Goal: Task Accomplishment & Management: Manage account settings

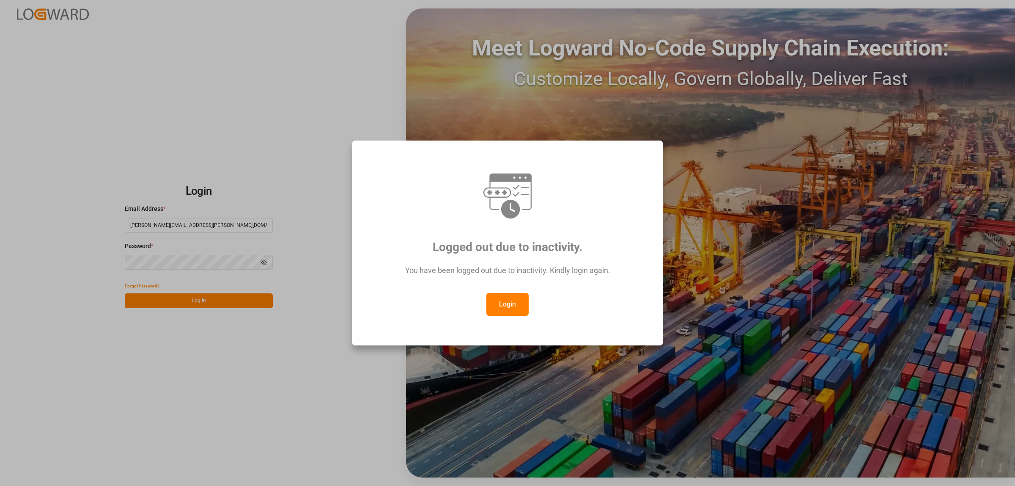
click at [517, 309] on button "Login" at bounding box center [507, 304] width 42 height 23
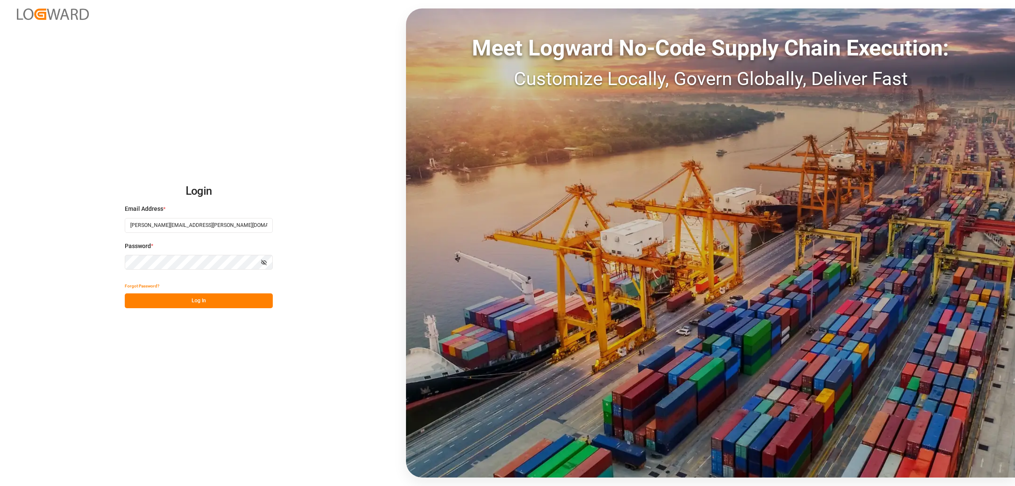
click at [233, 302] on button "Log In" at bounding box center [199, 300] width 148 height 15
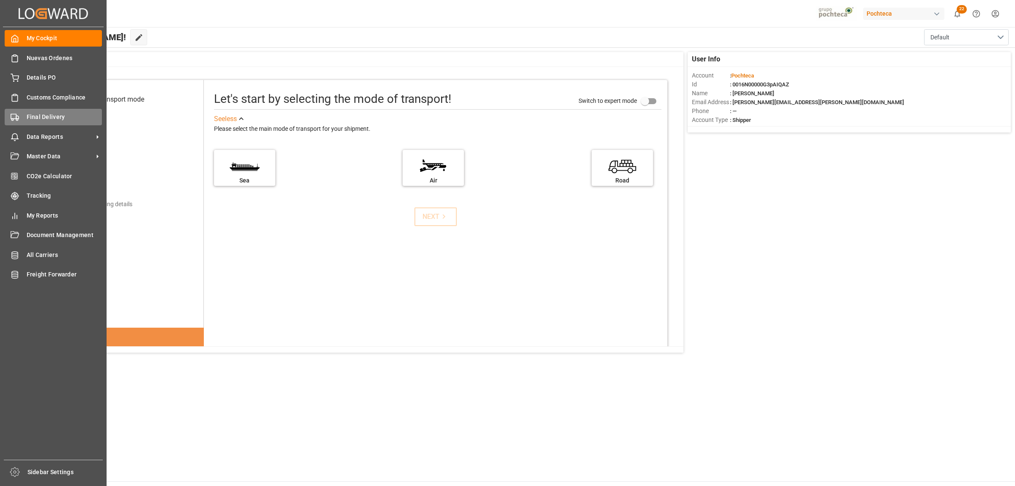
click at [25, 115] on div "Final Delivery Final Delivery" at bounding box center [53, 117] width 97 height 16
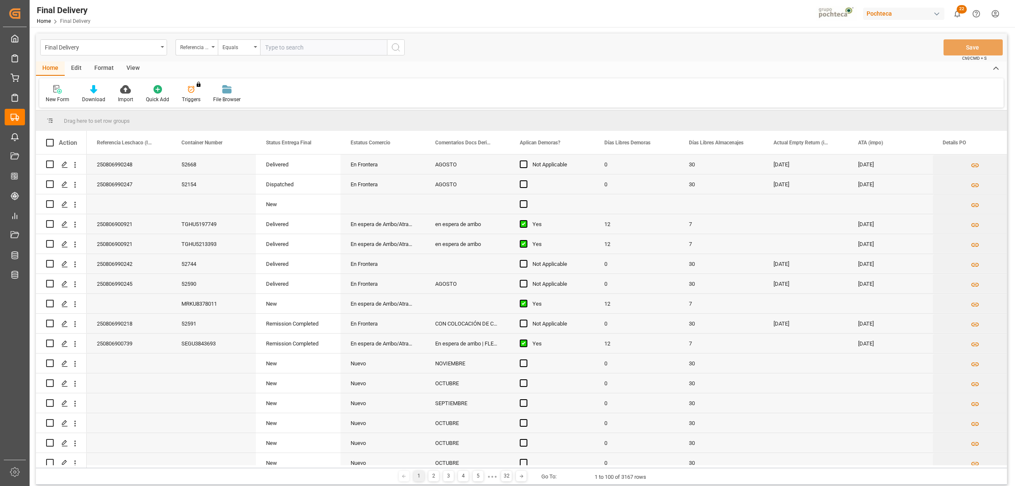
click at [99, 65] on div "Format" at bounding box center [104, 68] width 32 height 14
click at [125, 66] on div "View" at bounding box center [133, 68] width 26 height 14
click at [100, 90] on div at bounding box center [96, 89] width 42 height 9
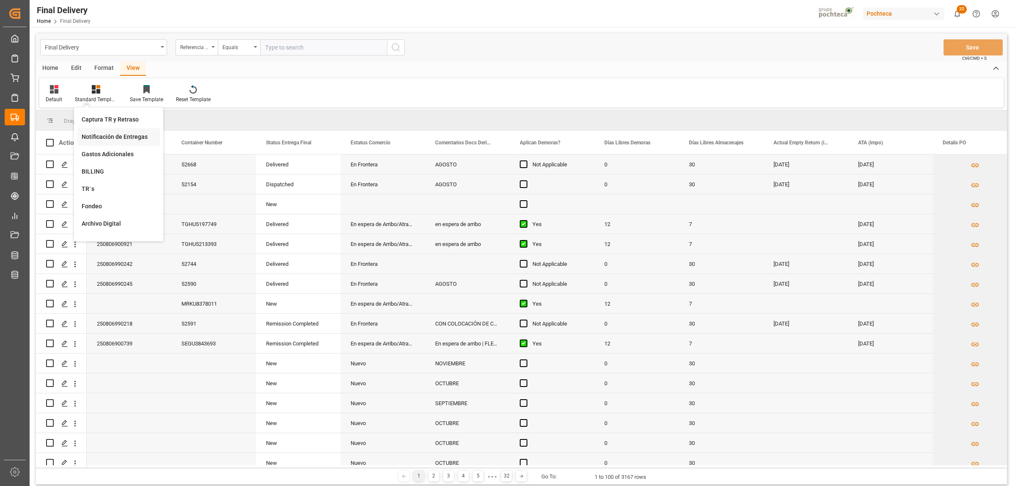
click at [111, 135] on div "Notificación de Entregas" at bounding box center [119, 136] width 74 height 9
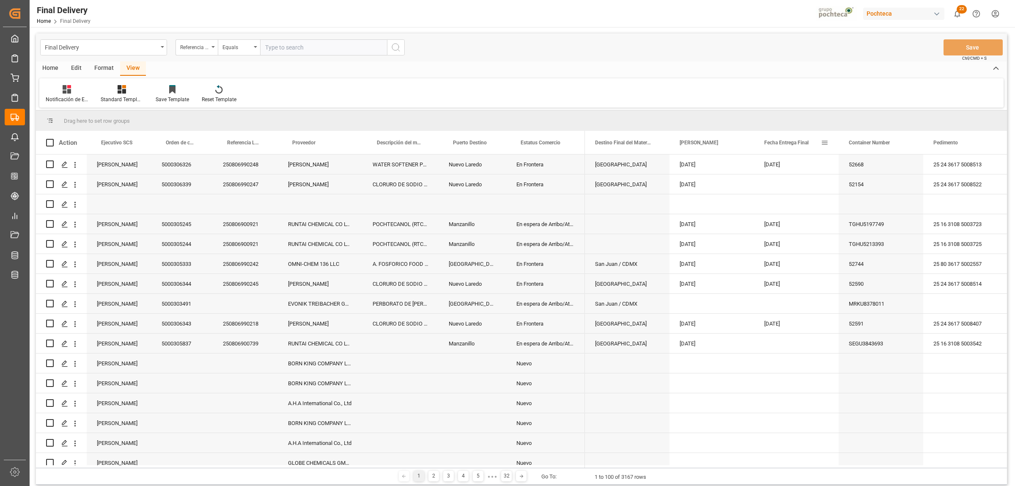
click at [821, 142] on span at bounding box center [825, 143] width 8 height 8
click at [873, 143] on span "filter" at bounding box center [873, 144] width 8 height 8
click at [902, 185] on input "date" at bounding box center [863, 188] width 83 height 17
type input "[DATE]"
click at [876, 210] on button "Apply" at bounding box center [875, 214] width 16 height 8
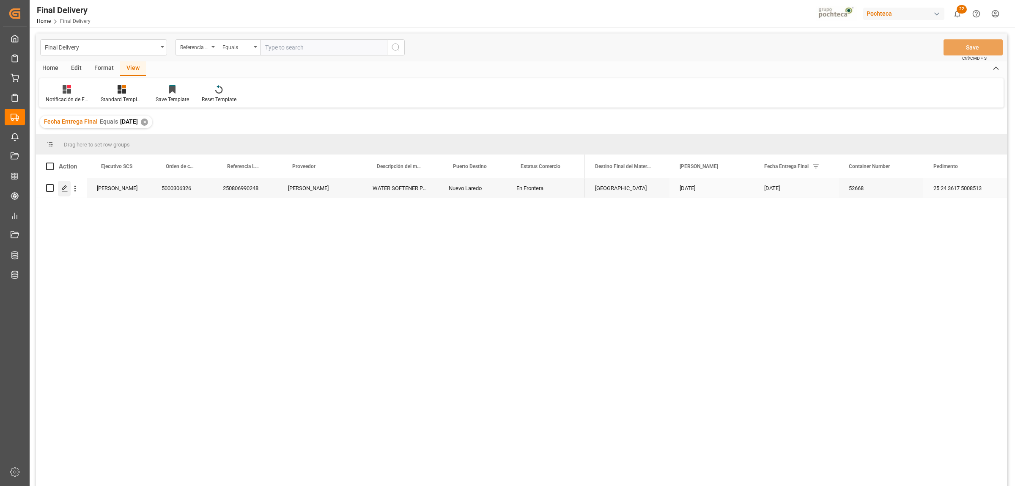
click at [64, 187] on icon "Press SPACE to select this row." at bounding box center [64, 188] width 7 height 7
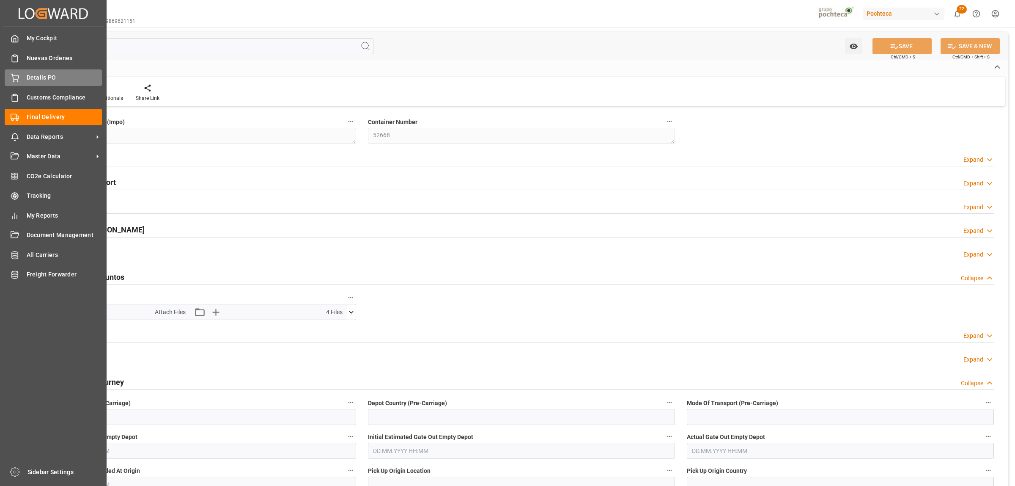
click at [29, 77] on span "Details PO" at bounding box center [65, 77] width 76 height 9
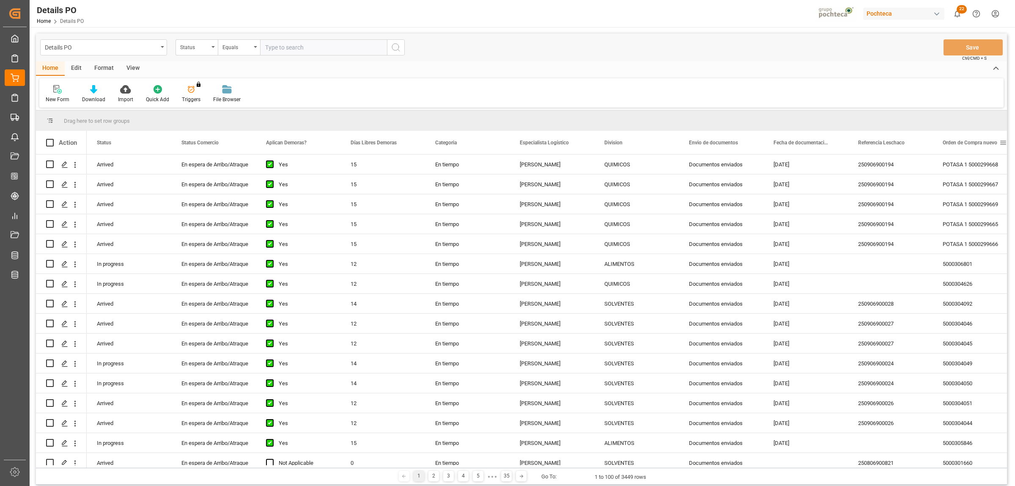
click at [1001, 143] on span at bounding box center [1003, 143] width 8 height 8
click at [973, 143] on span "filter" at bounding box center [975, 144] width 8 height 8
type input "5000306339"
click at [980, 217] on div "Apply Clear" at bounding box center [960, 214] width 93 height 22
click at [972, 213] on button "Apply" at bounding box center [972, 214] width 16 height 8
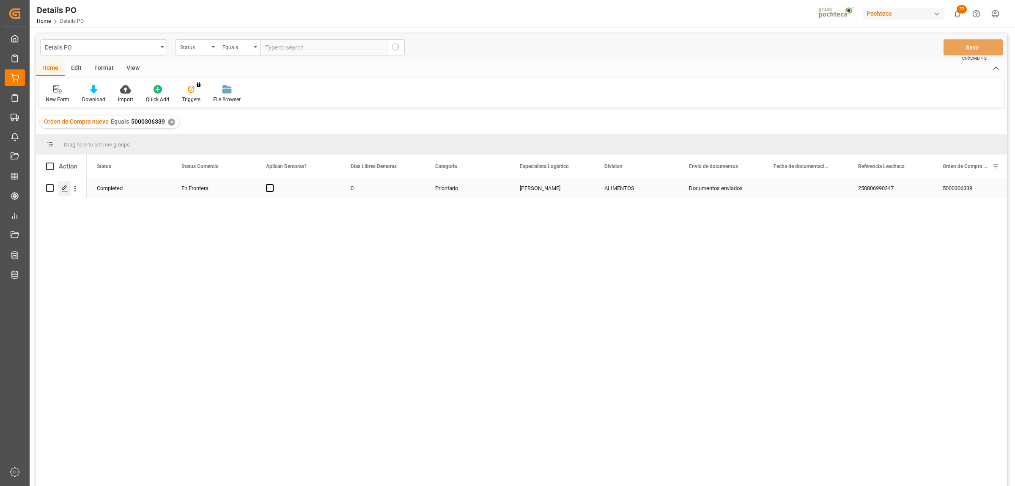
click at [66, 189] on icon "Press SPACE to select this row." at bounding box center [64, 188] width 7 height 7
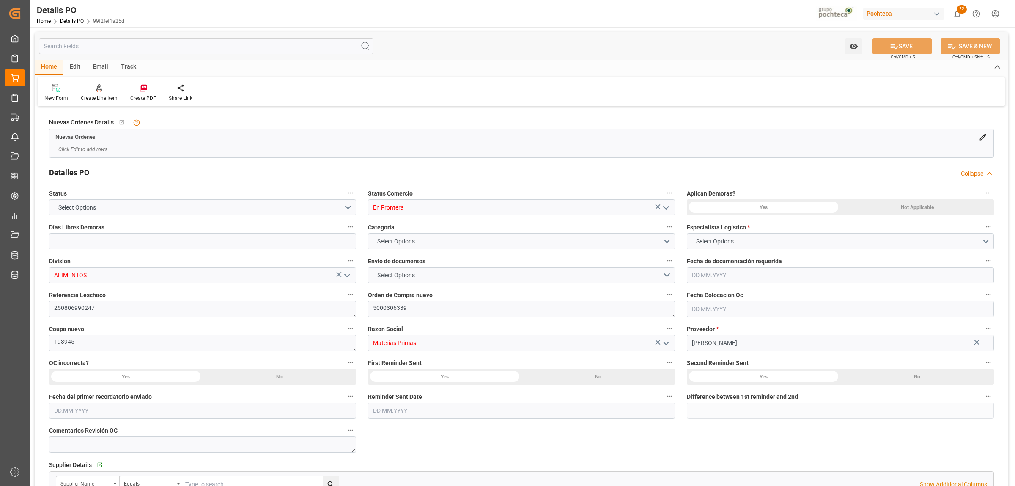
type input "0"
type input "USLRD"
type input "MXNLD"
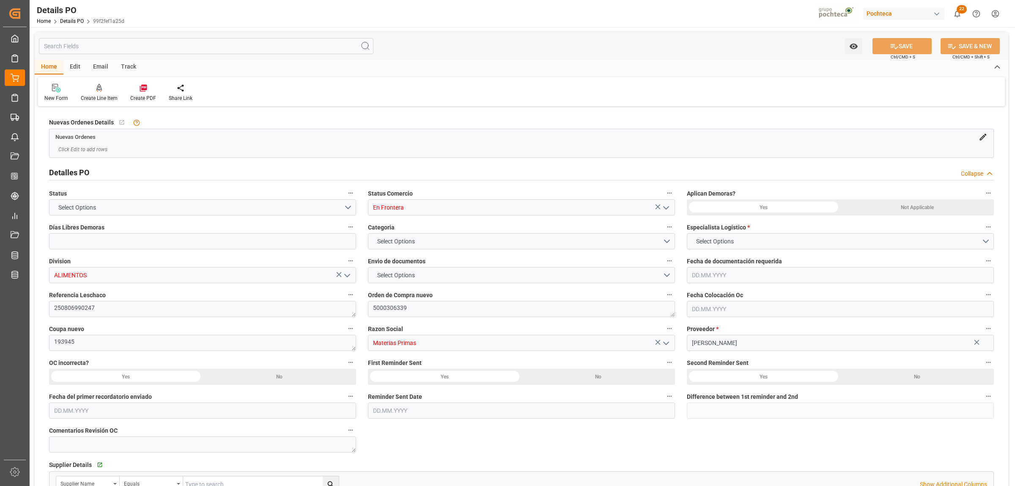
type input "34"
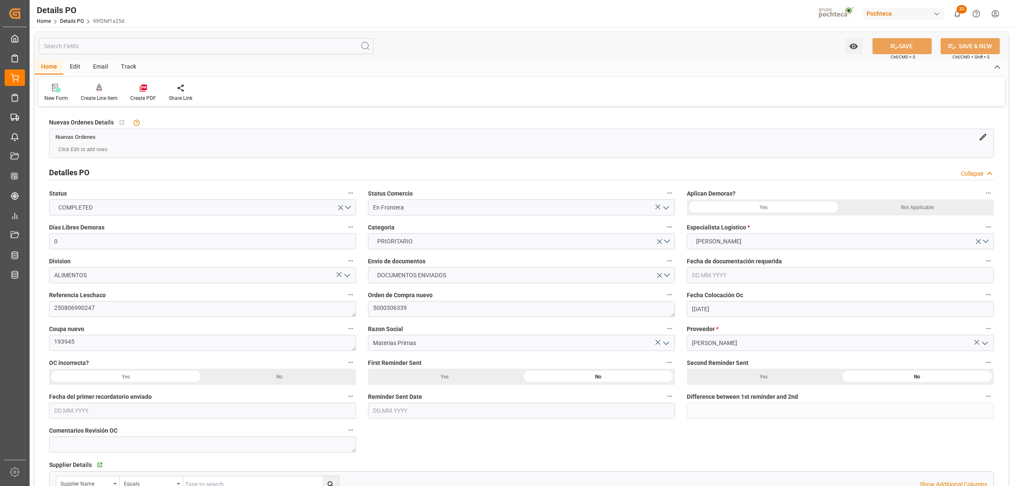
type input "[DATE]"
type input "[DATE] 00:00"
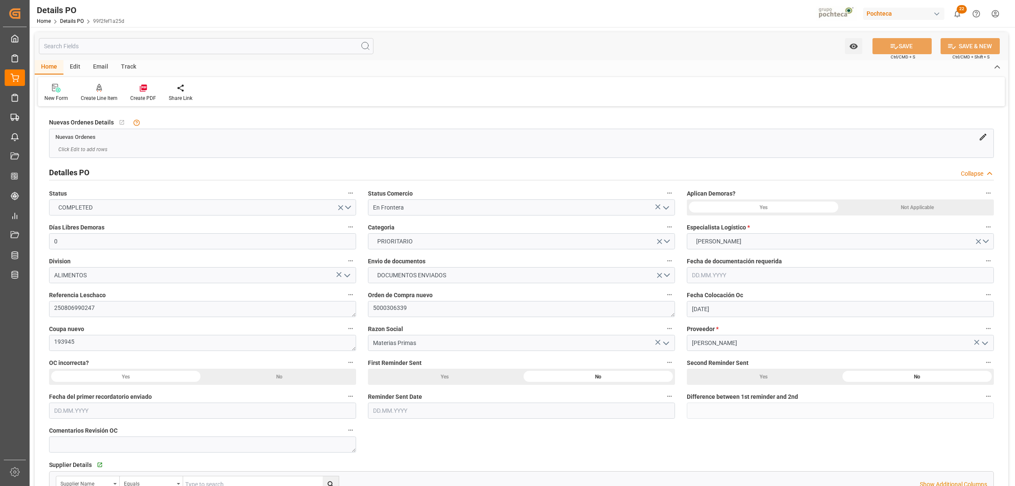
type input "[DATE] 00:00"
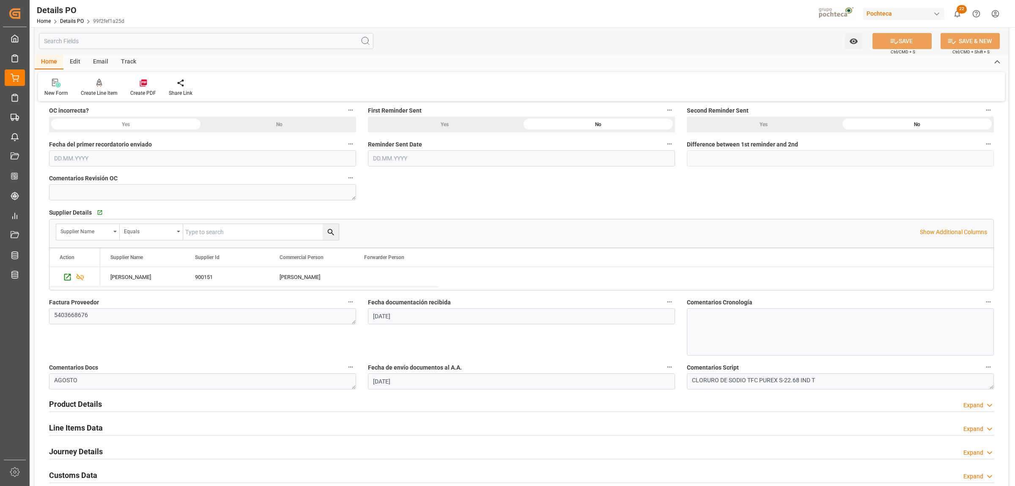
scroll to position [370, 0]
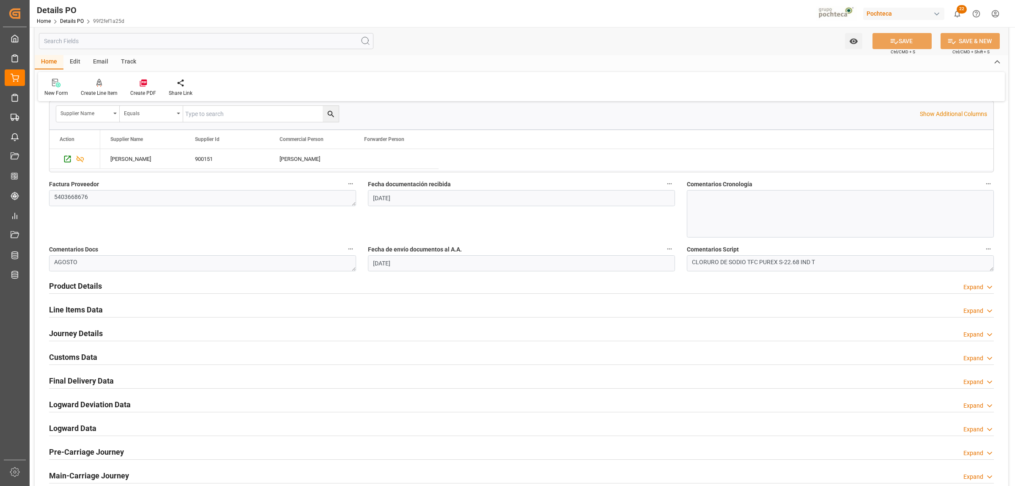
click at [90, 384] on h2 "Final Delivery Data" at bounding box center [81, 380] width 65 height 11
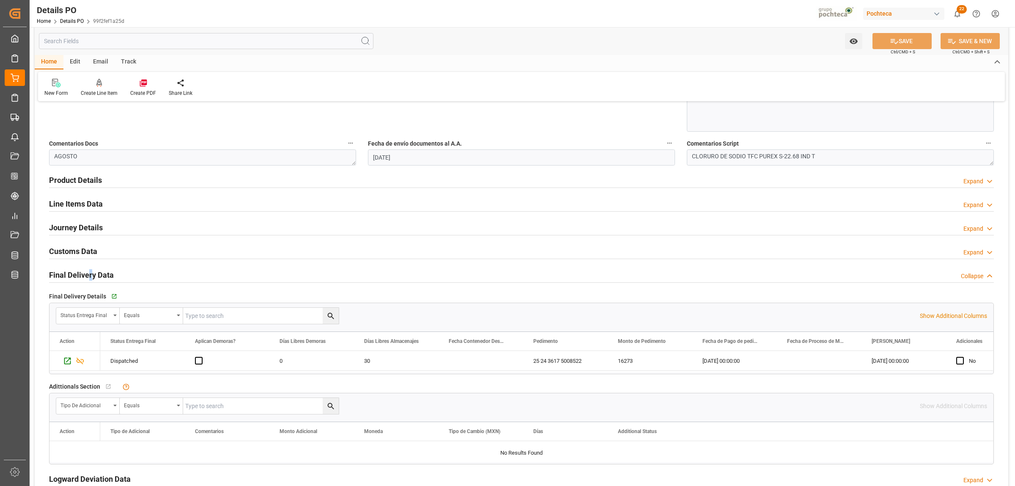
scroll to position [423, 0]
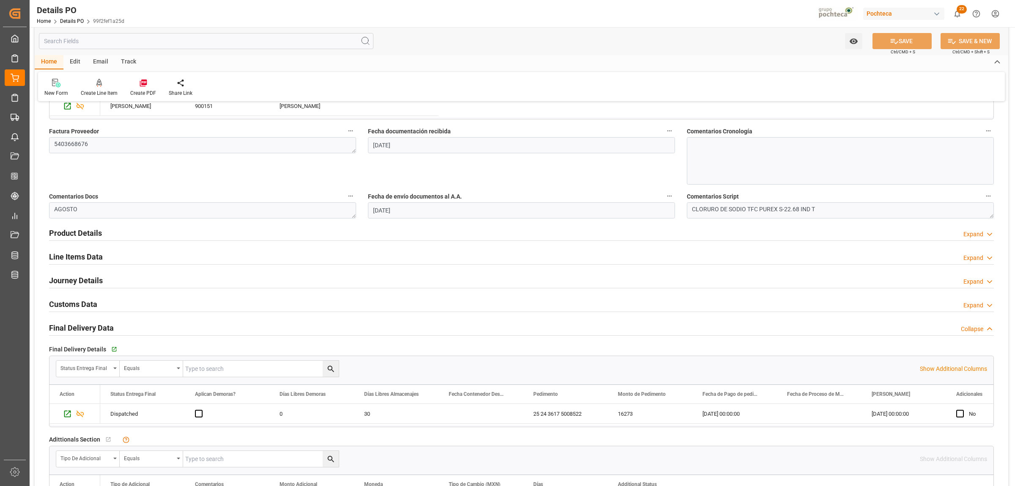
click at [76, 280] on h2 "Journey Details" at bounding box center [76, 280] width 54 height 11
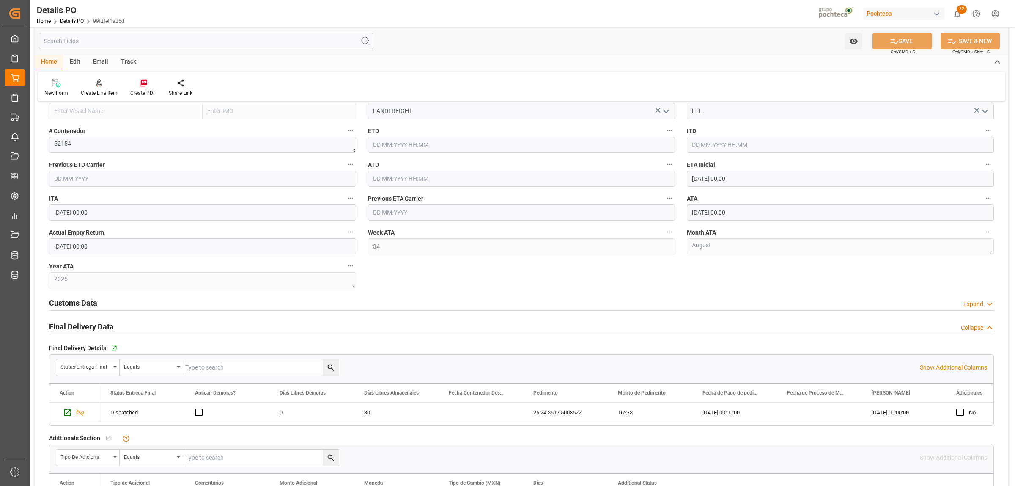
scroll to position [740, 0]
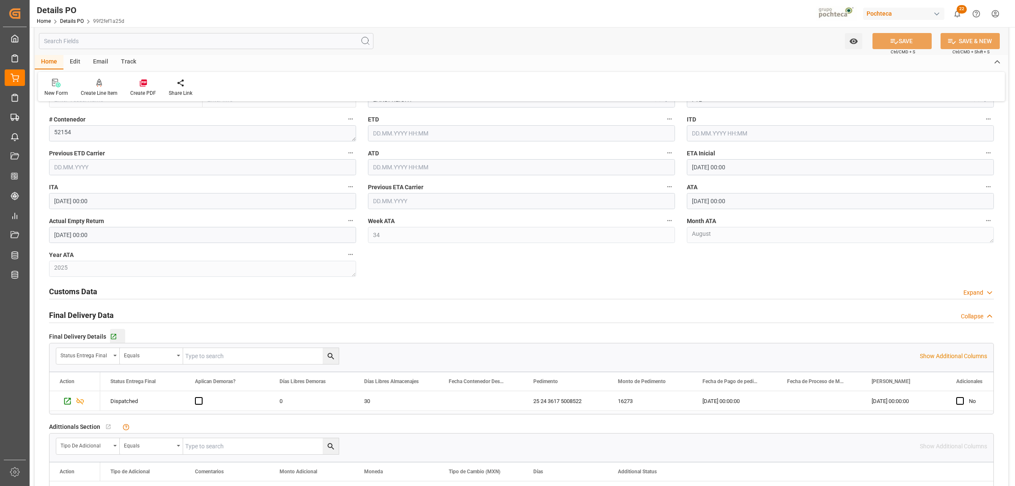
click at [113, 333] on button "Go to Final Delivery Grid" at bounding box center [117, 336] width 15 height 15
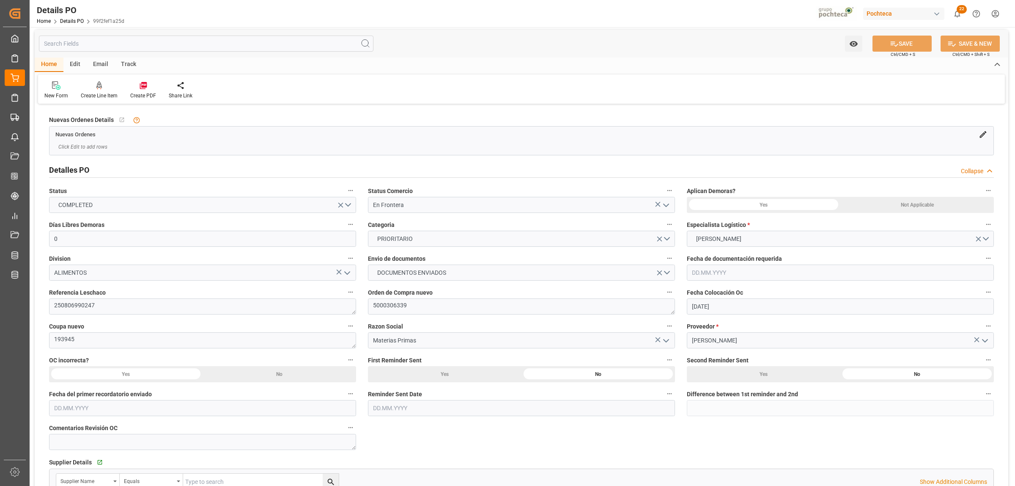
scroll to position [0, 0]
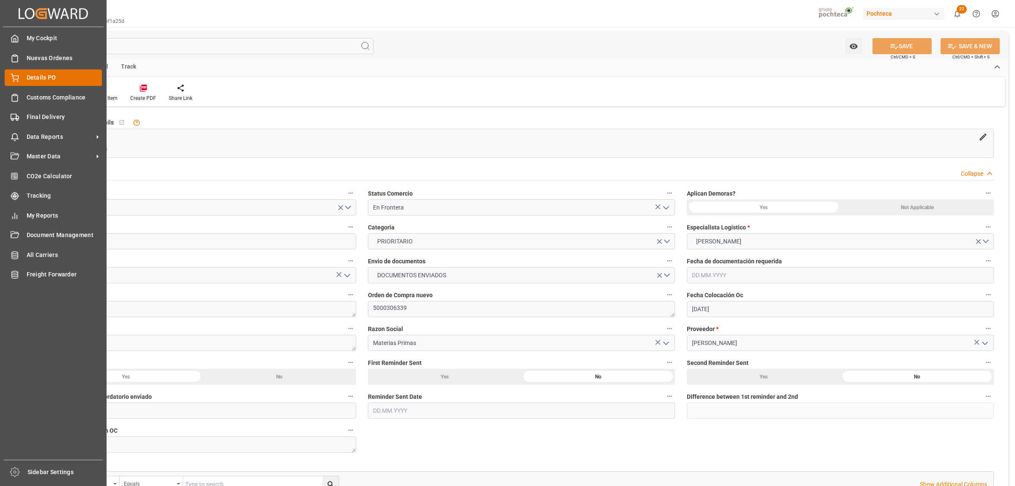
click at [22, 78] on div "Details PO Details PO" at bounding box center [53, 77] width 97 height 16
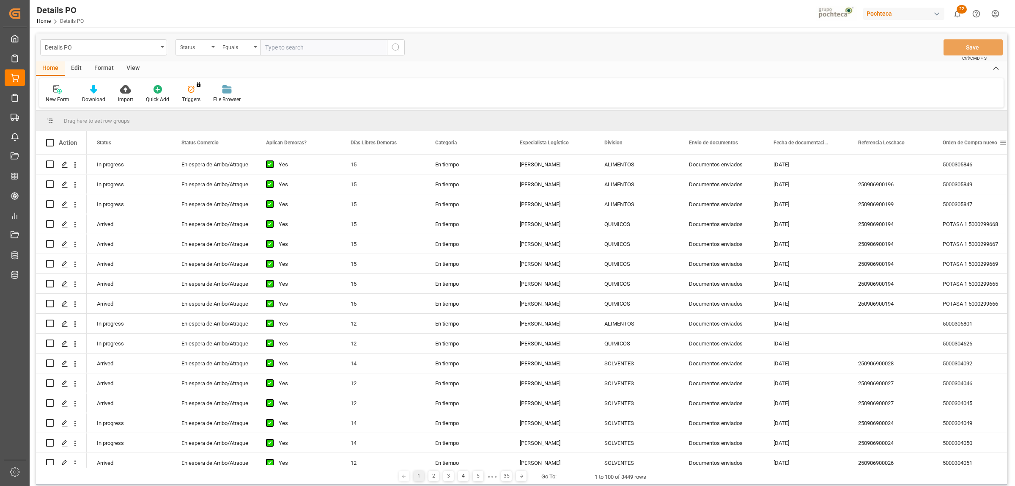
click at [1001, 143] on span at bounding box center [1003, 143] width 8 height 8
click at [976, 145] on span "filter" at bounding box center [975, 144] width 8 height 8
type input "5000305333"
click at [968, 214] on button "Apply" at bounding box center [972, 214] width 16 height 8
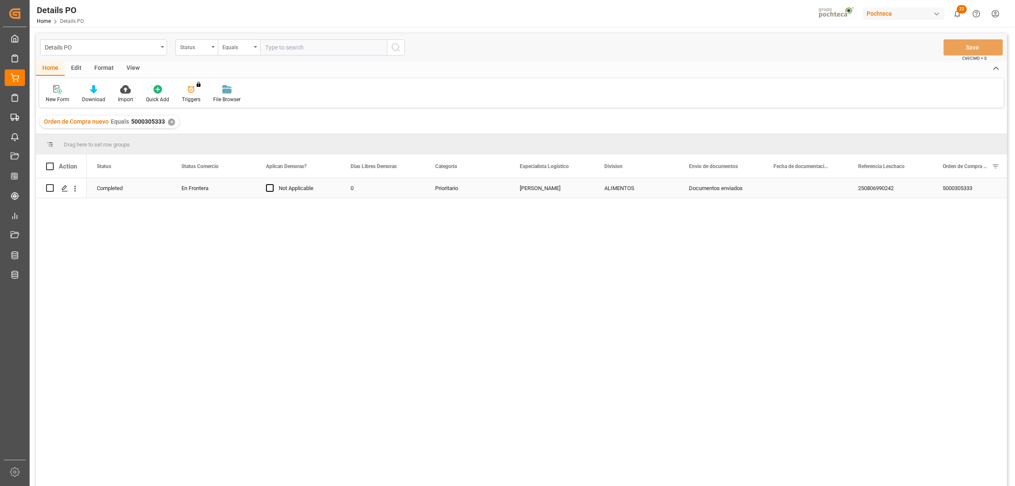
click at [56, 189] on div "Press SPACE to select this row." at bounding box center [61, 187] width 30 height 19
click at [65, 189] on icon "Press SPACE to select this row." at bounding box center [64, 188] width 7 height 7
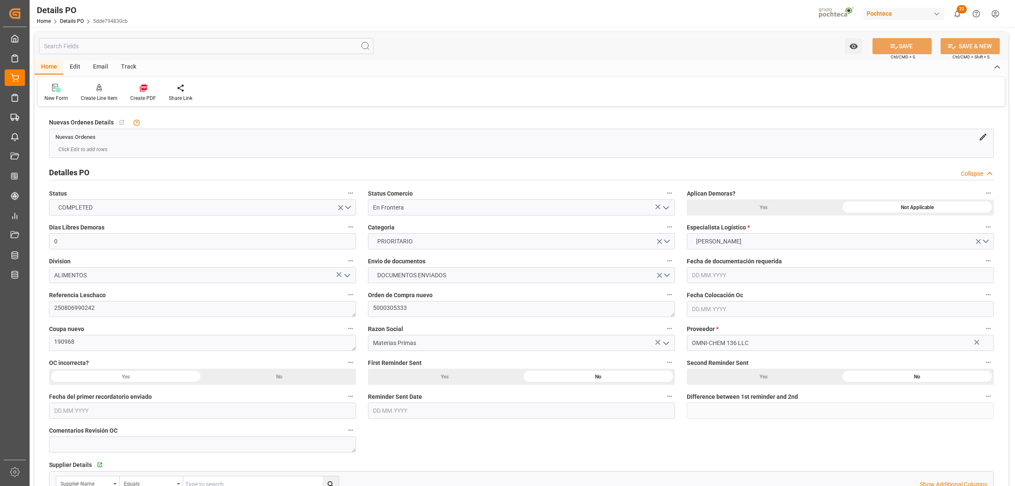
type input "0"
type input "USLRD"
type input "MX5CL"
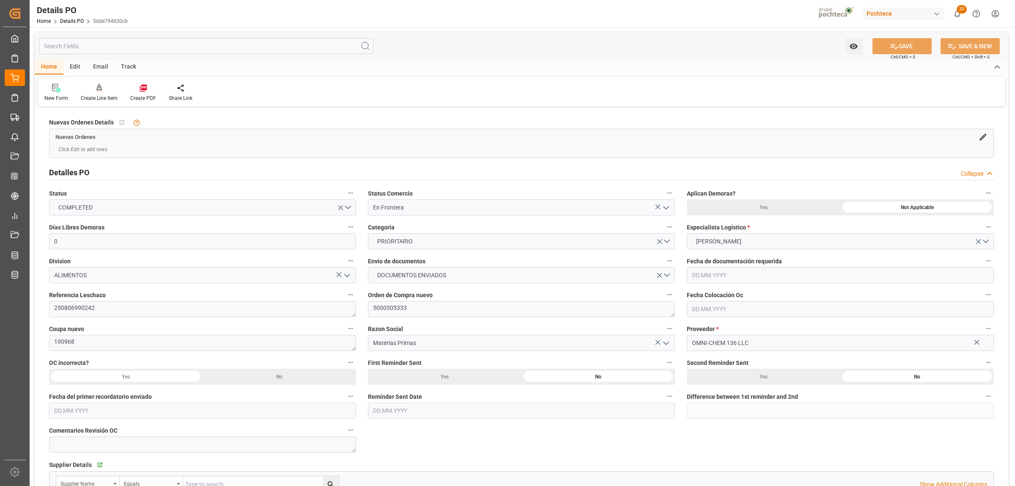
type input "34"
type input "19.06.2025"
type input "[DATE]"
type input "22.08.2025 00:00"
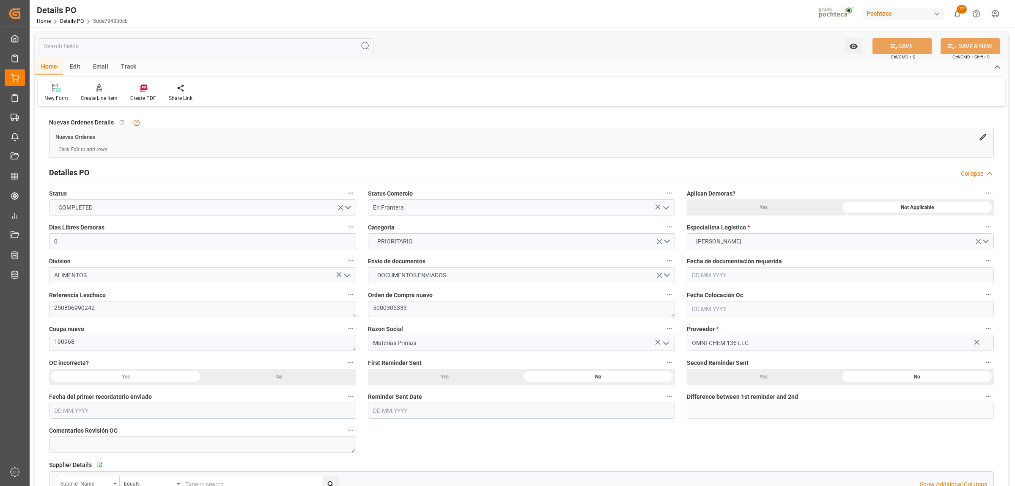
type input "30.08.2025 00:00"
type input "22.08.2025 00:00"
type input "28.08.2025 00:00"
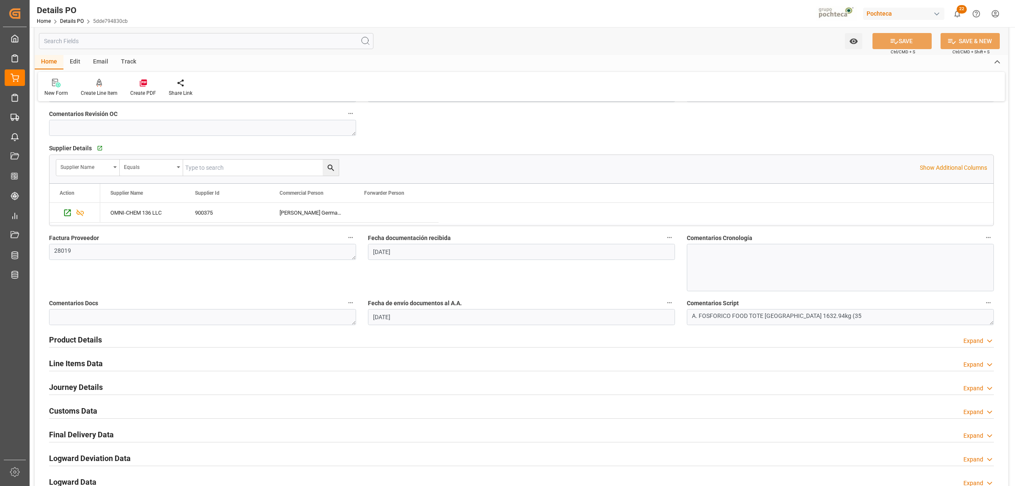
scroll to position [317, 0]
click at [83, 433] on h2 "Final Delivery Data" at bounding box center [81, 433] width 65 height 11
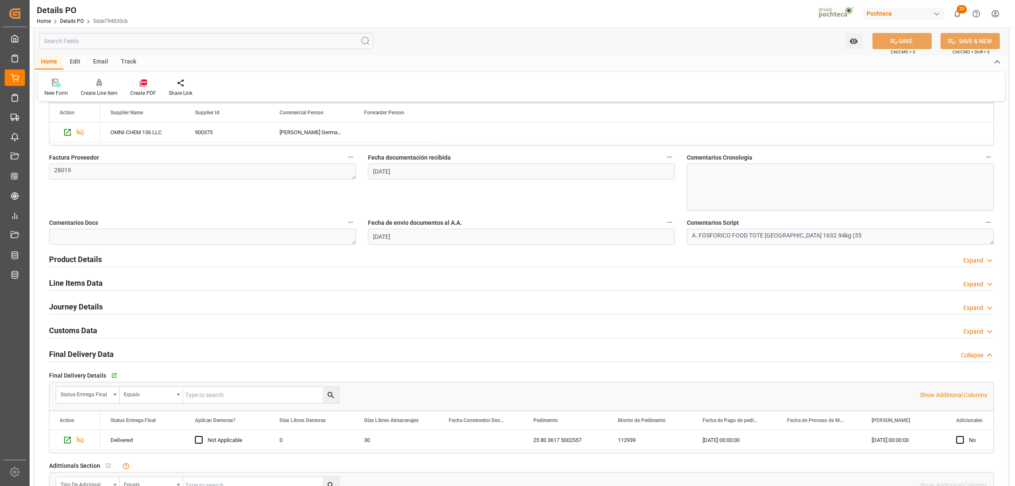
scroll to position [370, 0]
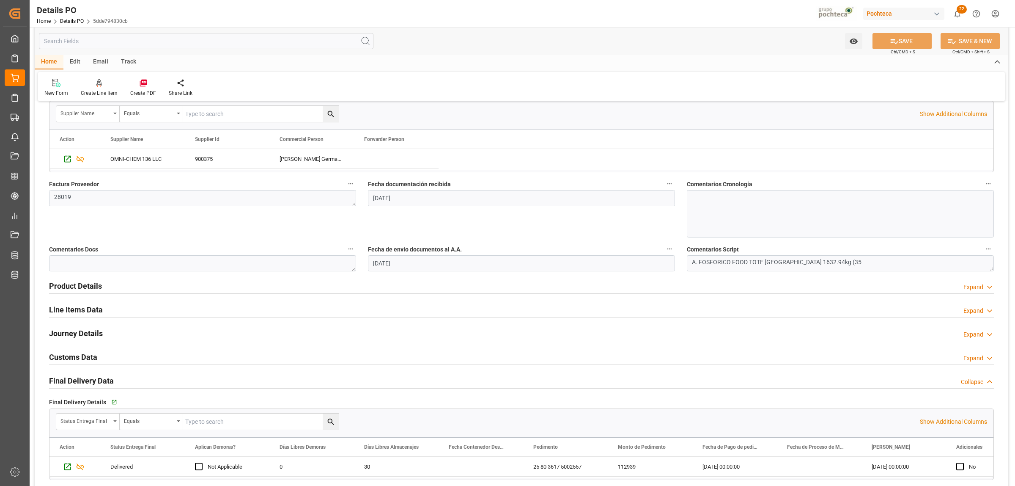
click at [68, 333] on h2 "Journey Details" at bounding box center [76, 332] width 54 height 11
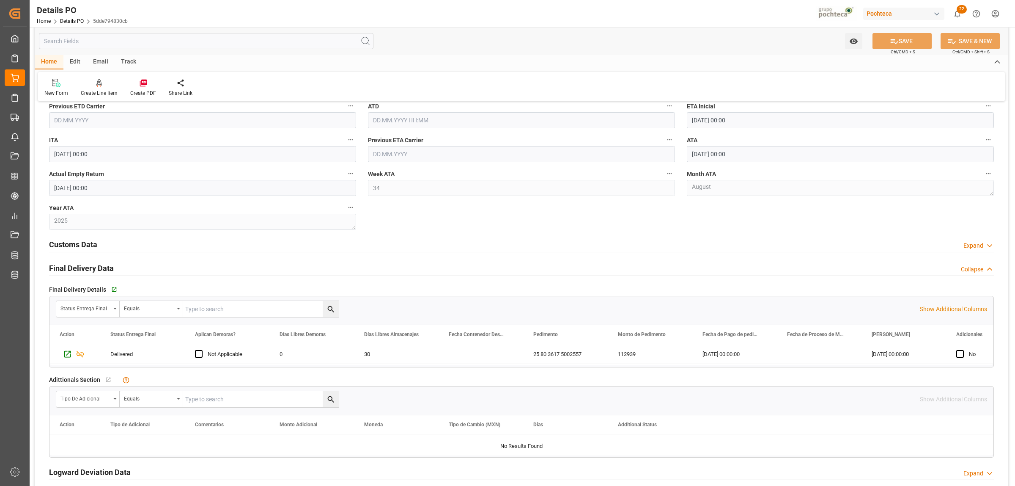
scroll to position [793, 0]
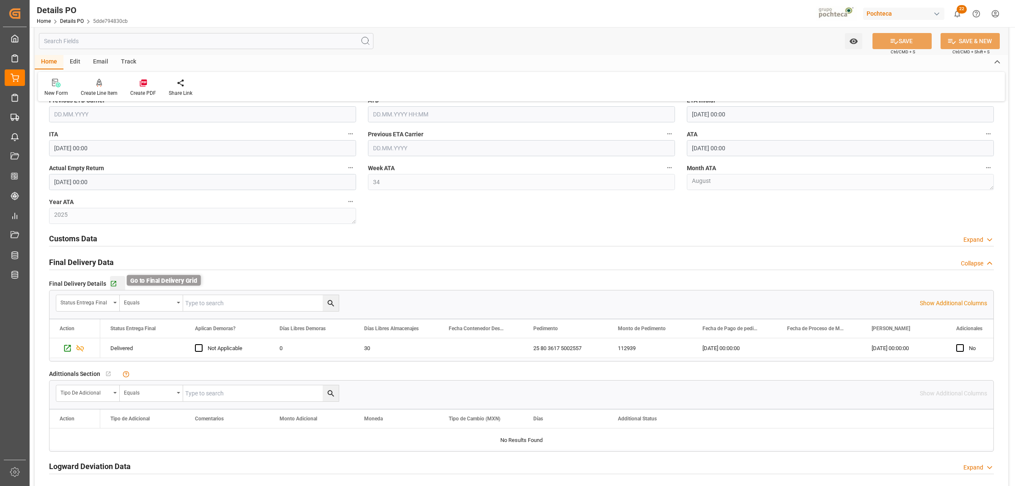
click at [112, 282] on icon "button" at bounding box center [113, 283] width 7 height 7
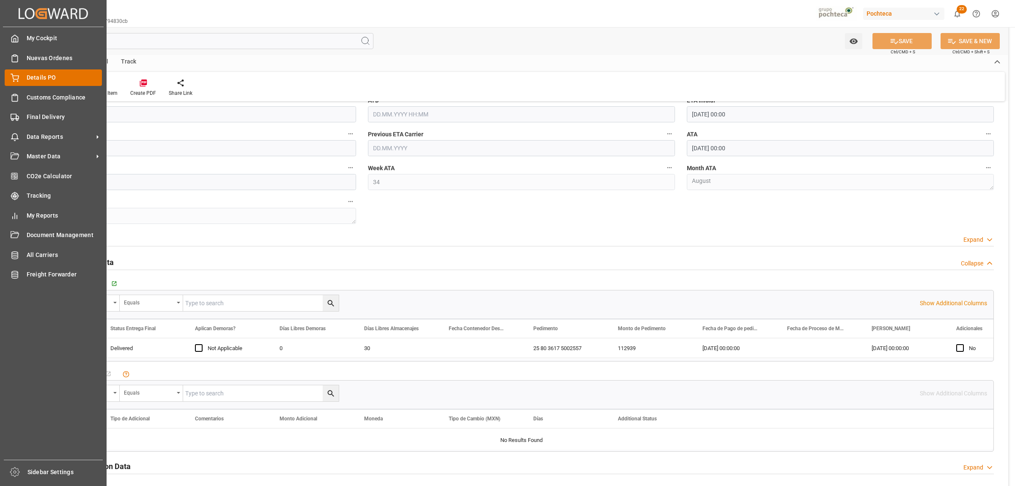
click at [30, 77] on span "Details PO" at bounding box center [65, 77] width 76 height 9
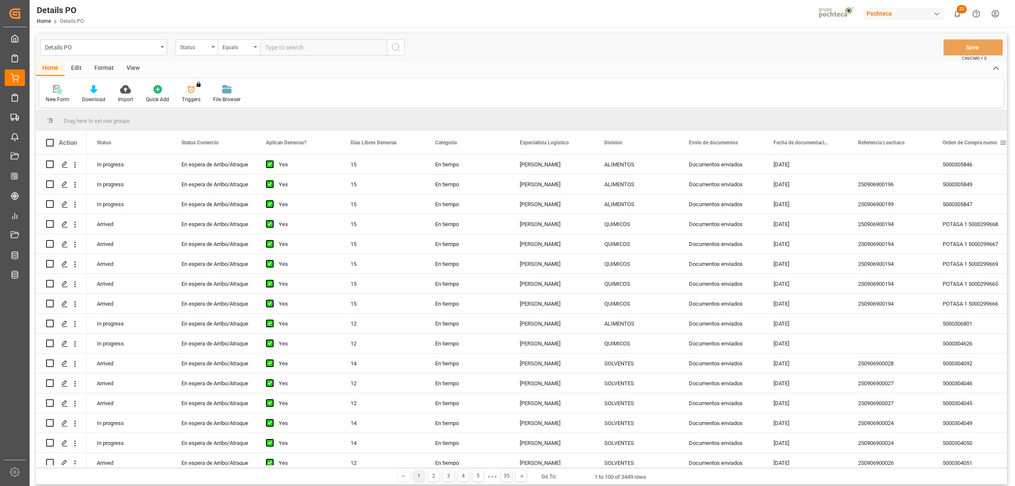
click at [1003, 142] on span at bounding box center [1003, 143] width 8 height 8
click at [976, 143] on span "filter" at bounding box center [975, 144] width 8 height 8
click at [870, 163] on div "Press SPACE to select this row." at bounding box center [890, 163] width 85 height 19
click at [1003, 140] on span at bounding box center [1003, 143] width 8 height 8
type input "5000305332"
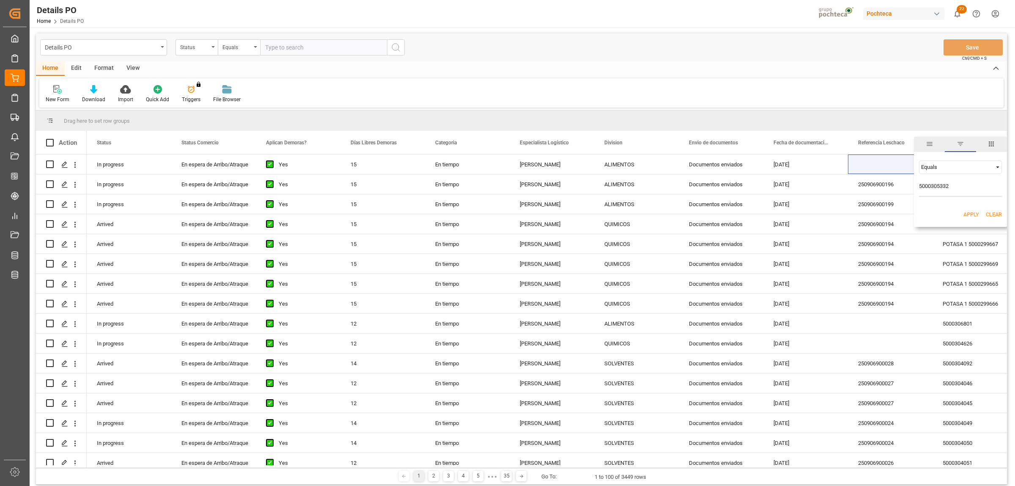
click at [964, 215] on button "Apply" at bounding box center [972, 214] width 16 height 8
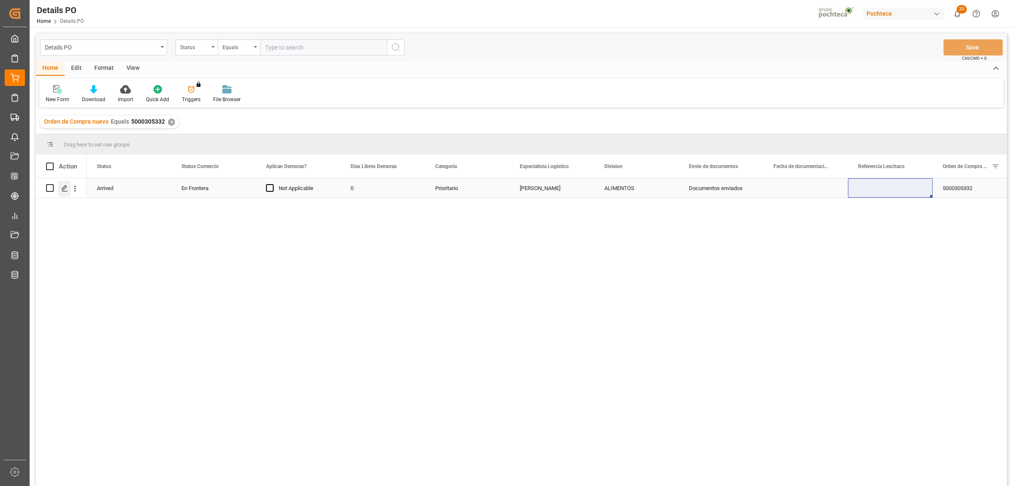
click at [66, 188] on icon "Press SPACE to select this row." at bounding box center [64, 188] width 7 height 7
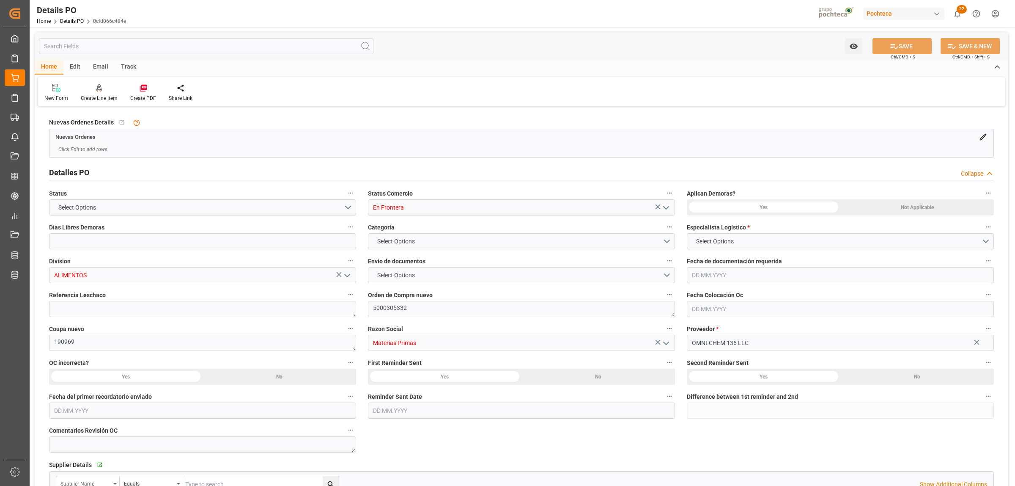
type input "0"
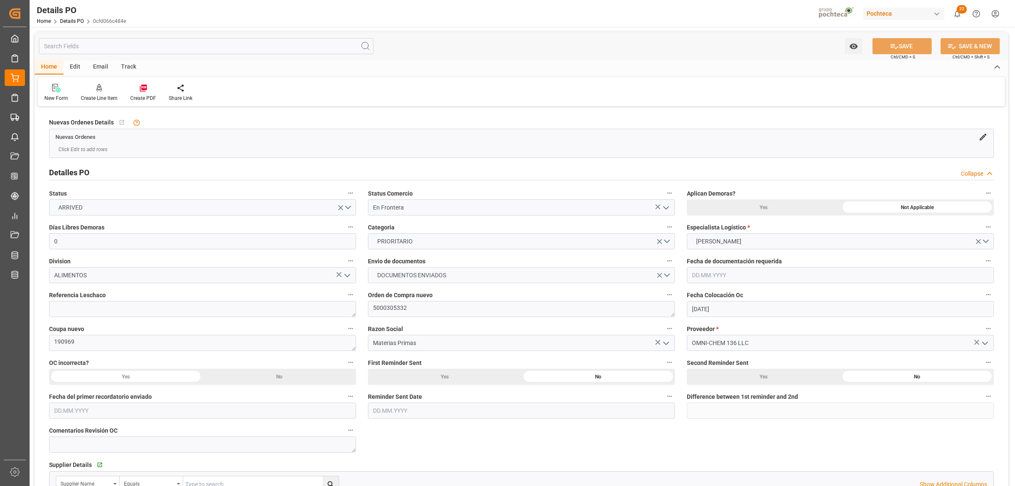
type input "19.06.2025"
type input "[DATE]"
click at [667, 209] on icon "open menu" at bounding box center [666, 208] width 10 height 10
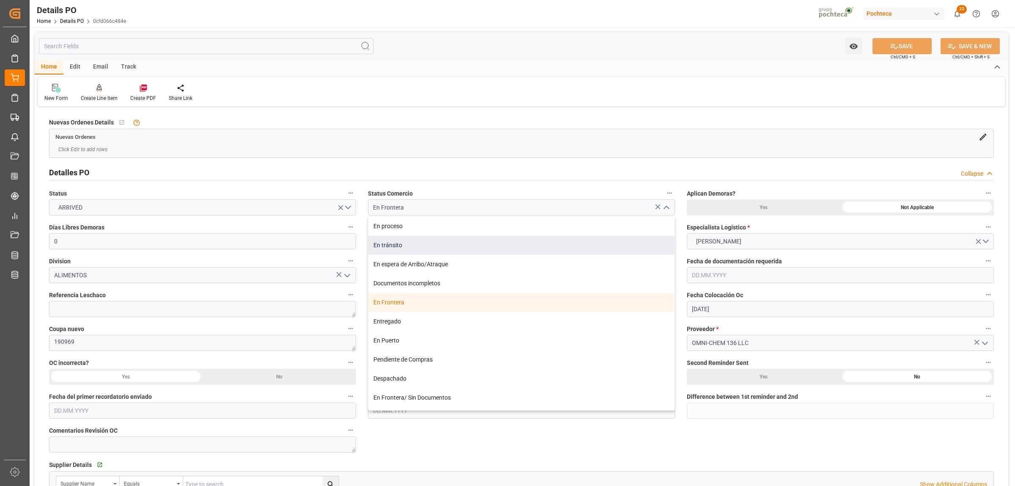
click at [386, 238] on div "En tránsito" at bounding box center [521, 245] width 306 height 19
type input "En tránsito"
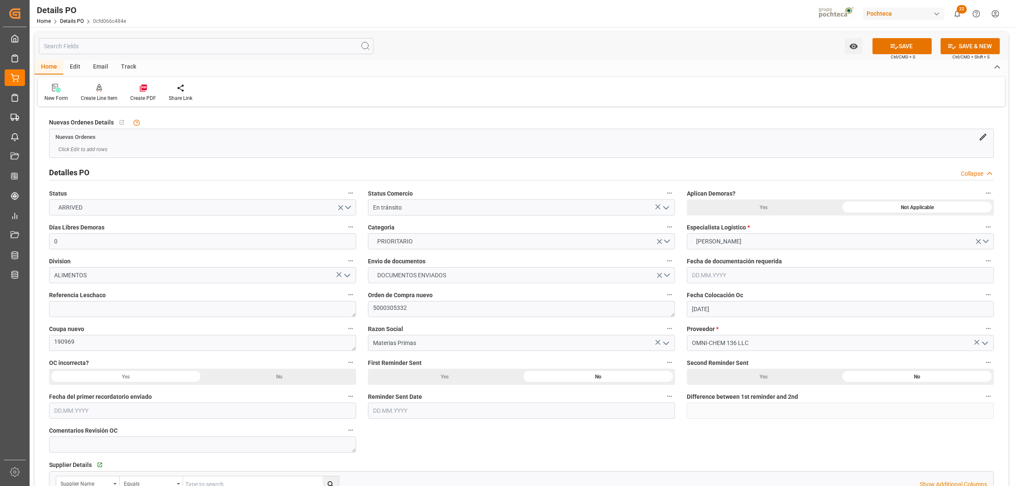
scroll to position [53, 0]
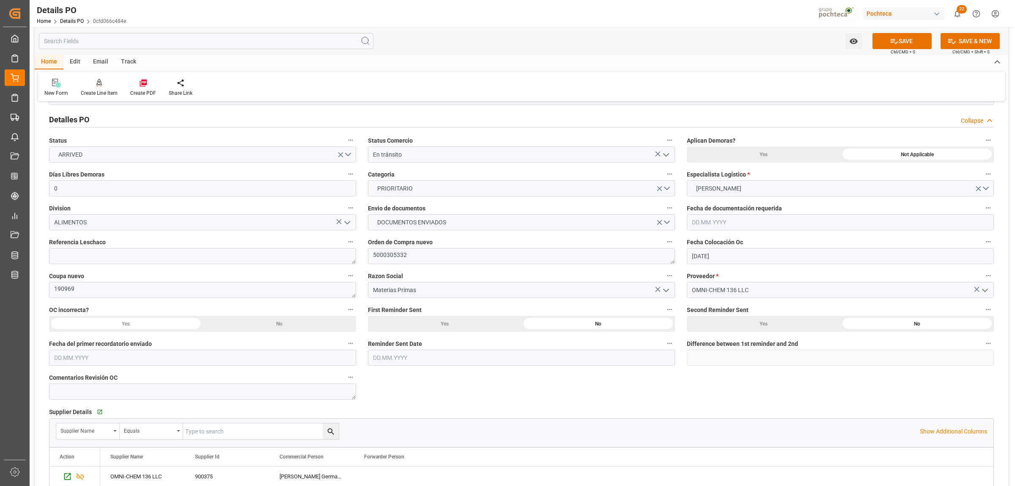
click at [151, 247] on label "Referencia Leschaco" at bounding box center [202, 242] width 307 height 12
click at [345, 247] on button "Referencia Leschaco" at bounding box center [350, 241] width 11 height 11
click at [145, 253] on div at bounding box center [507, 243] width 1015 height 486
click at [144, 258] on textarea at bounding box center [202, 256] width 307 height 16
paste textarea "250806990243"
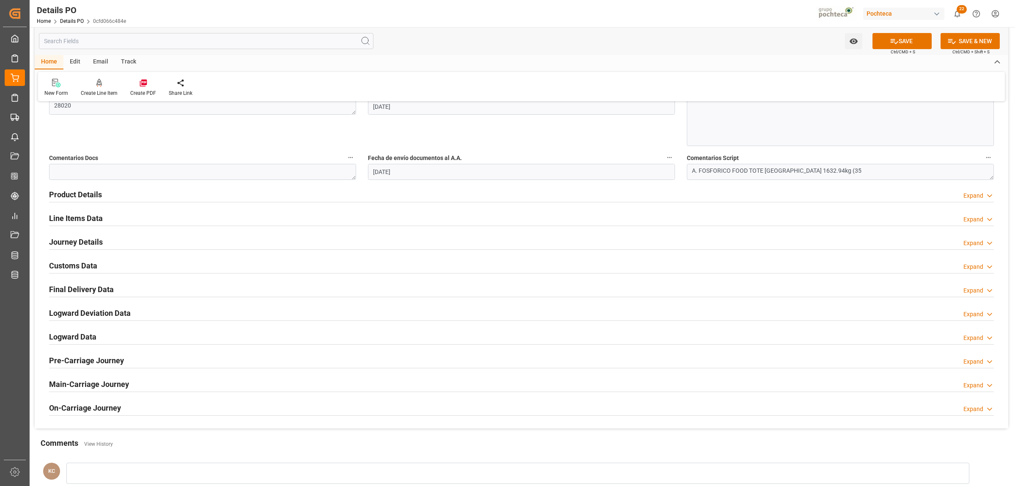
scroll to position [476, 0]
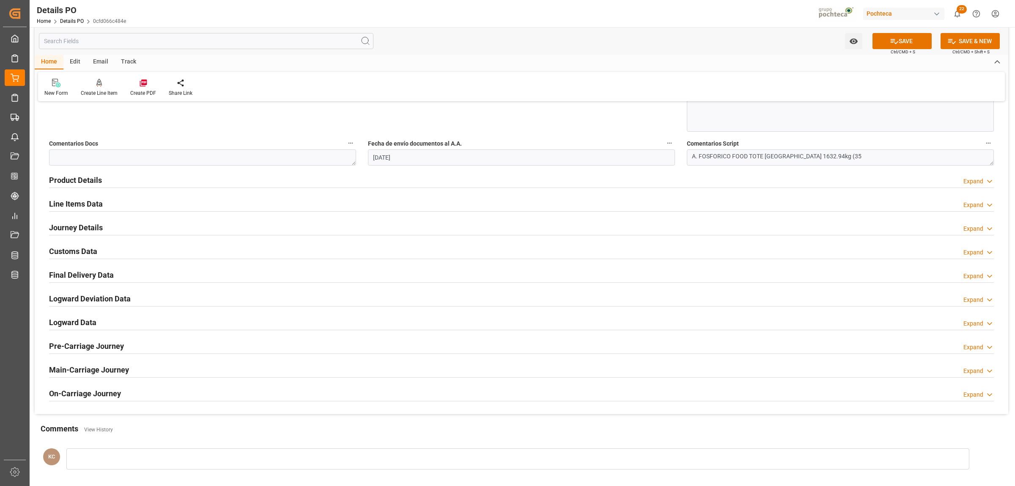
type textarea "250806990243"
click at [68, 229] on h2 "Journey Details" at bounding box center [76, 227] width 54 height 11
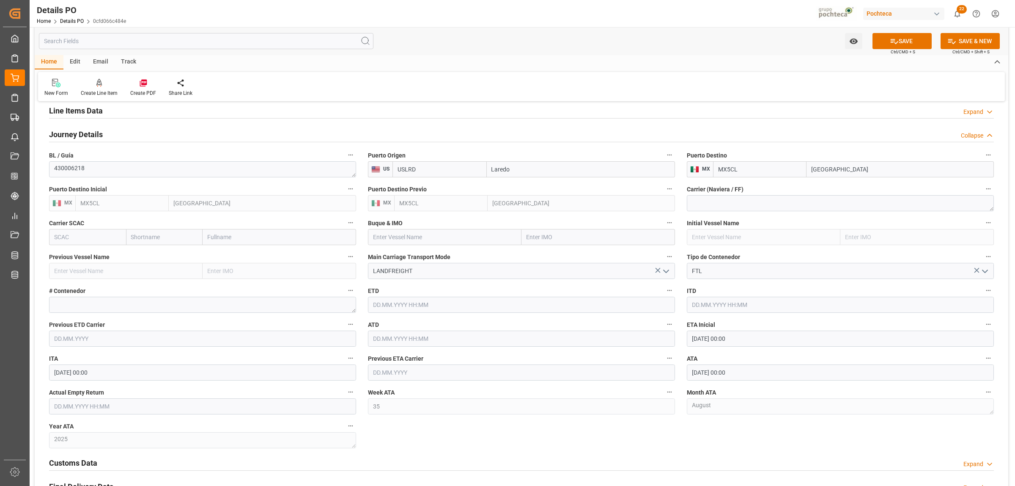
scroll to position [582, 0]
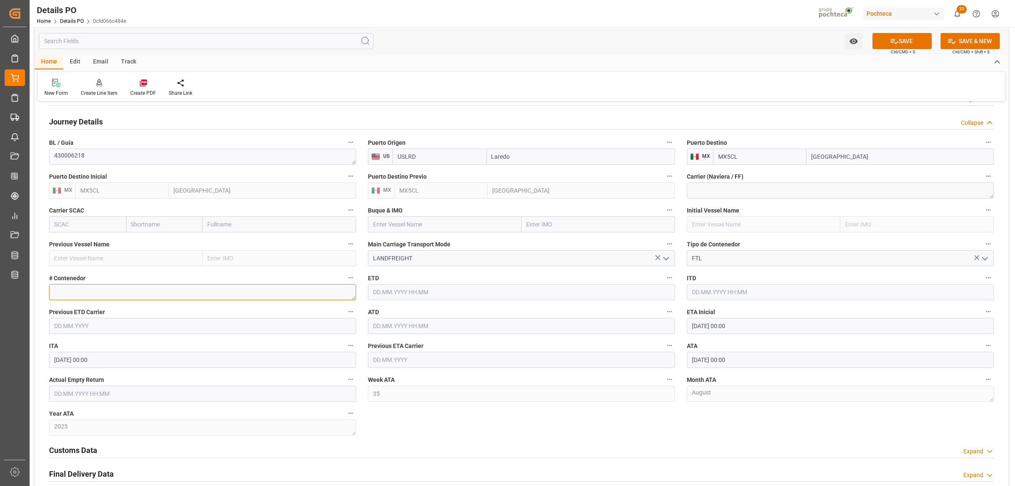
click at [97, 295] on textarea at bounding box center [202, 292] width 307 height 16
paste textarea "52746"
type textarea "52746"
click at [108, 388] on input "text" at bounding box center [202, 393] width 307 height 16
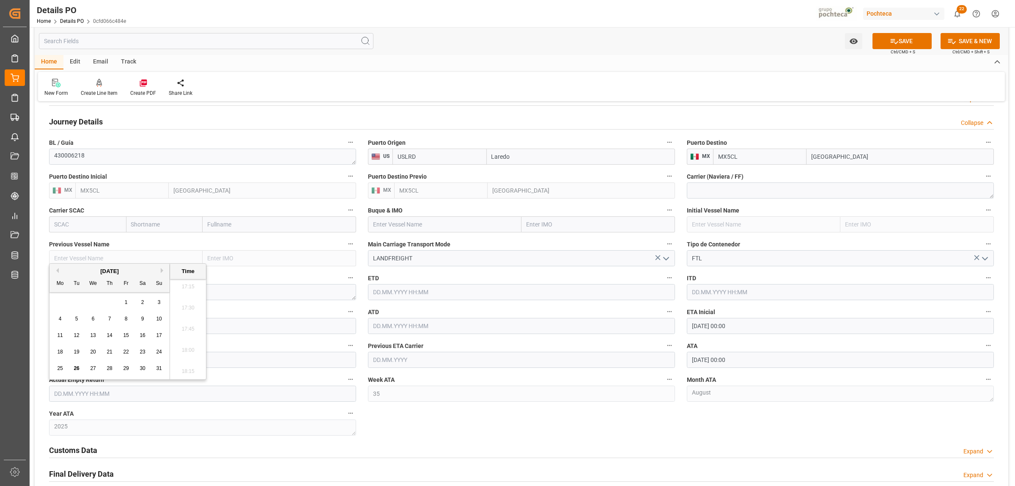
click at [88, 298] on div "28 29 30 31 1 2 3" at bounding box center [109, 302] width 115 height 16
click at [111, 367] on span "28" at bounding box center [109, 368] width 5 height 6
type input "28.08.2025 00:00"
click at [458, 428] on div "Nuevas Ordenes Details   No child Object linked Nuevas Ordenes Click Edit to ad…" at bounding box center [522, 69] width 974 height 1085
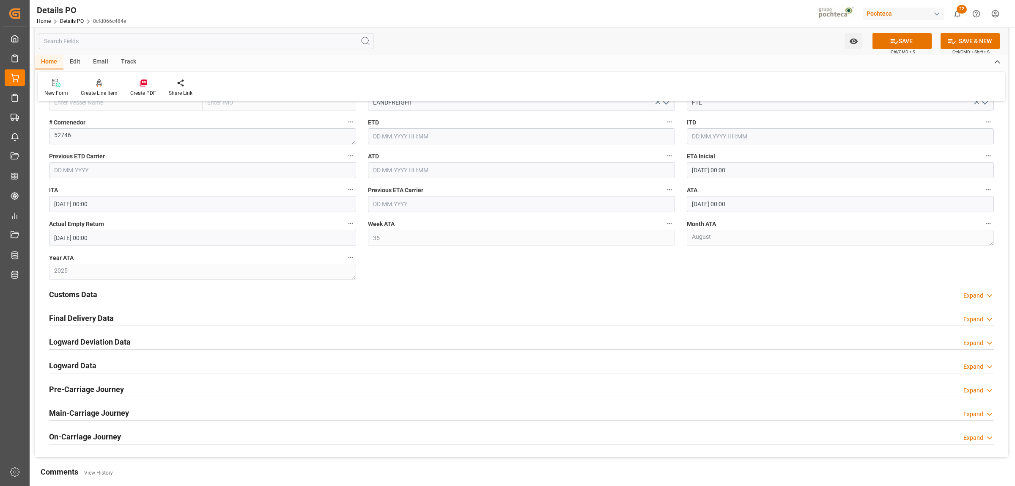
scroll to position [740, 0]
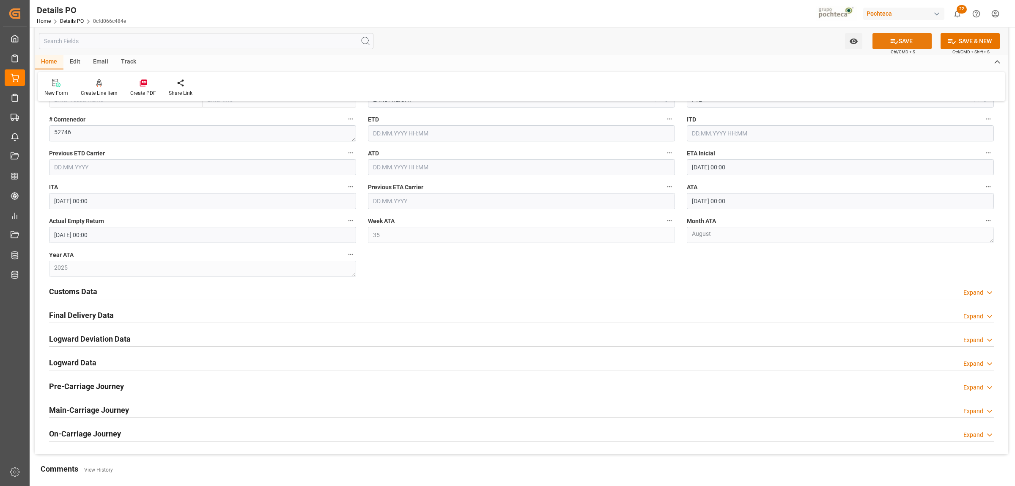
click at [913, 43] on button "SAVE" at bounding box center [902, 41] width 59 height 16
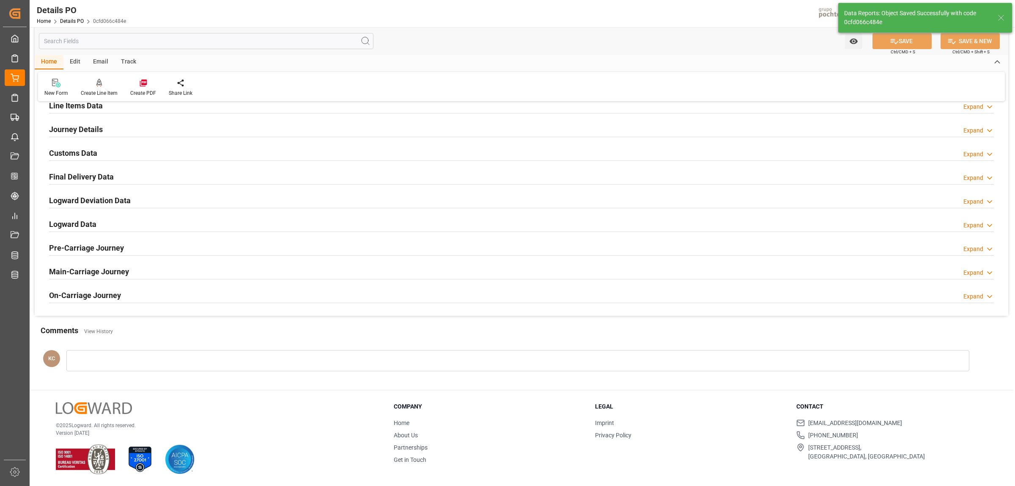
scroll to position [436, 0]
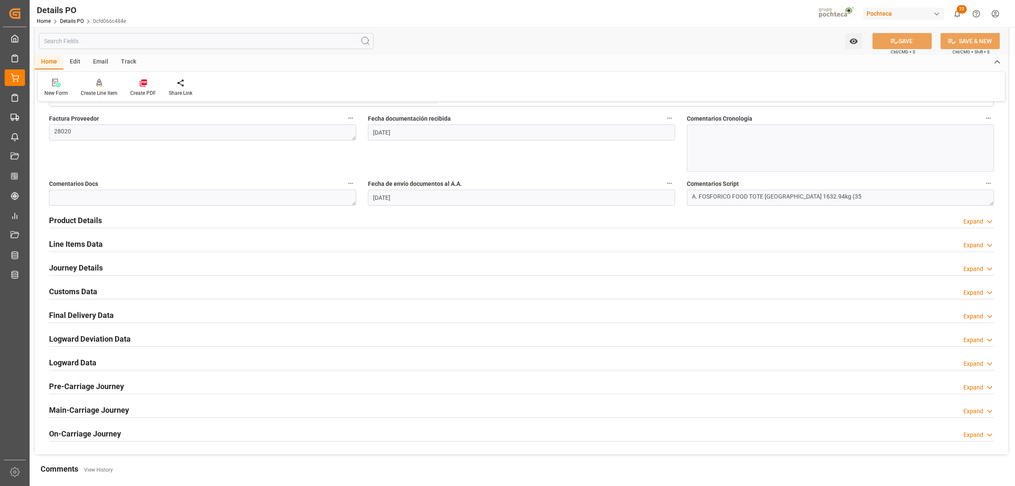
click at [72, 317] on h2 "Final Delivery Data" at bounding box center [81, 314] width 65 height 11
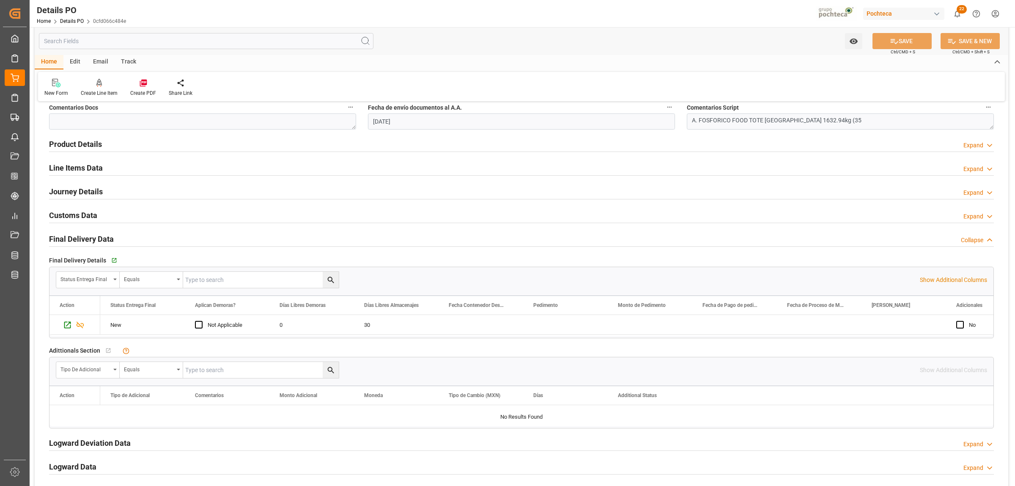
scroll to position [541, 0]
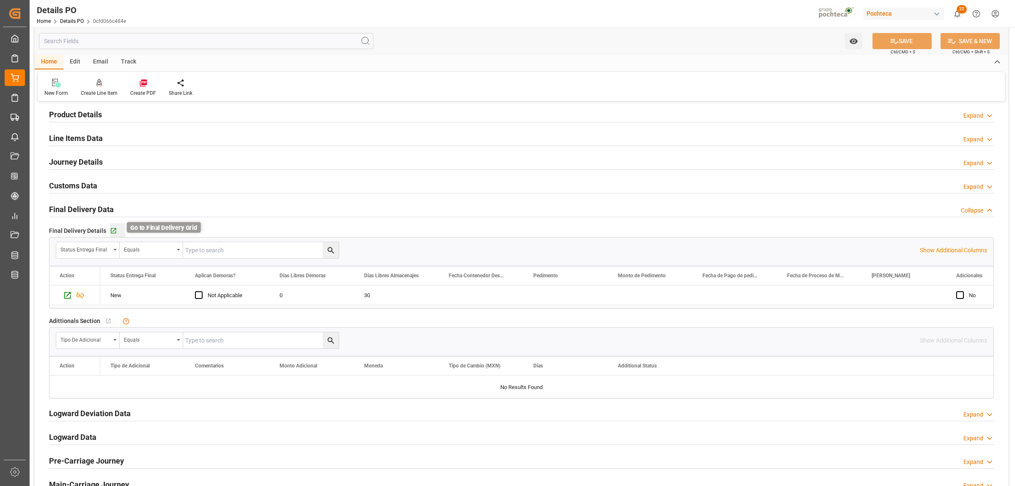
click at [110, 228] on icon "button" at bounding box center [113, 230] width 7 height 7
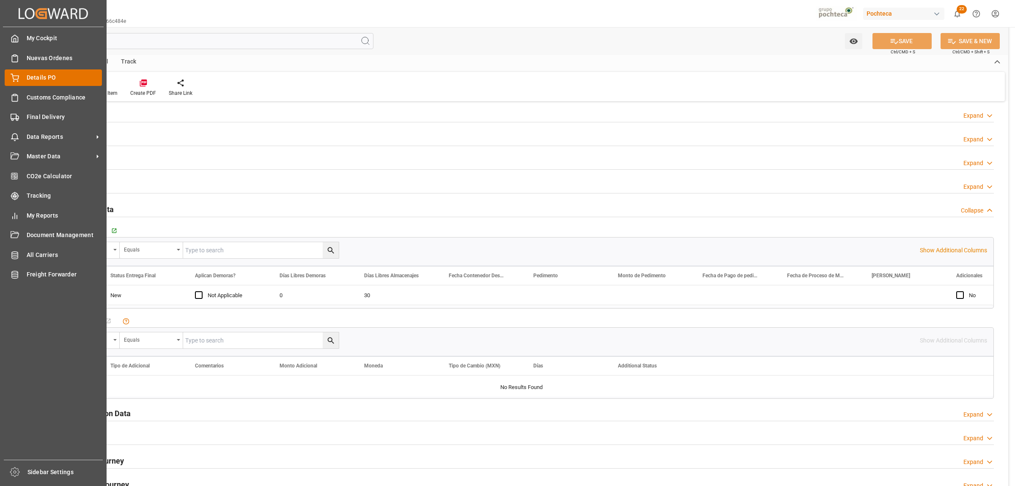
click at [34, 77] on span "Details PO" at bounding box center [65, 77] width 76 height 9
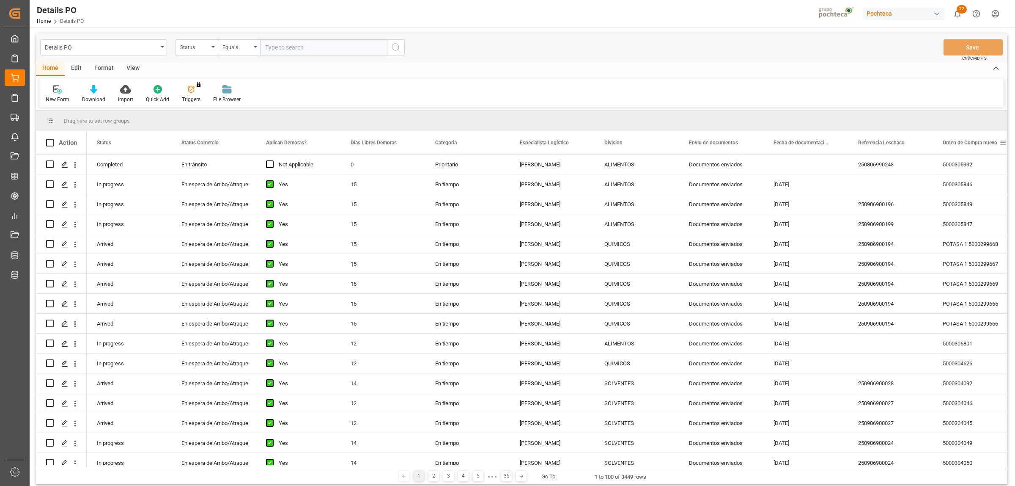
click at [1001, 145] on span at bounding box center [1003, 143] width 8 height 8
click at [975, 144] on span "filter" at bounding box center [975, 144] width 8 height 8
type input "5000306335"
click at [973, 210] on button "Apply" at bounding box center [972, 214] width 16 height 8
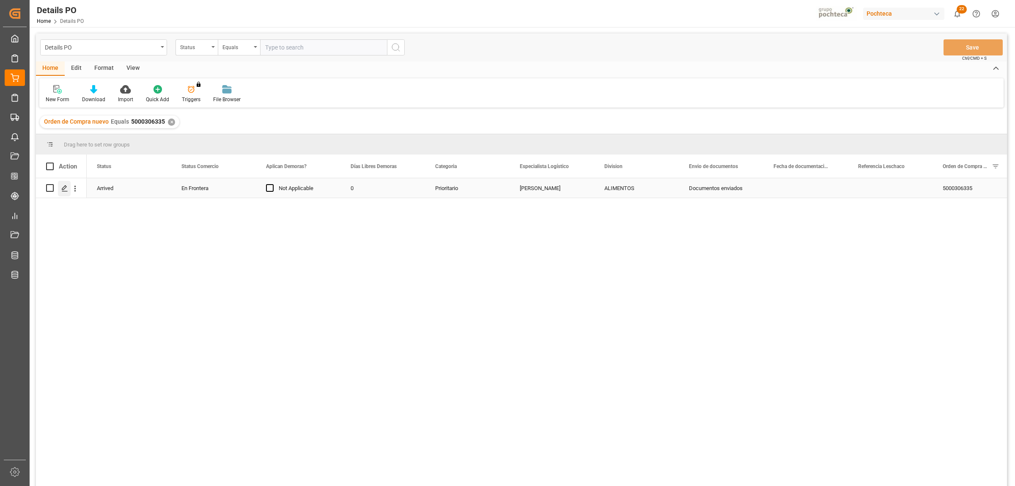
click at [66, 191] on line "Press SPACE to select this row." at bounding box center [64, 191] width 5 height 0
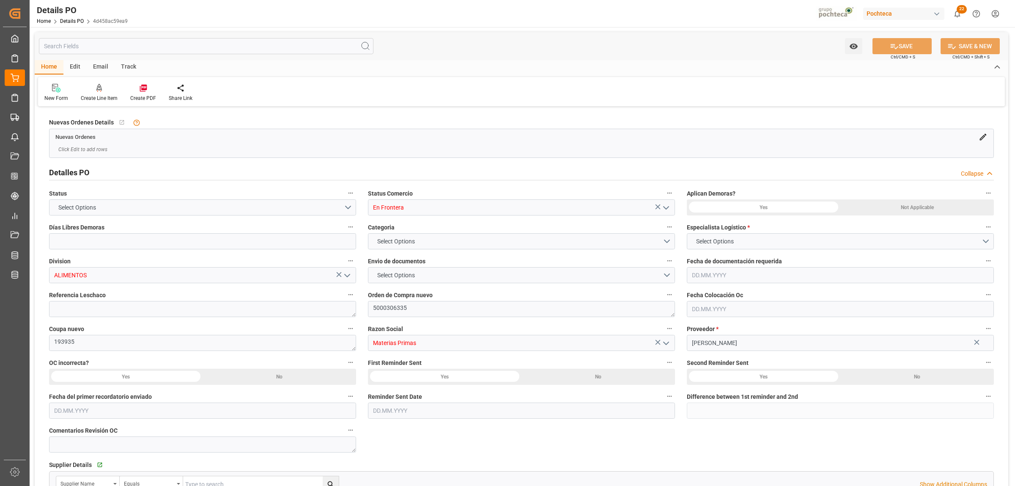
type input "0"
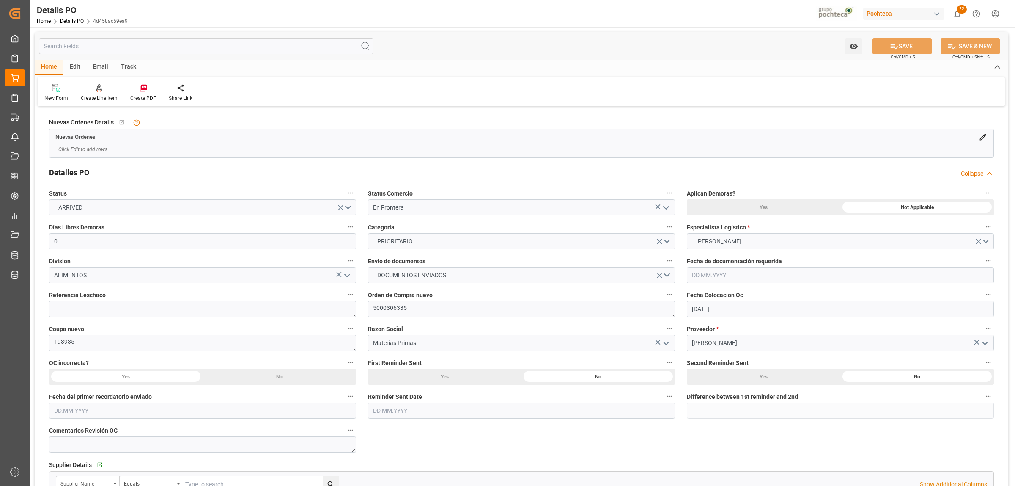
type input "20.07.2025"
type input "[DATE]"
click at [667, 210] on icon "open menu" at bounding box center [666, 208] width 10 height 10
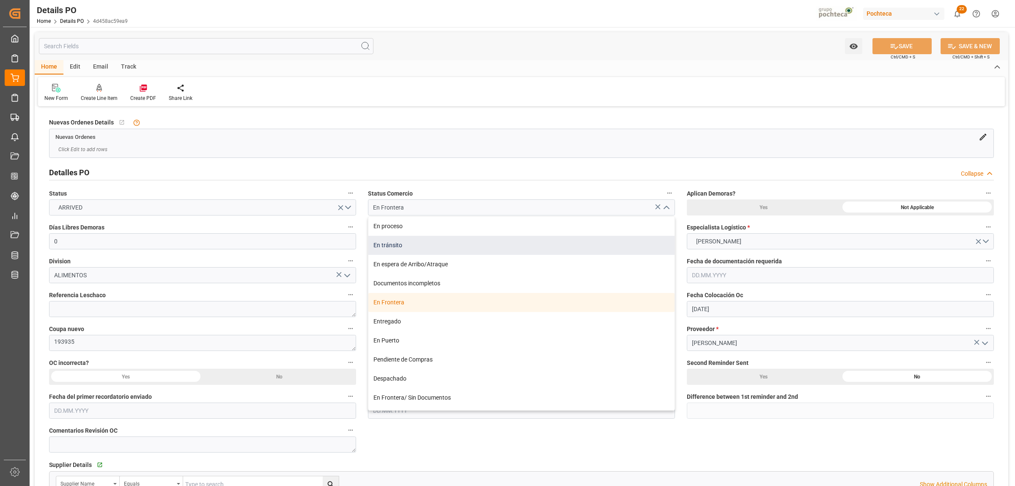
click at [399, 248] on div "En tránsito" at bounding box center [521, 245] width 306 height 19
type input "En tránsito"
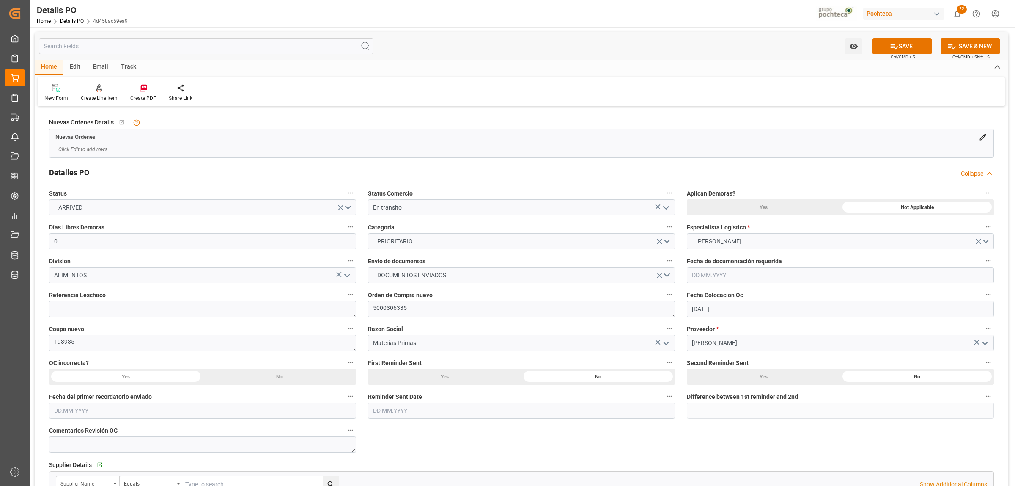
scroll to position [53, 0]
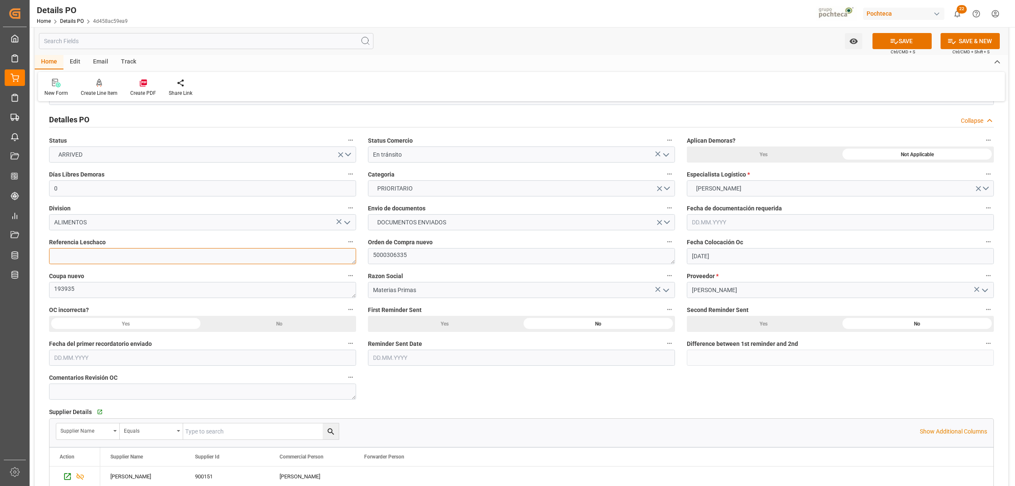
click at [118, 256] on textarea at bounding box center [202, 256] width 307 height 16
paste textarea "250806990246"
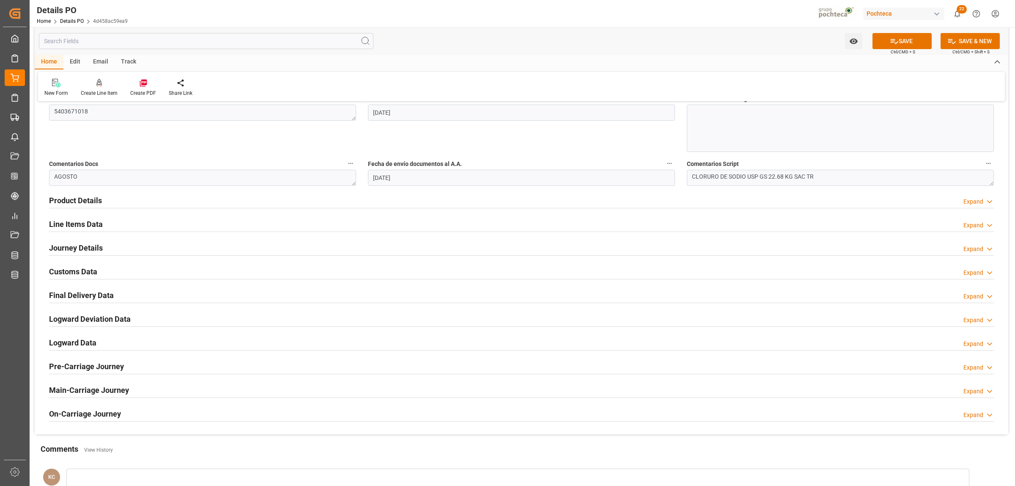
scroll to position [476, 0]
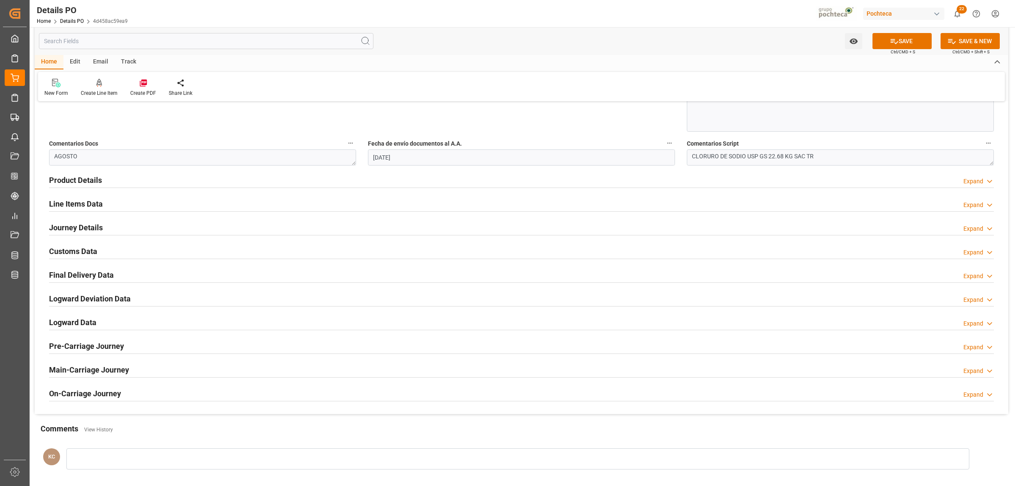
type textarea "250806990246"
click at [83, 253] on h2 "Customs Data" at bounding box center [73, 250] width 48 height 11
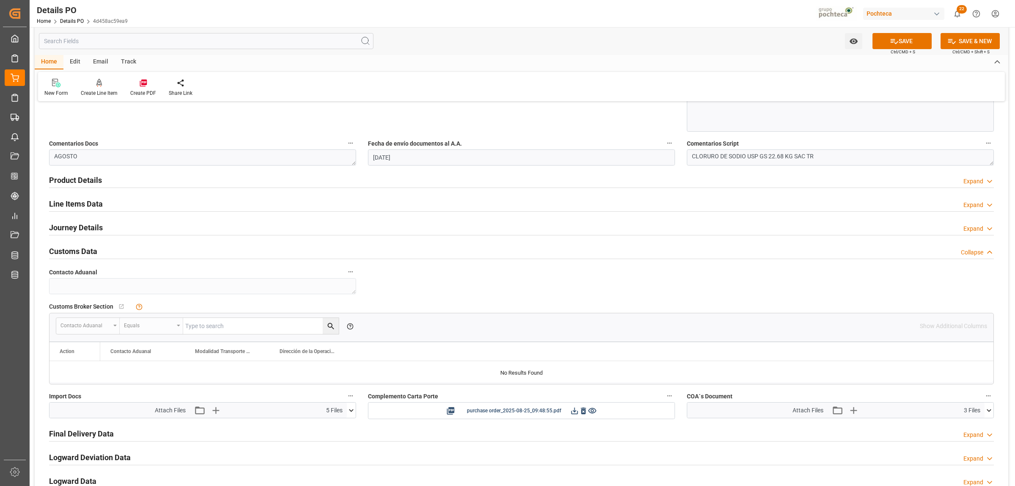
scroll to position [423, 0]
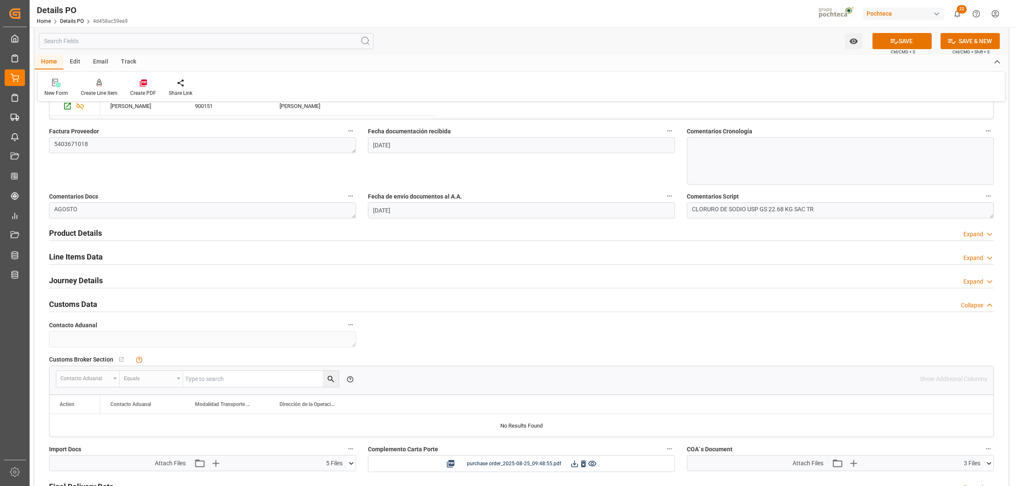
click at [74, 282] on h2 "Journey Details" at bounding box center [76, 280] width 54 height 11
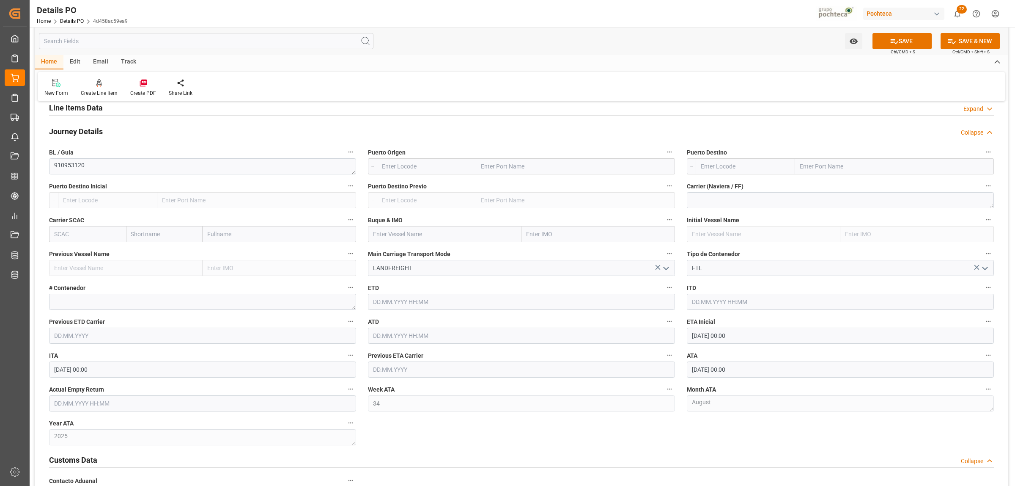
scroll to position [582, 0]
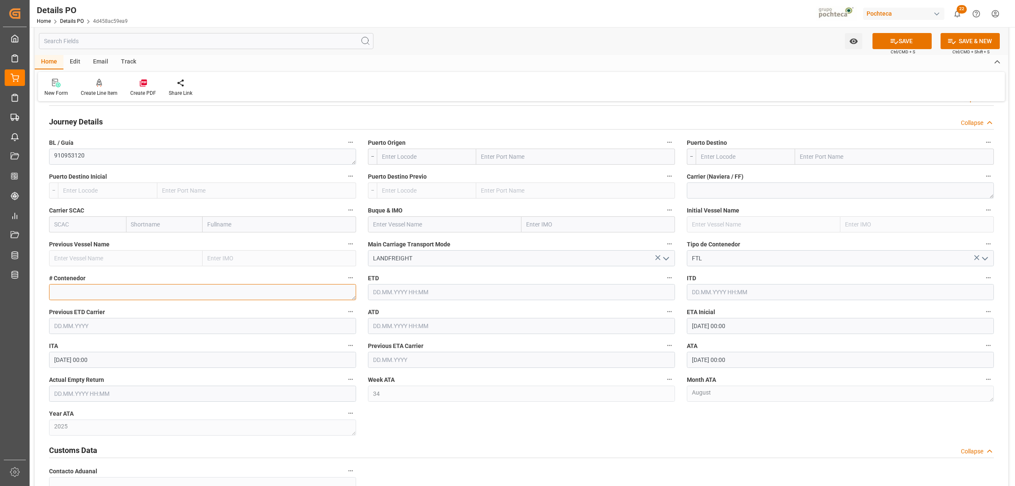
click at [98, 299] on textarea at bounding box center [202, 292] width 307 height 16
paste textarea "52382"
type textarea "52382"
click at [104, 395] on input "text" at bounding box center [202, 393] width 307 height 16
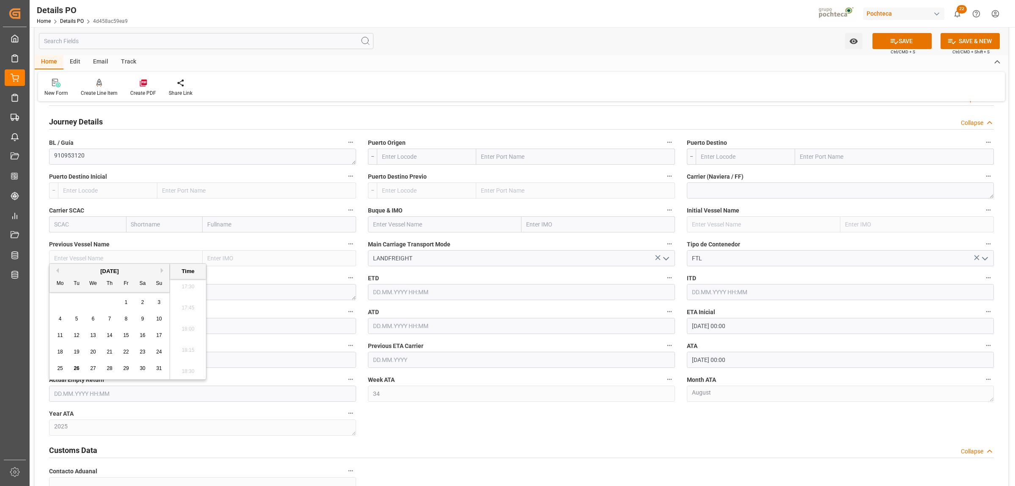
click at [113, 369] on div "28" at bounding box center [109, 368] width 11 height 10
type input "28.08.2025 00:00"
drag, startPoint x: 516, startPoint y: 425, endPoint x: 529, endPoint y: 434, distance: 15.7
click at [519, 425] on div "Nuevas Ordenes Details   No child Object linked Nuevas Ordenes Click Edit to ad…" at bounding box center [522, 149] width 974 height 1244
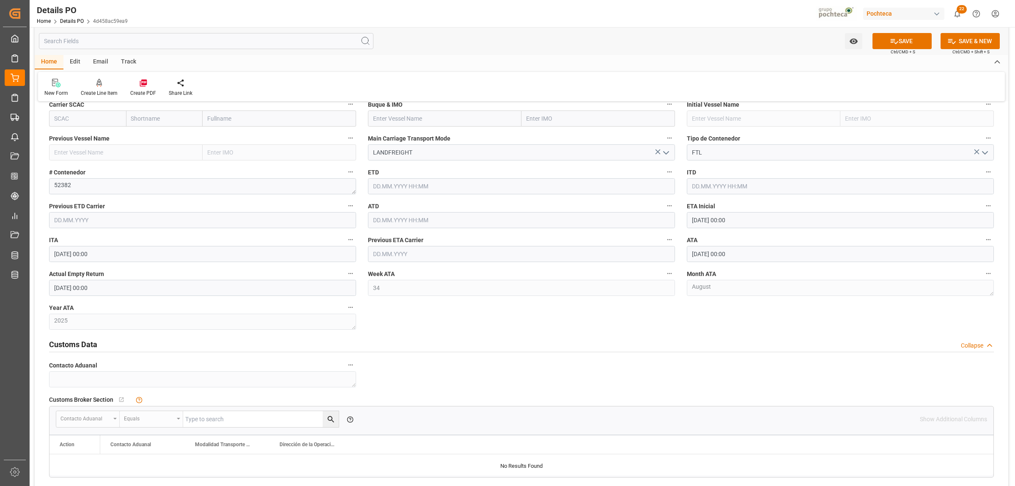
scroll to position [740, 0]
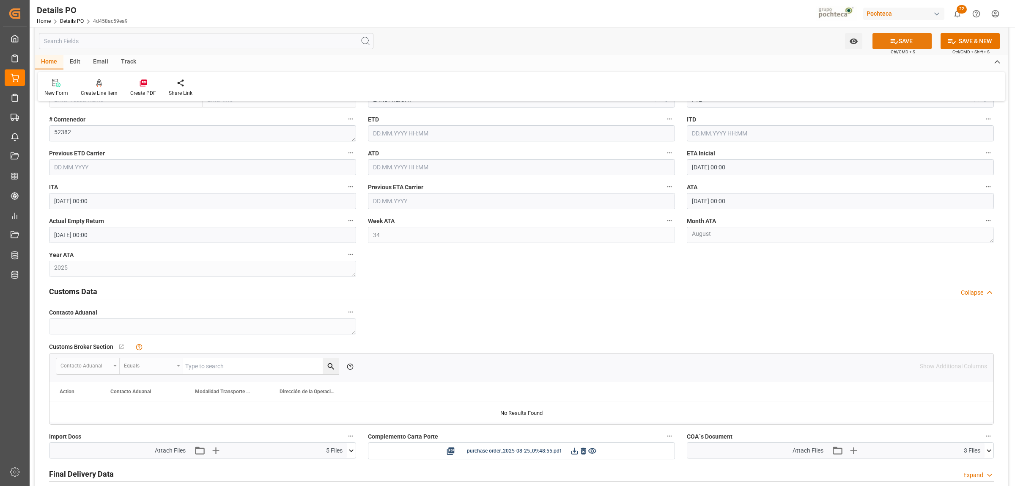
click at [902, 41] on button "SAVE" at bounding box center [902, 41] width 59 height 16
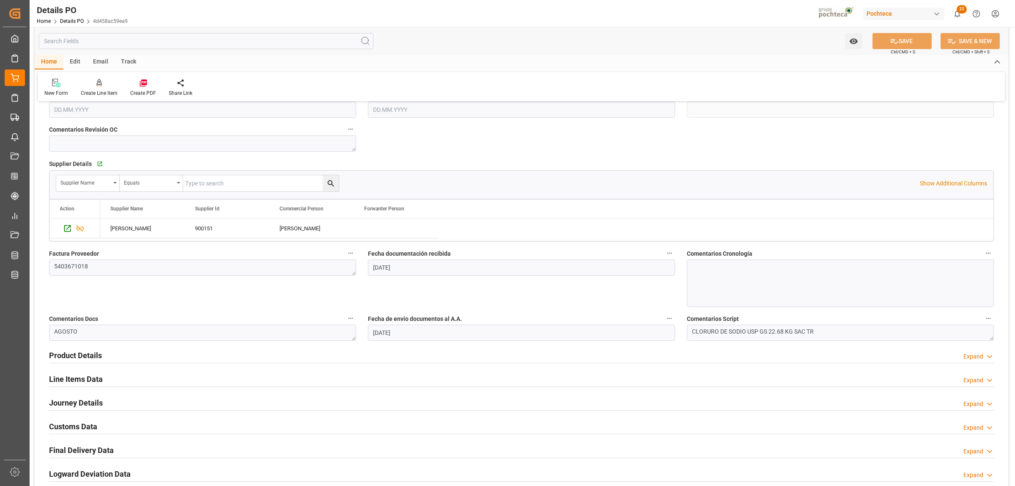
scroll to position [330, 0]
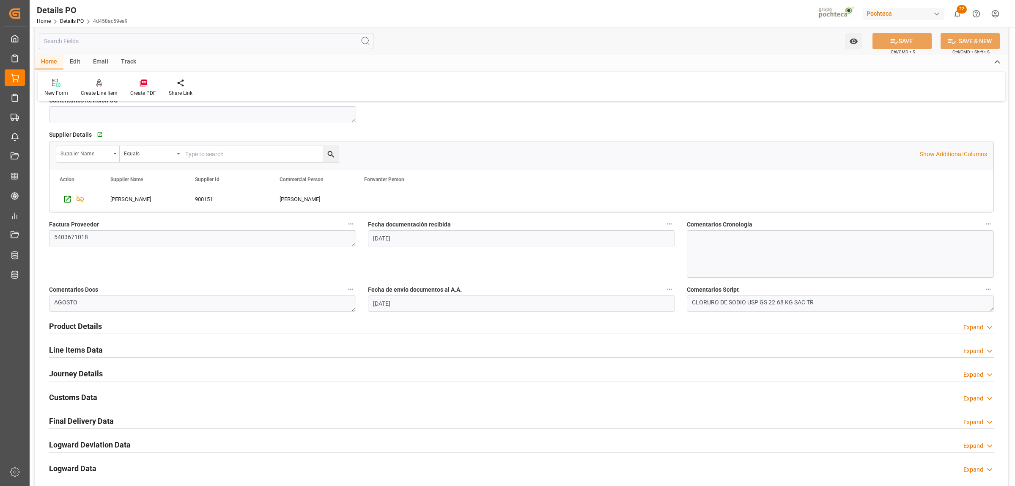
click at [74, 423] on h2 "Final Delivery Data" at bounding box center [81, 420] width 65 height 11
click at [87, 421] on h2 "Final Delivery Data" at bounding box center [81, 420] width 65 height 11
click at [88, 421] on h2 "Final Delivery Data" at bounding box center [81, 420] width 65 height 11
click at [113, 441] on icon "button" at bounding box center [113, 442] width 7 height 7
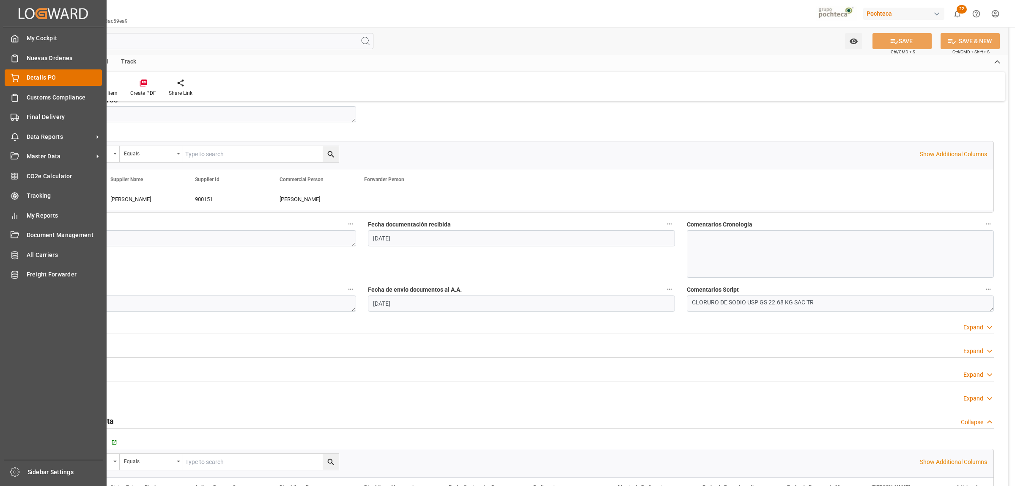
click at [31, 81] on span "Details PO" at bounding box center [65, 77] width 76 height 9
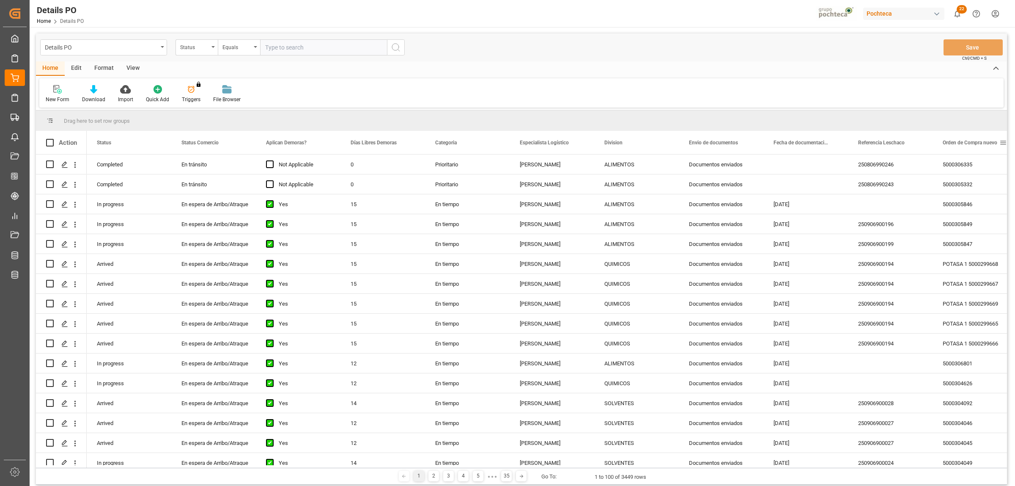
click at [1002, 142] on span at bounding box center [1003, 143] width 8 height 8
click at [61, 182] on icon "Press SPACE to select this row." at bounding box center [64, 184] width 7 height 7
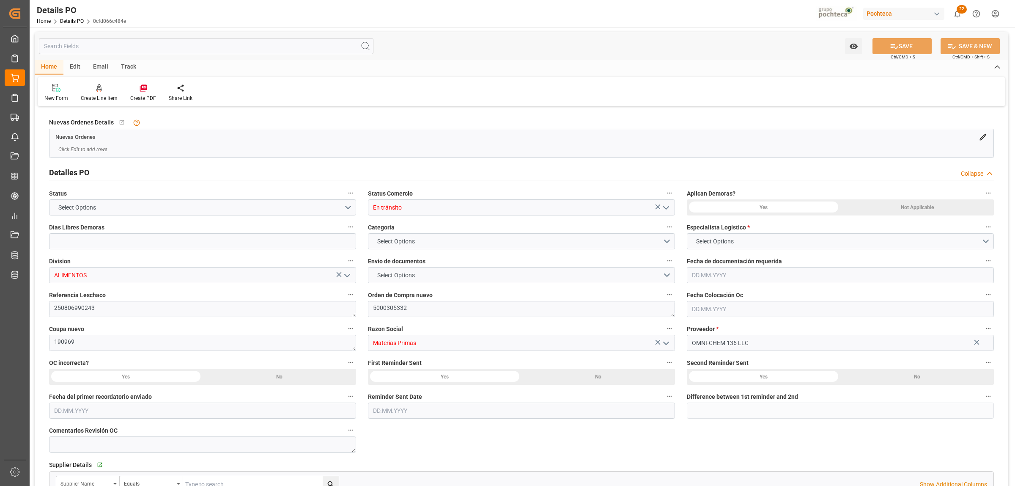
type input "0"
type input "USLRD"
type input "MX5CL"
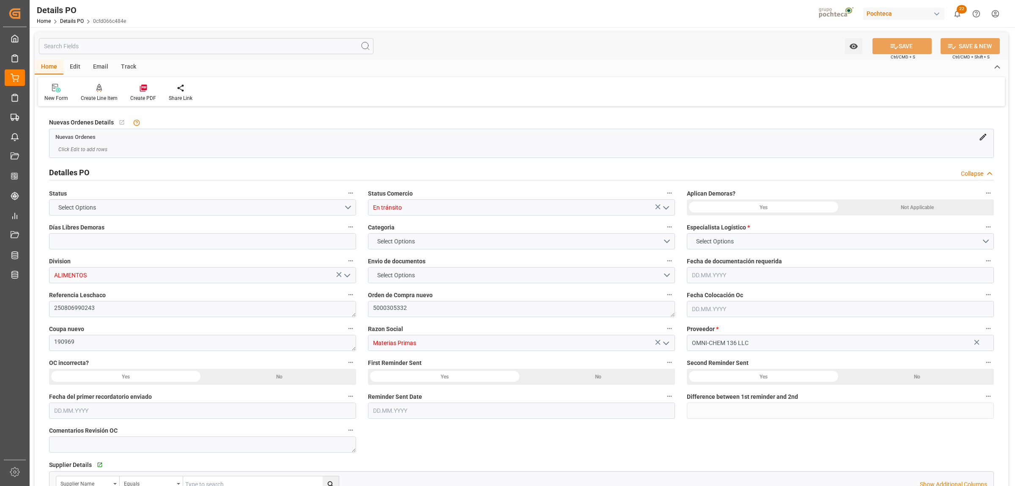
type input "35"
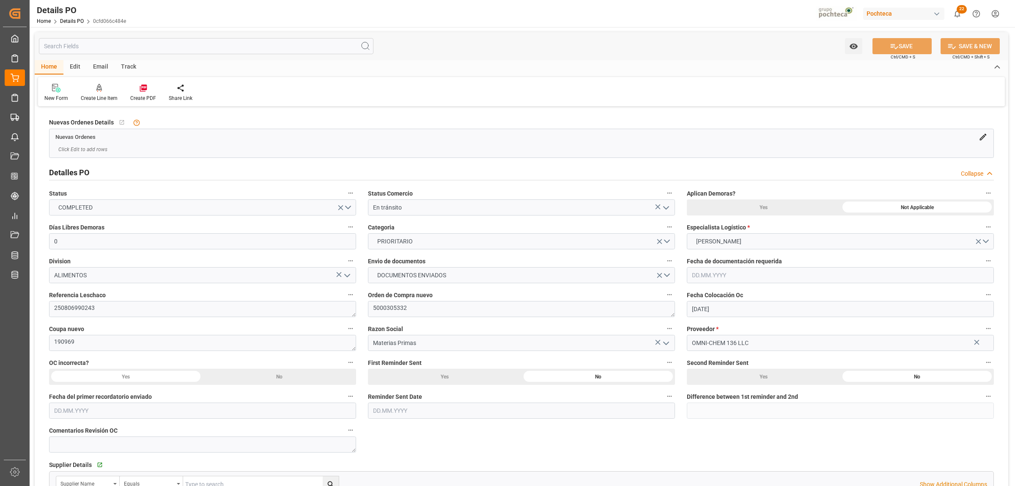
type input "19.06.2025"
type input "[DATE]"
type input "25.08.2025 00:00"
type input "30.08.2025 00:00"
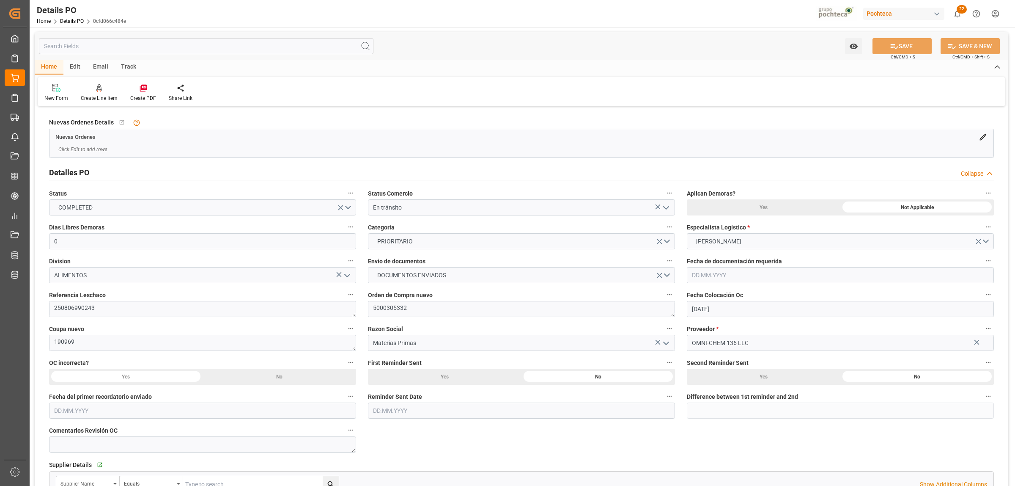
type input "25.08.2025 00:00"
type input "28.08.2025 00:00"
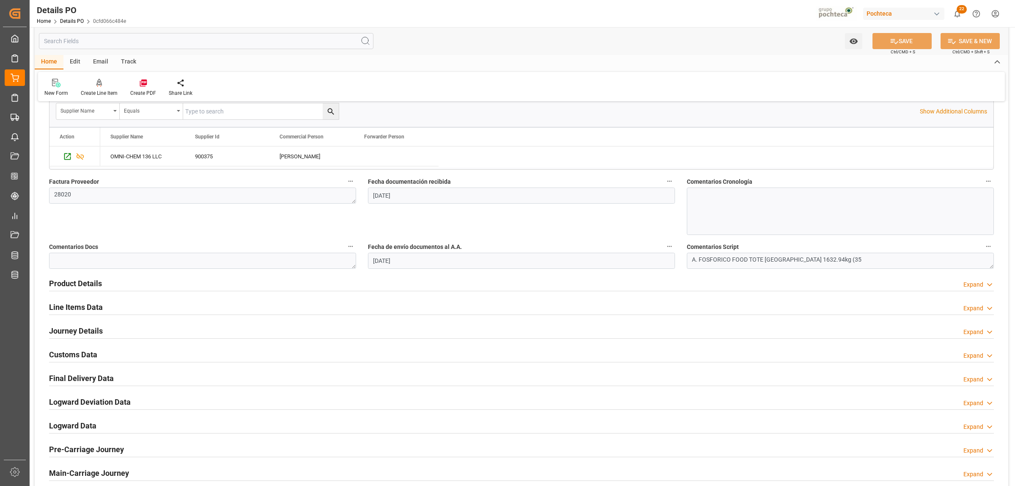
scroll to position [423, 0]
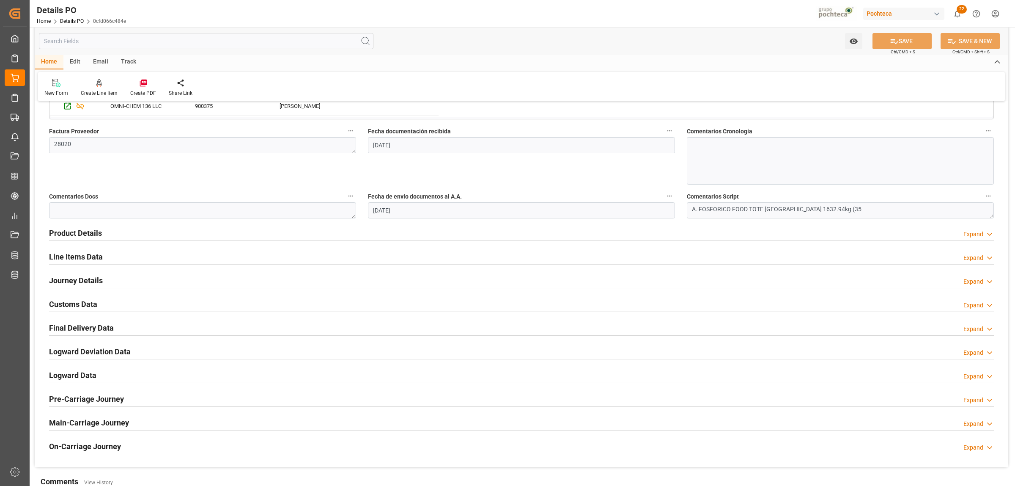
click at [75, 281] on h2 "Journey Details" at bounding box center [76, 280] width 54 height 11
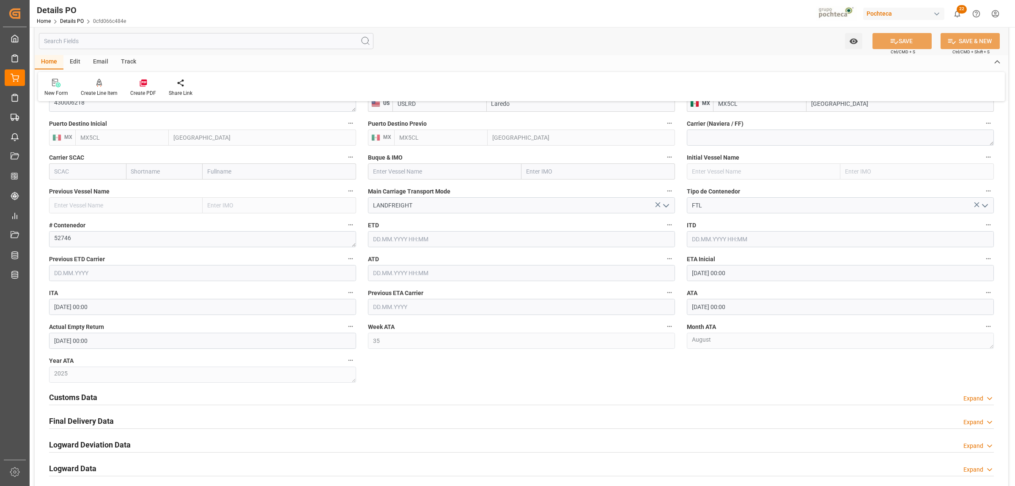
scroll to position [687, 0]
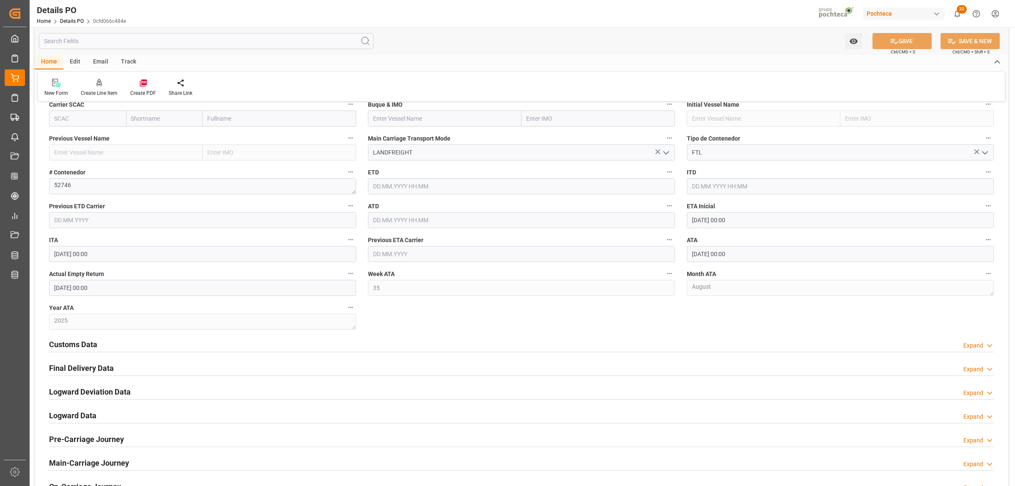
click at [92, 369] on h2 "Final Delivery Data" at bounding box center [81, 367] width 65 height 11
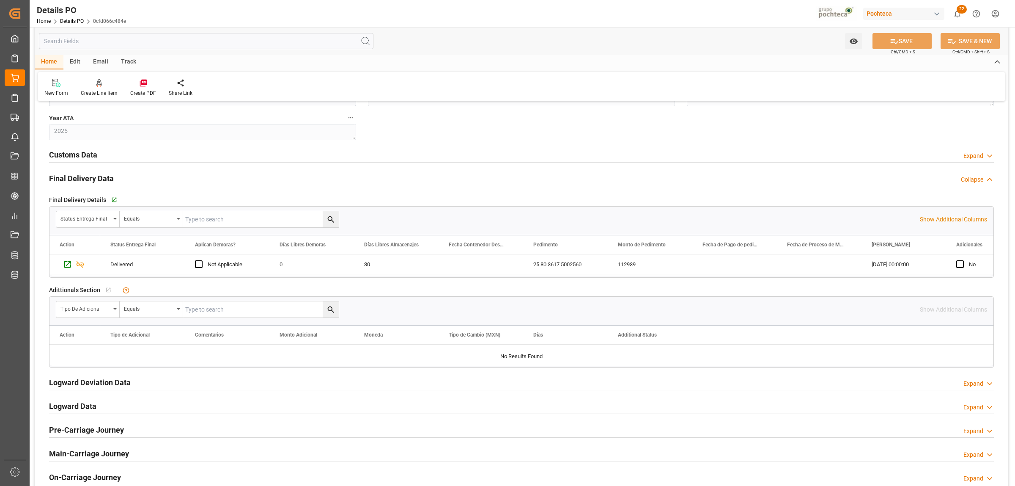
scroll to position [899, 0]
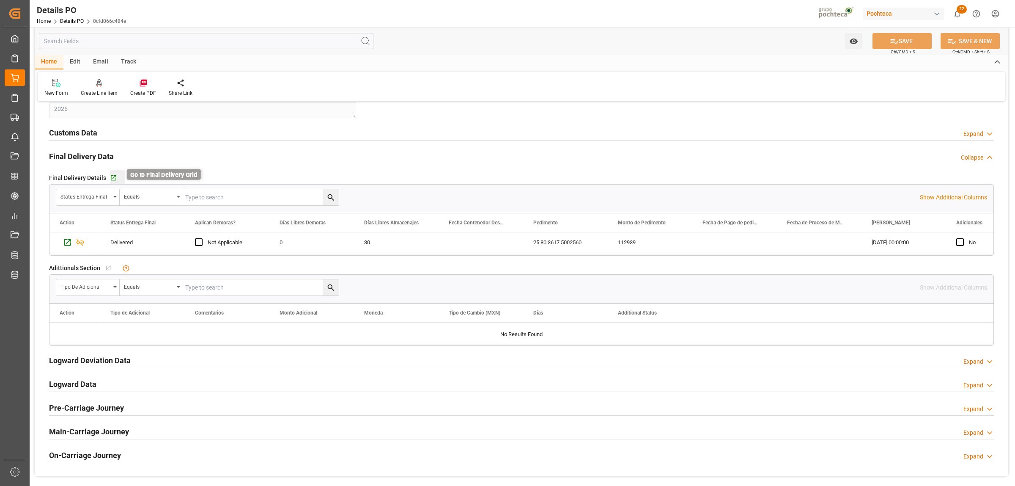
click at [111, 178] on icon "button" at bounding box center [113, 177] width 7 height 7
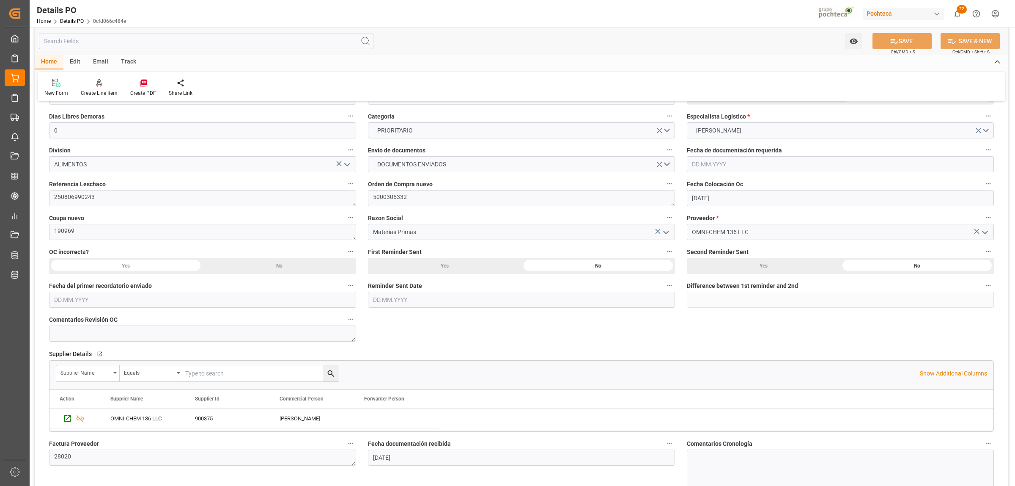
scroll to position [53, 0]
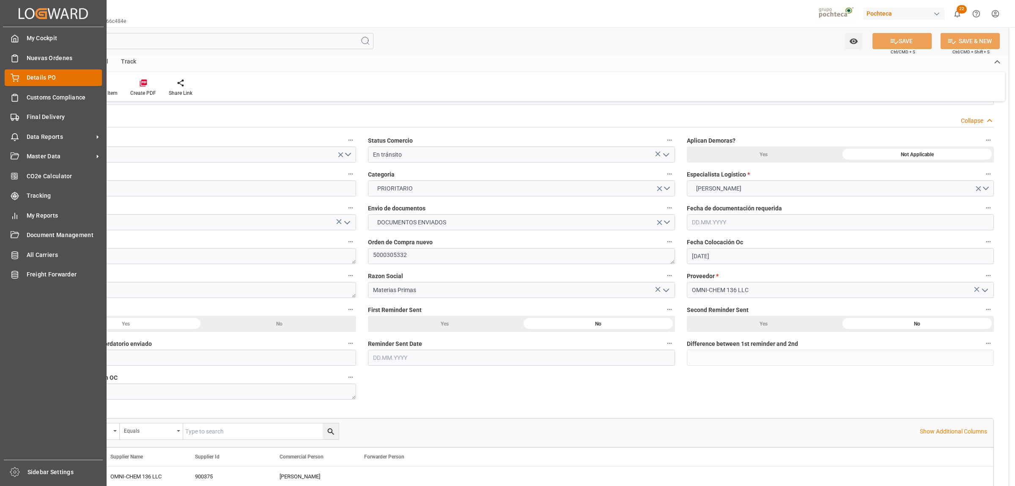
click at [24, 80] on div "Details PO Details PO" at bounding box center [53, 77] width 97 height 16
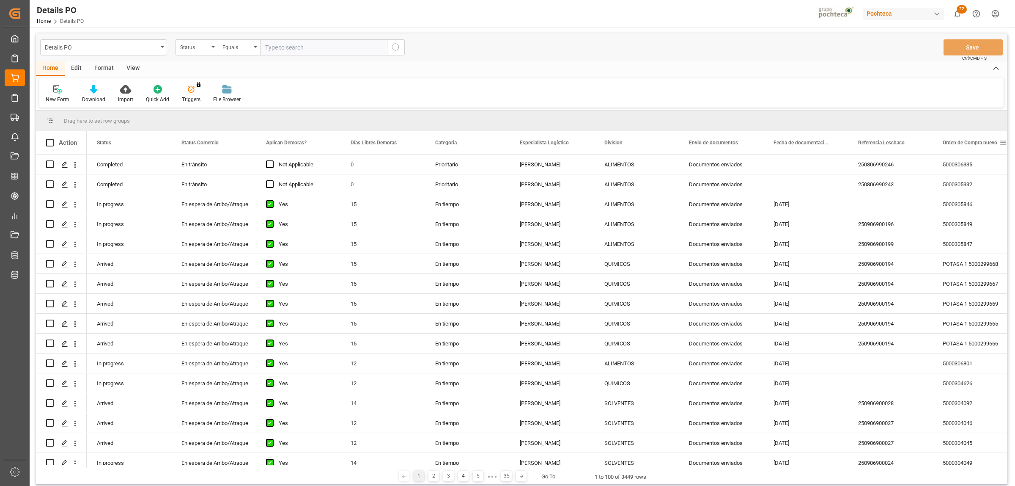
click at [1003, 143] on span at bounding box center [1003, 143] width 8 height 8
click at [975, 143] on span "filter" at bounding box center [975, 144] width 8 height 8
type input "5000306332"
click at [972, 211] on button "Apply" at bounding box center [972, 214] width 16 height 8
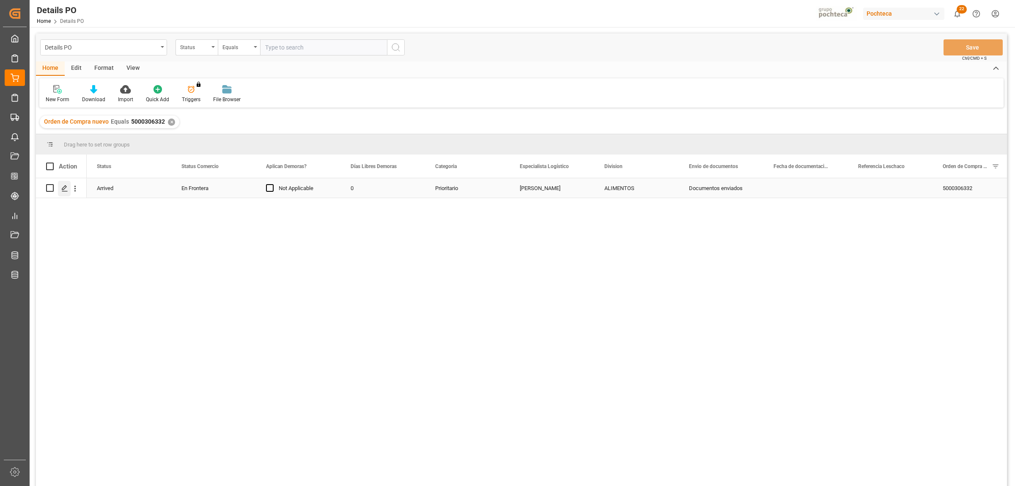
click at [64, 186] on icon "Press SPACE to select this row." at bounding box center [64, 188] width 7 height 7
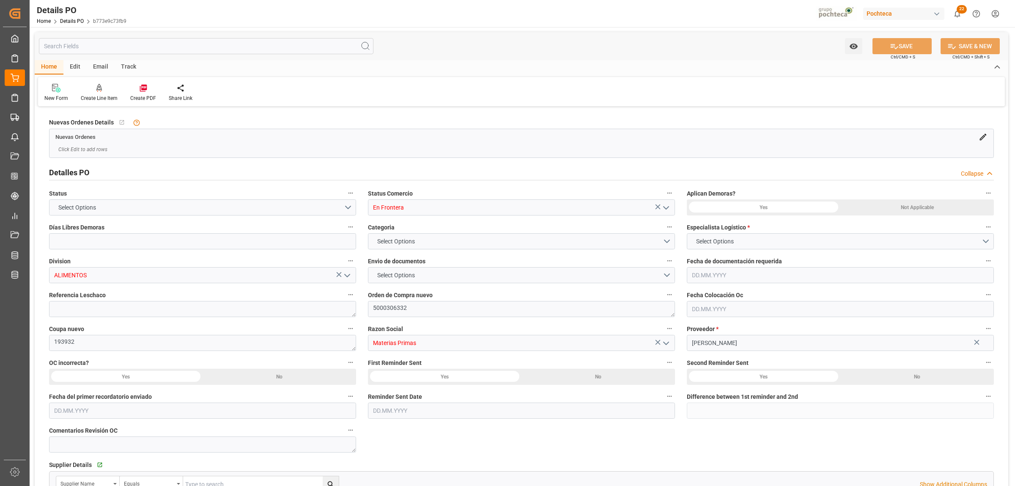
type input "0"
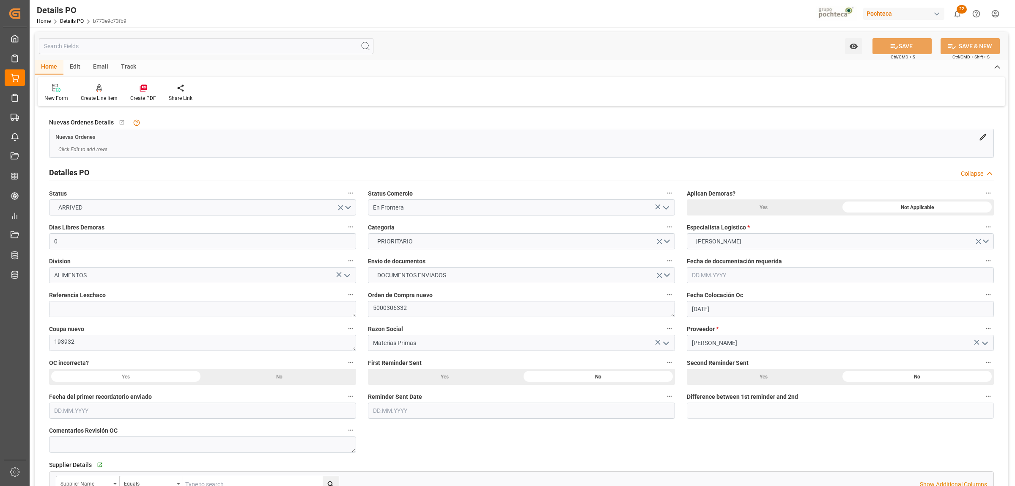
type input "20.07.2025"
type input "[DATE]"
click at [667, 208] on polyline "open menu" at bounding box center [666, 207] width 5 height 3
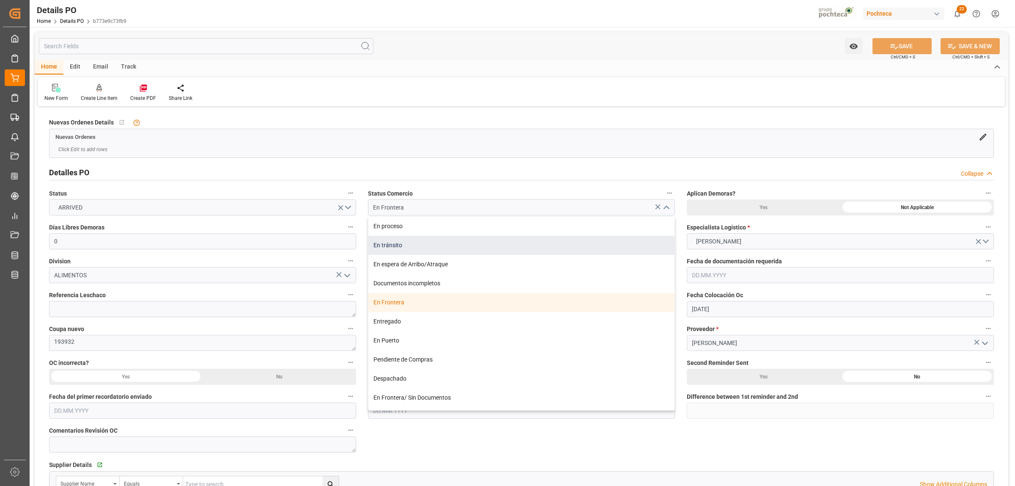
click at [393, 253] on div "En tránsito" at bounding box center [521, 245] width 306 height 19
type input "En tránsito"
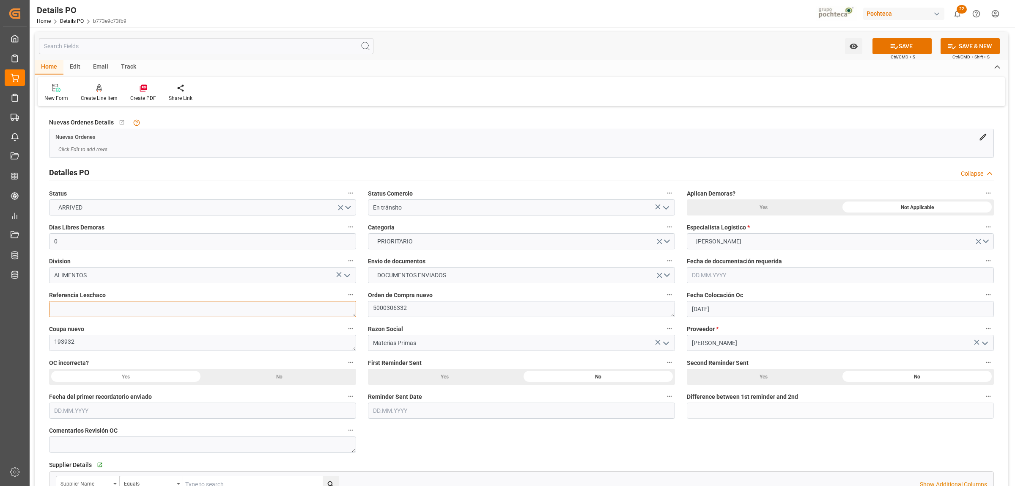
click at [110, 305] on textarea at bounding box center [202, 309] width 307 height 16
paste textarea "250806990249"
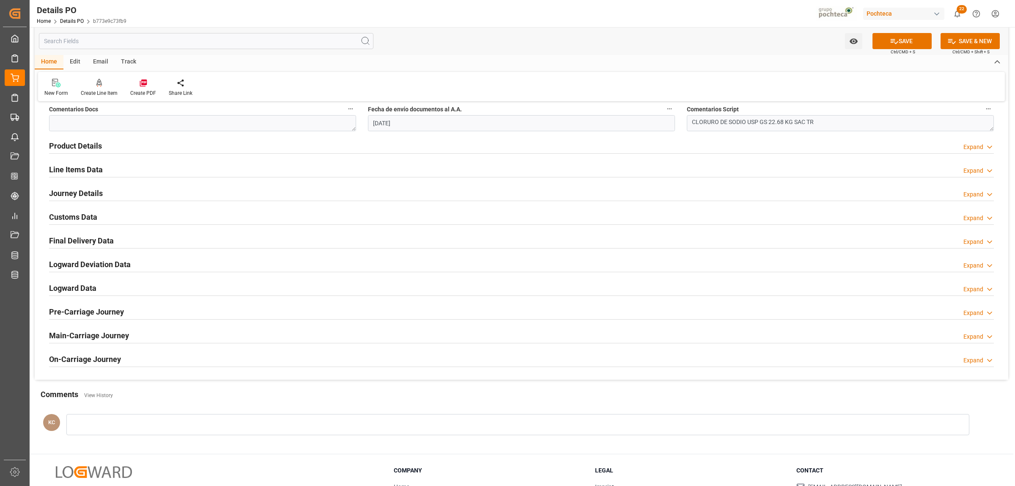
scroll to position [575, 0]
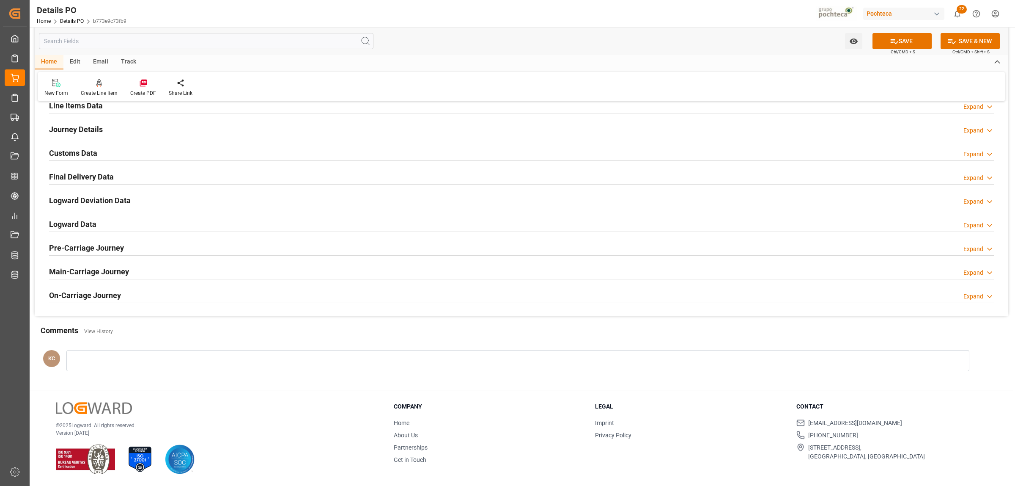
type textarea "250806990249"
click at [89, 128] on h2 "Journey Details" at bounding box center [76, 129] width 54 height 11
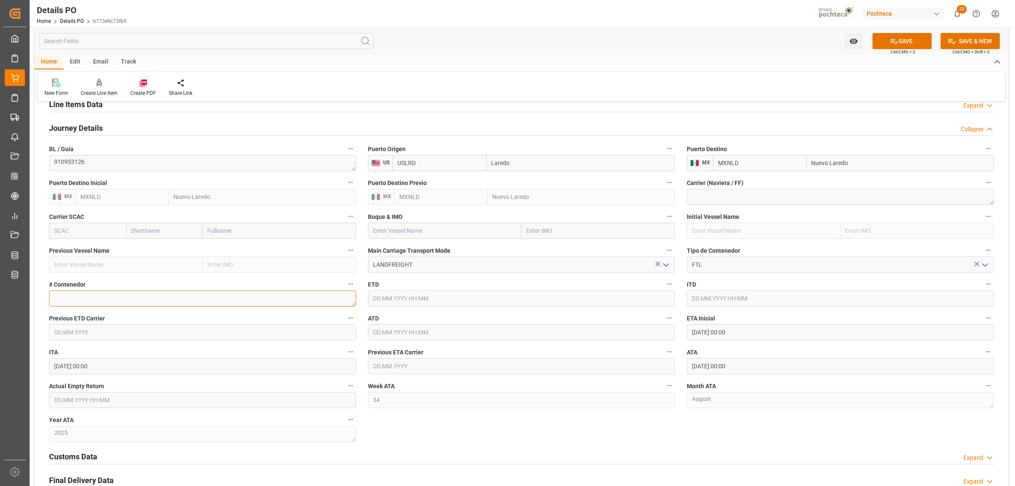
click at [167, 295] on textarea at bounding box center [202, 298] width 307 height 16
paste textarea "52372"
type textarea "52372"
click at [243, 403] on input "text" at bounding box center [202, 400] width 307 height 16
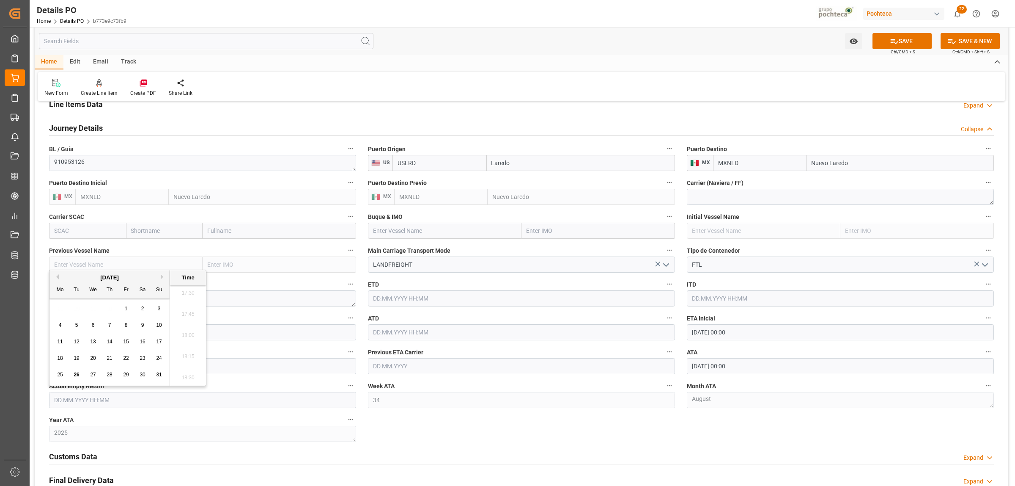
drag, startPoint x: 73, startPoint y: 293, endPoint x: 77, endPoint y: 299, distance: 6.7
click at [73, 293] on div "Tu" at bounding box center [76, 290] width 11 height 11
click at [109, 375] on span "28" at bounding box center [109, 374] width 5 height 6
type input "28.08.2025 00:00"
click at [453, 439] on div "Nuevas Ordenes Details   No child Object linked Nuevas Ordenes Click Edit to ad…" at bounding box center [522, 75] width 974 height 1085
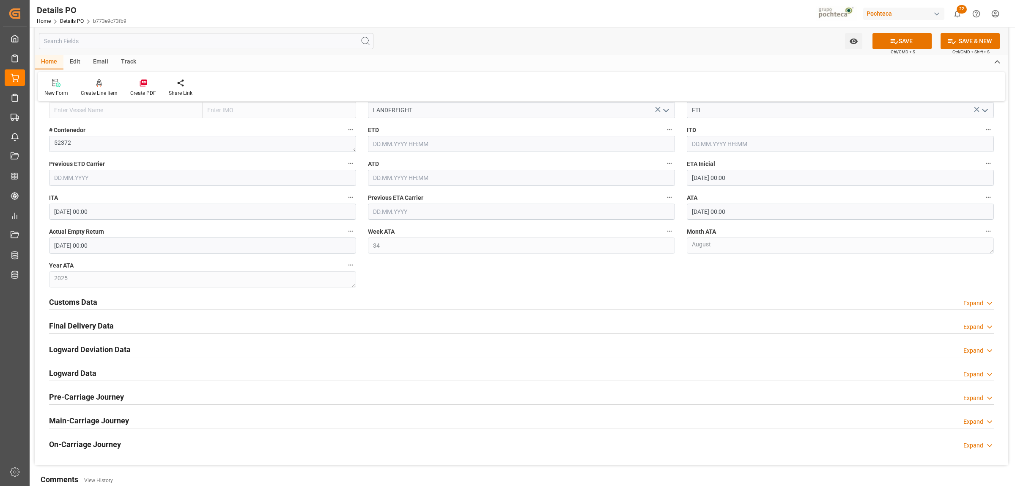
scroll to position [734, 0]
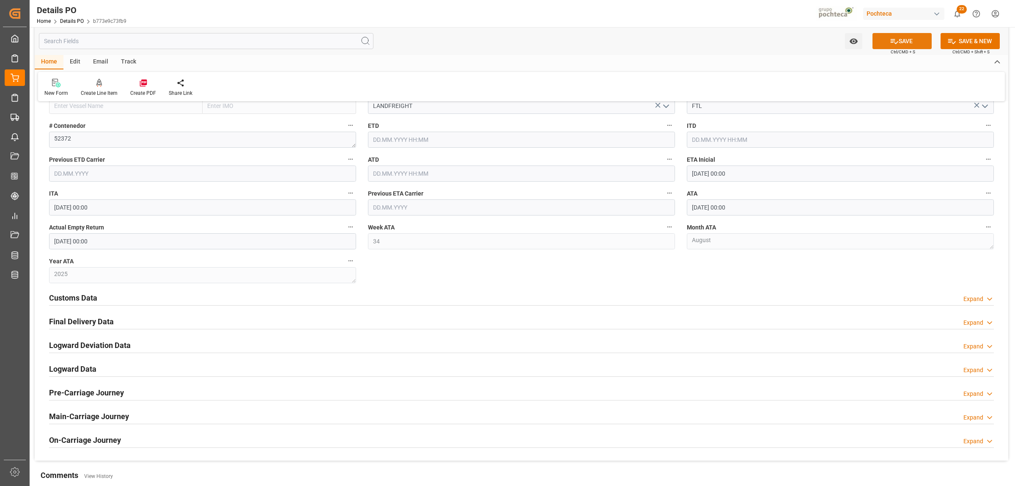
click at [922, 40] on button "SAVE" at bounding box center [902, 41] width 59 height 16
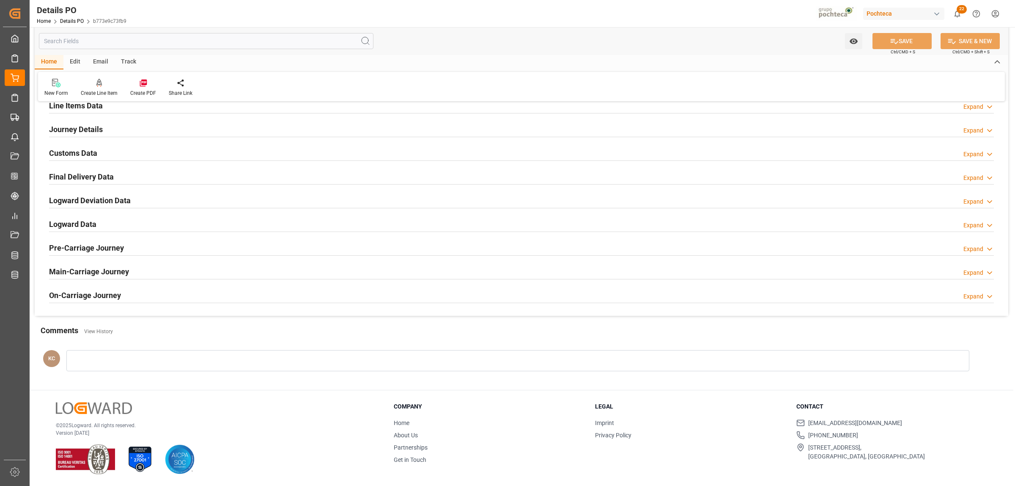
scroll to position [429, 0]
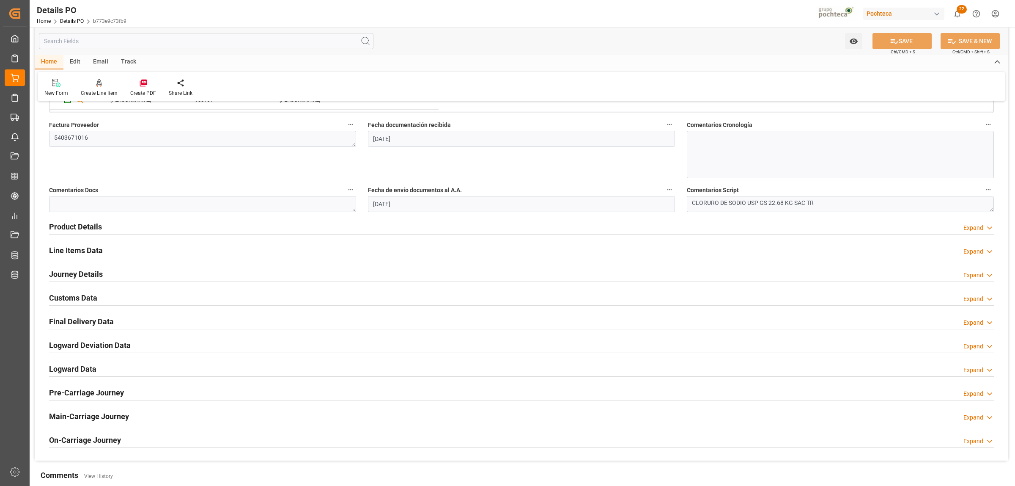
click at [70, 322] on h2 "Final Delivery Data" at bounding box center [81, 321] width 65 height 11
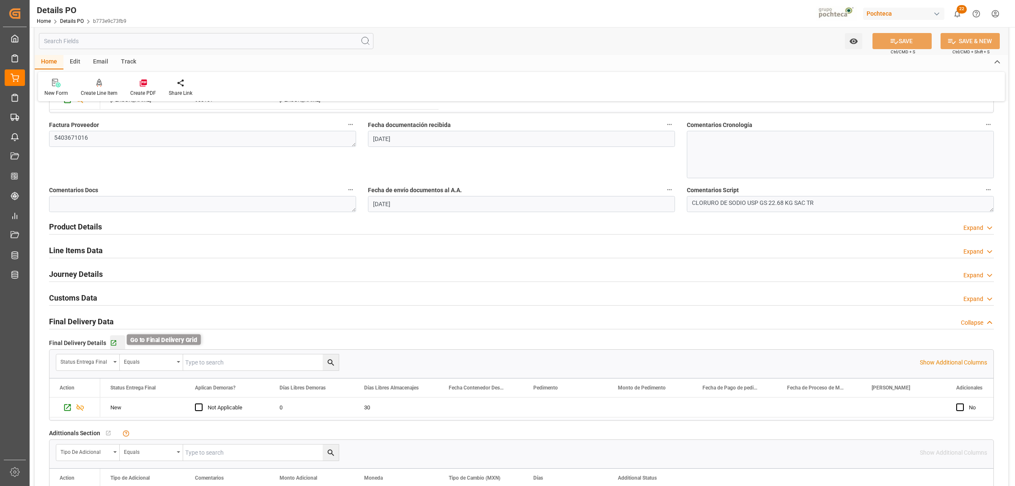
click at [113, 343] on icon "button" at bounding box center [113, 342] width 7 height 7
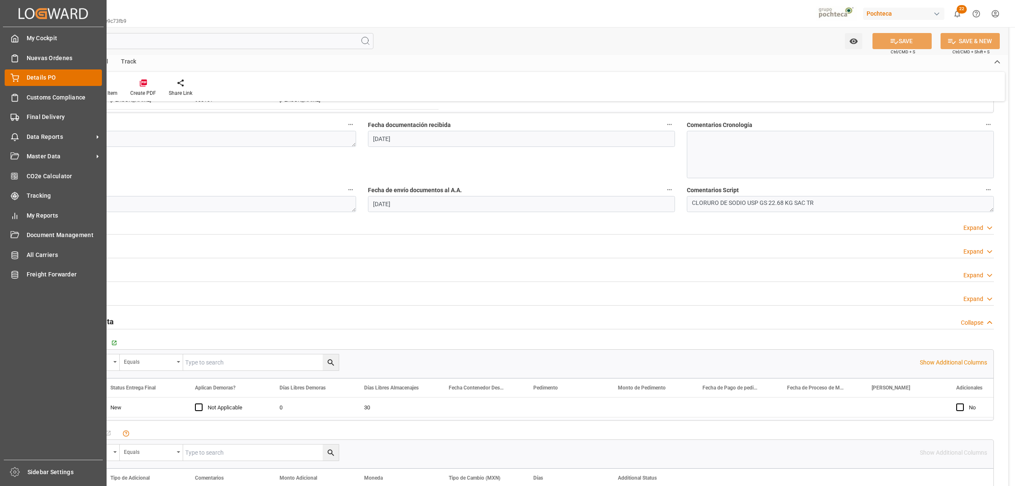
click at [27, 78] on span "Details PO" at bounding box center [65, 77] width 76 height 9
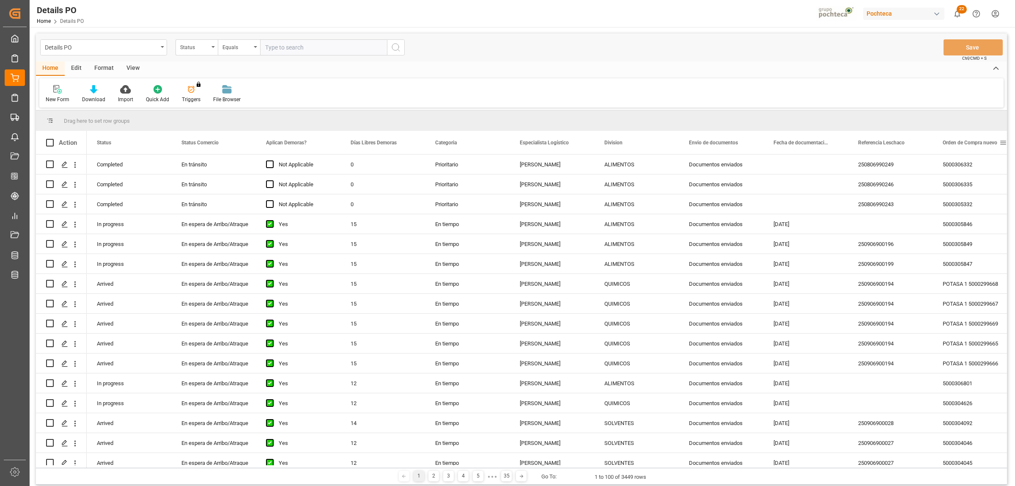
click at [1005, 141] on span at bounding box center [1003, 143] width 8 height 8
click at [974, 142] on span "filter" at bounding box center [975, 144] width 8 height 8
type input "5000306336"
click at [973, 217] on button "Apply" at bounding box center [972, 214] width 16 height 8
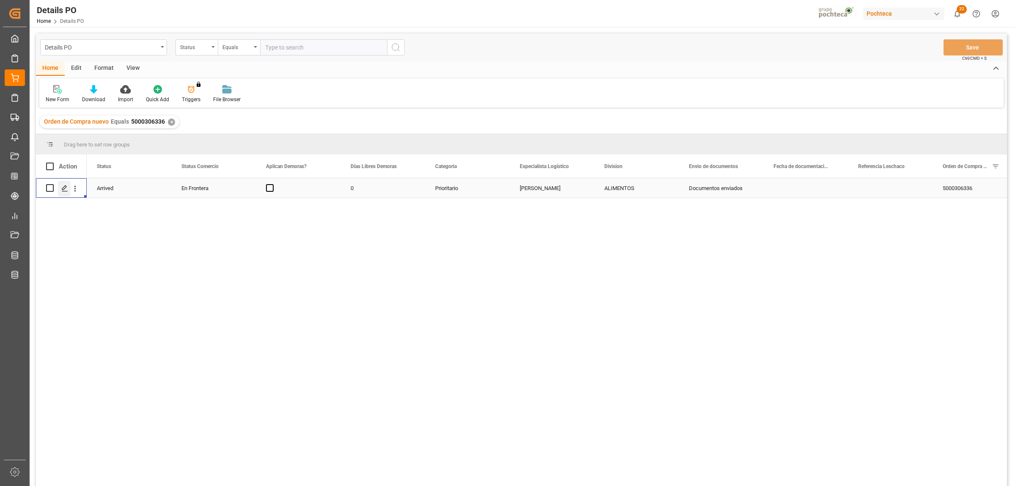
click at [67, 183] on div "Press SPACE to select this row." at bounding box center [64, 189] width 13 height 16
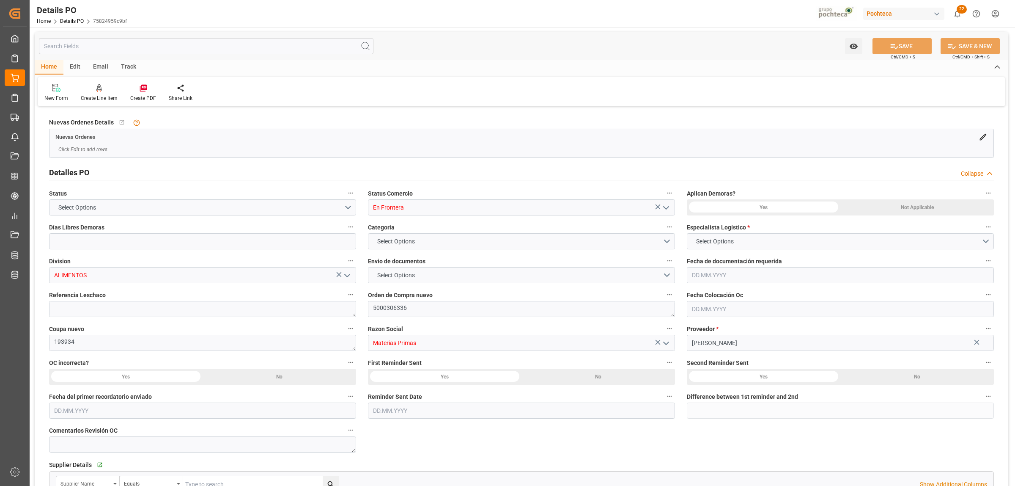
type input "0"
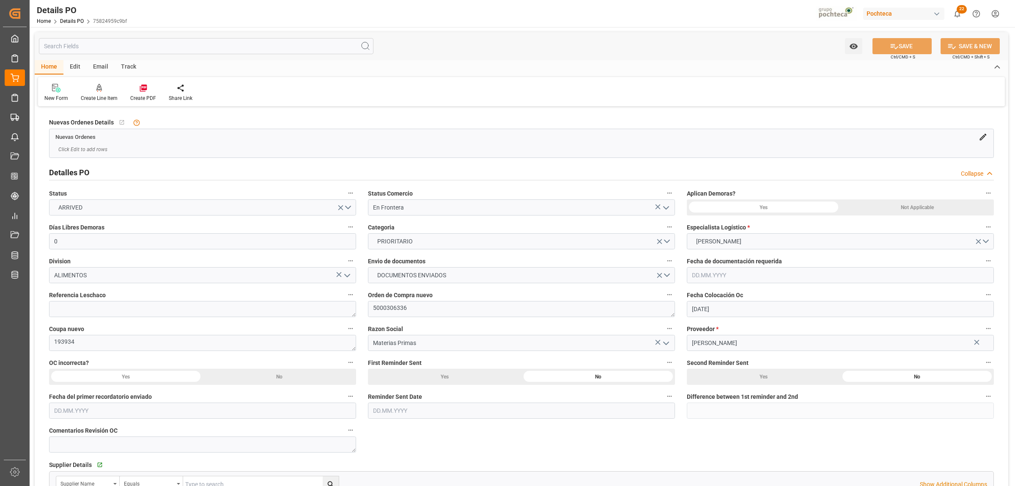
type input "20.07.2025"
type input "[DATE]"
click at [667, 212] on icon "open menu" at bounding box center [666, 208] width 10 height 10
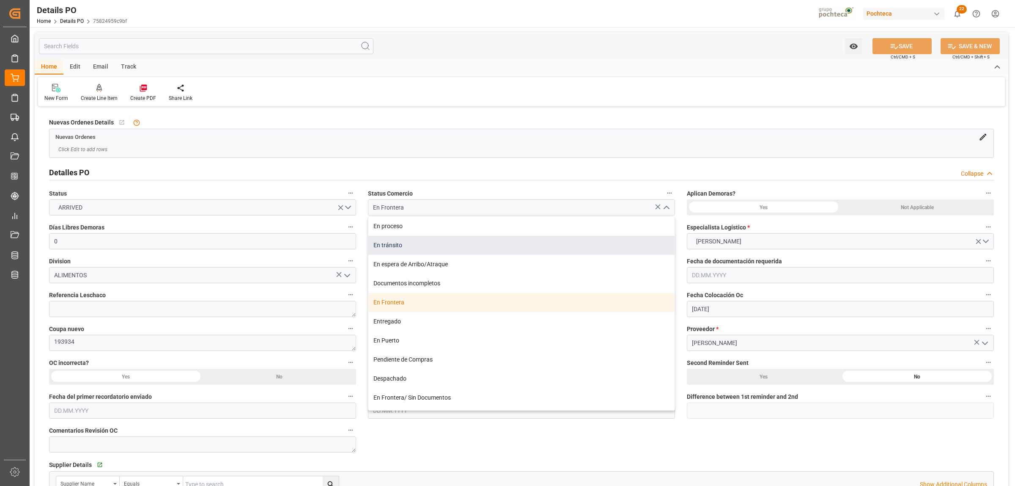
click at [386, 246] on div "En tránsito" at bounding box center [521, 245] width 306 height 19
type input "En tránsito"
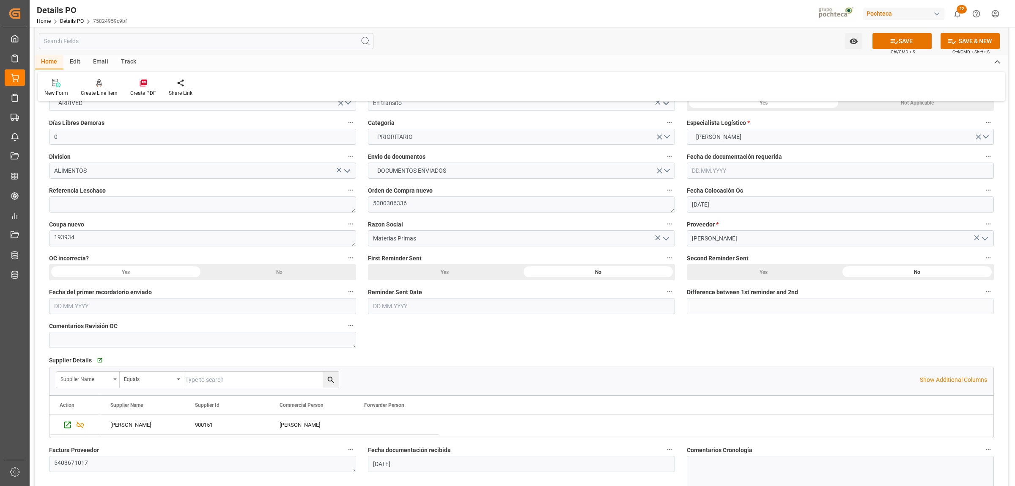
scroll to position [106, 0]
click at [132, 202] on textarea at bounding box center [202, 203] width 307 height 16
paste textarea "250906990015"
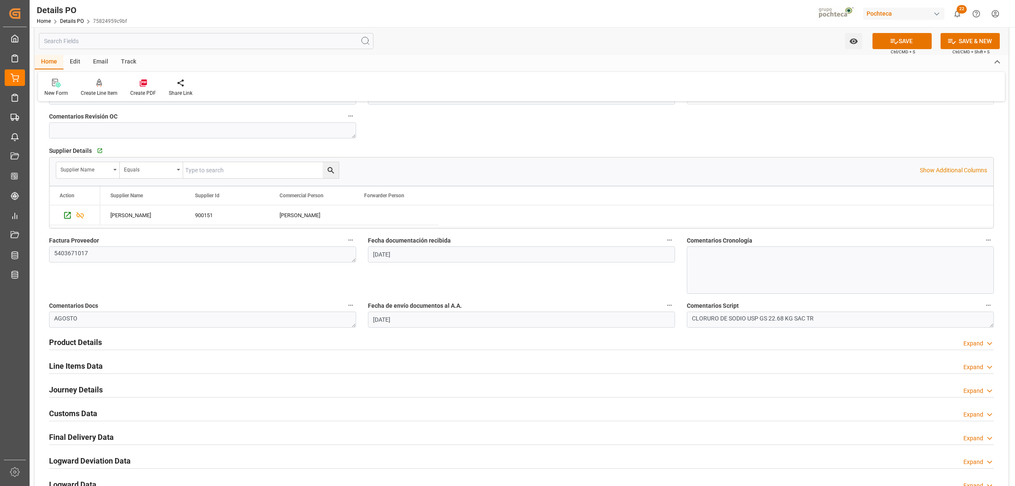
scroll to position [317, 0]
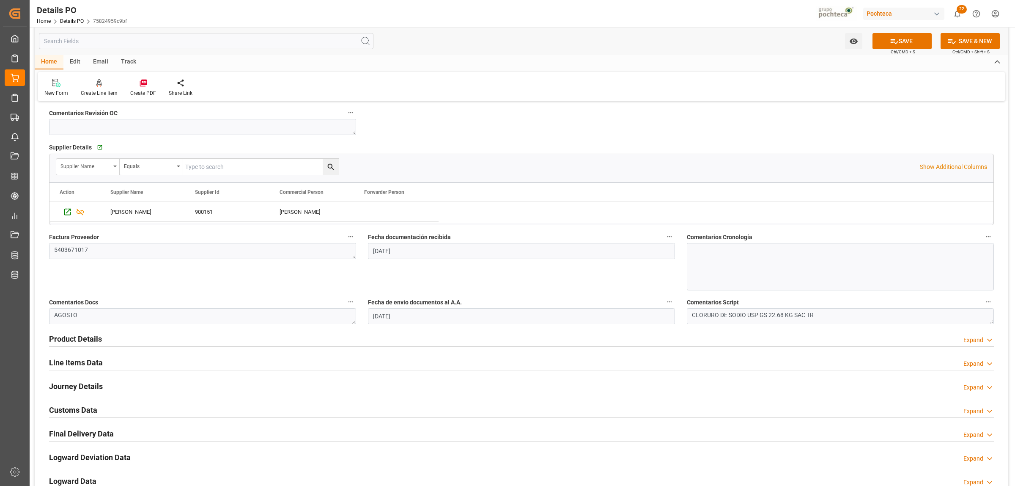
type textarea "250906990015"
click at [73, 385] on h2 "Journey Details" at bounding box center [76, 385] width 54 height 11
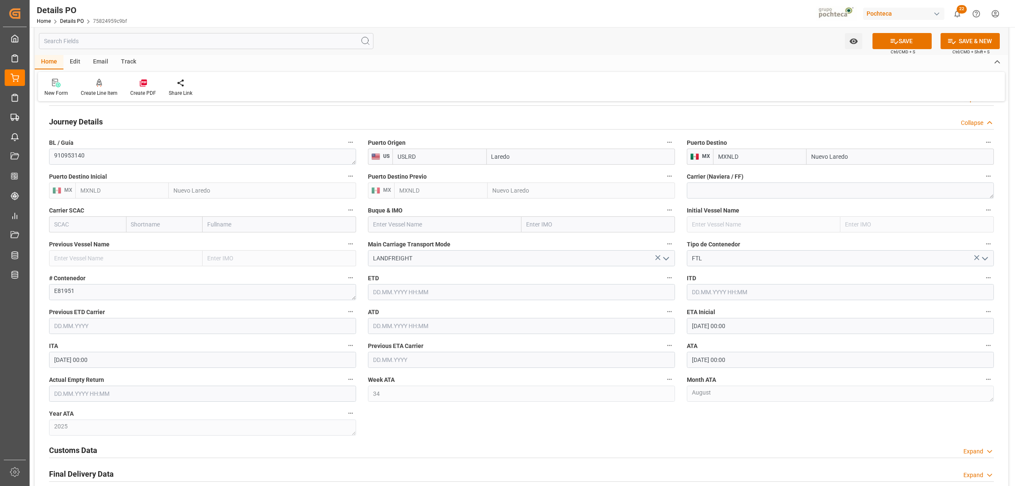
scroll to position [634, 0]
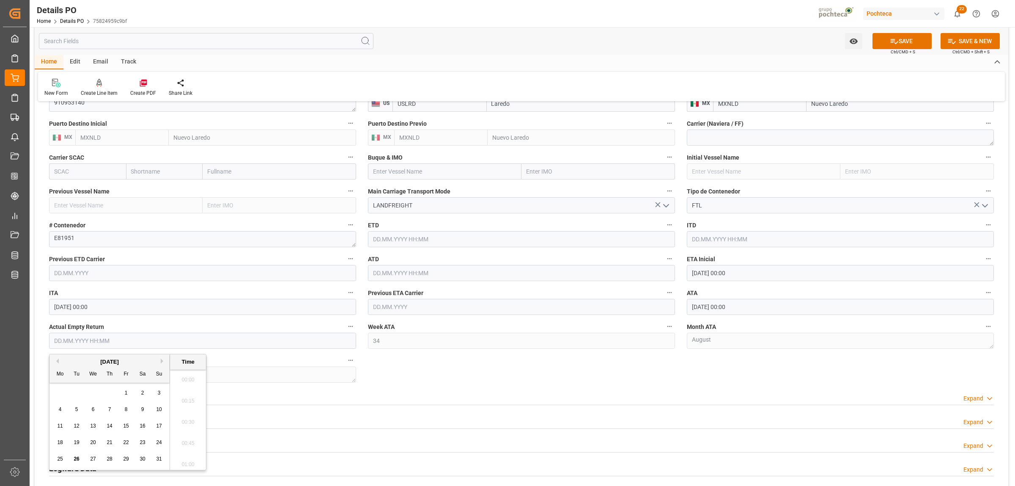
click at [137, 335] on input "text" at bounding box center [202, 340] width 307 height 16
click at [69, 393] on div "28 29 30 31 1 2 3" at bounding box center [109, 392] width 115 height 16
click at [108, 458] on span "28" at bounding box center [109, 459] width 5 height 6
type input "28.08.2025 00:00"
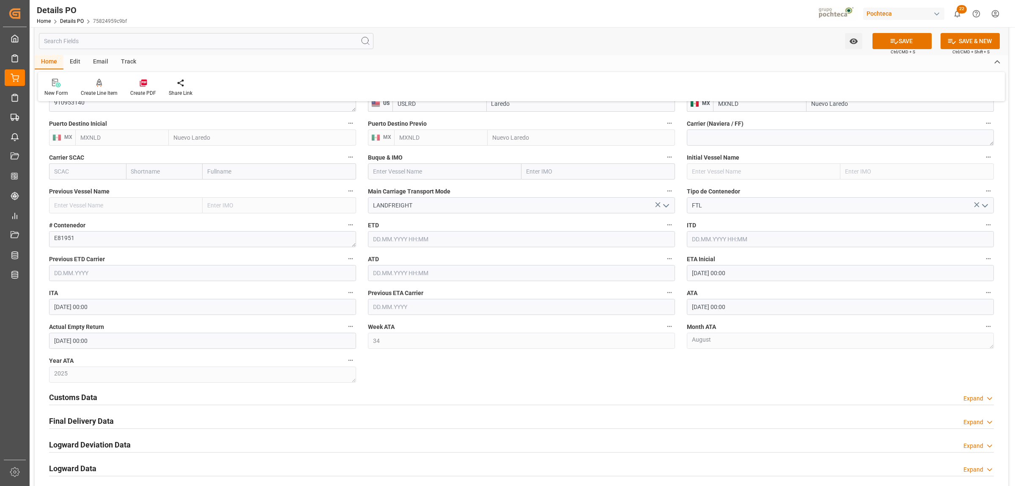
click at [425, 382] on div "Nuevas Ordenes Details   No child Object linked Nuevas Ordenes Click Edit to ad…" at bounding box center [522, 16] width 974 height 1085
click at [918, 38] on button "SAVE" at bounding box center [902, 41] width 59 height 16
click at [88, 398] on h2 "Customs Data" at bounding box center [73, 396] width 48 height 11
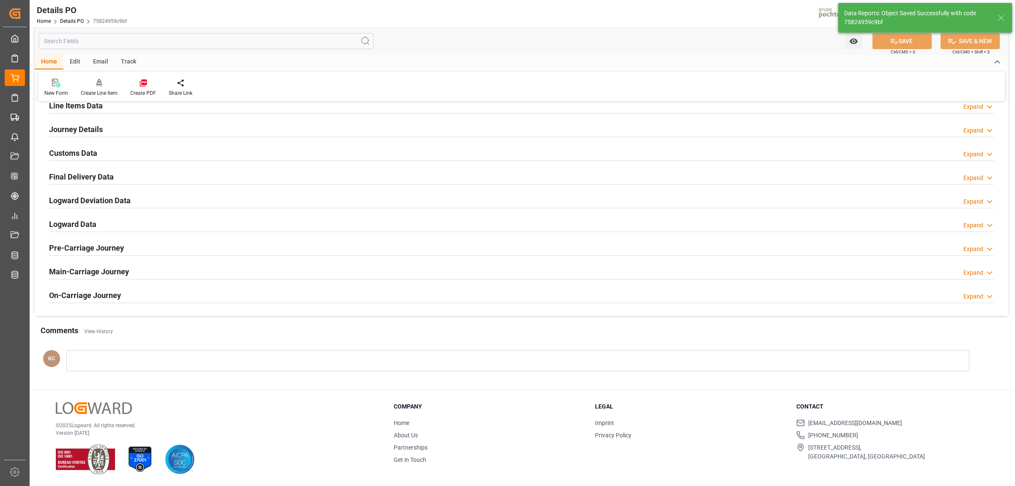
scroll to position [575, 0]
click at [79, 178] on h2 "Final Delivery Data" at bounding box center [81, 176] width 65 height 11
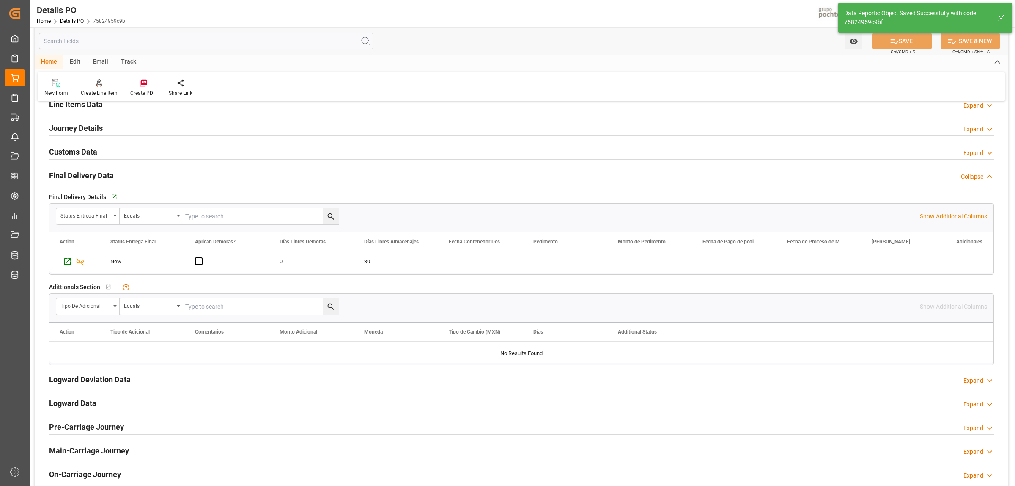
scroll to position [634, 0]
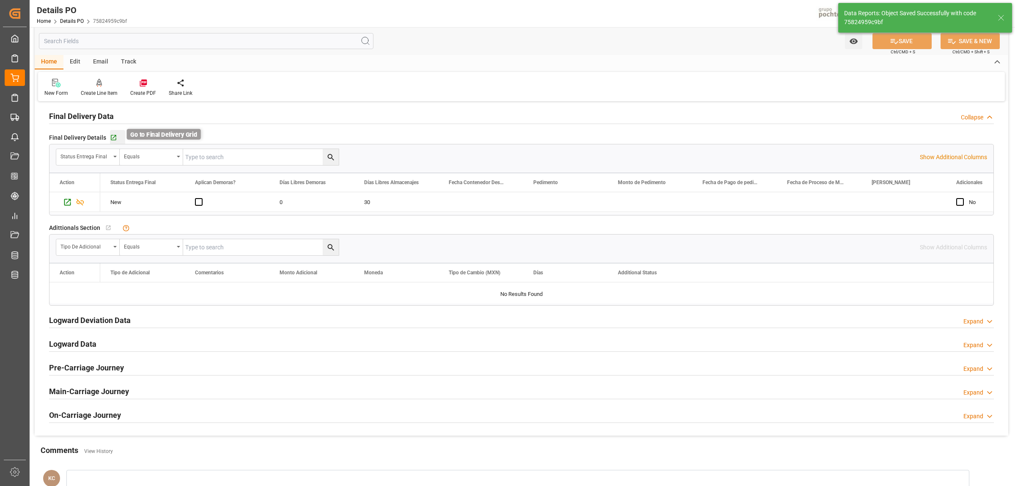
click at [113, 137] on icon "button" at bounding box center [113, 137] width 7 height 7
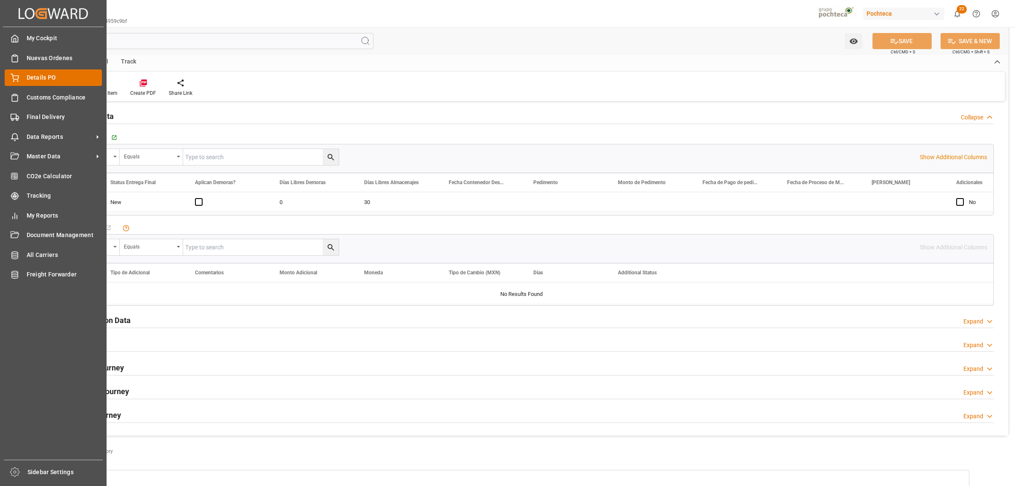
click at [22, 77] on div "Details PO Details PO" at bounding box center [53, 77] width 97 height 16
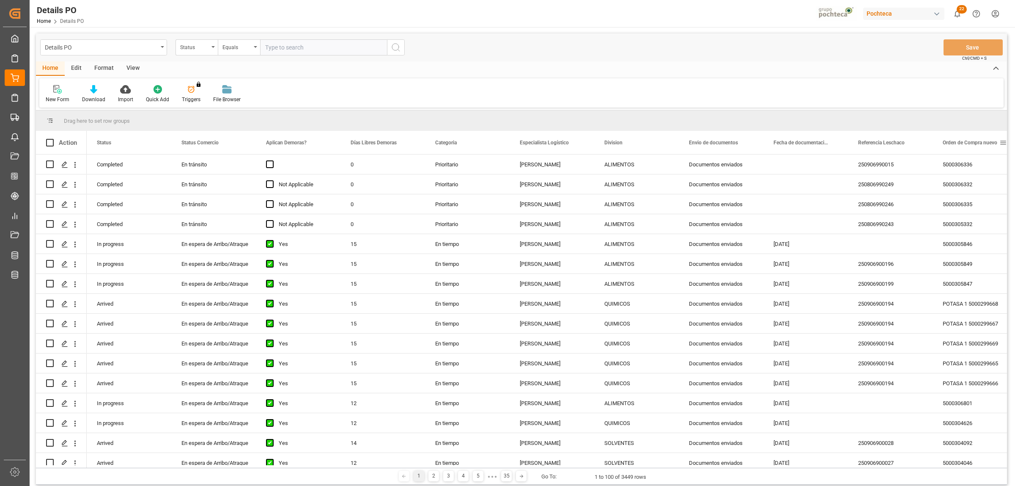
click at [1002, 141] on span at bounding box center [1003, 143] width 8 height 8
click at [973, 145] on span "filter" at bounding box center [975, 144] width 8 height 8
type input "5000306329"
click at [975, 215] on button "Apply" at bounding box center [972, 214] width 16 height 8
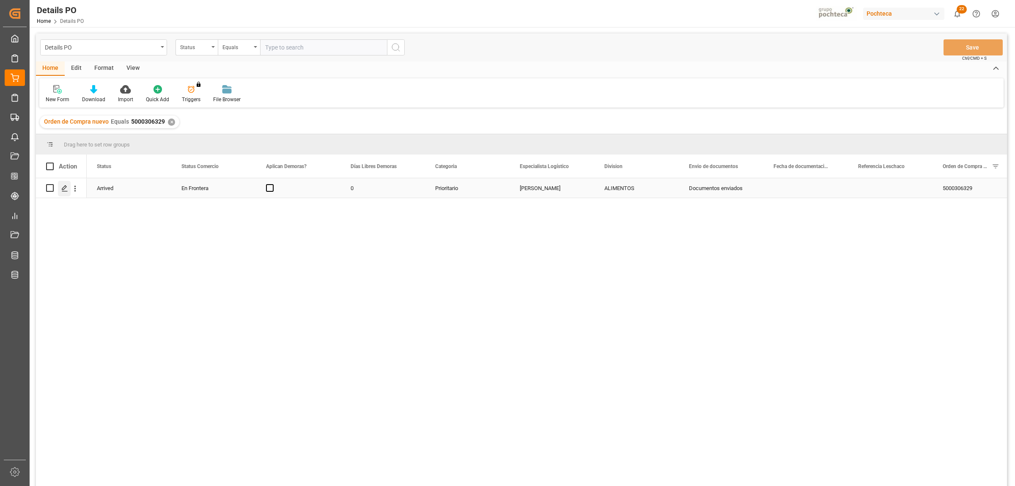
click at [66, 189] on icon "Press SPACE to select this row." at bounding box center [64, 188] width 7 height 7
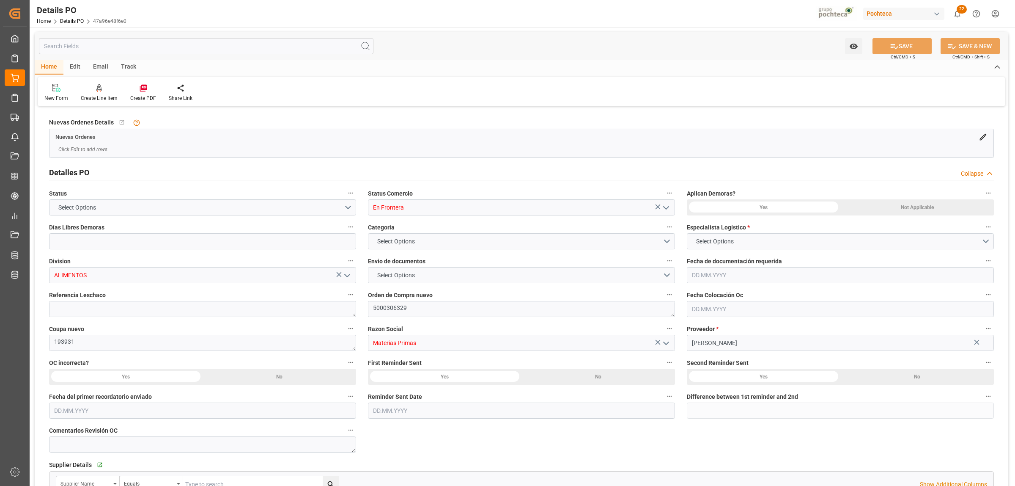
type input "0"
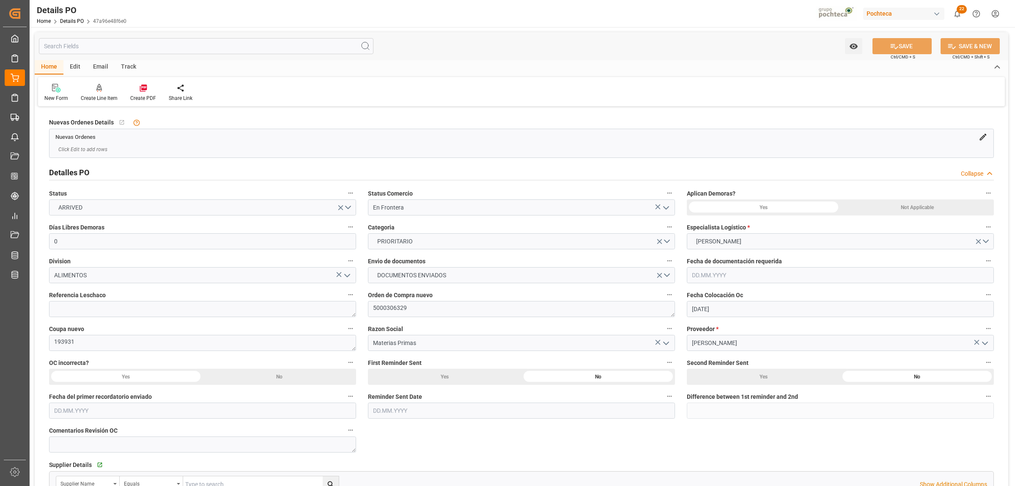
type input "20.07.2025"
type input "[DATE]"
click at [668, 208] on icon "open menu" at bounding box center [666, 208] width 10 height 10
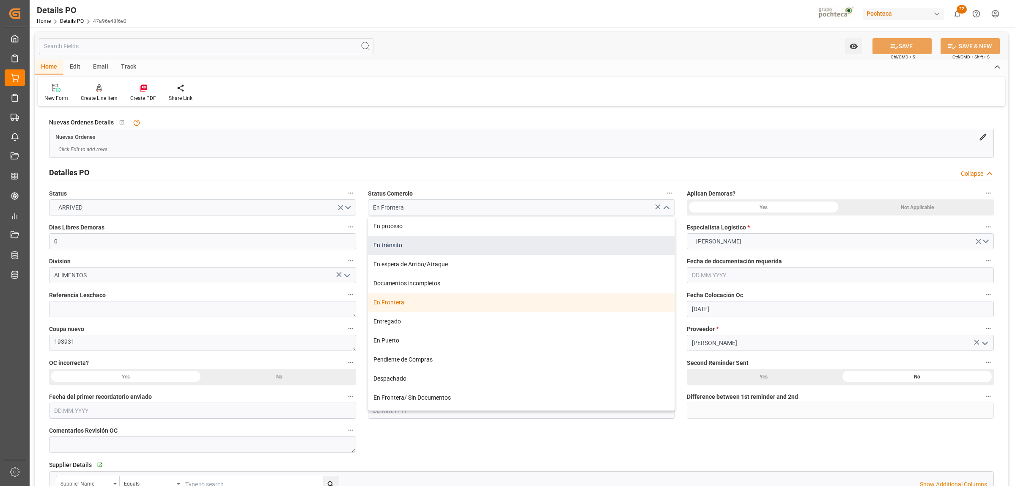
click at [395, 248] on div "En tránsito" at bounding box center [521, 245] width 306 height 19
type input "En tránsito"
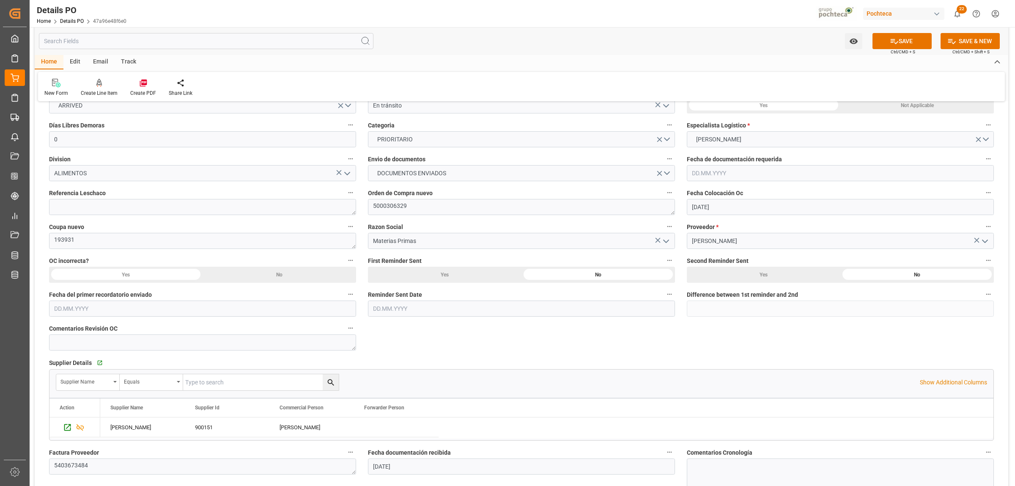
scroll to position [106, 0]
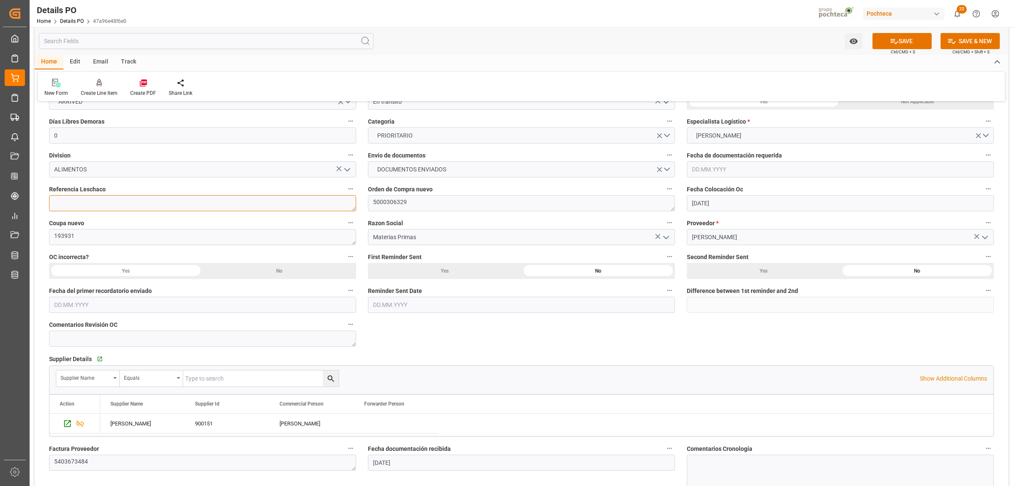
click at [86, 199] on textarea at bounding box center [202, 203] width 307 height 16
paste textarea "250806990250"
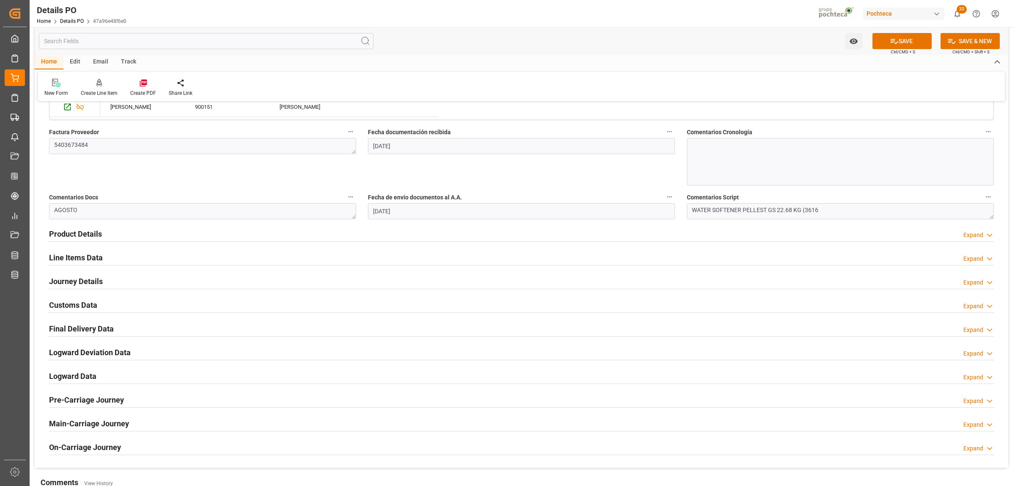
scroll to position [423, 0]
type textarea "250806990250"
click at [63, 305] on h2 "Customs Data" at bounding box center [73, 303] width 48 height 11
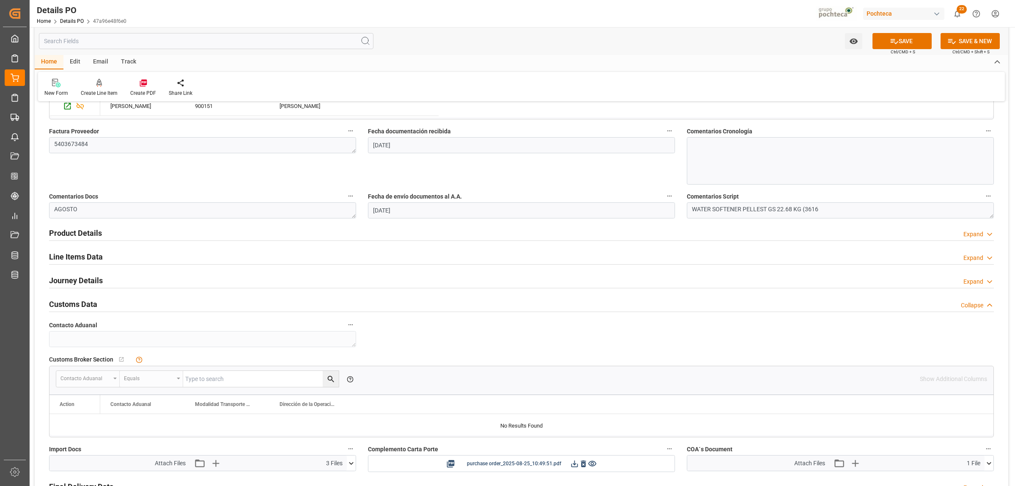
drag, startPoint x: 81, startPoint y: 278, endPoint x: 96, endPoint y: 280, distance: 14.9
click at [81, 279] on h2 "Journey Details" at bounding box center [76, 280] width 54 height 11
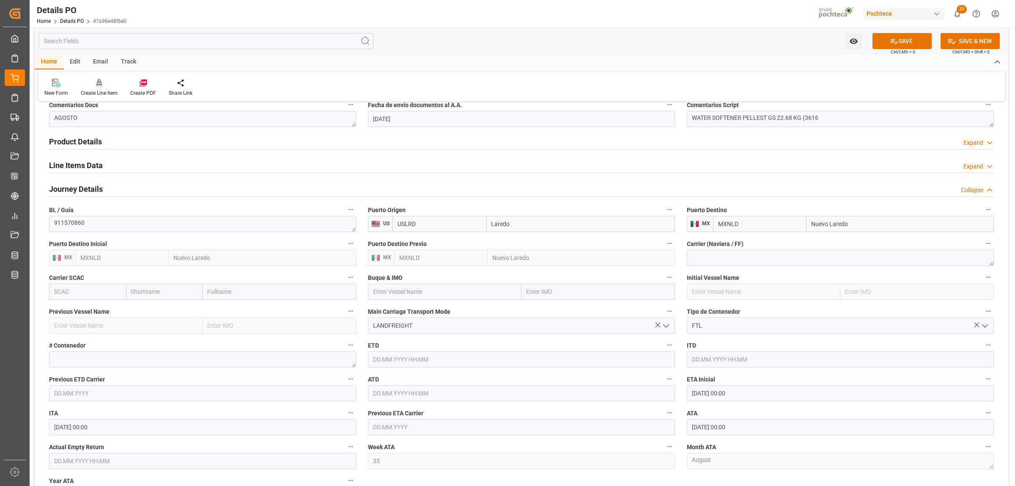
scroll to position [529, 0]
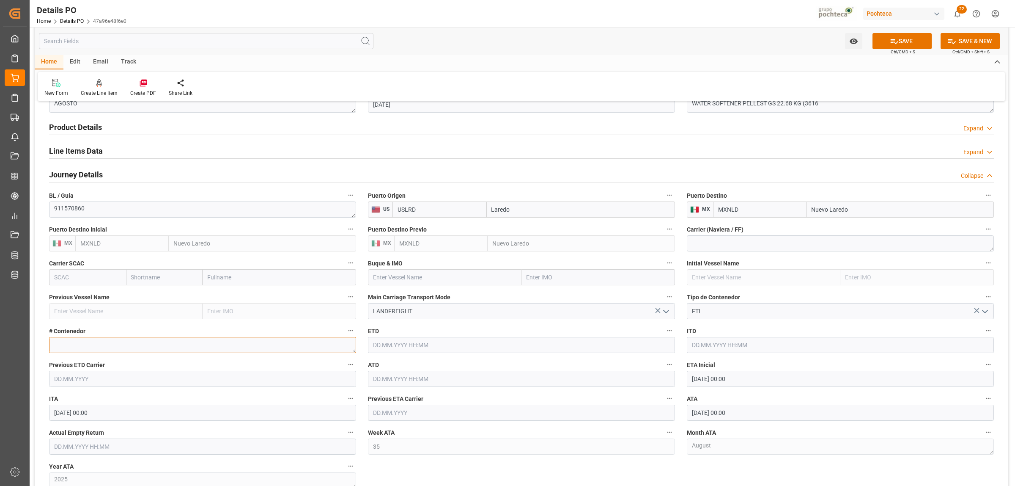
click at [73, 343] on textarea at bounding box center [202, 345] width 307 height 16
paste textarea "52197"
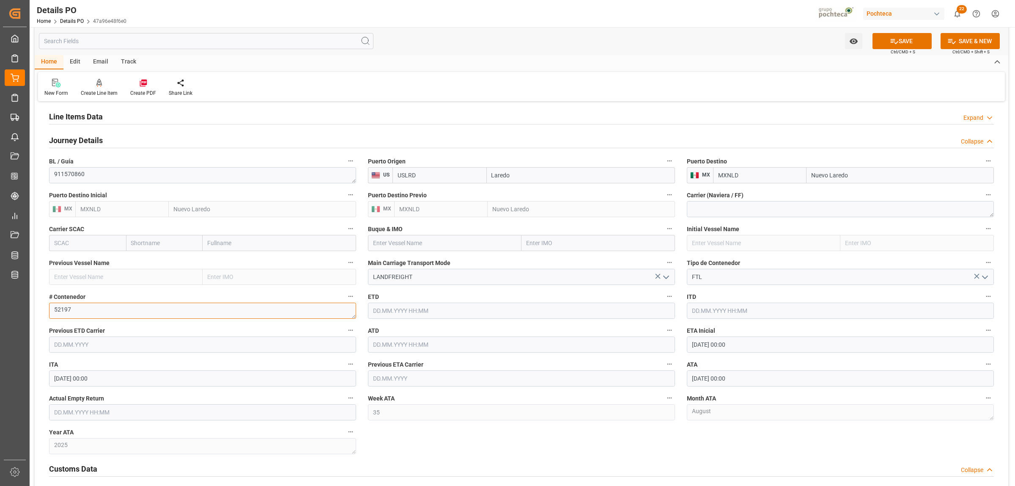
scroll to position [582, 0]
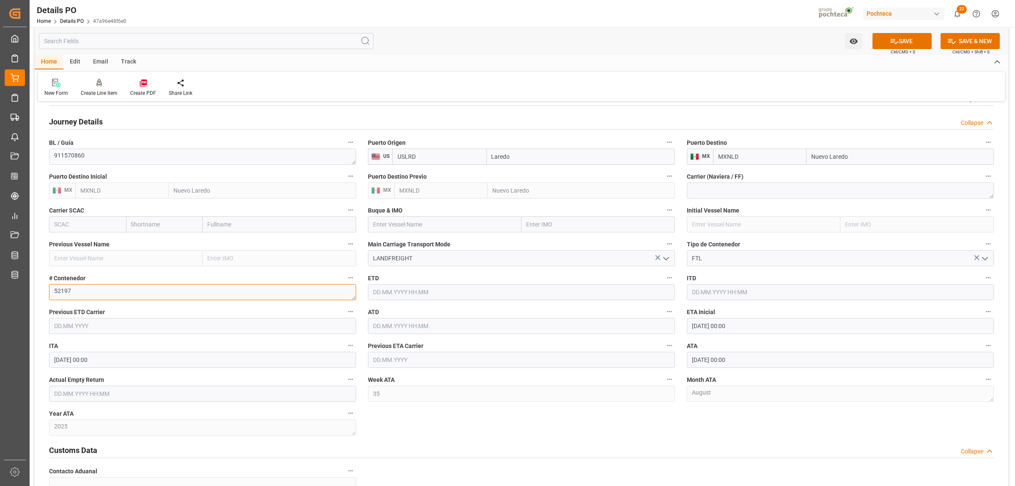
type textarea "52197"
click at [77, 395] on input "text" at bounding box center [202, 393] width 307 height 16
click at [75, 296] on div "28 29 30 31 1 2 3" at bounding box center [109, 302] width 115 height 16
click at [110, 370] on span "28" at bounding box center [109, 368] width 5 height 6
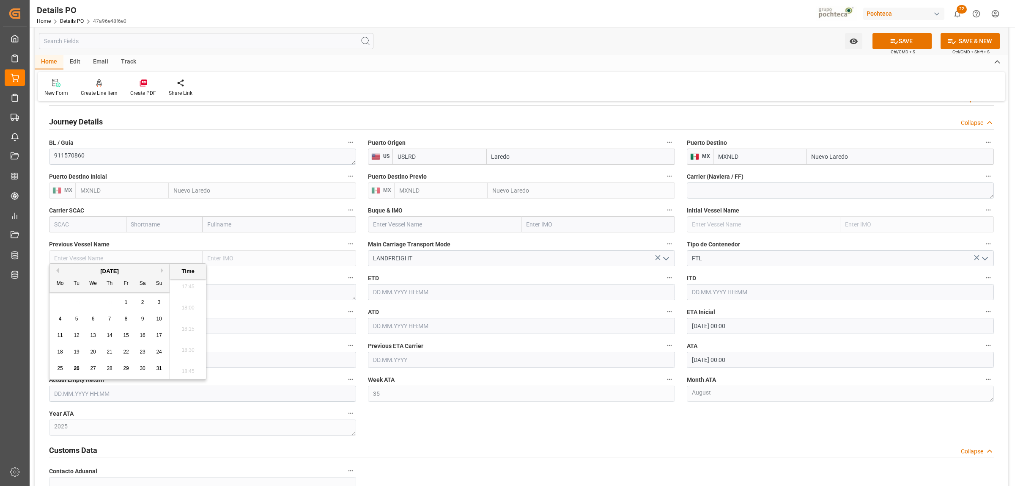
type input "28.08.2025 00:00"
click at [459, 433] on div "Nuevas Ordenes Details   No child Object linked Nuevas Ordenes Click Edit to ad…" at bounding box center [522, 149] width 974 height 1244
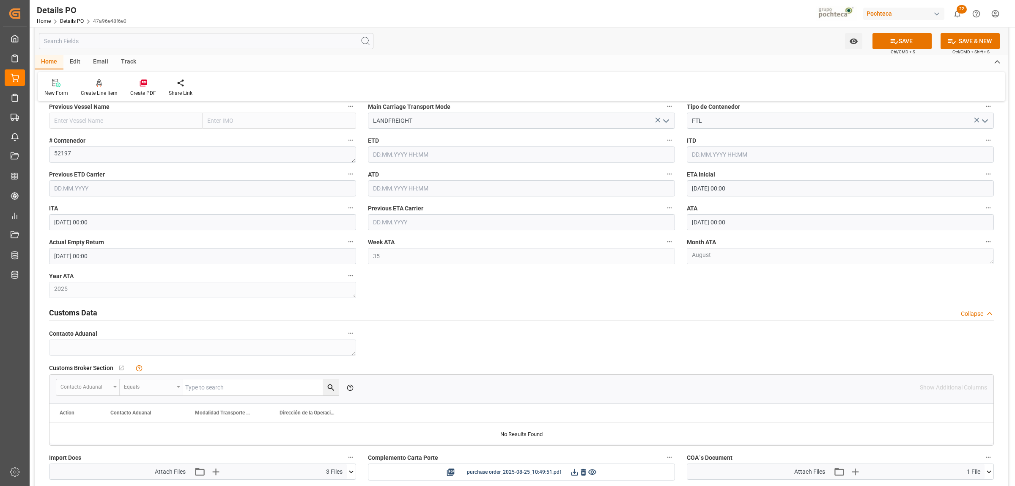
scroll to position [740, 0]
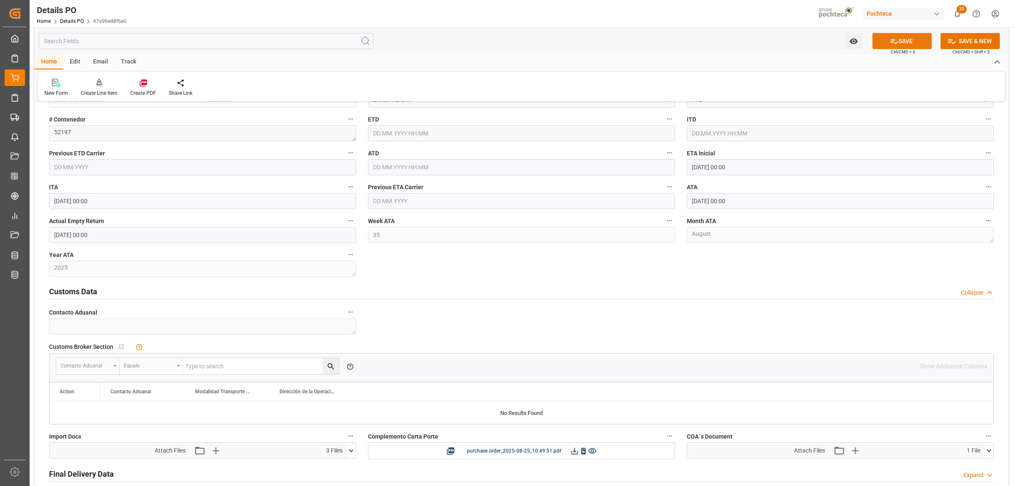
click at [908, 40] on button "SAVE" at bounding box center [902, 41] width 59 height 16
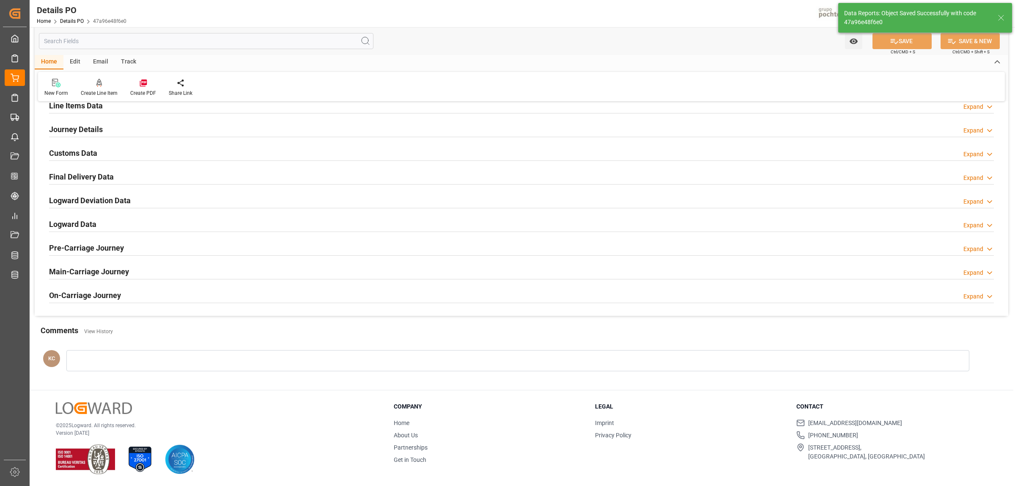
scroll to position [436, 0]
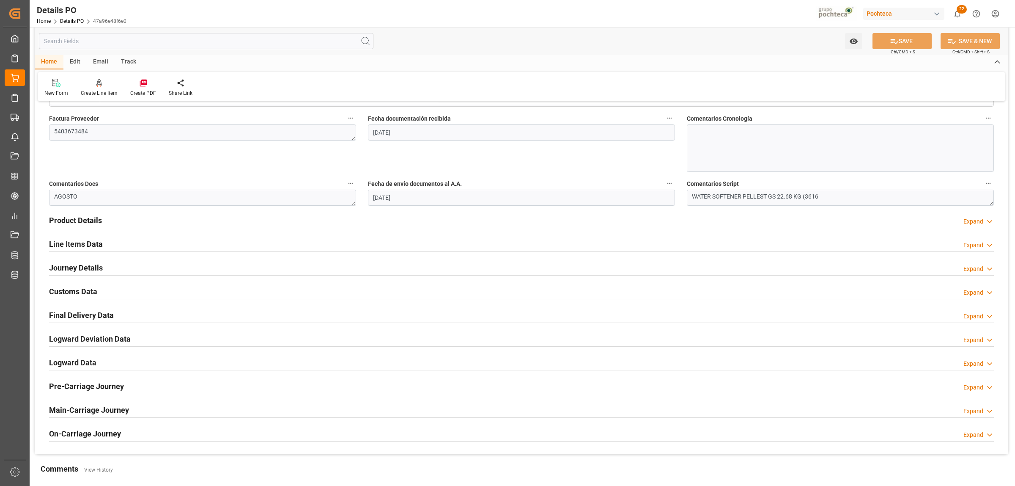
click at [83, 242] on h2 "Line Items Data" at bounding box center [76, 243] width 54 height 11
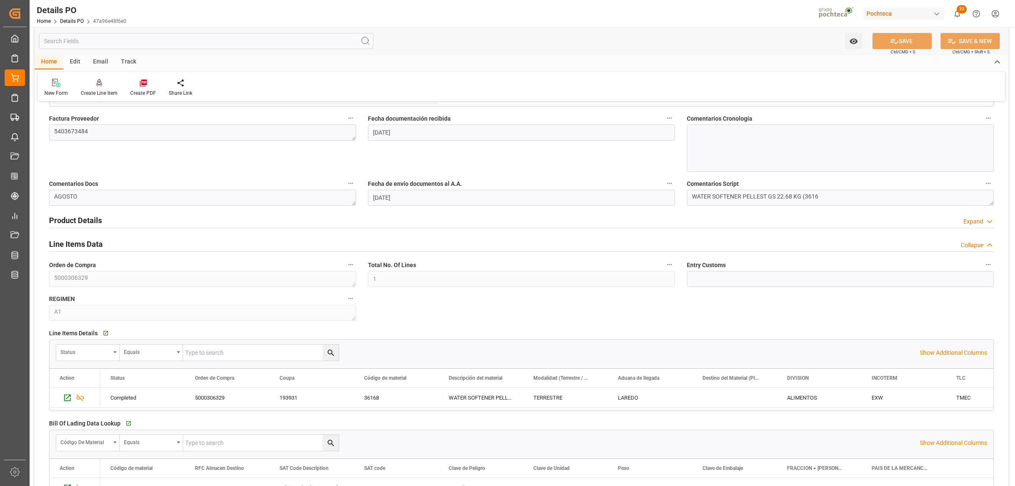
scroll to position [749, 0]
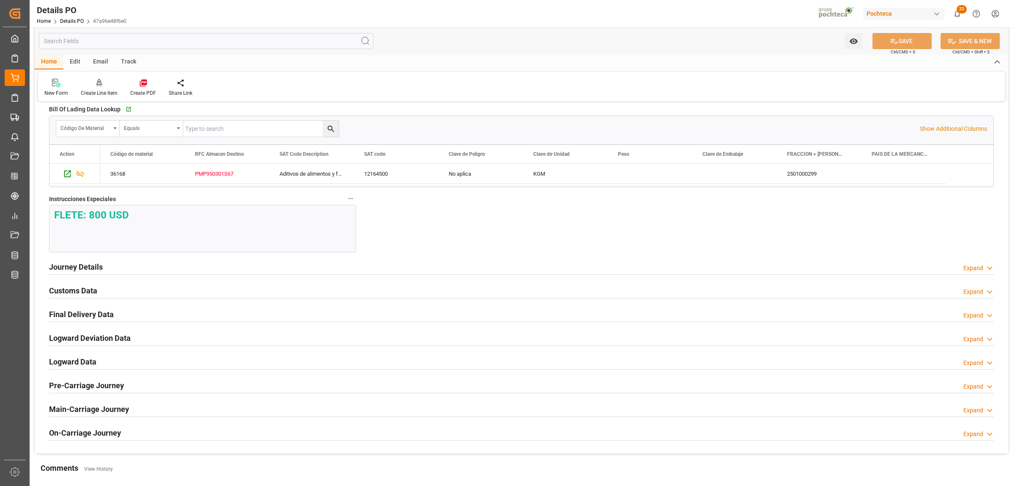
click at [82, 315] on h2 "Final Delivery Data" at bounding box center [81, 313] width 65 height 11
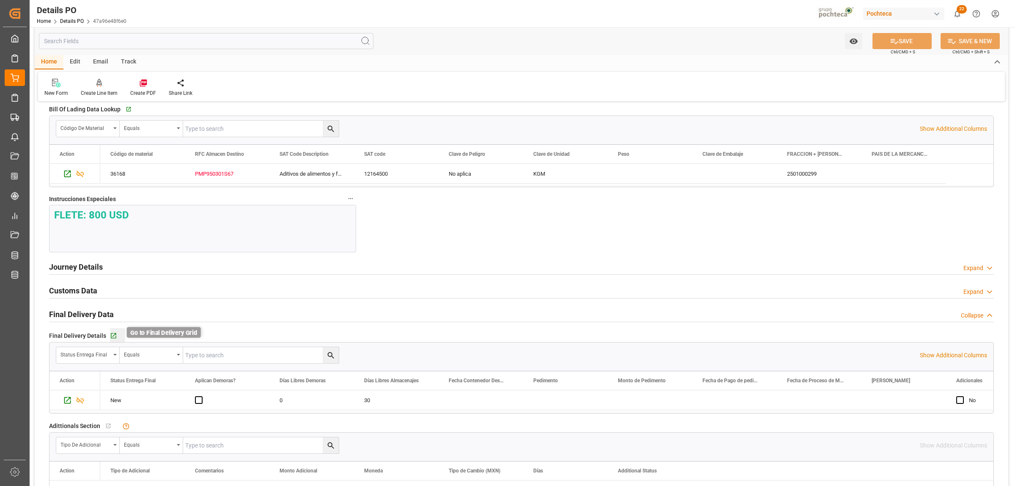
click at [111, 337] on icon "button" at bounding box center [113, 335] width 5 height 5
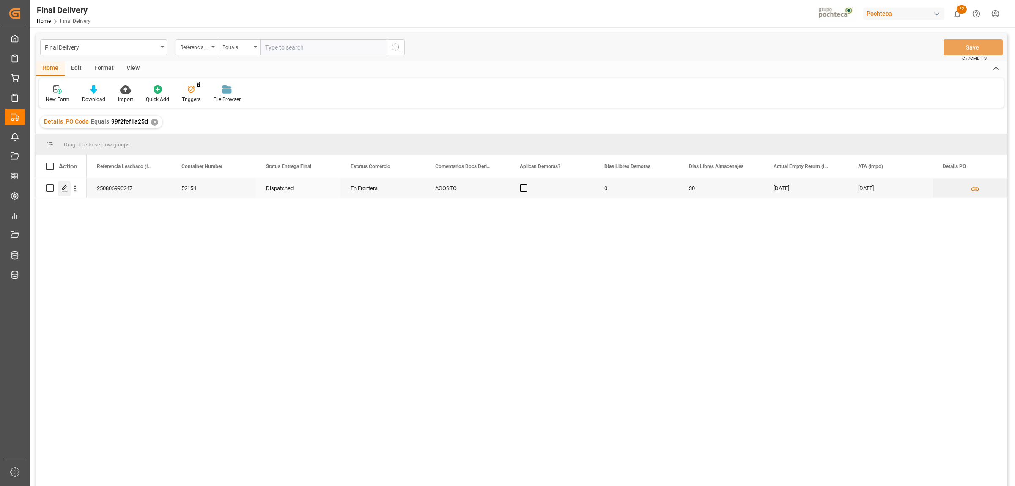
click at [61, 188] on icon "Press SPACE to select this row." at bounding box center [64, 188] width 7 height 7
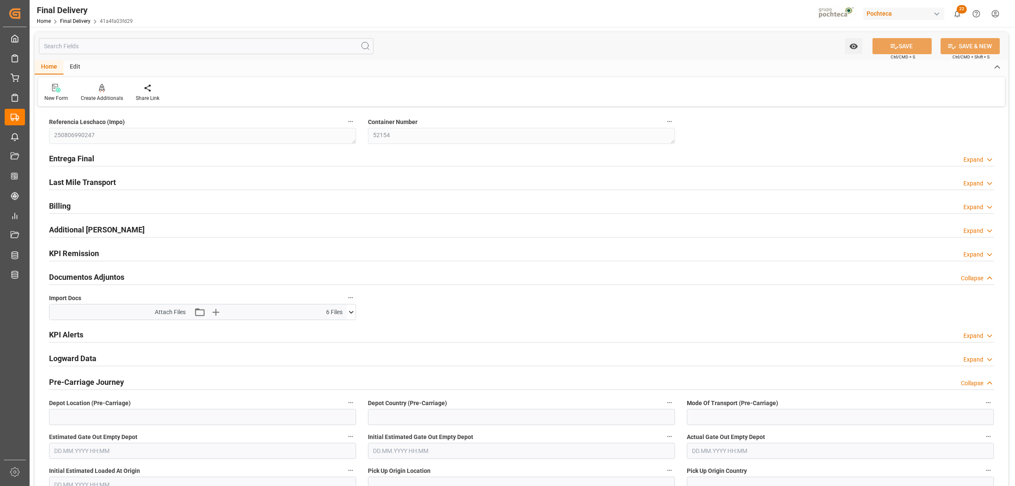
type input "0"
type input "30"
type input "16273"
type input "[DATE]"
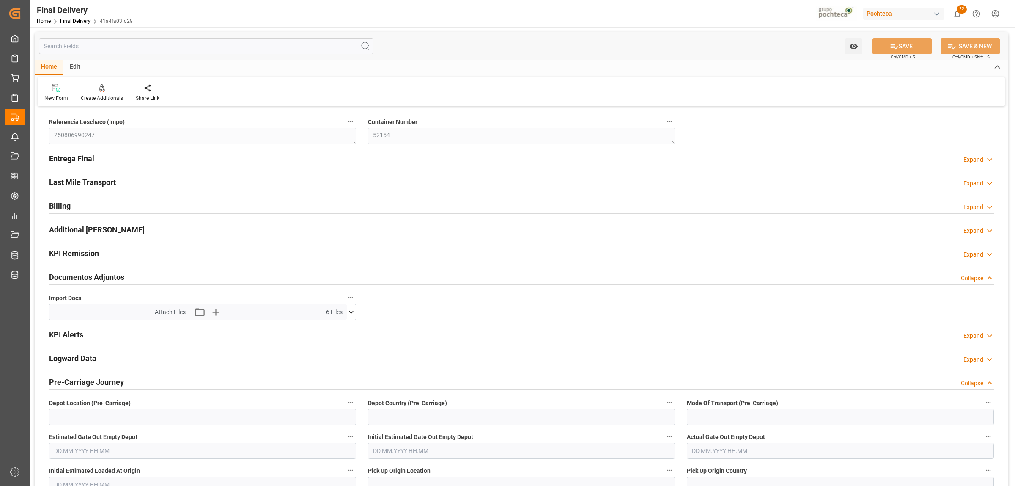
type input "26.08.2025 00:00"
type input "[DATE]"
click at [79, 159] on h2 "Entrega Final" at bounding box center [71, 158] width 45 height 11
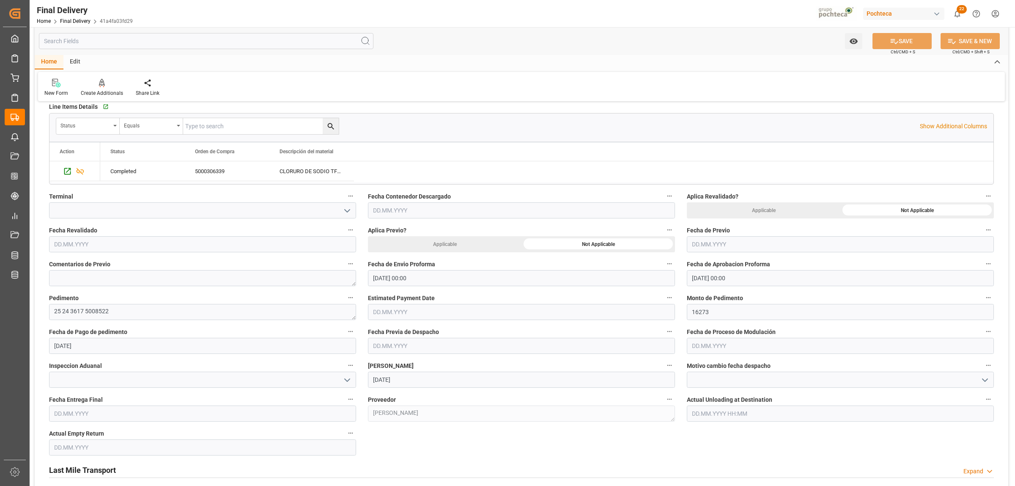
scroll to position [264, 0]
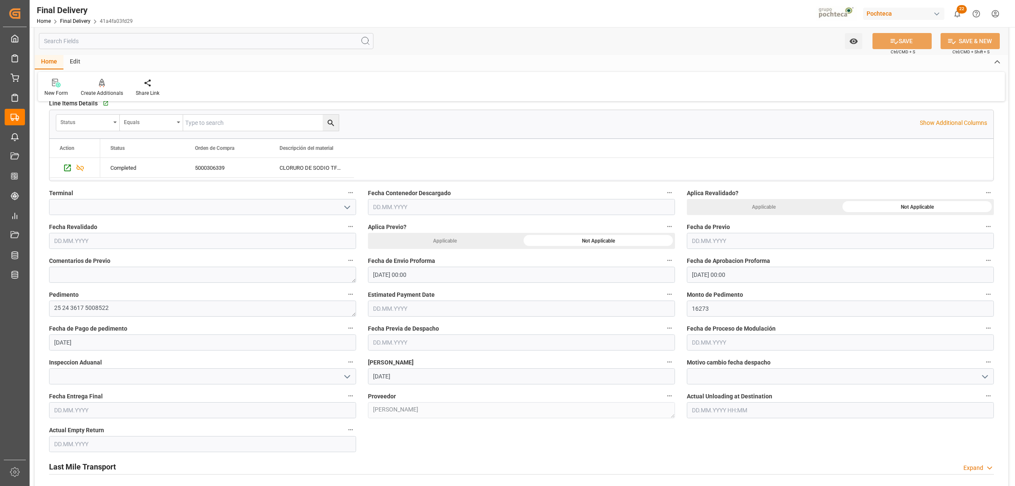
click at [348, 379] on icon "open menu" at bounding box center [347, 376] width 10 height 10
click at [172, 413] on div "VERDE" at bounding box center [202, 413] width 306 height 19
type input "VERDE"
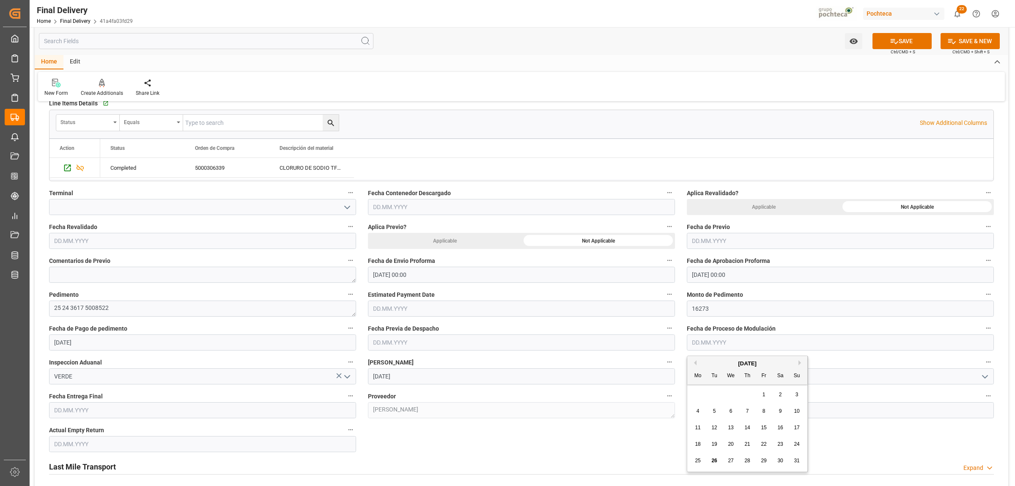
click at [720, 338] on input "text" at bounding box center [840, 342] width 307 height 16
click at [713, 459] on span "26" at bounding box center [713, 460] width 5 height 6
type input "[DATE]"
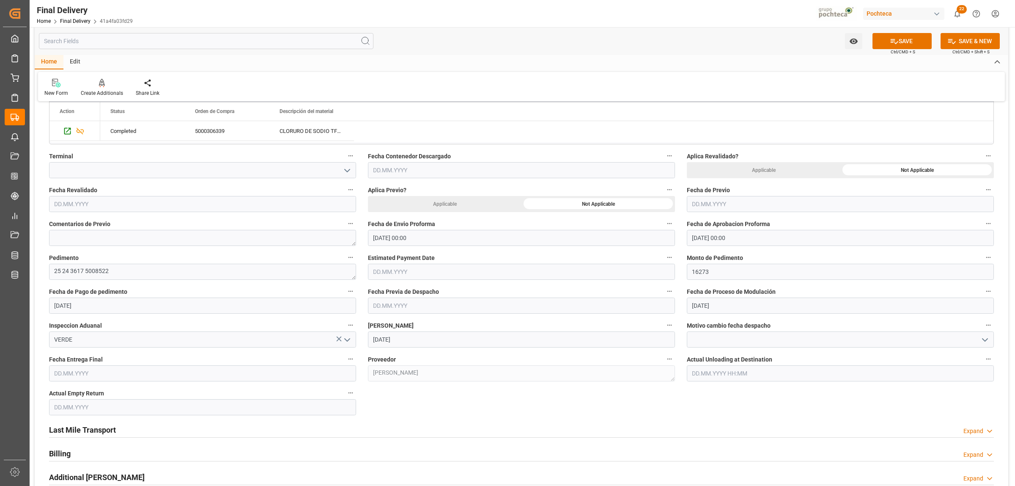
scroll to position [317, 0]
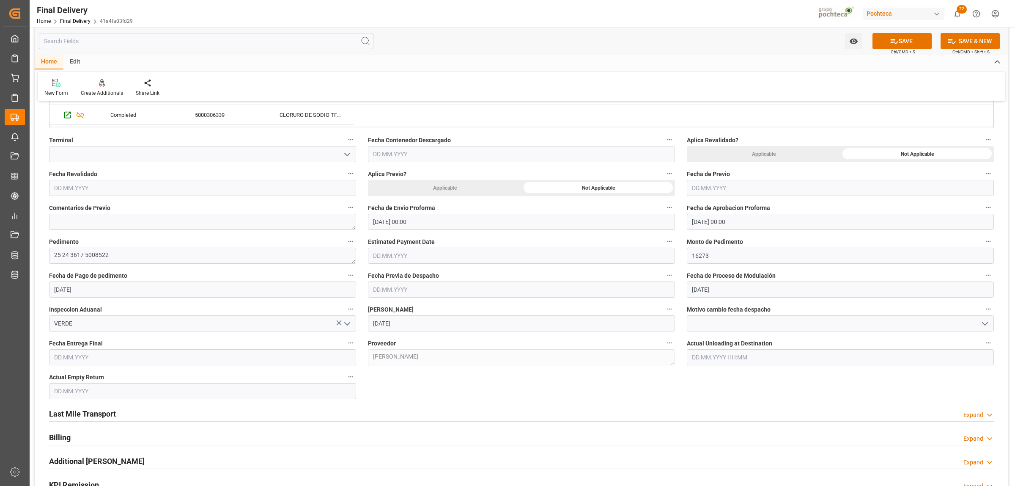
click at [176, 356] on input "text" at bounding box center [202, 357] width 307 height 16
click at [90, 331] on span "27" at bounding box center [92, 332] width 5 height 6
type input "[DATE]"
click at [88, 390] on input "text" at bounding box center [202, 391] width 307 height 16
click at [95, 364] on span "27" at bounding box center [92, 365] width 5 height 6
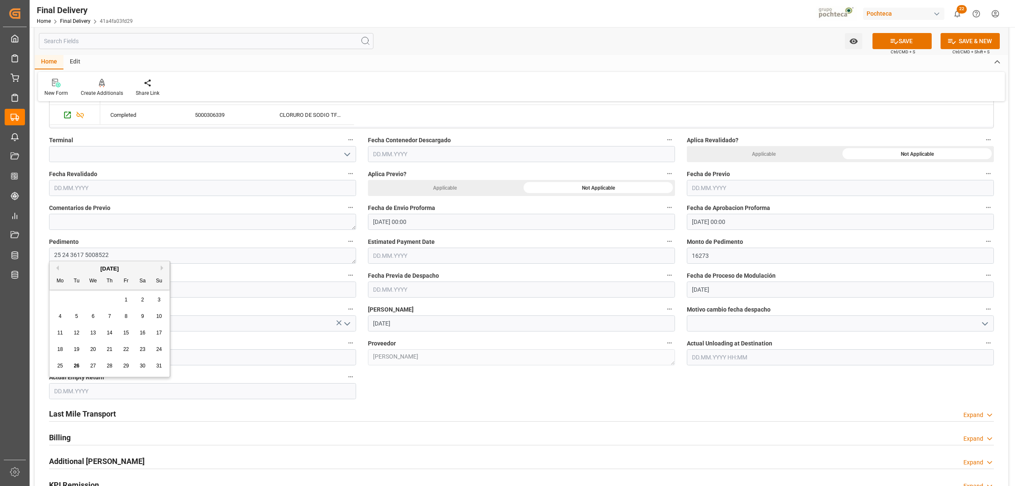
type input "27.08.2025"
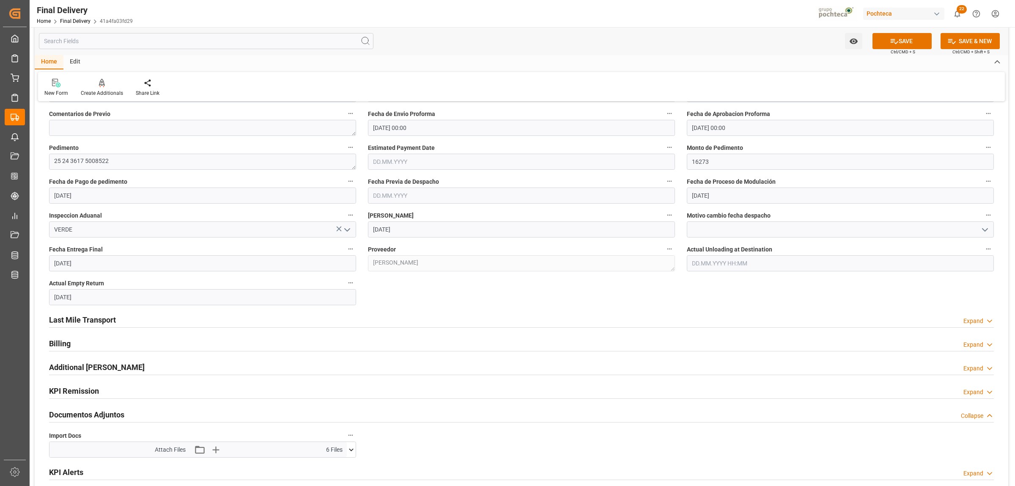
scroll to position [423, 0]
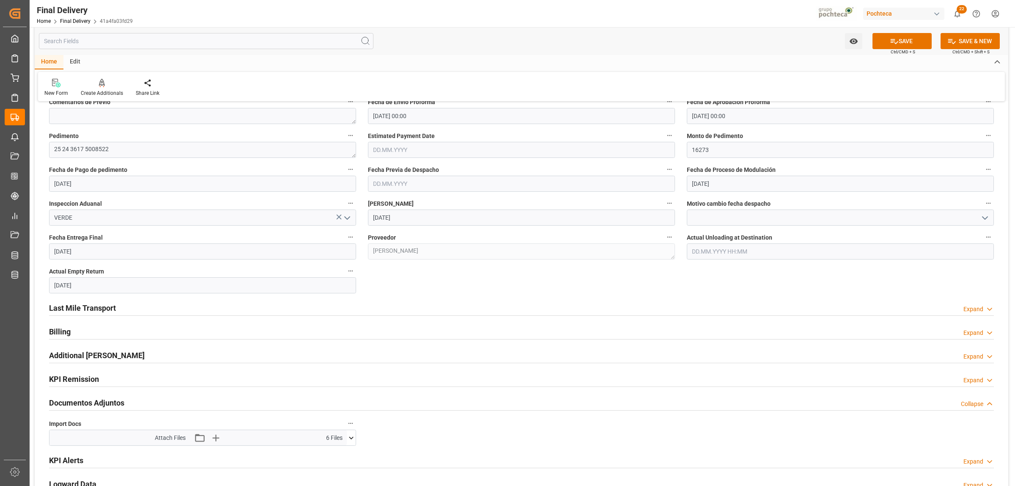
click at [93, 307] on h2 "Last Mile Transport" at bounding box center [82, 307] width 67 height 11
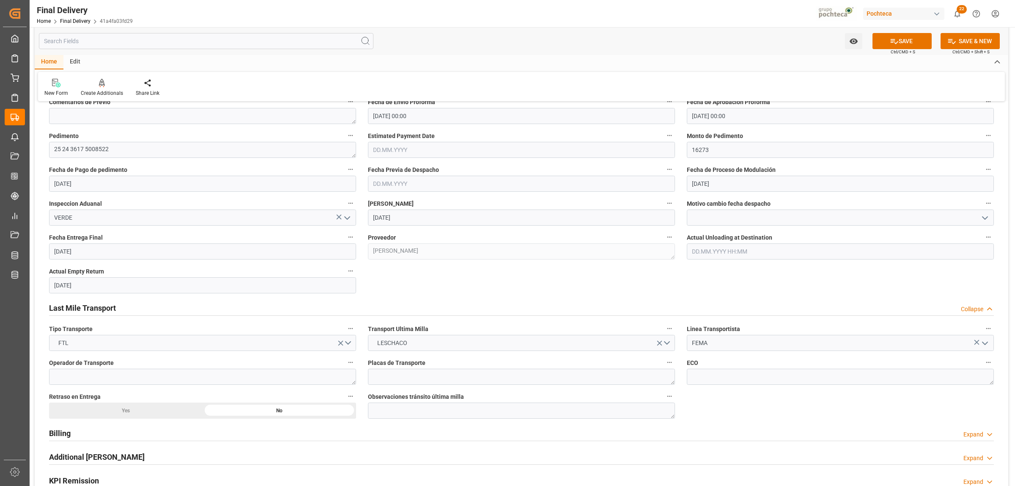
click at [93, 307] on h2 "Last Mile Transport" at bounding box center [82, 307] width 67 height 11
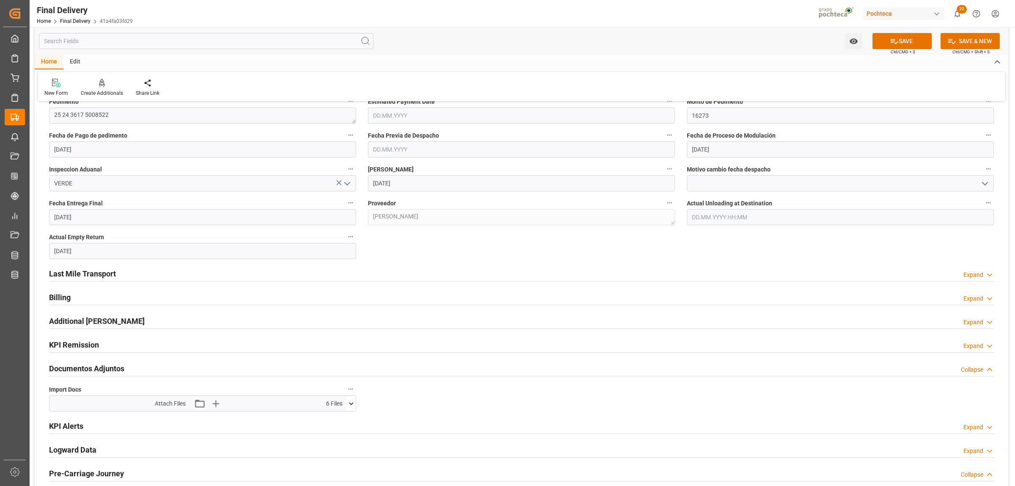
scroll to position [476, 0]
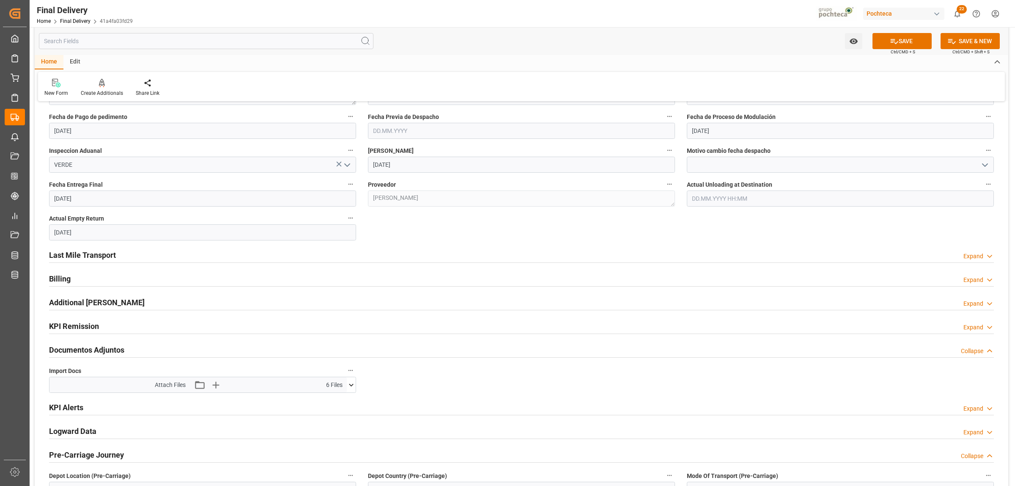
click at [350, 385] on icon at bounding box center [351, 384] width 5 height 3
click at [350, 385] on icon at bounding box center [351, 384] width 9 height 9
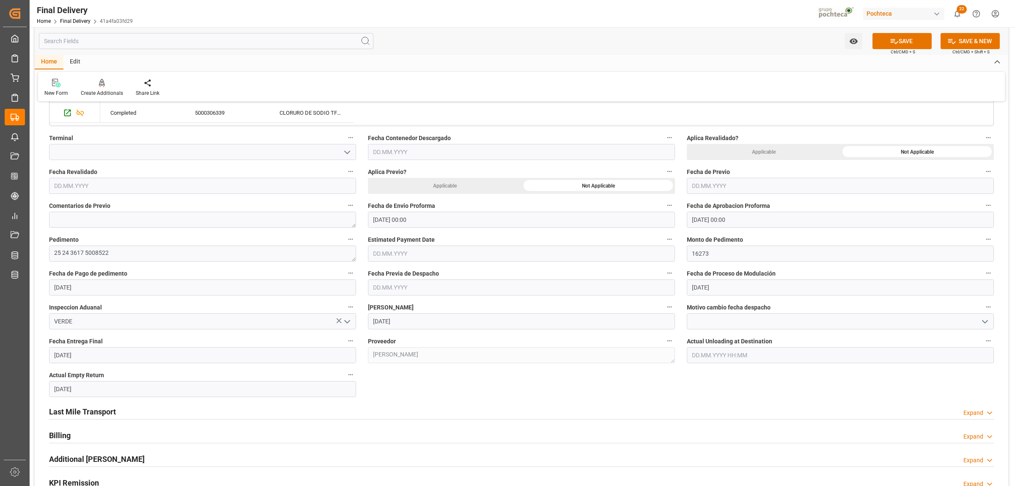
scroll to position [264, 0]
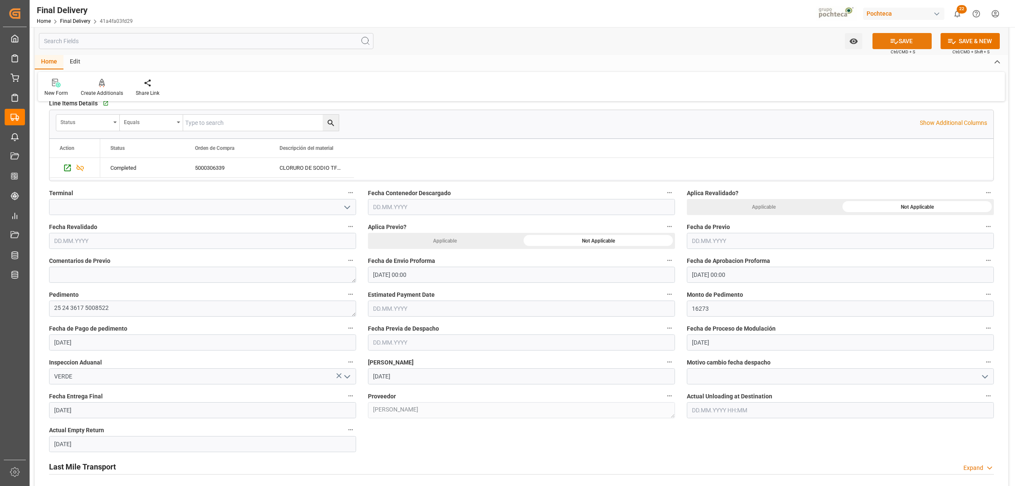
click at [895, 44] on icon at bounding box center [894, 41] width 9 height 9
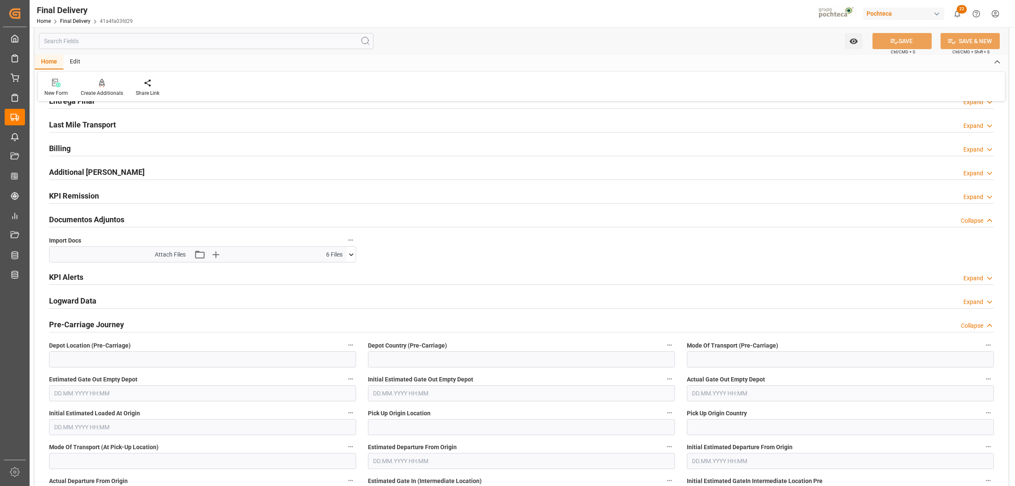
scroll to position [0, 0]
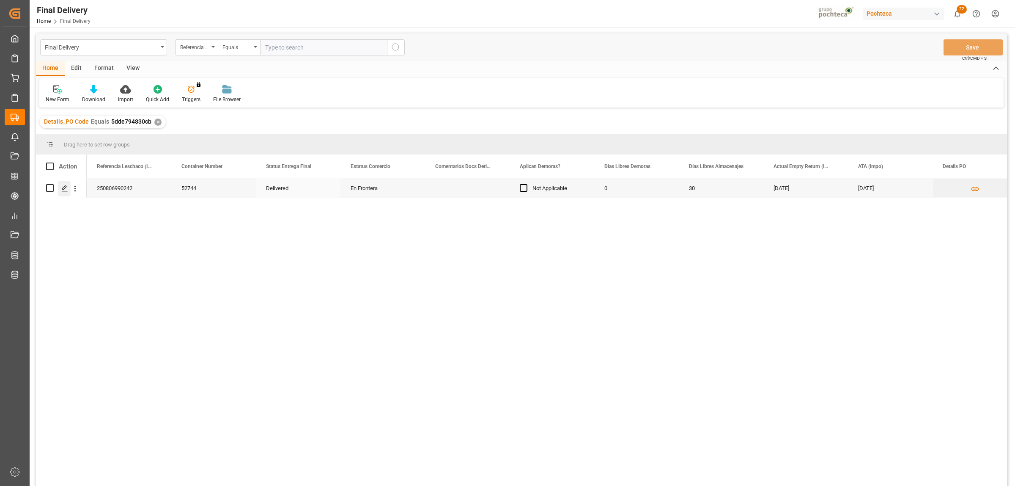
click at [64, 185] on icon "Press SPACE to select this row." at bounding box center [64, 188] width 7 height 7
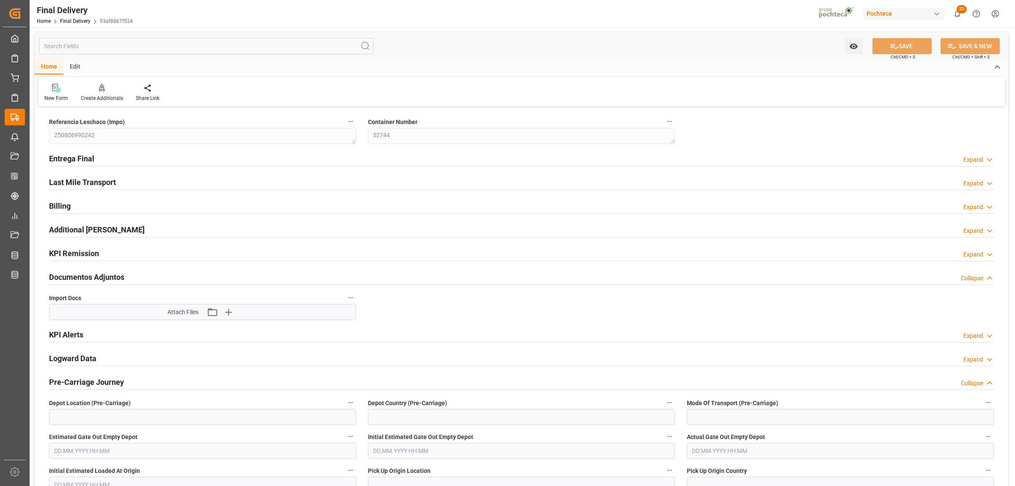
type input "0"
type input "30"
type input "112939"
type input "[DATE]"
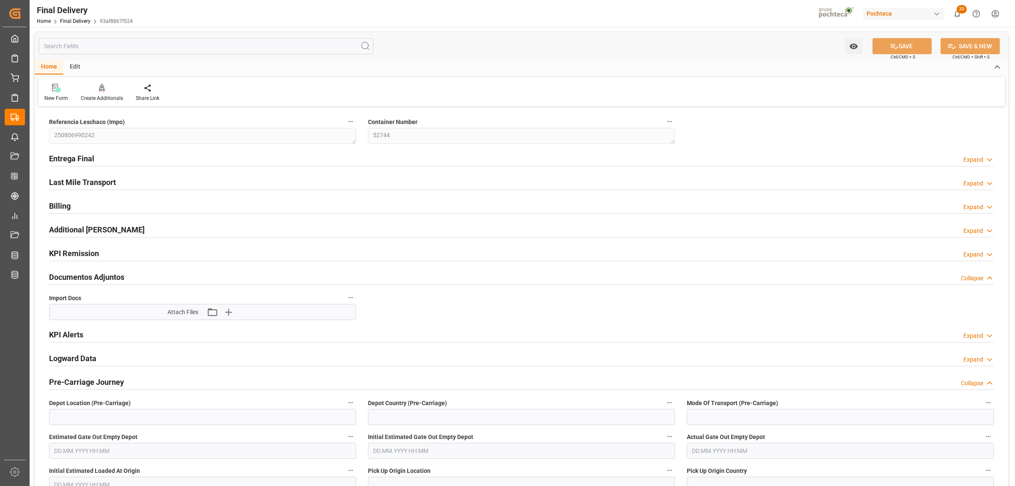
type input "26.08.2025 00:00"
type input "[DATE]"
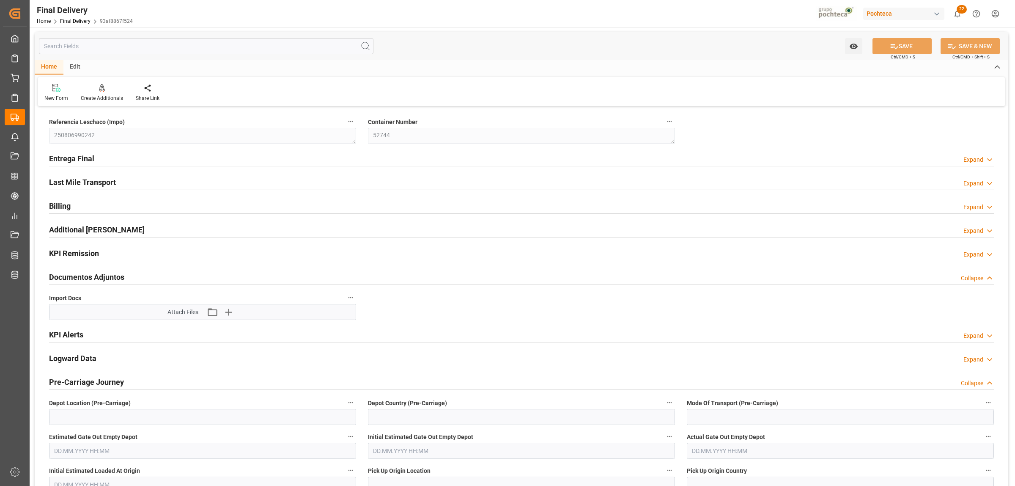
type input "[DATE]"
click at [87, 159] on h2 "Entrega Final" at bounding box center [71, 158] width 45 height 11
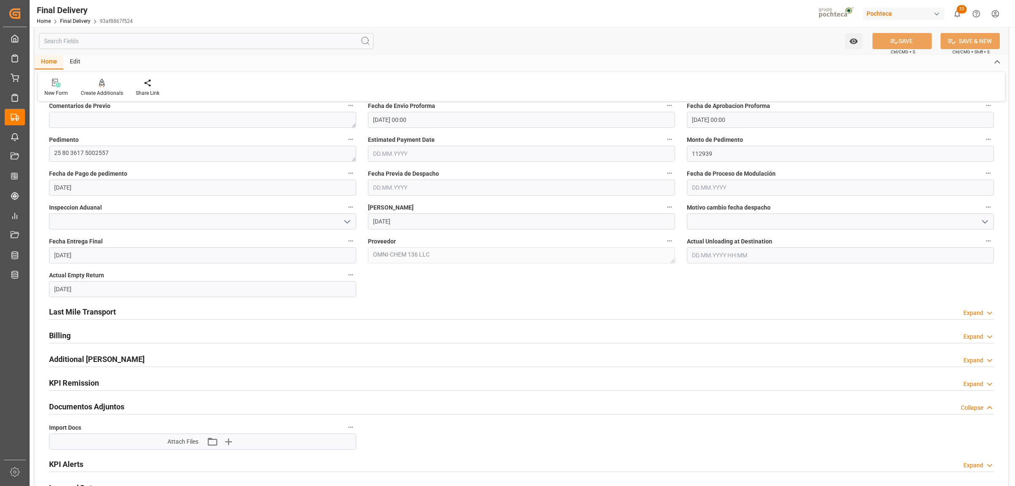
scroll to position [476, 0]
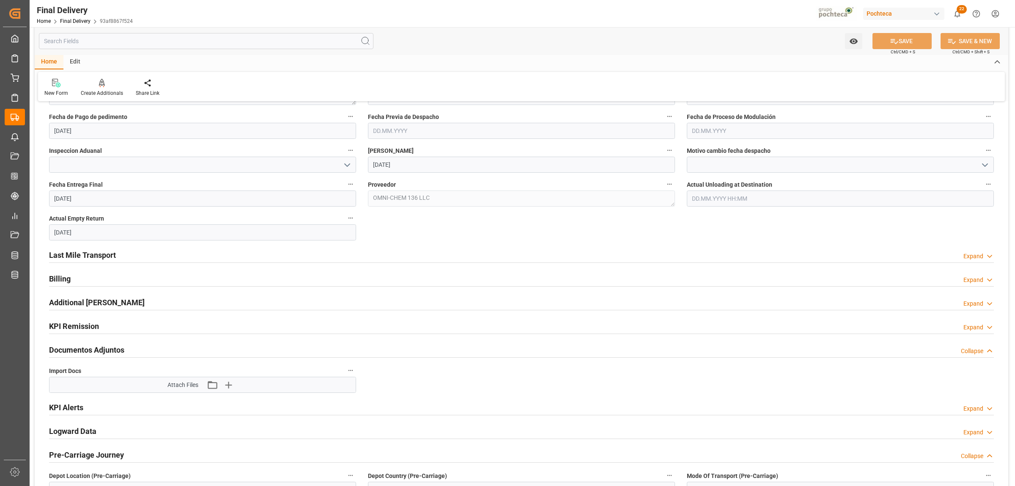
click at [96, 254] on h2 "Last Mile Transport" at bounding box center [82, 254] width 67 height 11
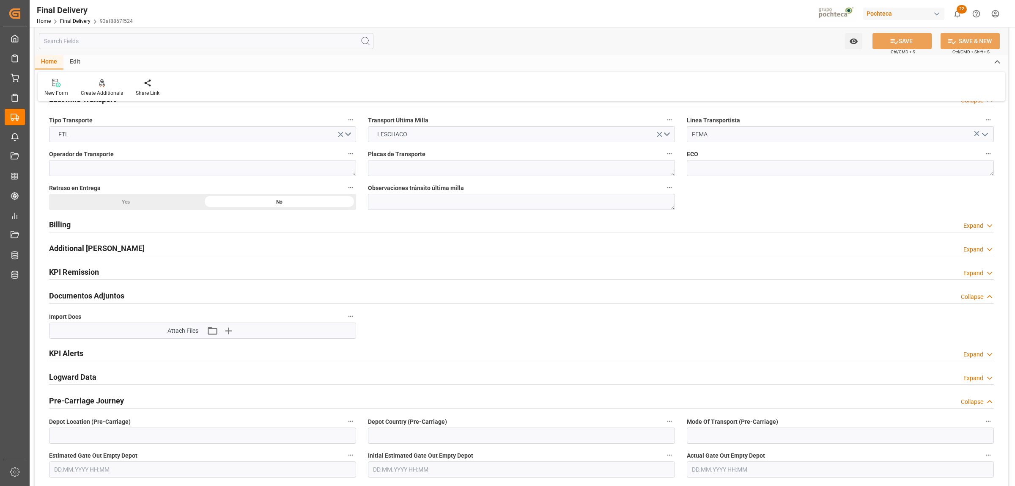
scroll to position [634, 0]
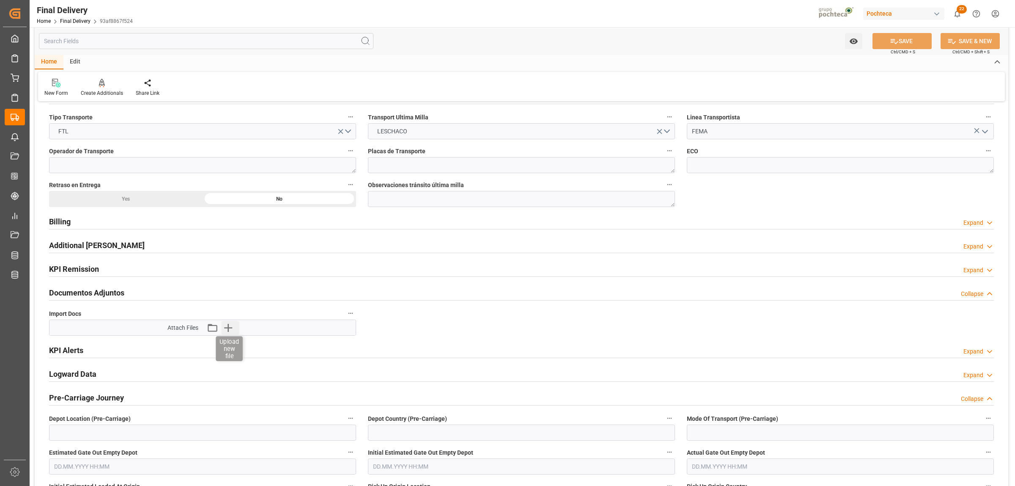
click at [229, 331] on icon "button" at bounding box center [229, 328] width 14 height 14
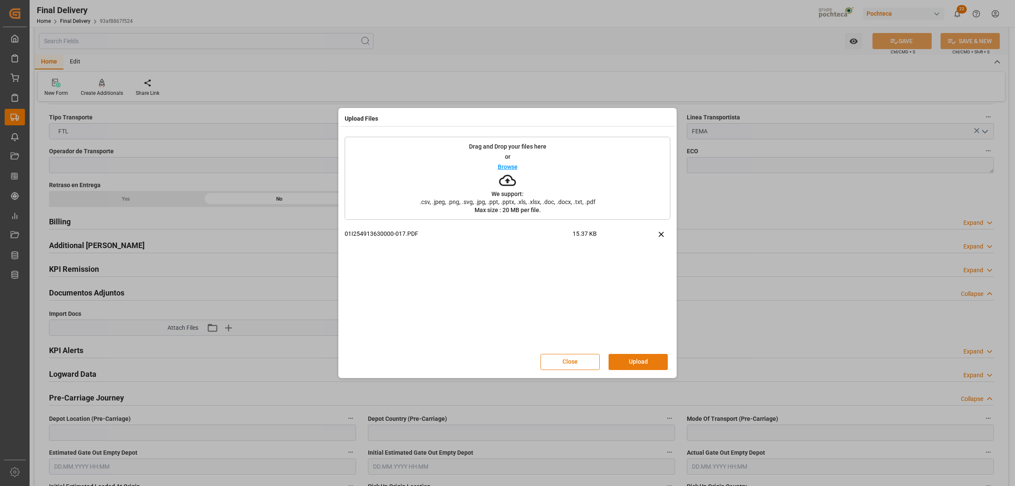
click at [641, 367] on button "Upload" at bounding box center [638, 362] width 59 height 16
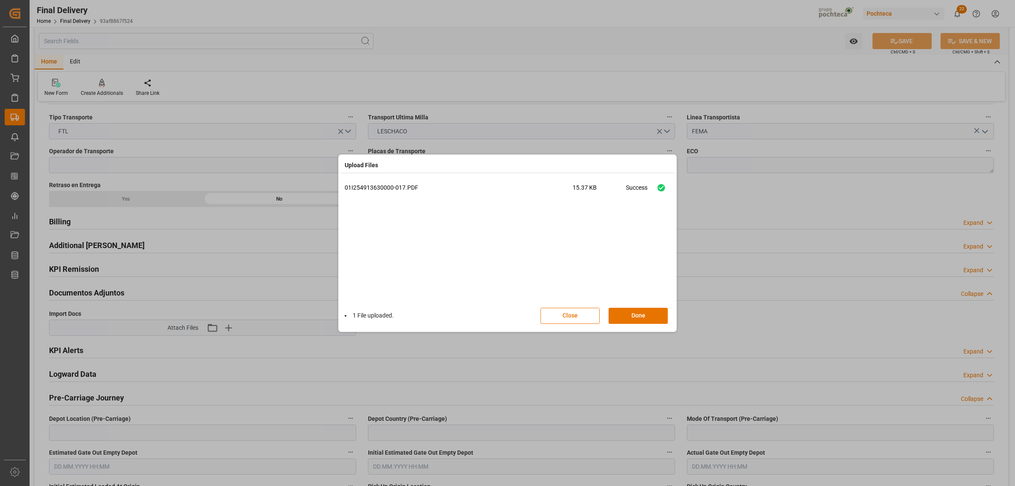
drag, startPoint x: 638, startPoint y: 313, endPoint x: 316, endPoint y: 338, distance: 322.4
click at [638, 313] on button "Done" at bounding box center [638, 315] width 59 height 16
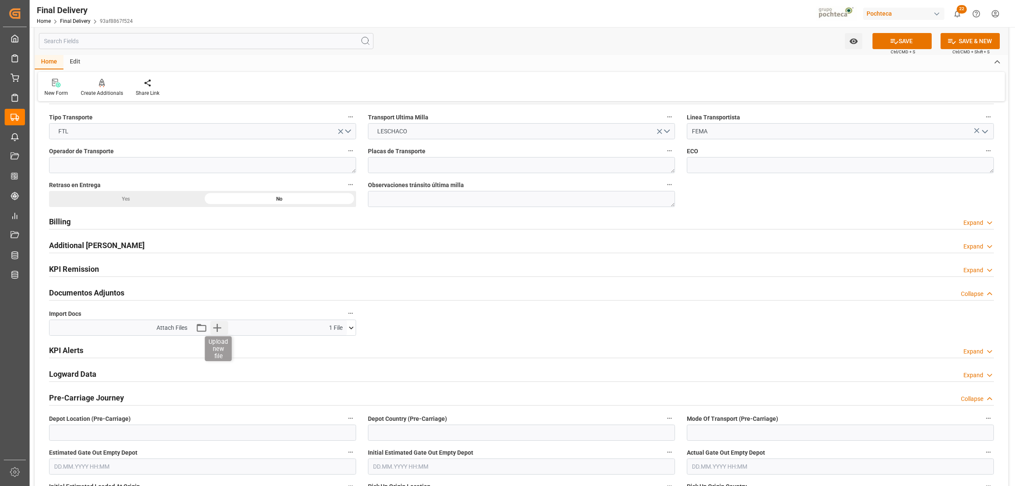
click at [216, 329] on icon "button" at bounding box center [217, 328] width 8 height 8
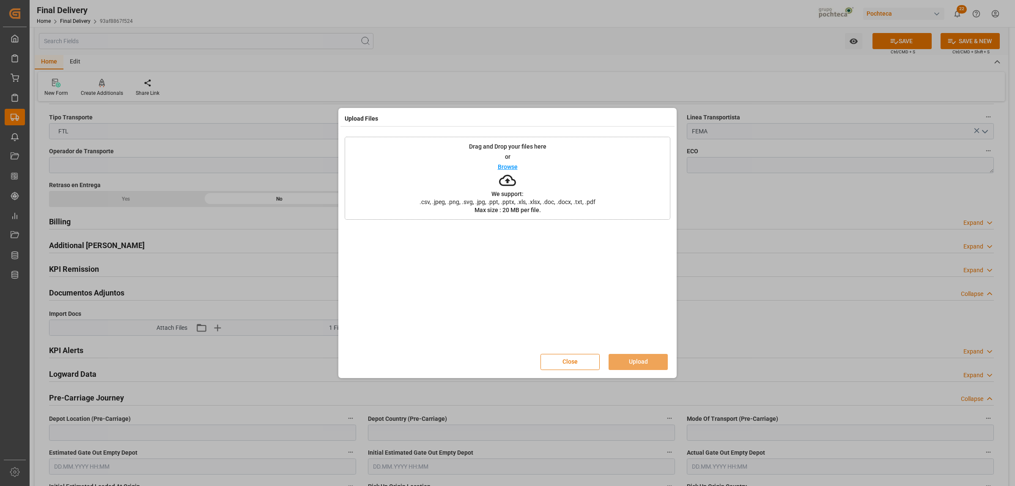
click at [576, 362] on button "Close" at bounding box center [570, 362] width 59 height 16
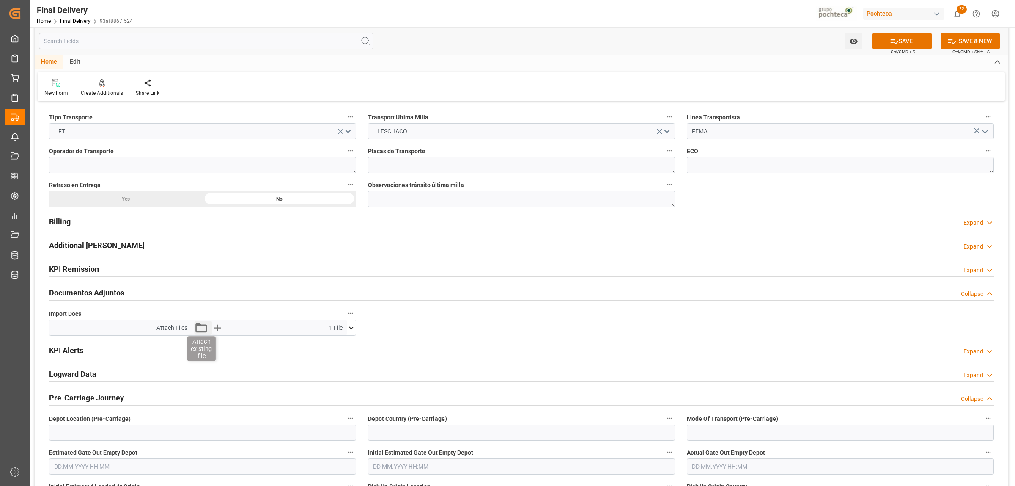
click at [197, 326] on icon "button" at bounding box center [200, 327] width 11 height 9
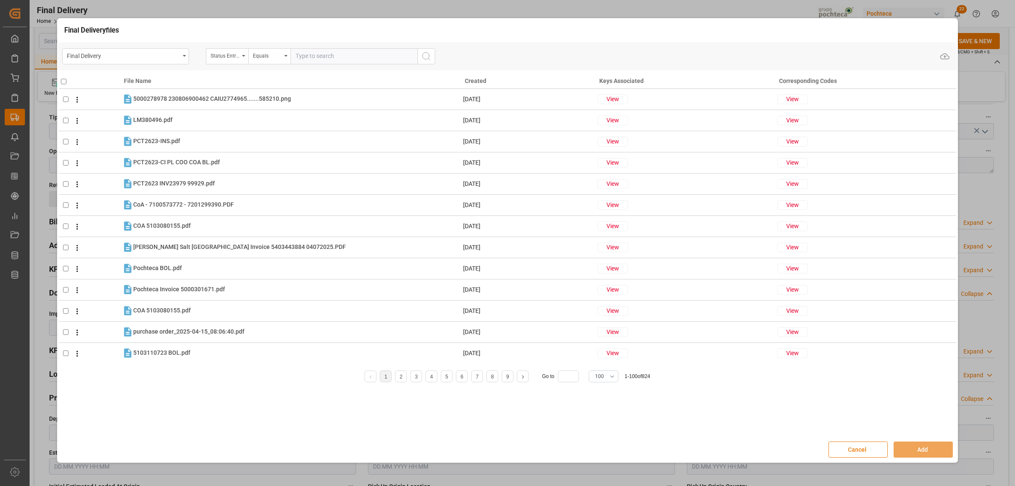
click at [871, 451] on button "Cancel" at bounding box center [858, 449] width 59 height 16
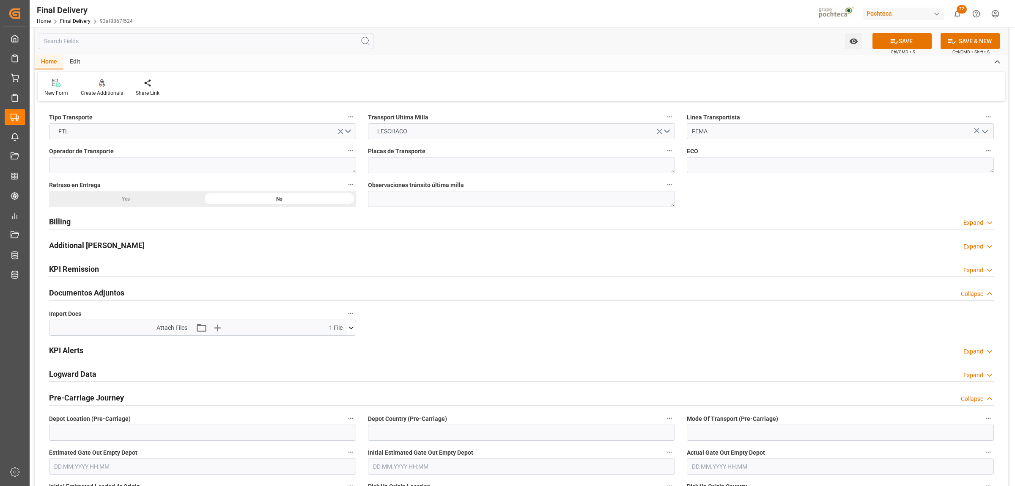
click at [348, 328] on icon at bounding box center [351, 327] width 9 height 9
click at [338, 347] on icon at bounding box center [337, 343] width 5 height 7
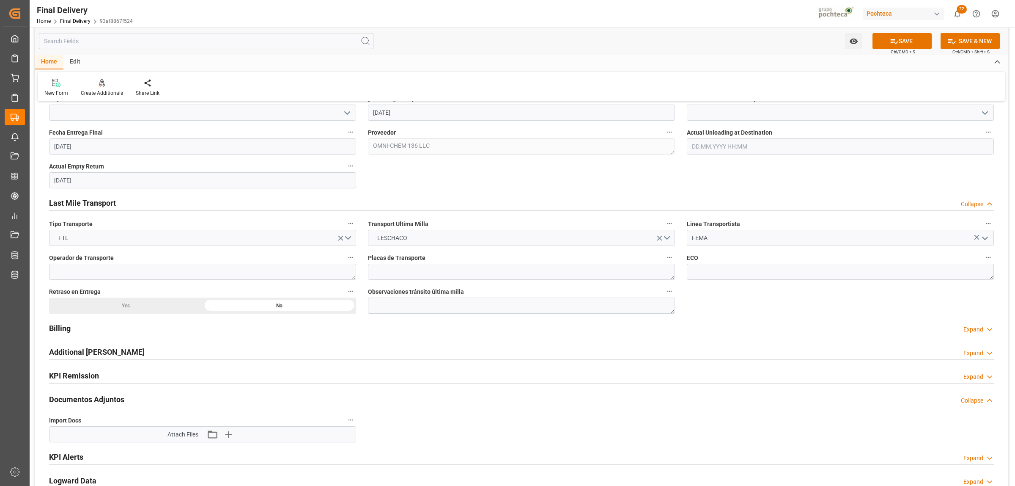
scroll to position [529, 0]
click at [229, 436] on icon "button" at bounding box center [229, 433] width 14 height 14
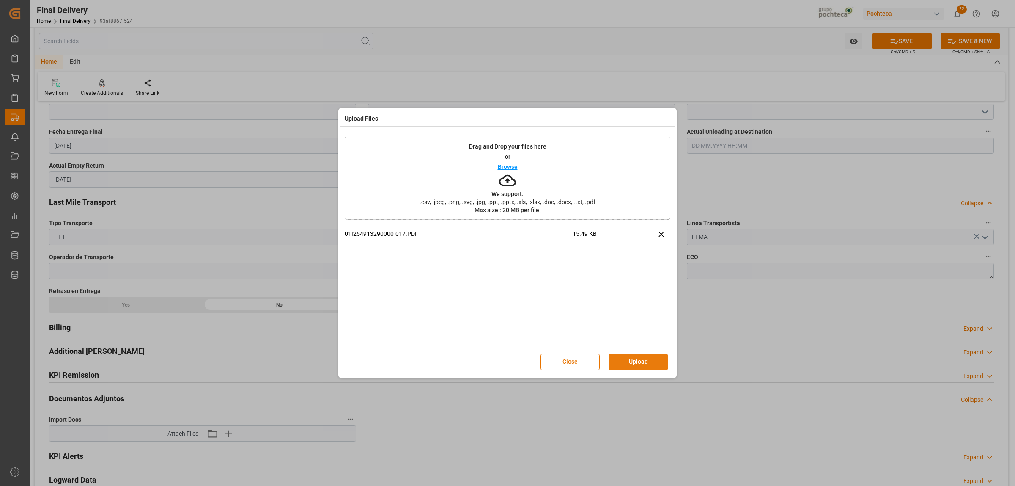
click at [637, 368] on button "Upload" at bounding box center [638, 362] width 59 height 16
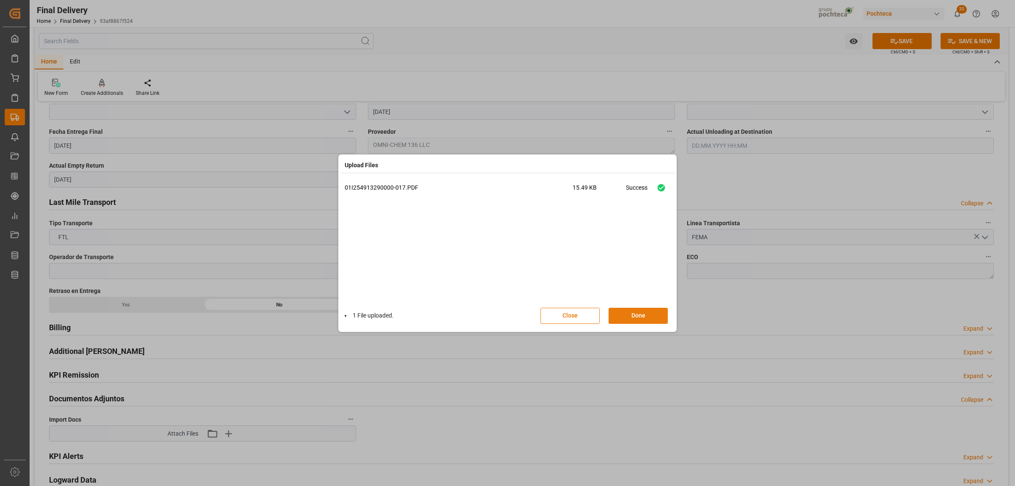
click at [629, 318] on button "Done" at bounding box center [638, 315] width 59 height 16
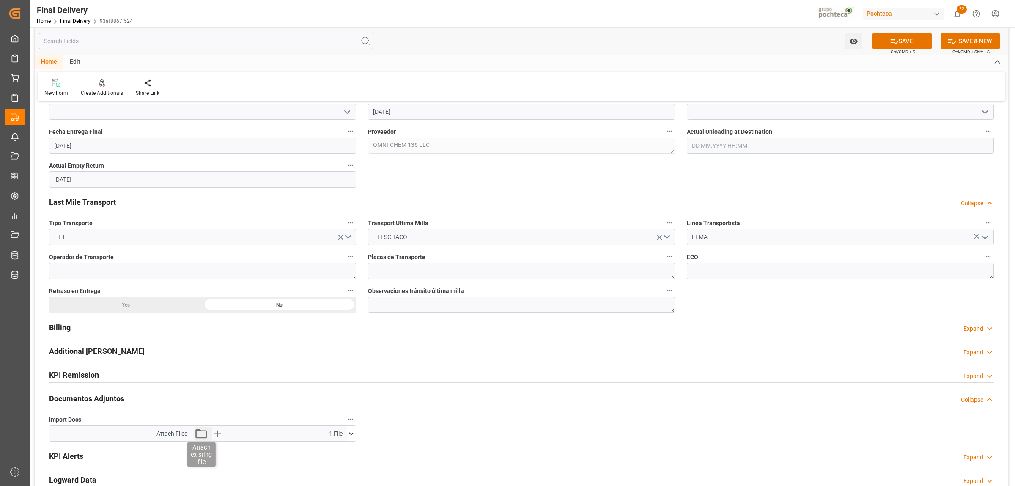
click at [200, 436] on icon "button" at bounding box center [201, 433] width 14 height 14
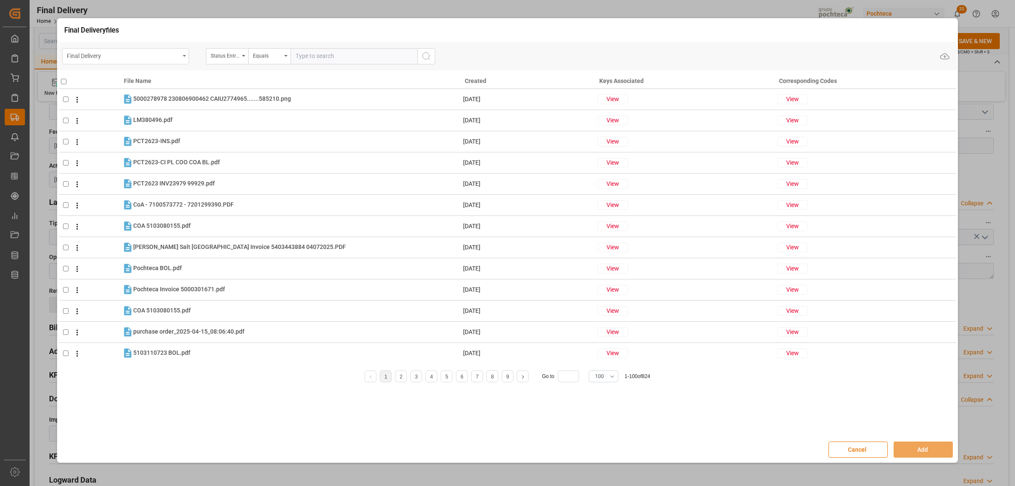
click at [183, 53] on div "Final Delivery" at bounding box center [125, 56] width 127 height 16
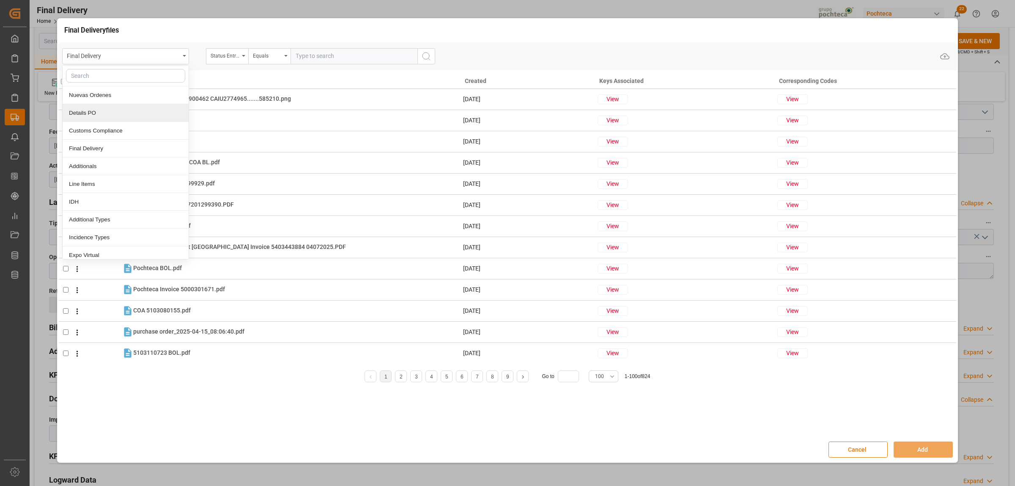
click at [104, 110] on div "Details PO" at bounding box center [126, 113] width 126 height 18
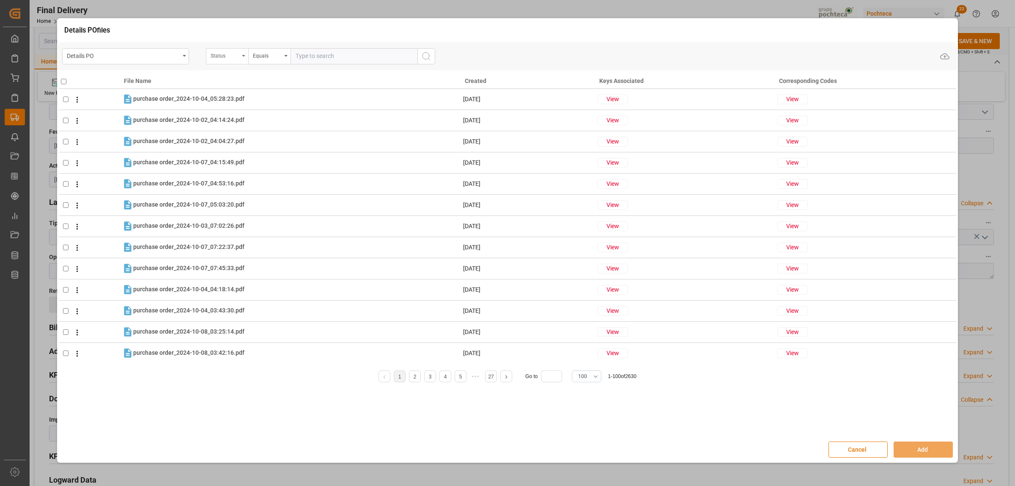
click at [244, 58] on div "Status" at bounding box center [227, 56] width 42 height 16
type input "or"
click at [250, 146] on div "Orden de Compra nuevo" at bounding box center [269, 149] width 126 height 18
click at [303, 55] on input "text" at bounding box center [354, 56] width 127 height 16
paste input "5000305333"
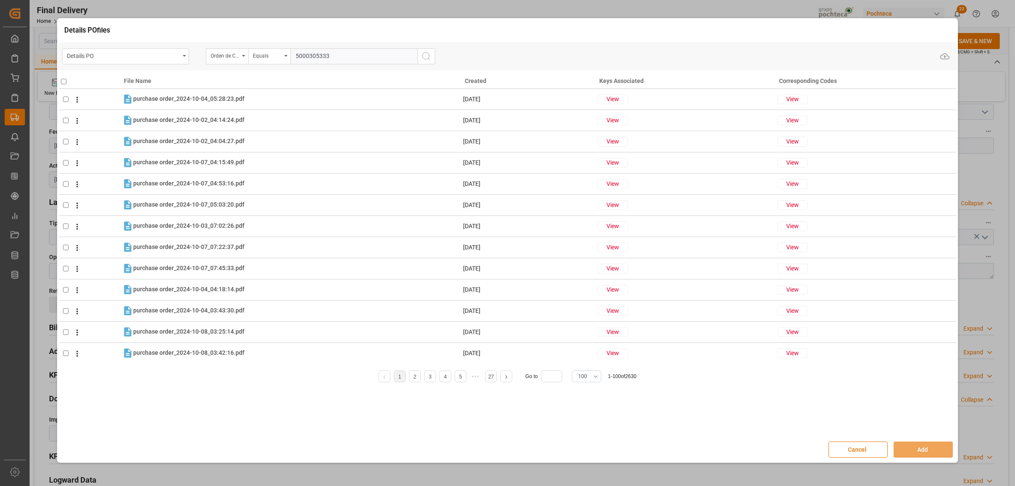
type input "5000305333"
click at [426, 56] on icon "search button" at bounding box center [426, 56] width 10 height 10
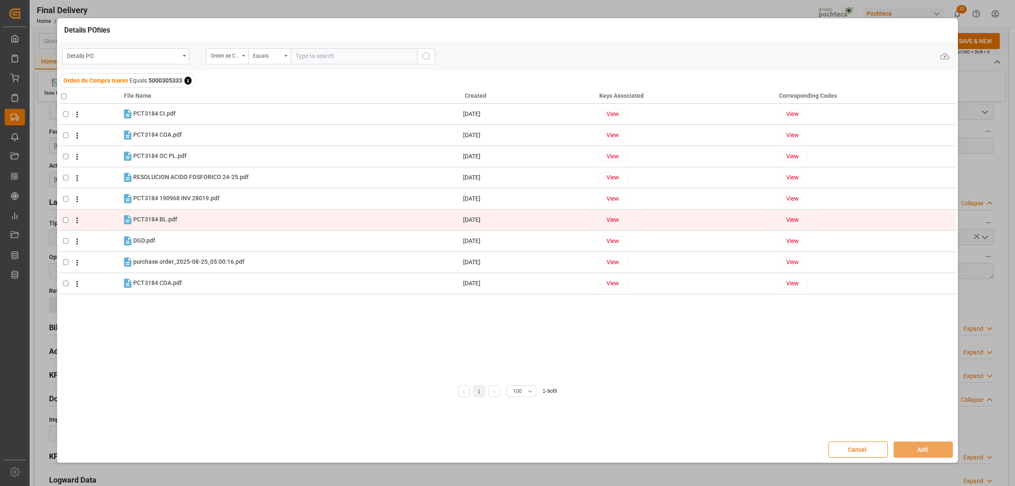
click at [65, 216] on td at bounding box center [90, 219] width 63 height 21
checkbox input "true"
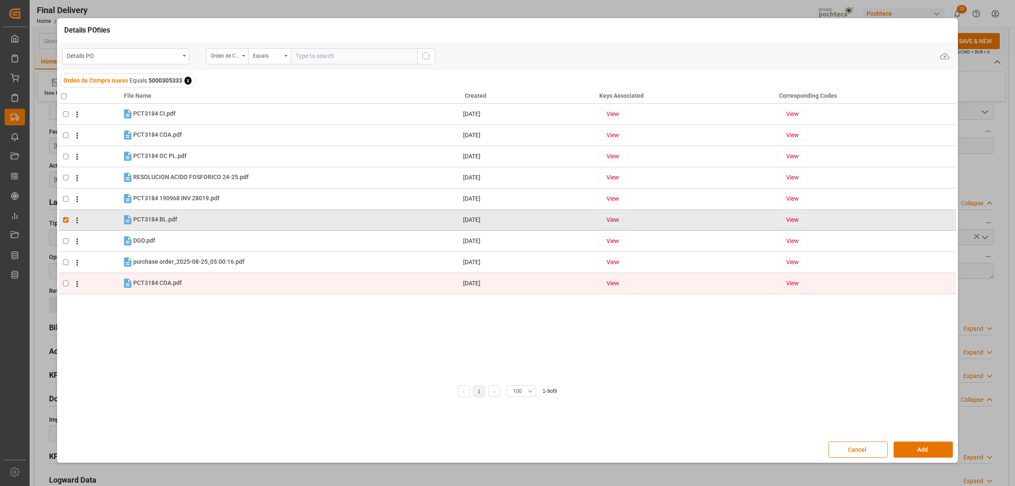
click at [63, 283] on input "checkbox" at bounding box center [65, 282] width 5 height 5
checkbox input "true"
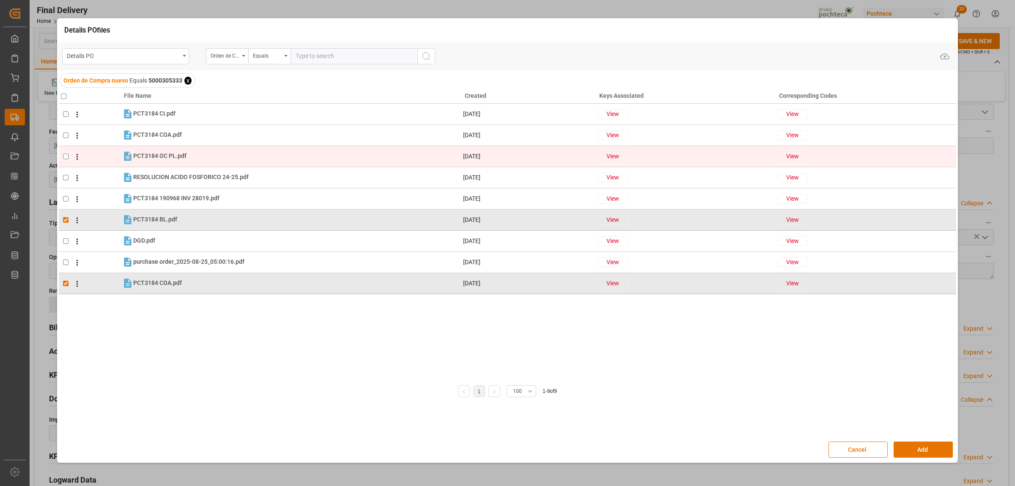
click at [66, 152] on td at bounding box center [90, 155] width 63 height 21
checkbox input "true"
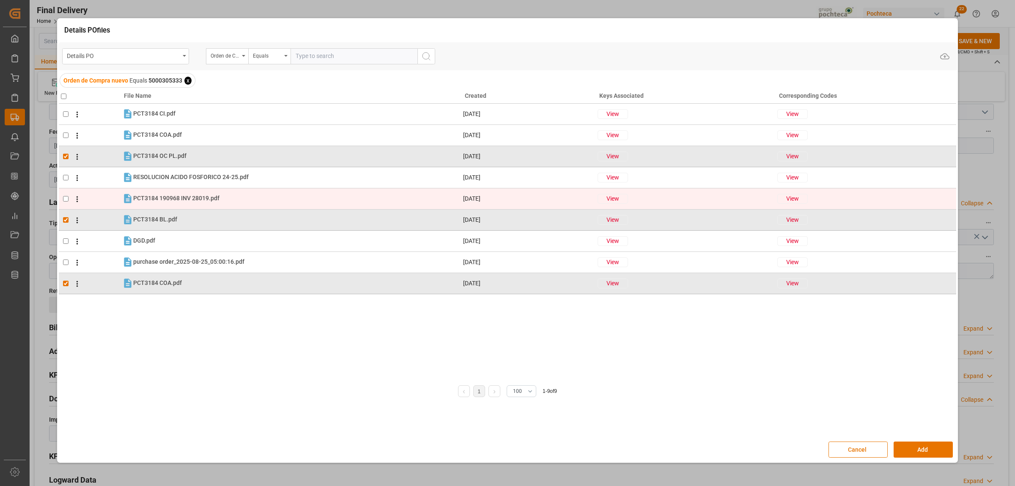
click at [66, 199] on input "checkbox" at bounding box center [65, 198] width 5 height 5
checkbox input "true"
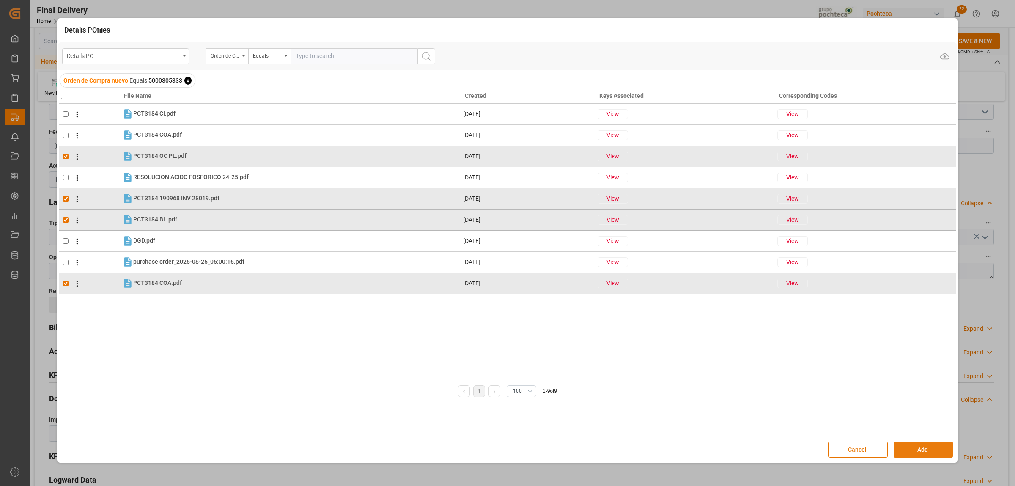
click at [922, 442] on button "Add" at bounding box center [923, 449] width 59 height 16
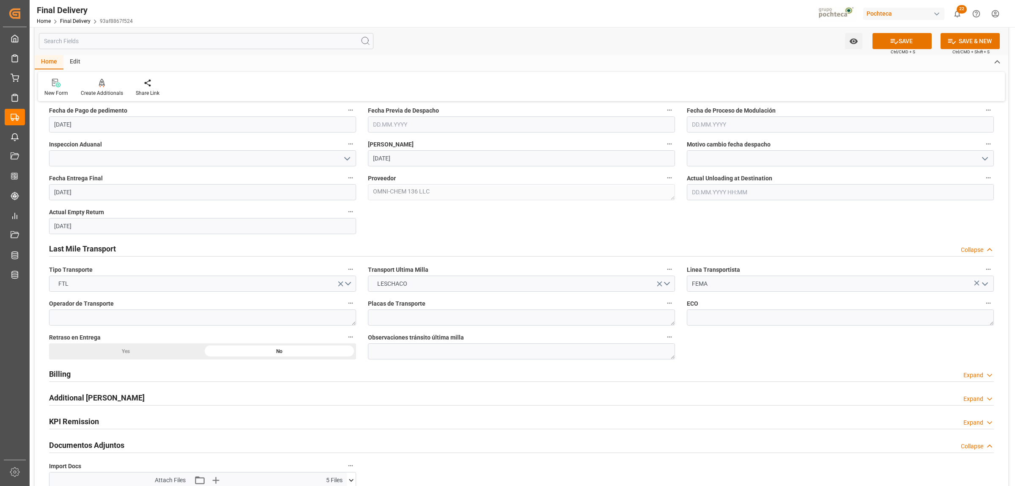
scroll to position [476, 0]
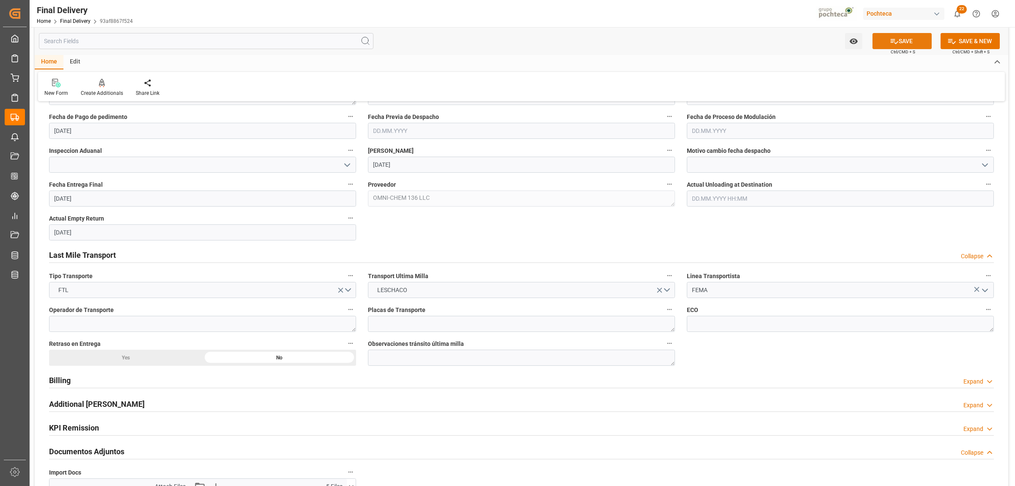
click at [899, 43] on button "SAVE" at bounding box center [902, 41] width 59 height 16
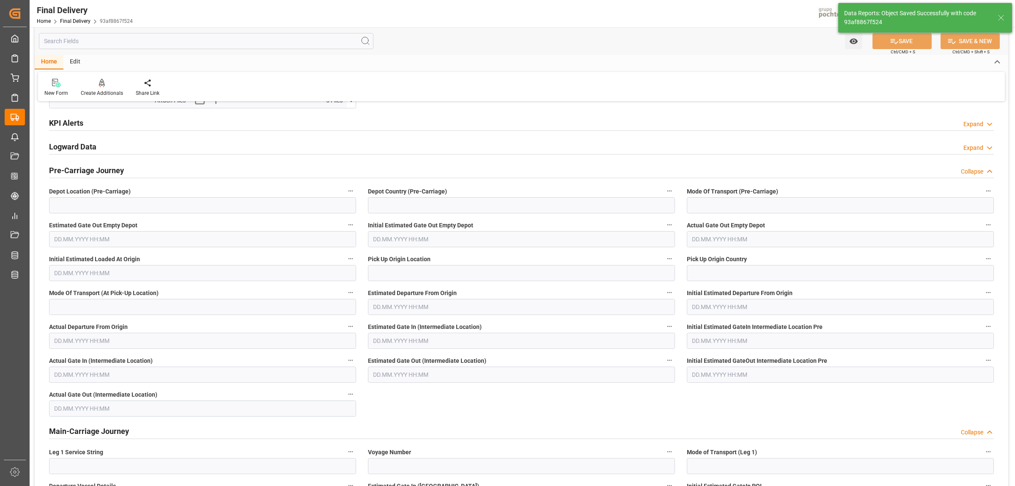
scroll to position [0, 0]
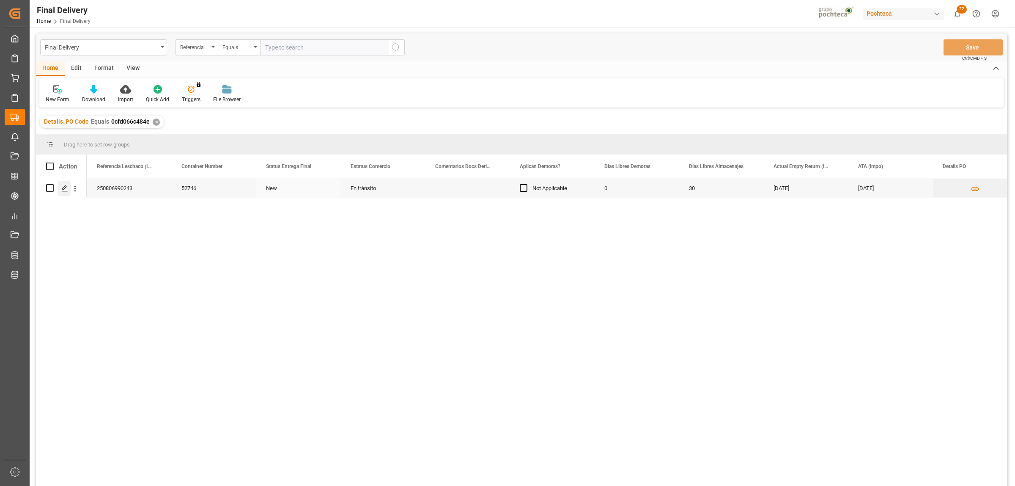
click at [66, 191] on icon "Press SPACE to select this row." at bounding box center [64, 188] width 7 height 7
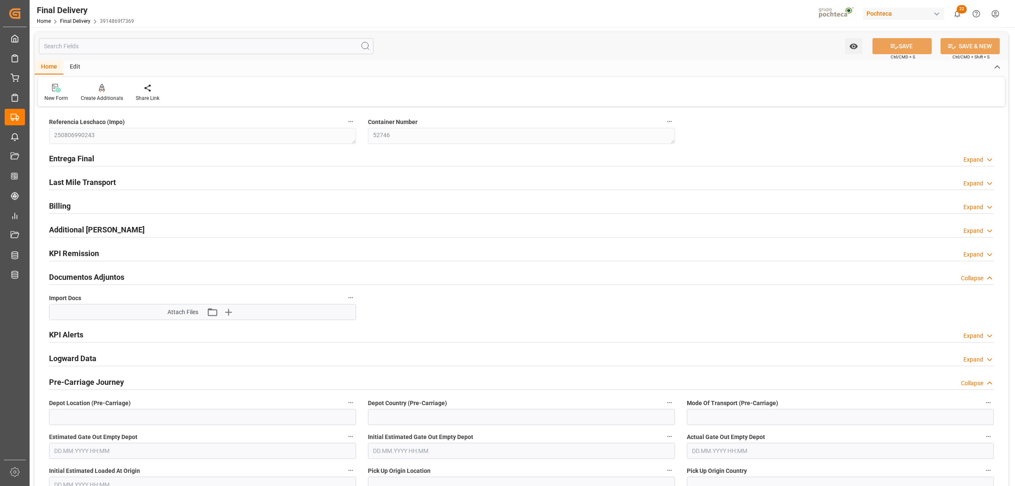
click at [77, 154] on h2 "Entrega Final" at bounding box center [71, 158] width 45 height 11
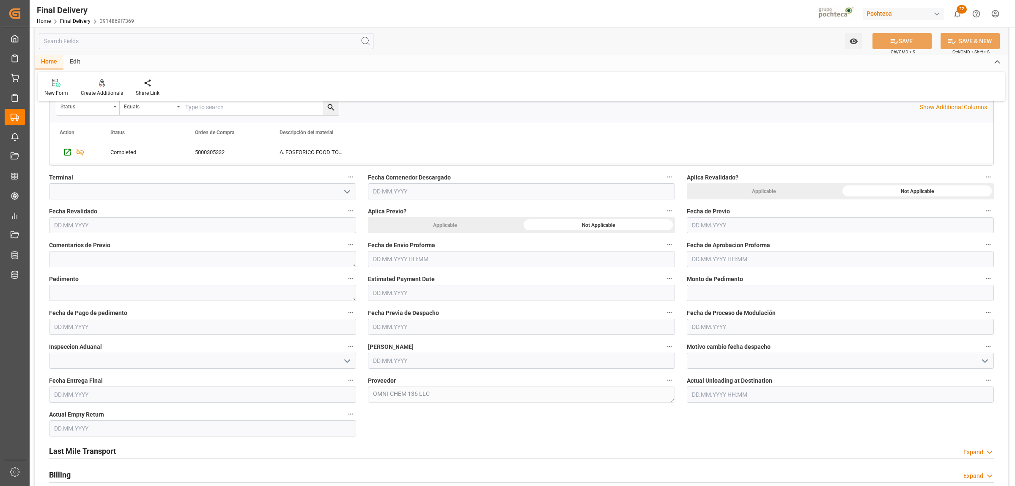
scroll to position [317, 0]
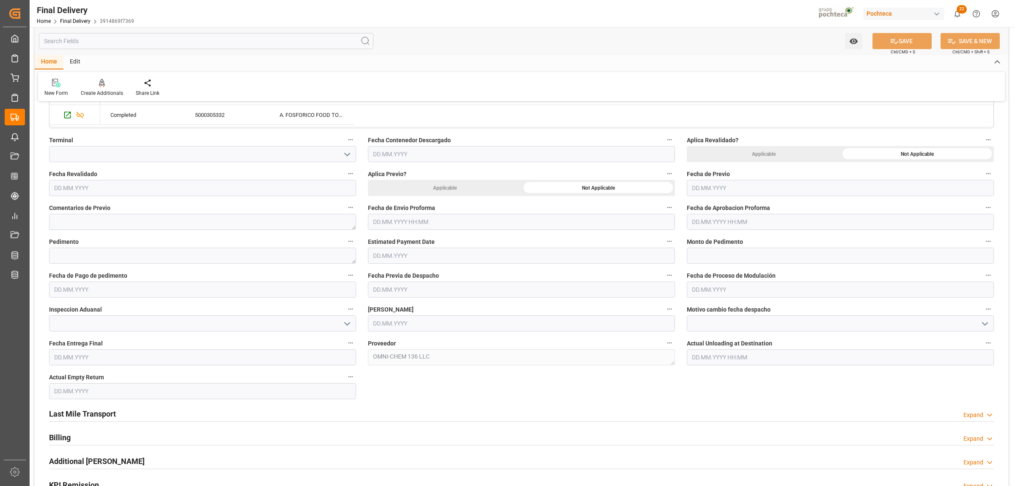
click at [423, 224] on input "text" at bounding box center [521, 222] width 307 height 16
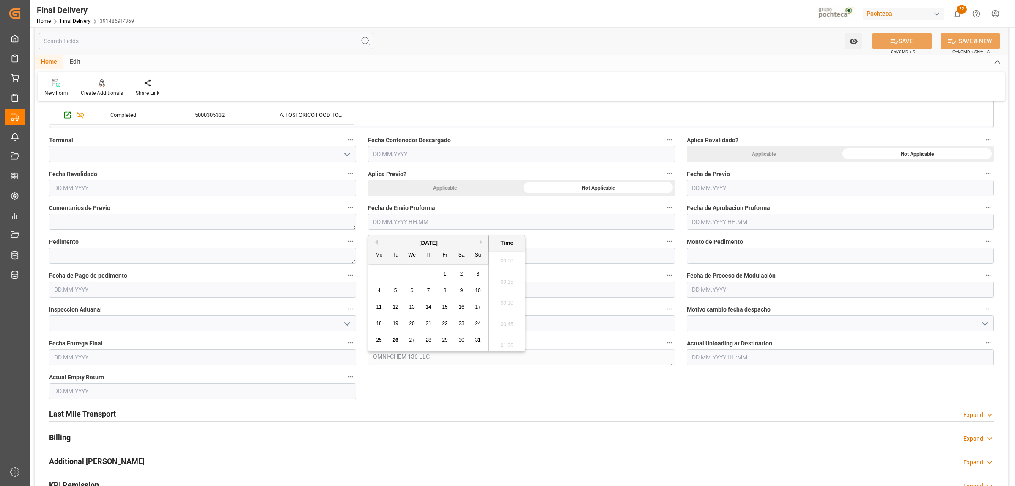
scroll to position [1462, 0]
click at [398, 340] on span "26" at bounding box center [395, 340] width 5 height 6
type input "26.08.2025 00:00"
click at [731, 220] on input "text" at bounding box center [840, 222] width 307 height 16
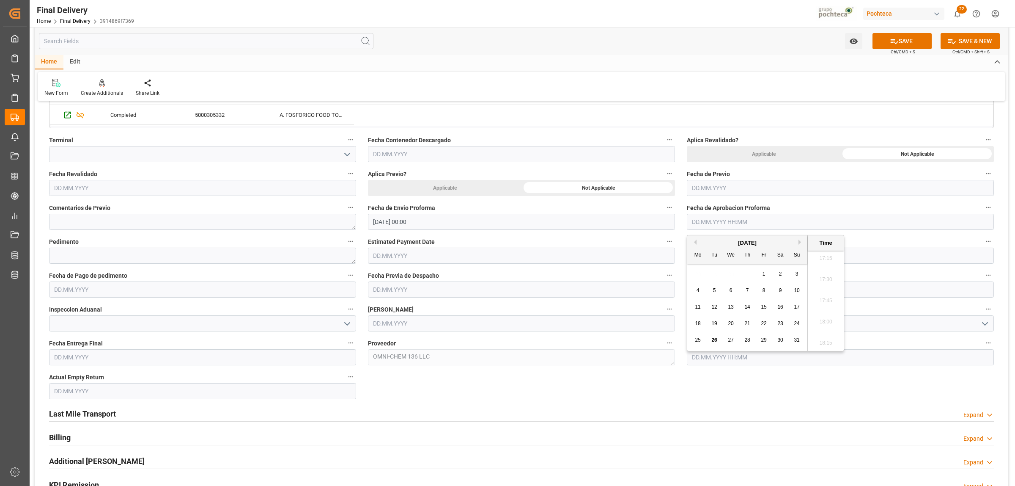
click at [712, 341] on span "26" at bounding box center [713, 340] width 5 height 6
type input "26.08.2025 00:00"
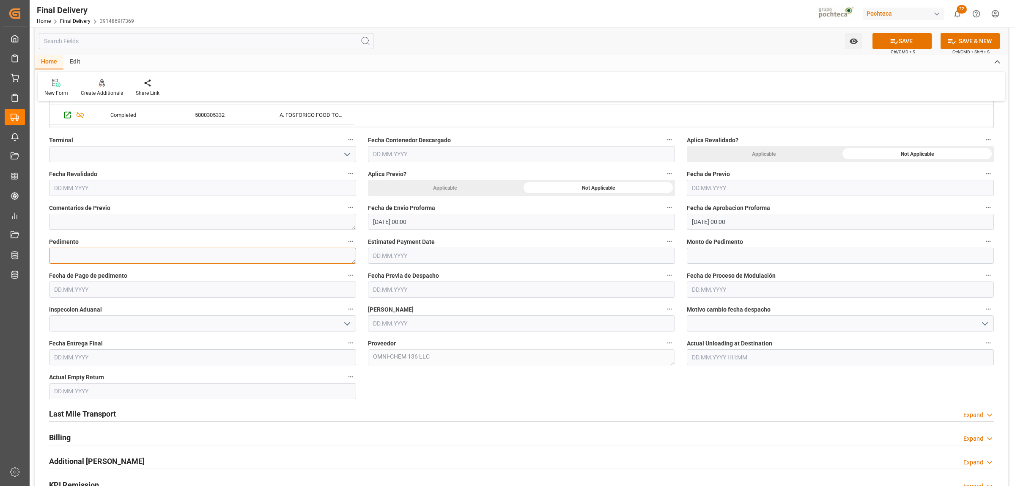
click at [142, 255] on textarea at bounding box center [202, 255] width 307 height 16
click at [118, 259] on textarea at bounding box center [202, 255] width 307 height 16
paste textarea "25 80 3617 5002560"
type textarea "25 80 3617 5002560"
click at [711, 256] on input "text" at bounding box center [840, 255] width 307 height 16
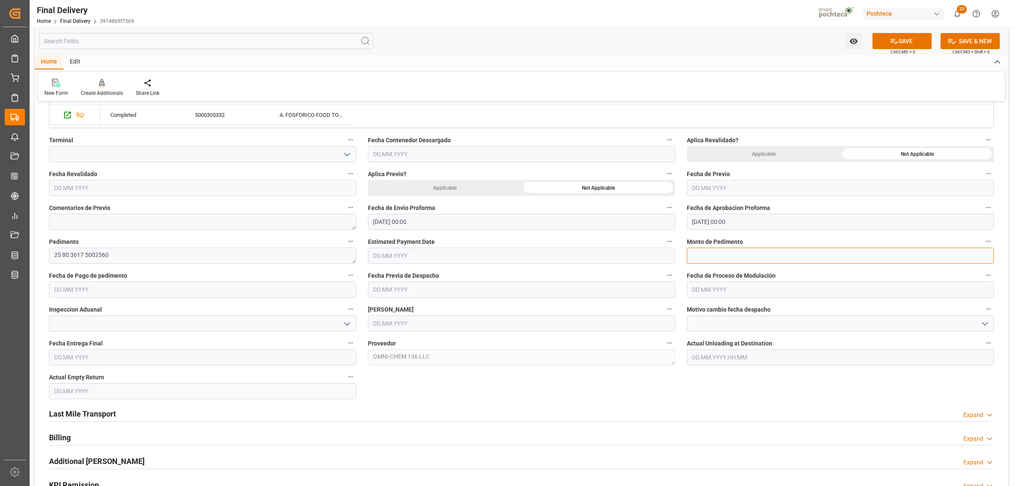
paste input "112939"
type input "112939"
click at [392, 322] on input "text" at bounding box center [521, 323] width 307 height 16
click at [393, 441] on span "26" at bounding box center [395, 441] width 5 height 6
type input "[DATE]"
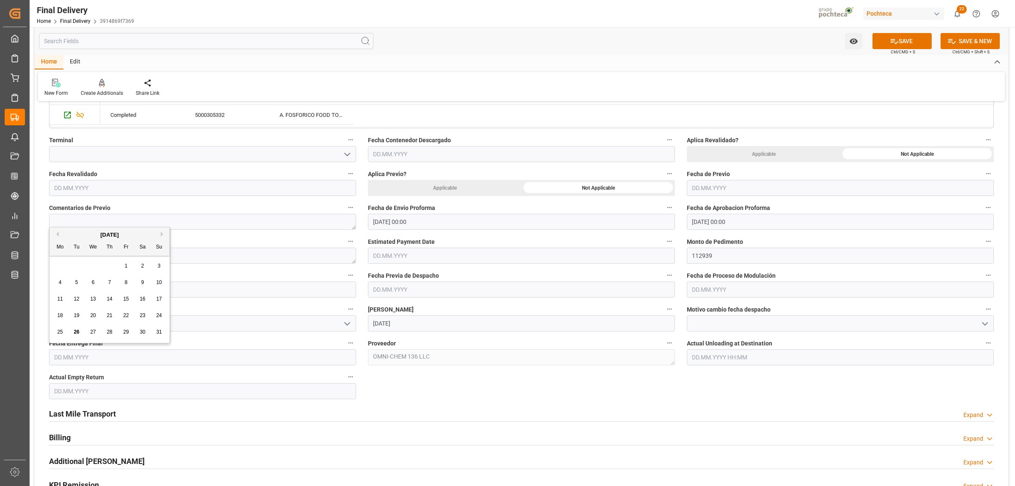
click at [129, 360] on input "text" at bounding box center [202, 357] width 307 height 16
click at [80, 248] on div "Tu" at bounding box center [76, 247] width 11 height 11
click at [108, 332] on span "28" at bounding box center [109, 332] width 5 height 6
type input "[DATE]"
click at [102, 390] on input "text" at bounding box center [202, 391] width 307 height 16
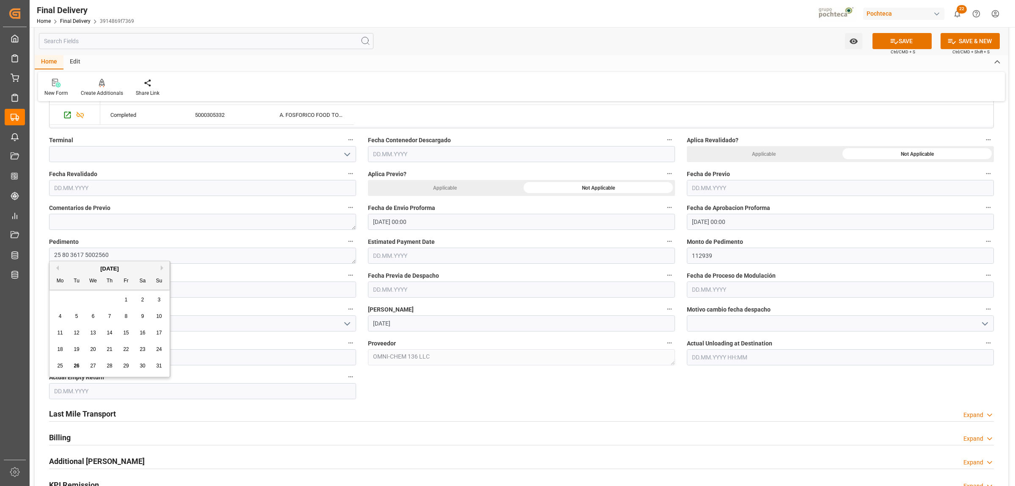
drag, startPoint x: 79, startPoint y: 301, endPoint x: 85, endPoint y: 306, distance: 8.2
click at [79, 301] on div "28 29 30 31 1 2 3" at bounding box center [109, 299] width 115 height 16
click at [110, 365] on span "28" at bounding box center [109, 365] width 5 height 6
type input "[DATE]"
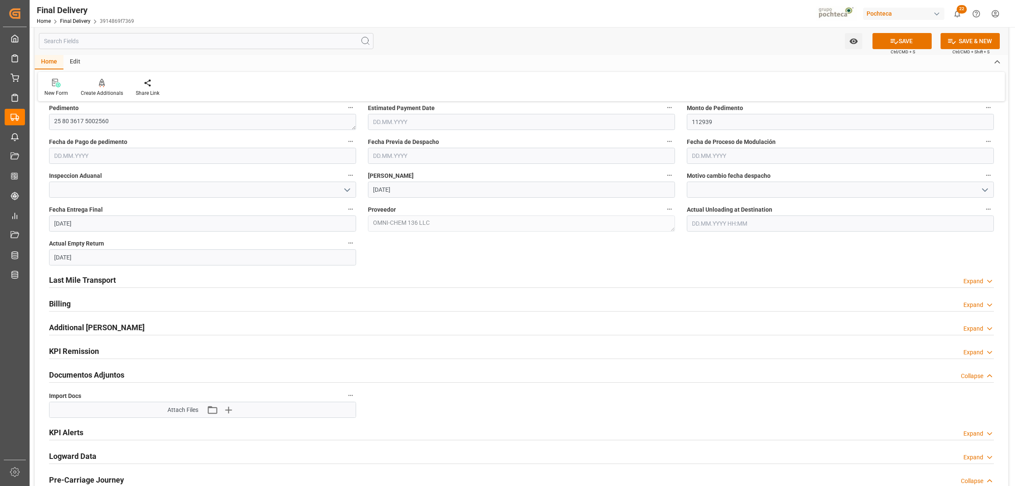
scroll to position [476, 0]
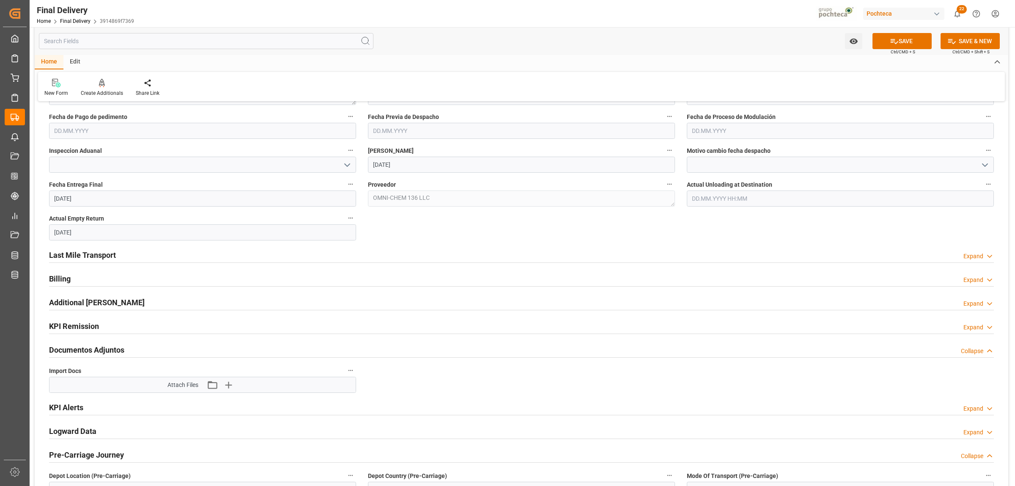
click at [102, 255] on h2 "Last Mile Transport" at bounding box center [82, 254] width 67 height 11
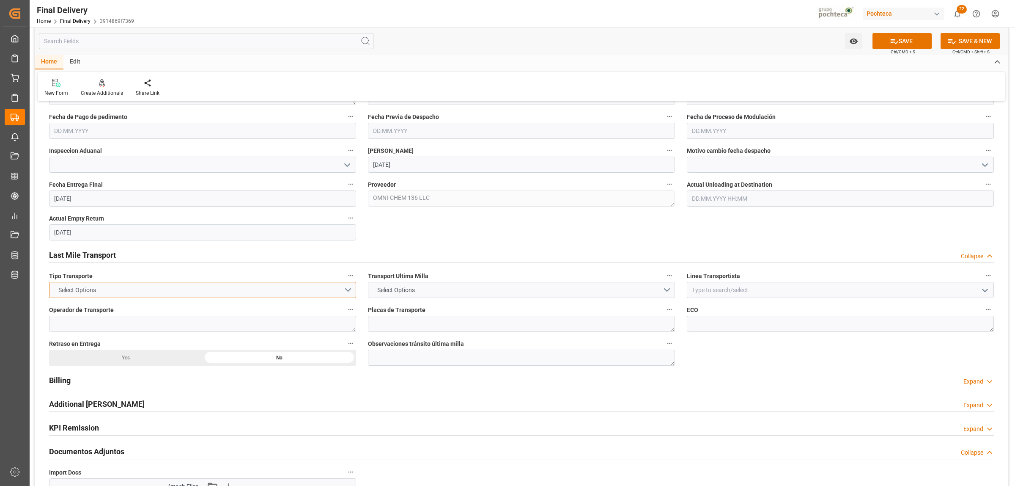
click at [347, 294] on button "Select Options" at bounding box center [202, 290] width 307 height 16
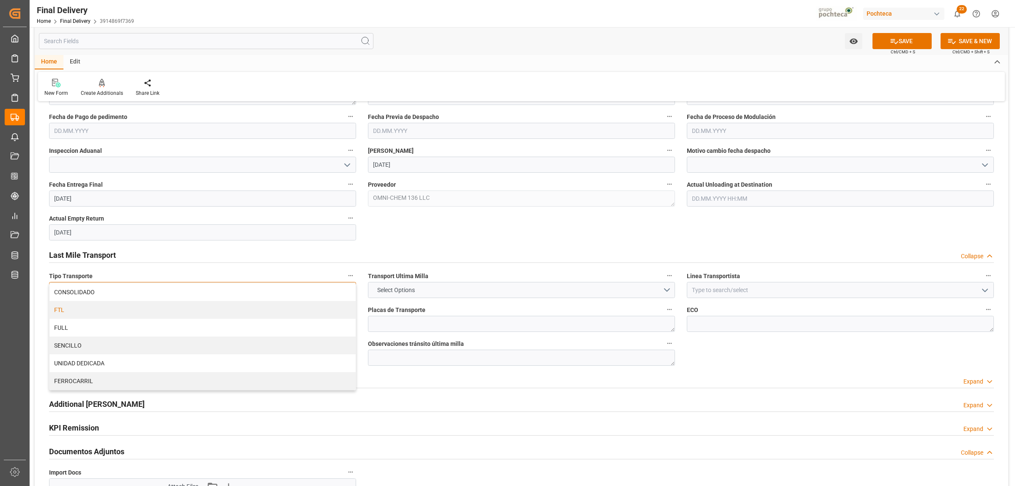
click at [85, 311] on div "FTL" at bounding box center [202, 310] width 306 height 18
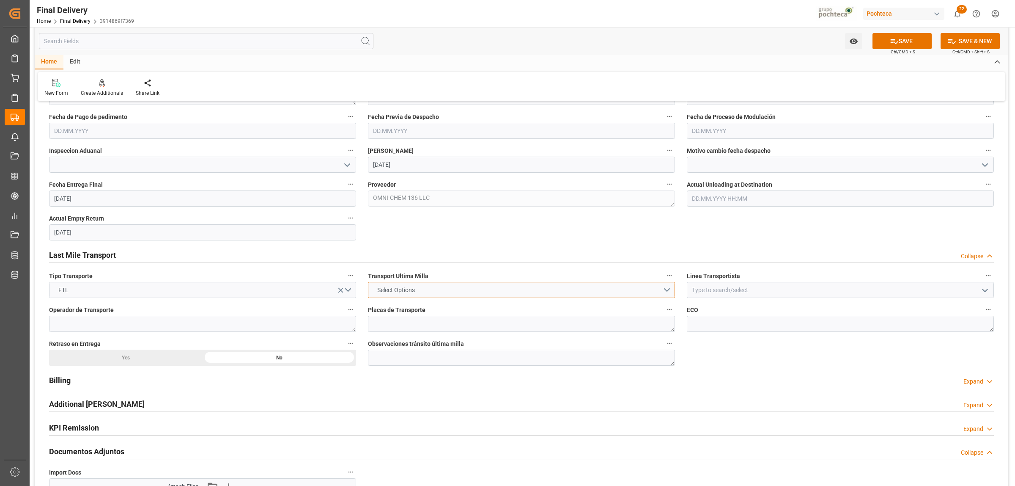
drag, startPoint x: 665, startPoint y: 291, endPoint x: 636, endPoint y: 297, distance: 30.2
click at [666, 291] on button "Select Options" at bounding box center [521, 290] width 307 height 16
click at [395, 298] on div "LESCHACO" at bounding box center [521, 292] width 306 height 18
click at [985, 293] on icon "open menu" at bounding box center [985, 290] width 10 height 10
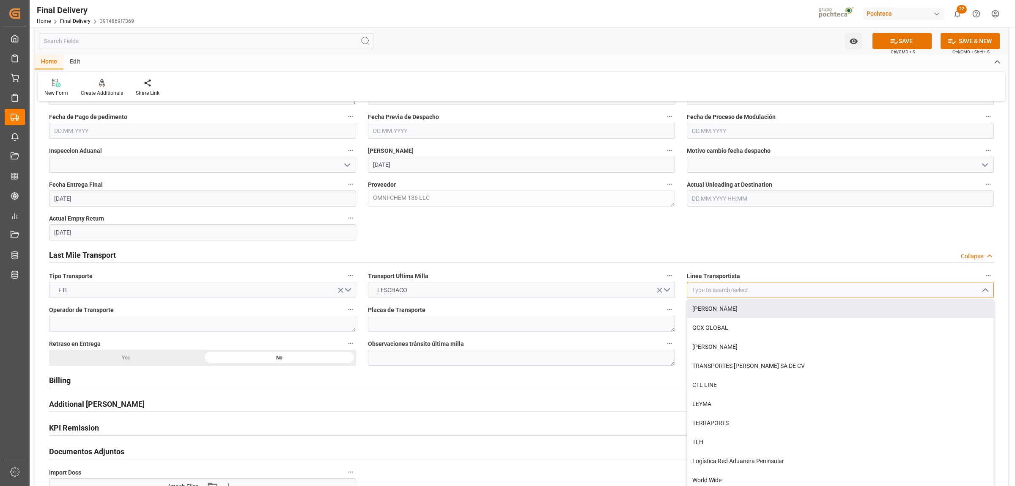
click at [813, 283] on input at bounding box center [840, 290] width 307 height 16
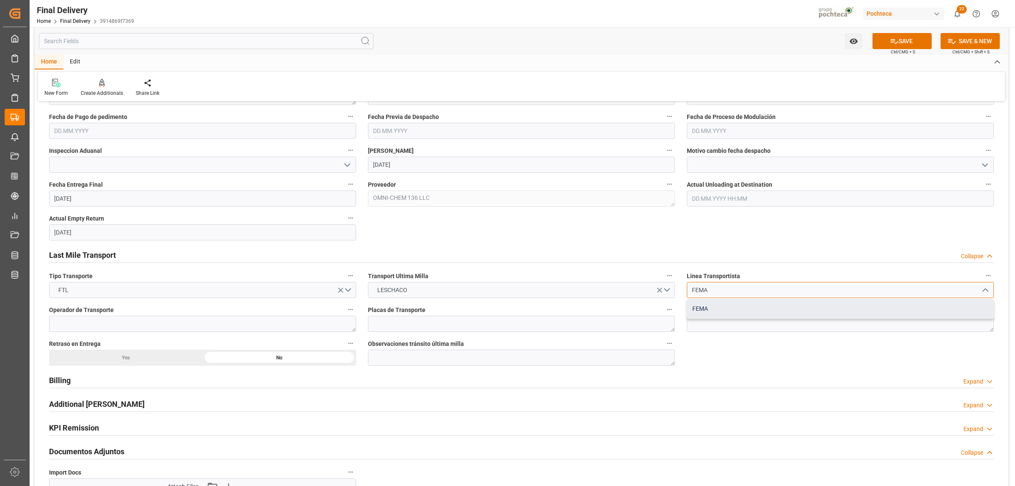
click at [703, 315] on div "FEMA" at bounding box center [840, 308] width 306 height 19
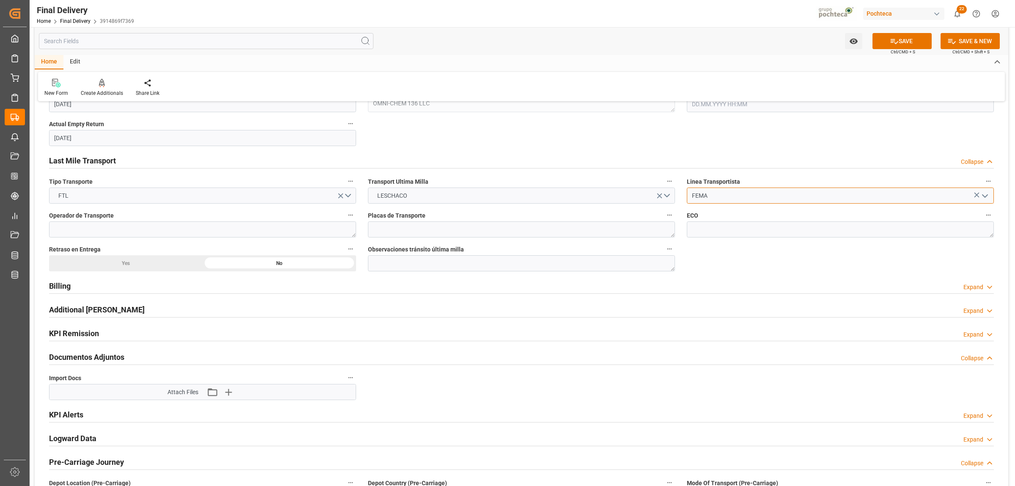
scroll to position [634, 0]
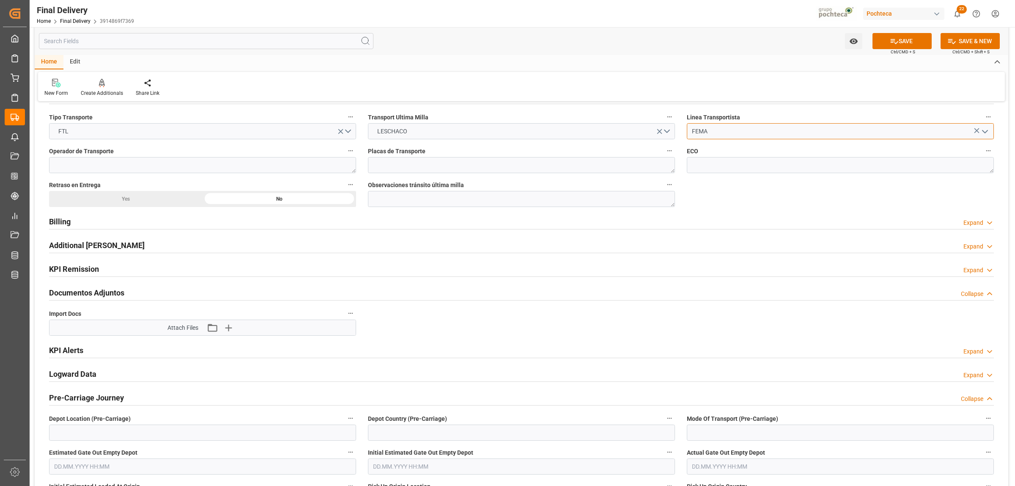
type input "FEMA"
click at [228, 332] on icon "button" at bounding box center [229, 328] width 14 height 14
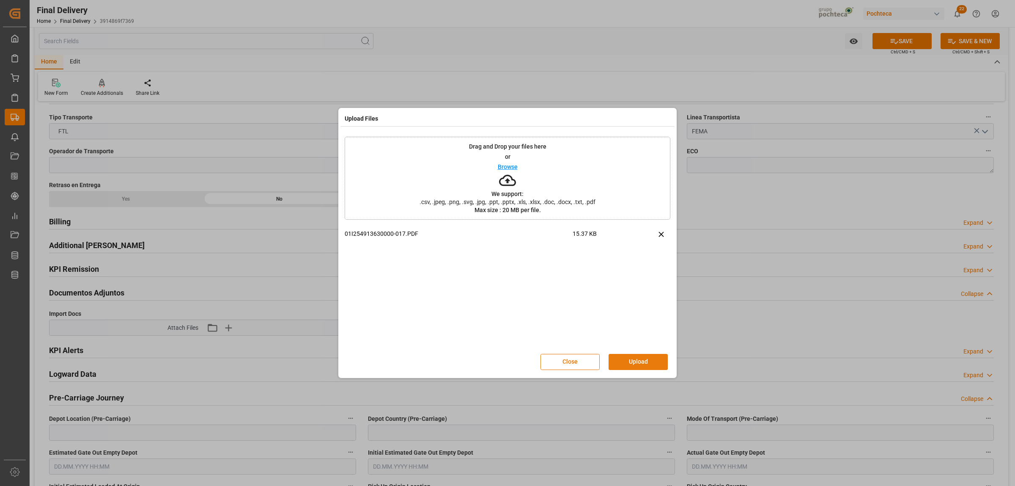
click at [633, 362] on button "Upload" at bounding box center [638, 362] width 59 height 16
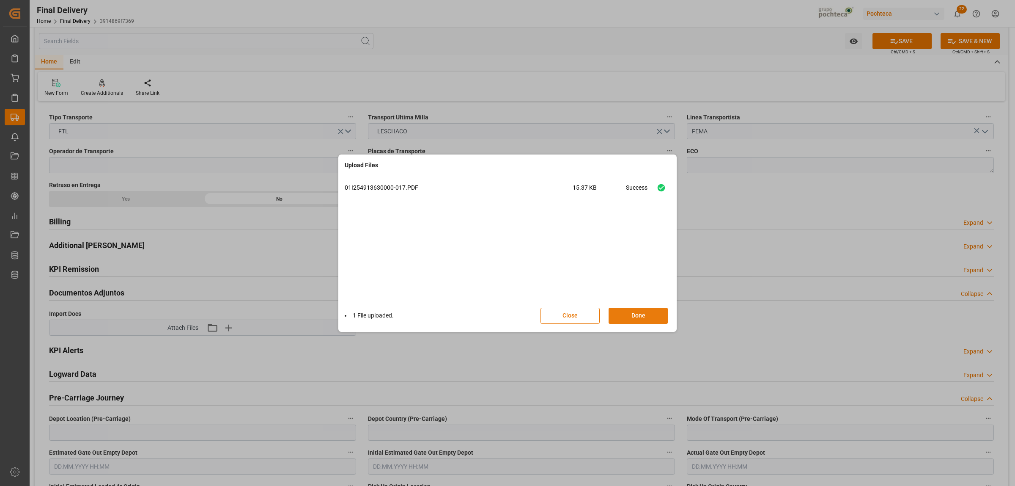
click at [644, 321] on button "Done" at bounding box center [638, 315] width 59 height 16
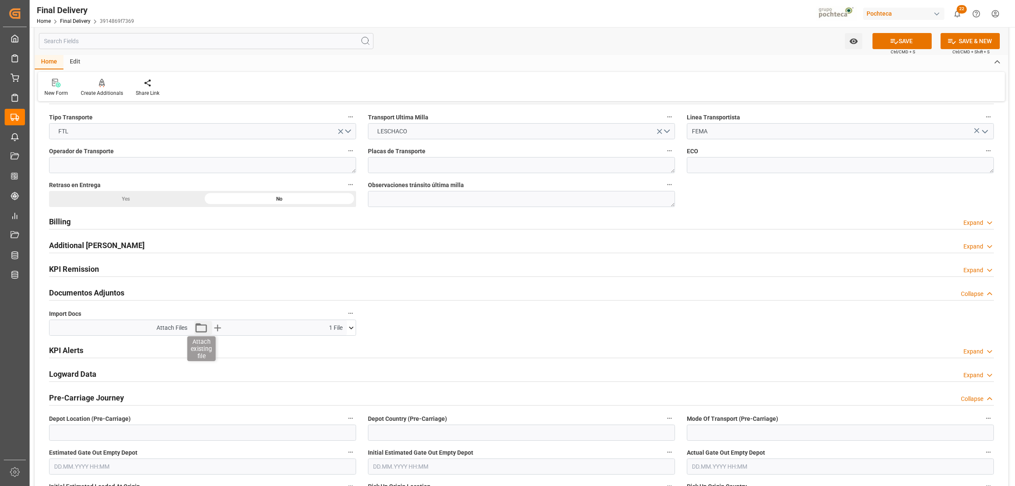
click at [198, 329] on icon "button" at bounding box center [201, 328] width 14 height 14
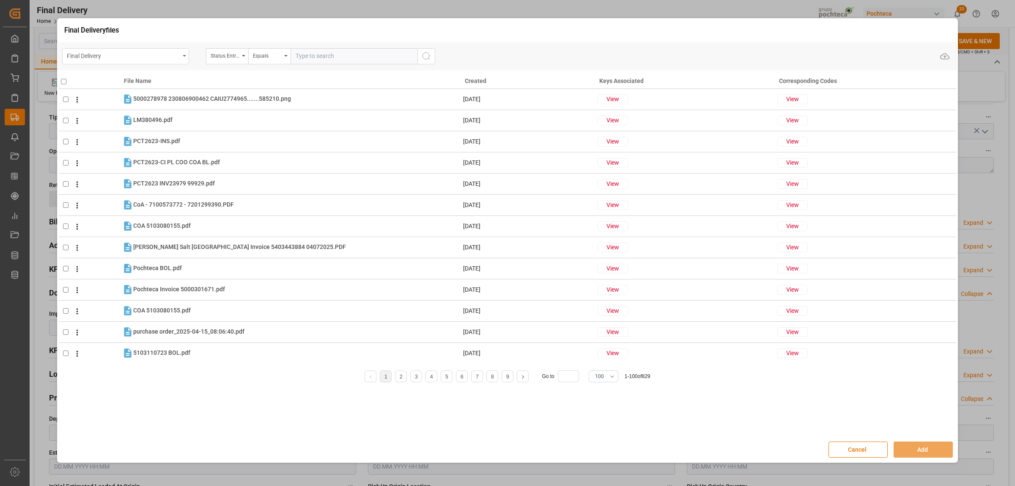
click at [183, 58] on div "Final Delivery" at bounding box center [125, 56] width 127 height 16
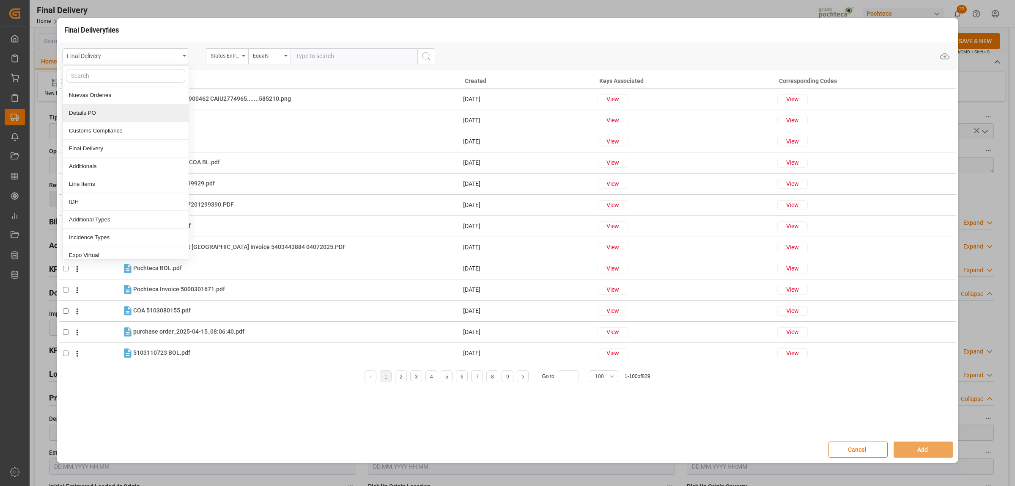
click at [75, 115] on div "Details PO" at bounding box center [126, 113] width 126 height 18
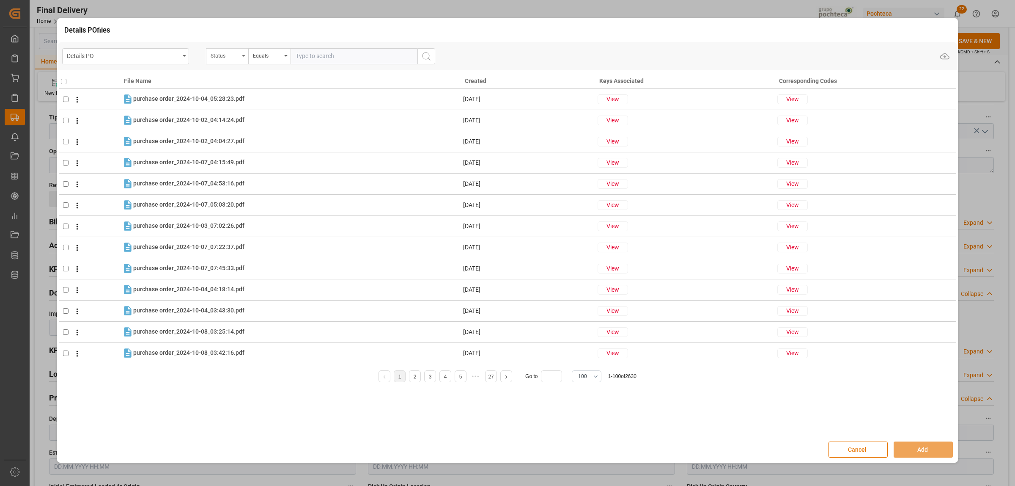
click at [245, 55] on icon "open menu" at bounding box center [243, 56] width 3 height 2
type input "ORDE"
click at [237, 93] on div "Orden de Compra nuevo" at bounding box center [269, 95] width 126 height 18
click at [307, 55] on input "text" at bounding box center [354, 56] width 127 height 16
paste input "5000305332"
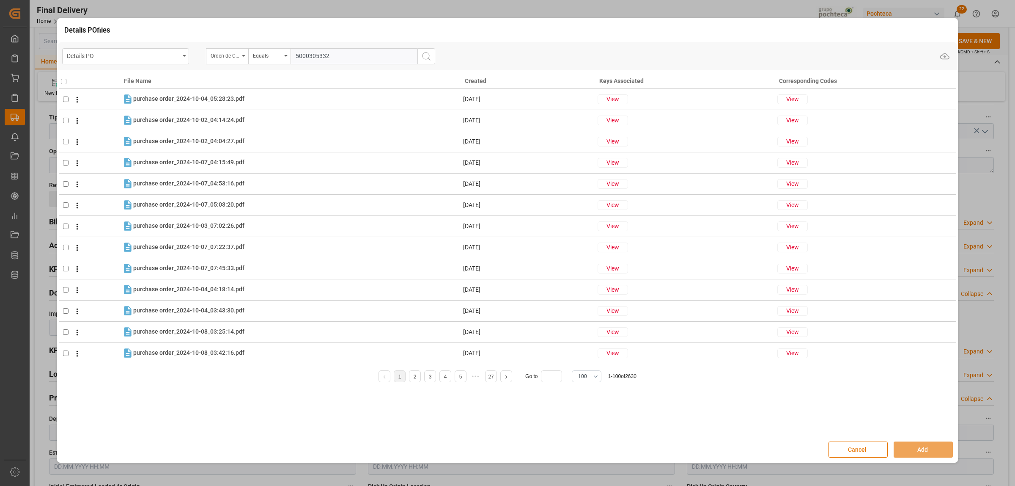
type input "5000305332"
click at [427, 60] on icon "search button" at bounding box center [426, 56] width 10 height 10
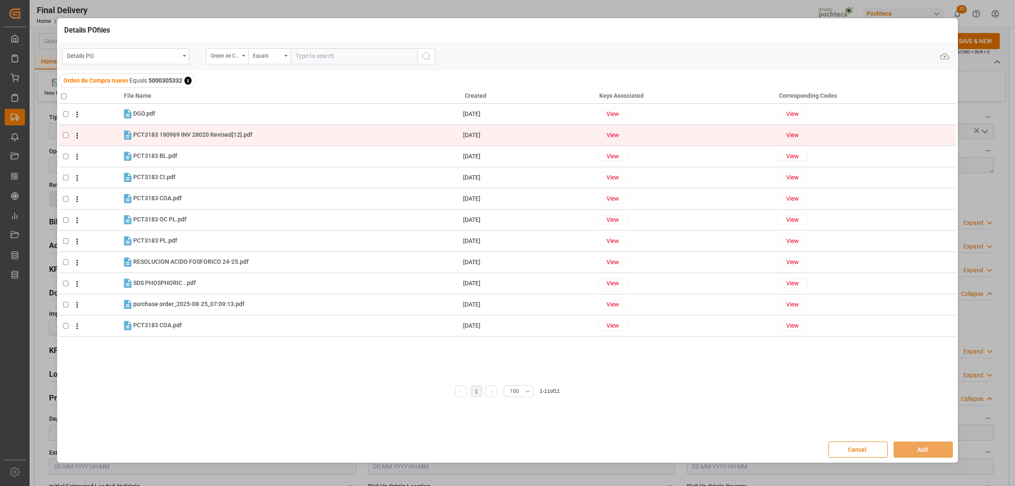
click at [66, 134] on input "checkbox" at bounding box center [65, 134] width 5 height 5
checkbox input "true"
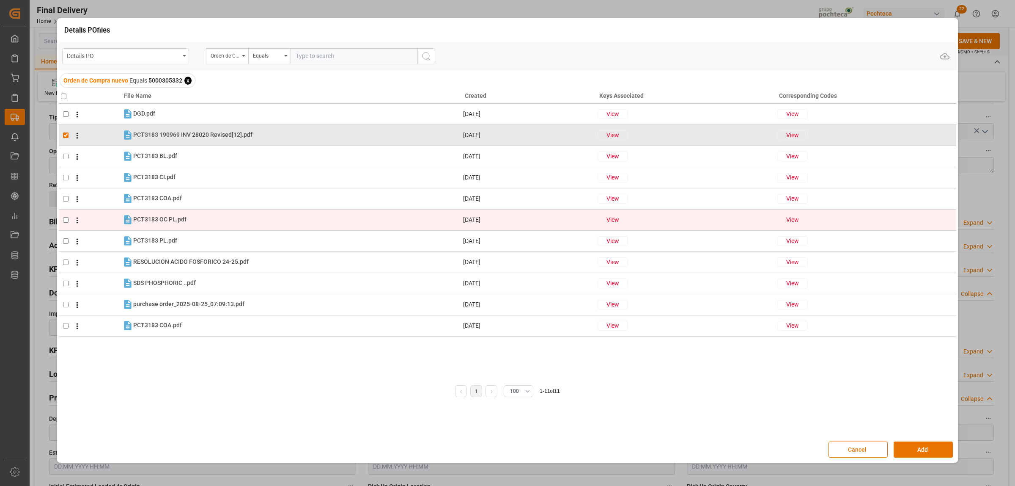
click at [63, 221] on input "checkbox" at bounding box center [65, 219] width 5 height 5
checkbox input "true"
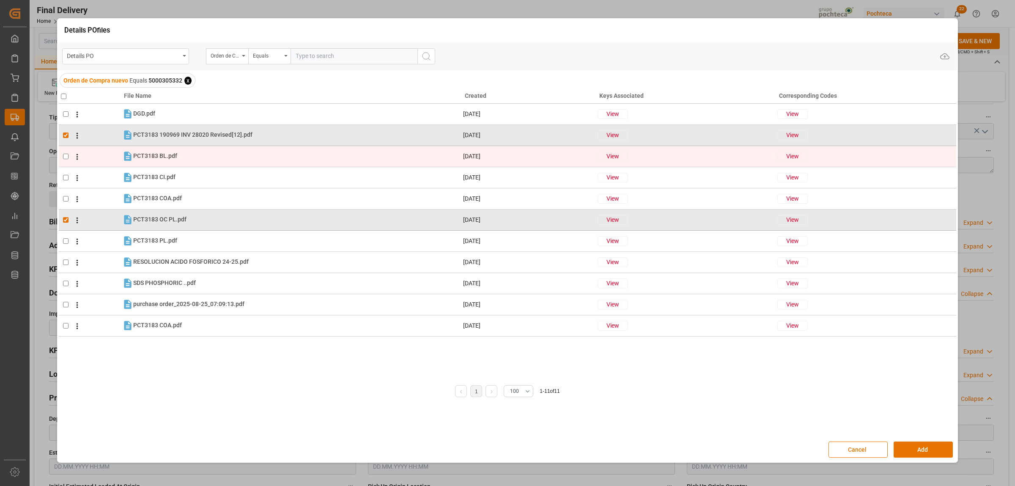
click at [66, 154] on input "checkbox" at bounding box center [65, 156] width 5 height 5
checkbox input "true"
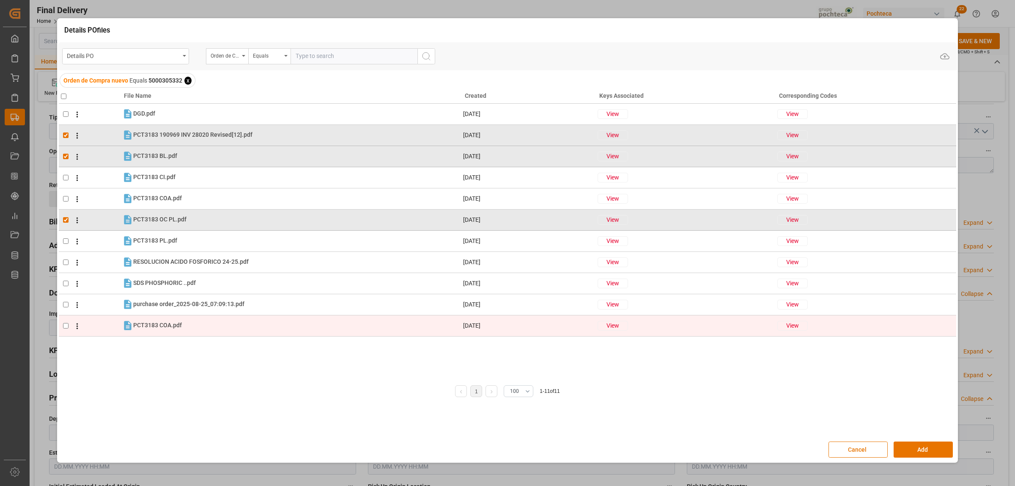
click at [63, 326] on input "checkbox" at bounding box center [65, 325] width 5 height 5
checkbox input "true"
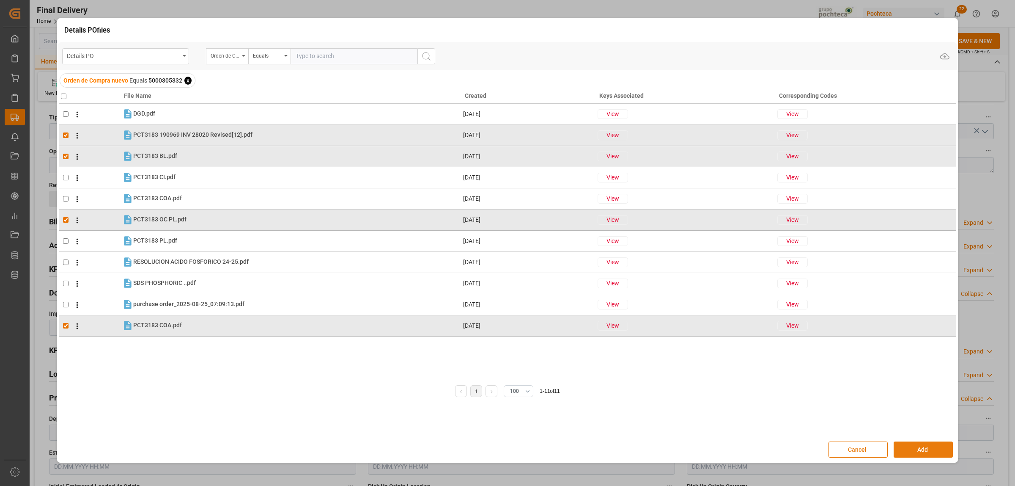
click at [916, 446] on button "Add" at bounding box center [923, 449] width 59 height 16
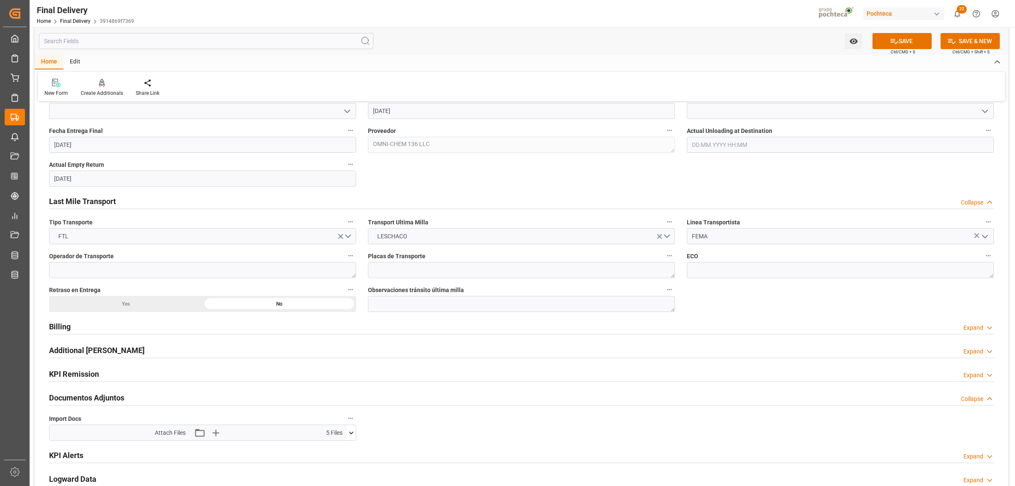
scroll to position [476, 0]
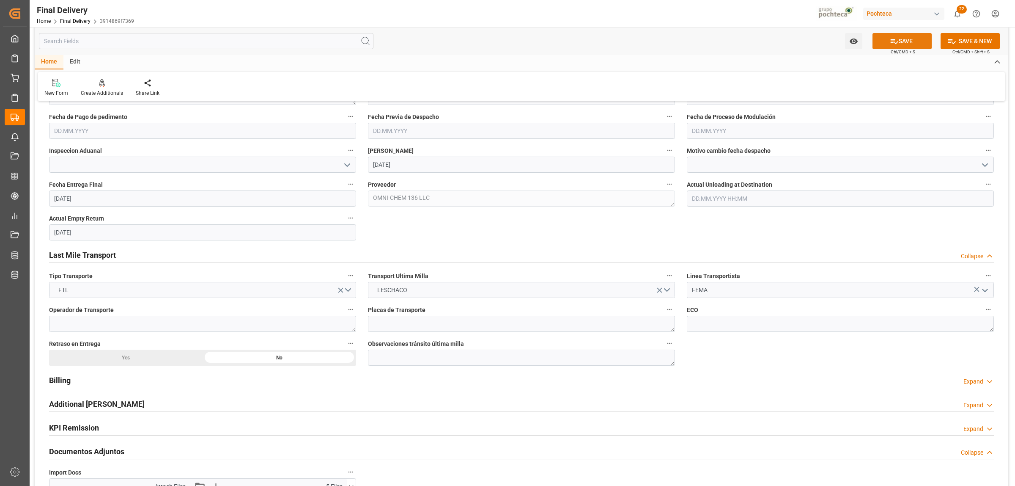
click at [886, 41] on button "SAVE" at bounding box center [902, 41] width 59 height 16
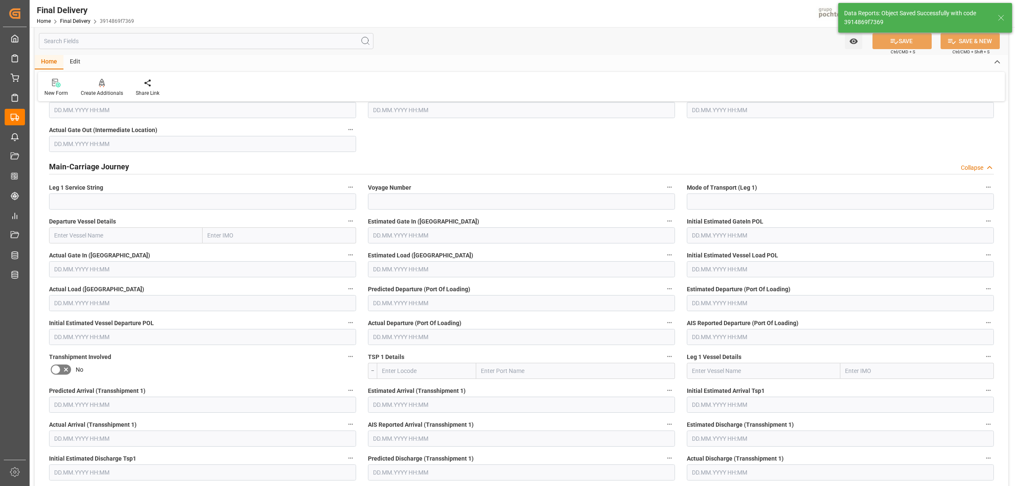
scroll to position [0, 0]
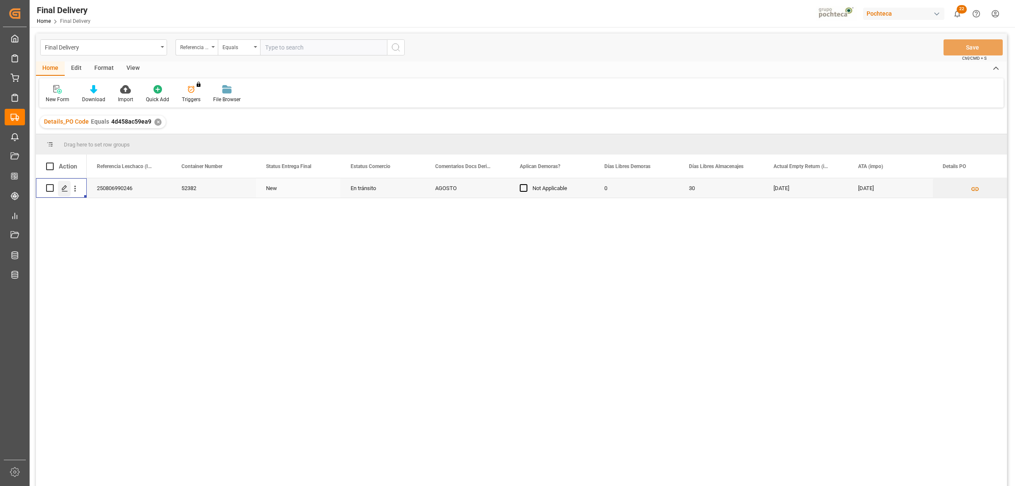
click at [61, 190] on icon "Press SPACE to select this row." at bounding box center [64, 188] width 7 height 7
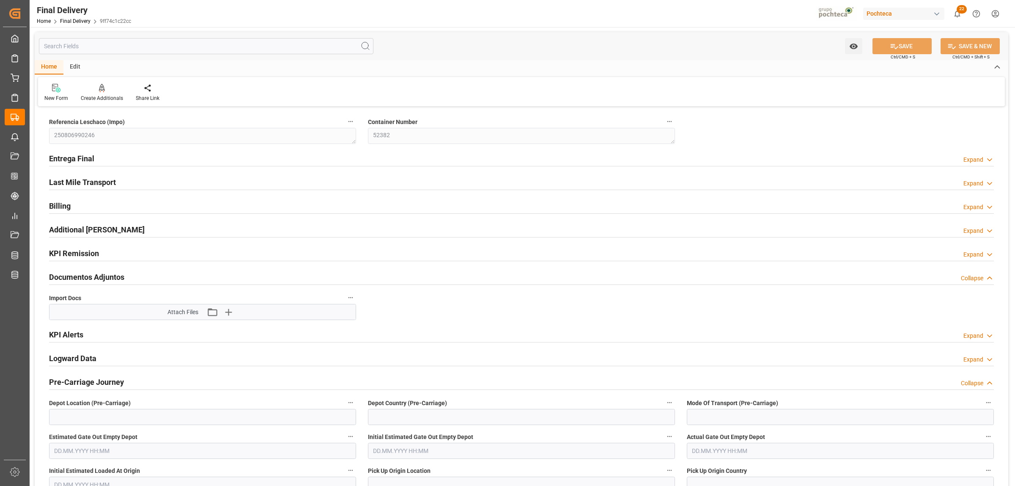
type input "[DATE]"
click at [66, 160] on h2 "Entrega Final" at bounding box center [71, 158] width 45 height 11
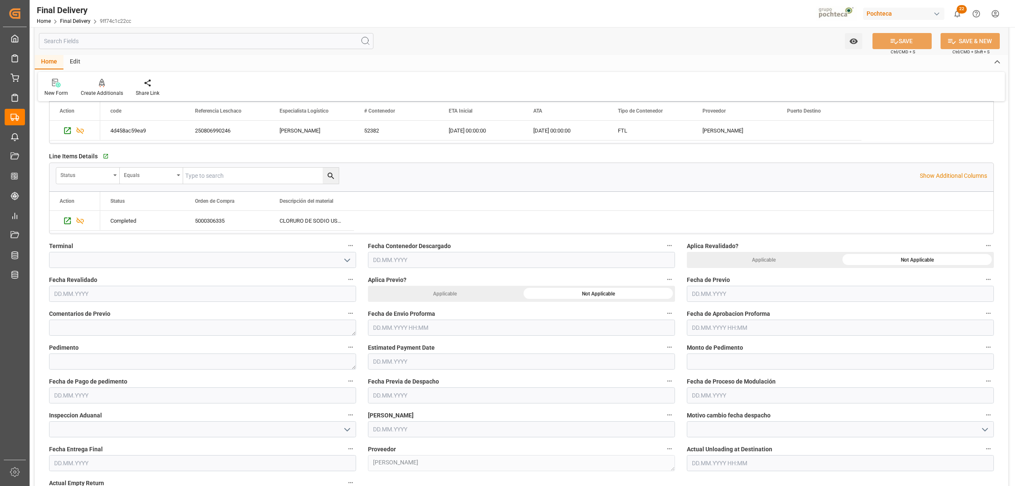
scroll to position [264, 0]
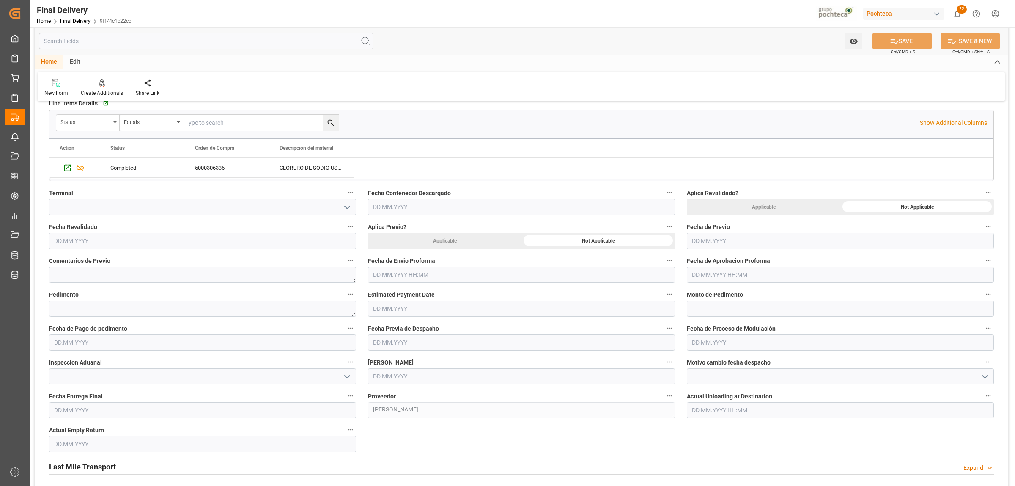
click at [424, 274] on input "text" at bounding box center [521, 274] width 307 height 16
click at [379, 392] on span "25" at bounding box center [378, 393] width 5 height 6
type input "[DATE] 00:00"
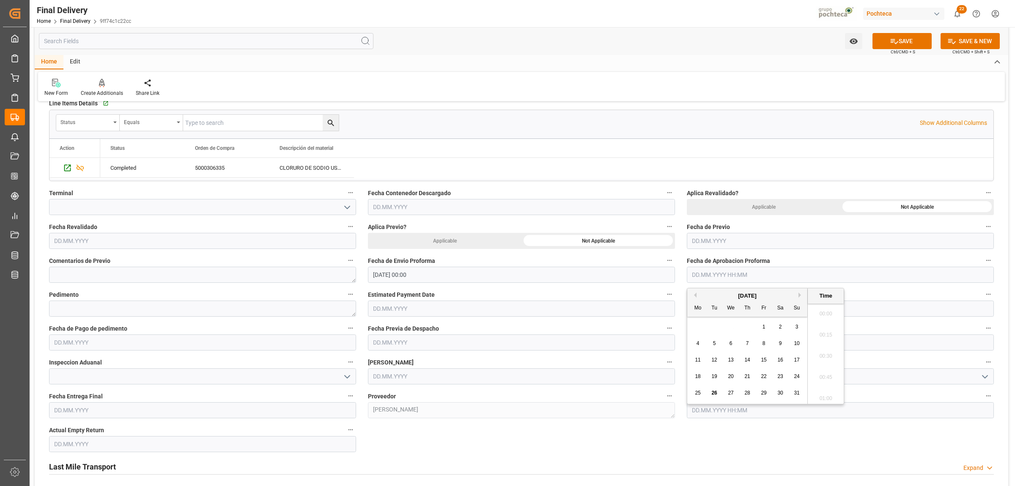
click at [705, 275] on input "text" at bounding box center [840, 274] width 307 height 16
click at [698, 396] on div "25" at bounding box center [698, 393] width 11 height 10
type input "25.08.2025 00:00"
click at [73, 307] on textarea at bounding box center [202, 308] width 307 height 16
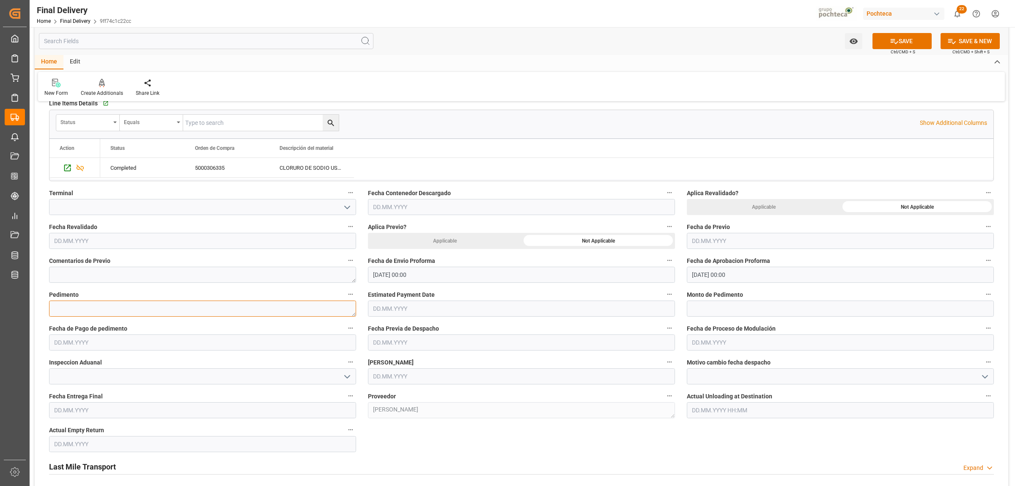
click at [141, 313] on textarea at bounding box center [202, 308] width 307 height 16
paste textarea "25 24 3617 5008515"
type textarea "25 24 3617 5008515"
click at [728, 310] on input "text" at bounding box center [840, 308] width 307 height 16
paste input "34666"
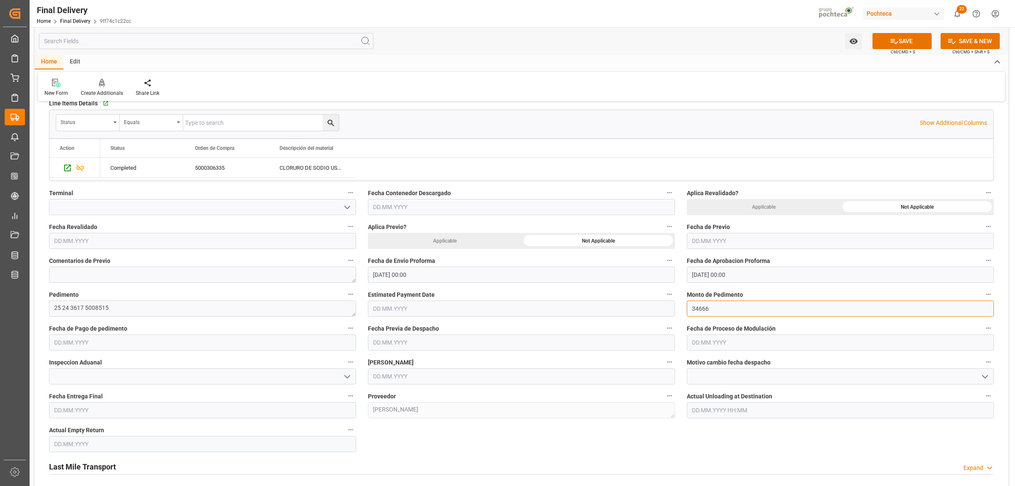
type input "34666"
click at [86, 346] on input "text" at bounding box center [202, 342] width 307 height 16
click at [74, 461] on span "26" at bounding box center [76, 460] width 5 height 6
type input "[DATE]"
click at [711, 340] on input "text" at bounding box center [840, 342] width 307 height 16
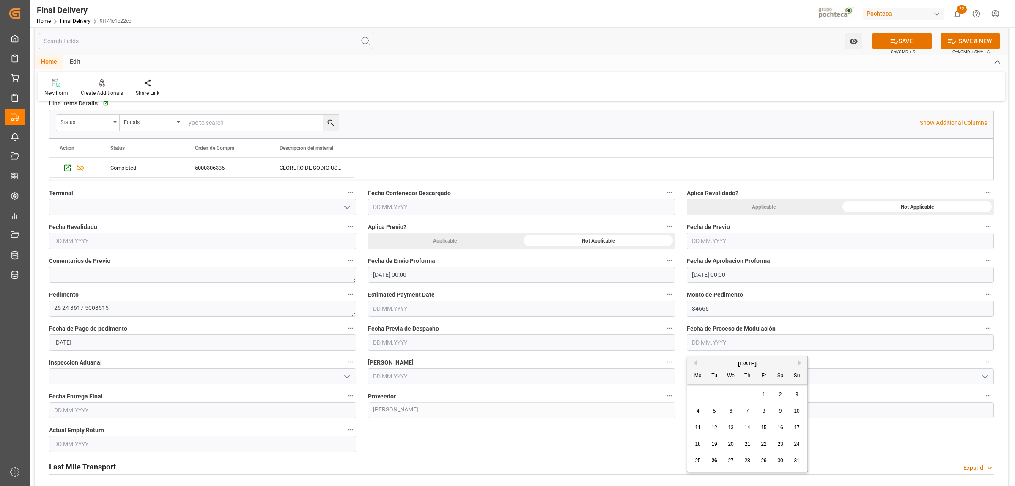
click at [714, 457] on div "26" at bounding box center [714, 461] width 11 height 10
type input "[DATE]"
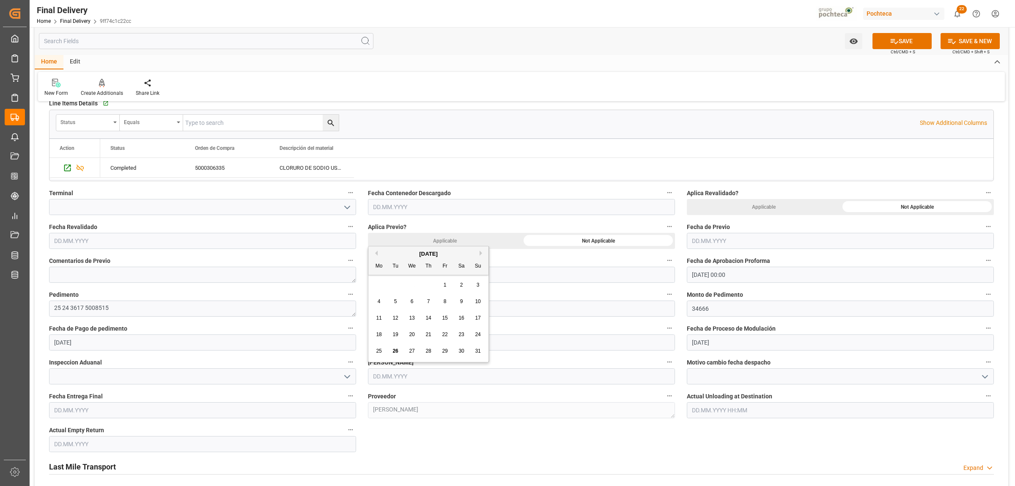
click at [415, 377] on input "text" at bounding box center [521, 376] width 307 height 16
click at [394, 352] on span "26" at bounding box center [395, 351] width 5 height 6
type input "[DATE]"
click at [135, 377] on input at bounding box center [202, 376] width 307 height 16
click at [347, 379] on icon "open menu" at bounding box center [347, 376] width 10 height 10
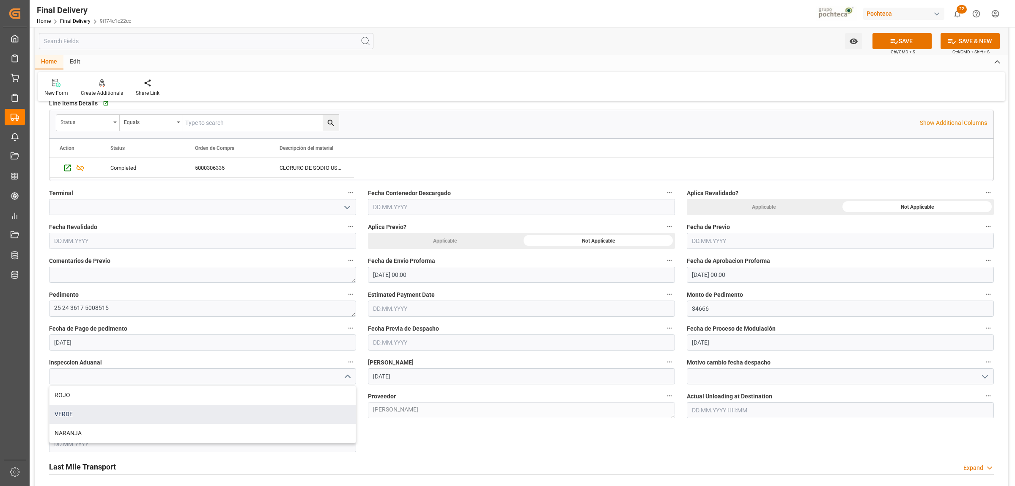
click at [123, 412] on div "VERDE" at bounding box center [202, 413] width 306 height 19
type input "VERDE"
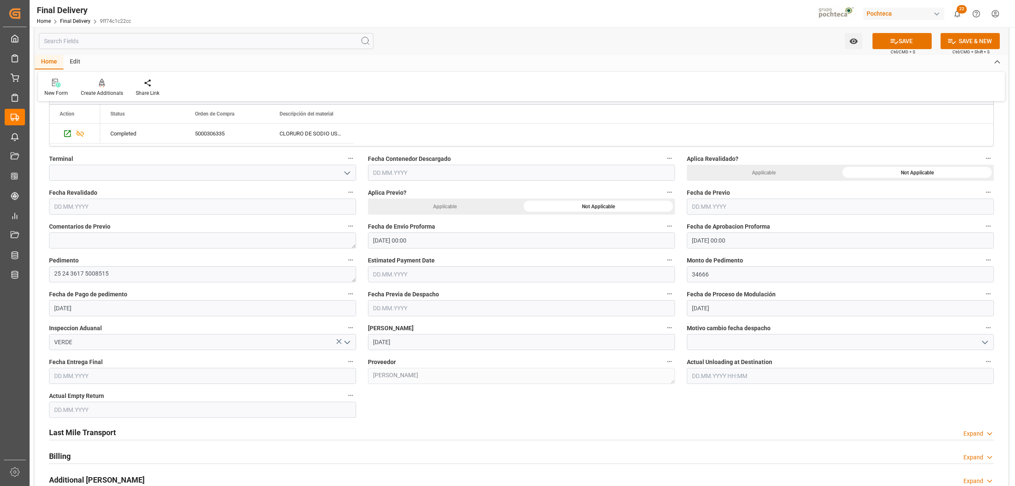
scroll to position [317, 0]
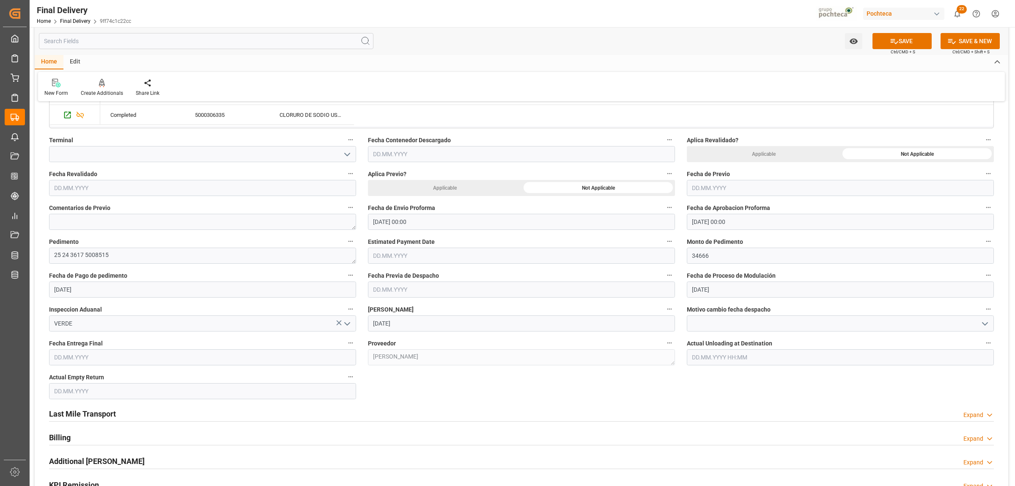
click at [113, 359] on input "text" at bounding box center [202, 357] width 307 height 16
click at [75, 265] on div "28 29 30 31 1 2 3" at bounding box center [109, 266] width 115 height 16
click at [111, 333] on span "28" at bounding box center [109, 332] width 5 height 6
type input "[DATE]"
click at [92, 389] on input "text" at bounding box center [202, 391] width 307 height 16
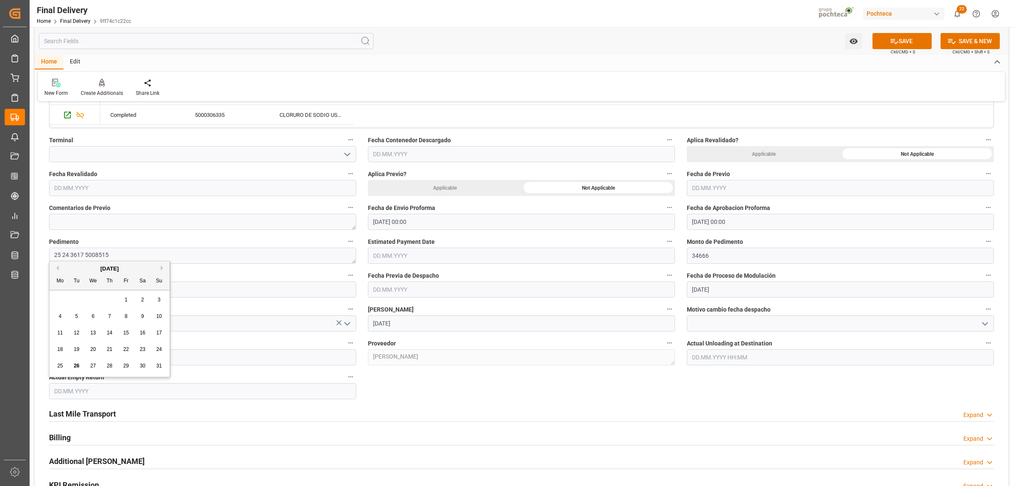
click at [76, 301] on div "28 29 30 31 1 2 3" at bounding box center [109, 299] width 115 height 16
click at [111, 364] on span "28" at bounding box center [109, 365] width 5 height 6
type input "[DATE]"
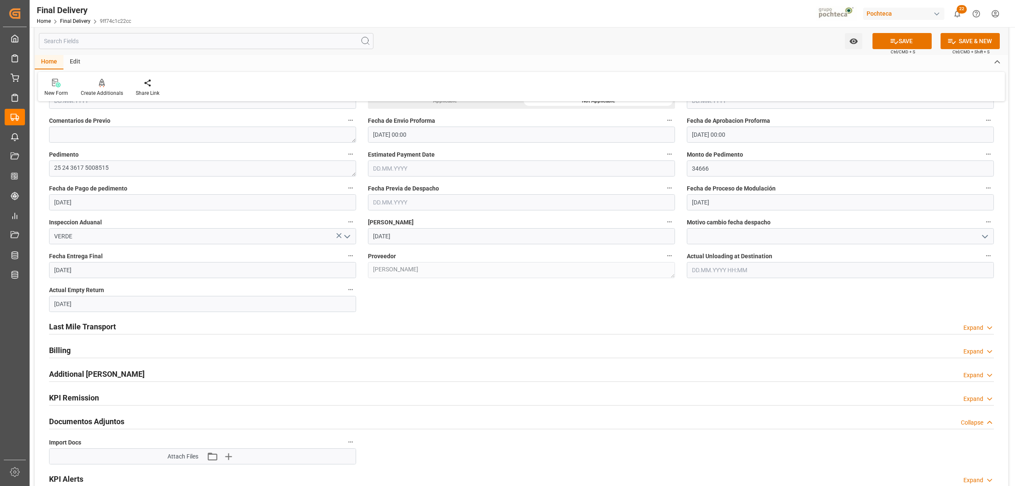
scroll to position [423, 0]
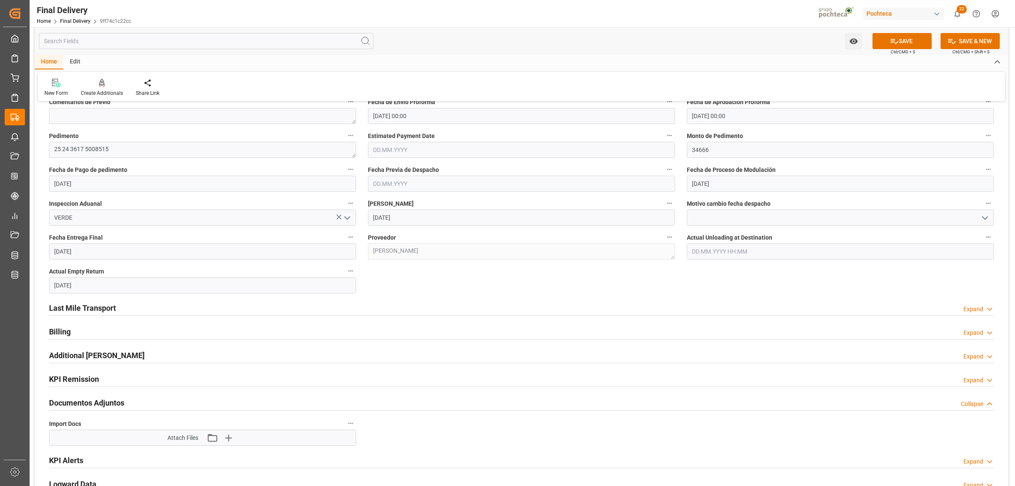
click at [101, 304] on h2 "Last Mile Transport" at bounding box center [82, 307] width 67 height 11
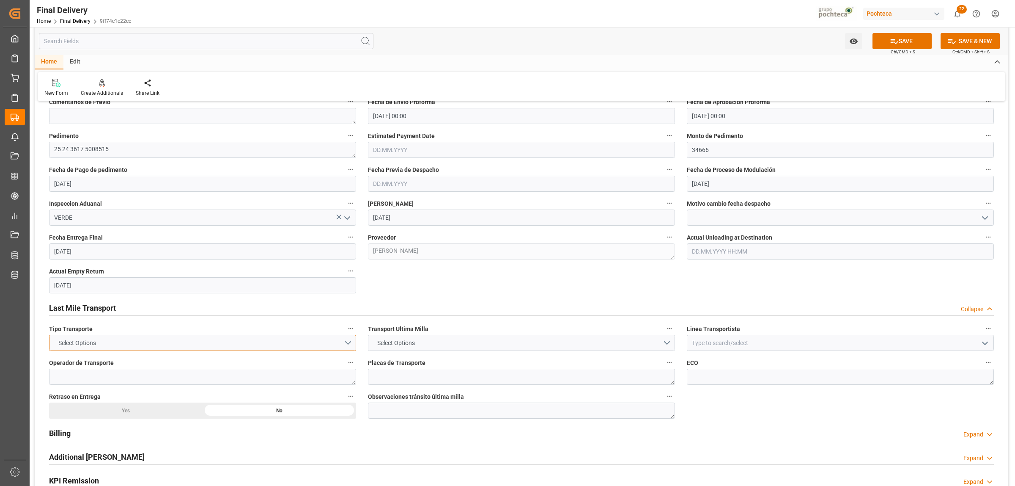
click at [352, 341] on button "Select Options" at bounding box center [202, 343] width 307 height 16
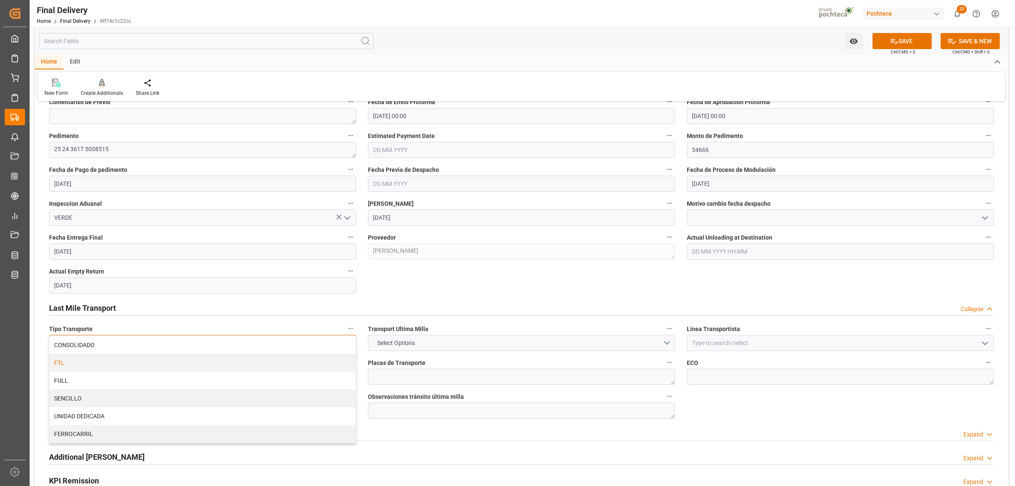
click at [101, 362] on div "FTL" at bounding box center [202, 363] width 306 height 18
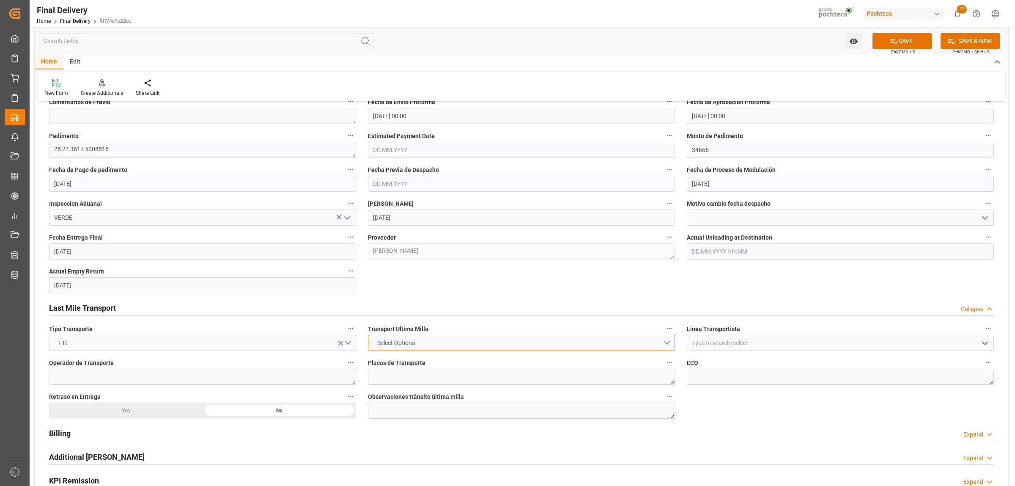
click at [665, 347] on button "Select Options" at bounding box center [521, 343] width 307 height 16
click at [400, 363] on div "POCHTECA" at bounding box center [521, 363] width 306 height 18
click at [670, 343] on button "POCHTECA" at bounding box center [521, 343] width 307 height 16
click at [450, 345] on div "LESCHACO" at bounding box center [521, 345] width 306 height 18
click at [987, 345] on icon "open menu" at bounding box center [985, 343] width 10 height 10
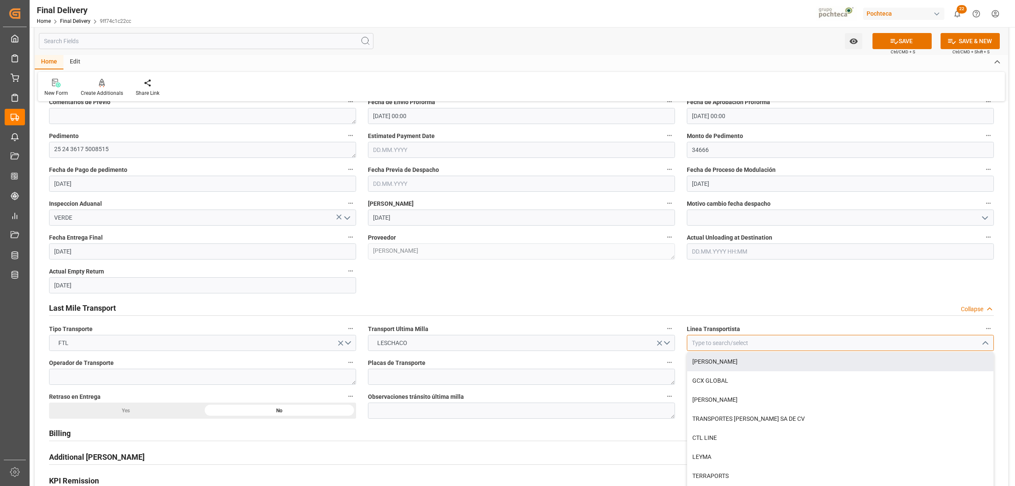
click at [796, 340] on input at bounding box center [840, 343] width 307 height 16
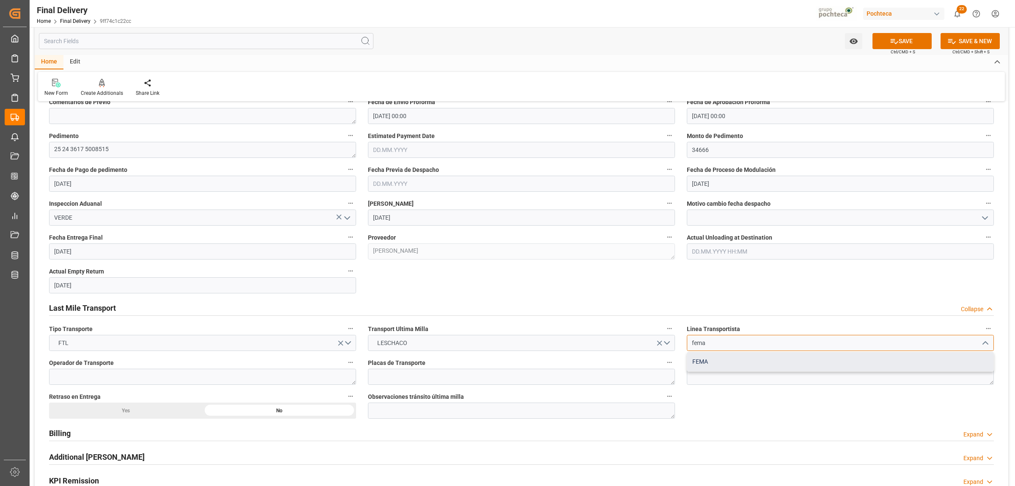
click at [702, 361] on div "FEMA" at bounding box center [840, 361] width 306 height 19
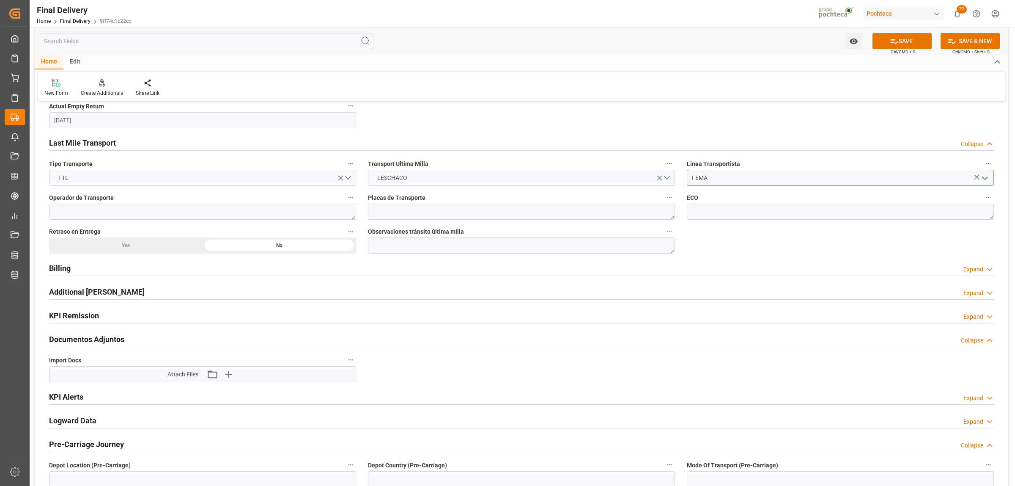
scroll to position [634, 0]
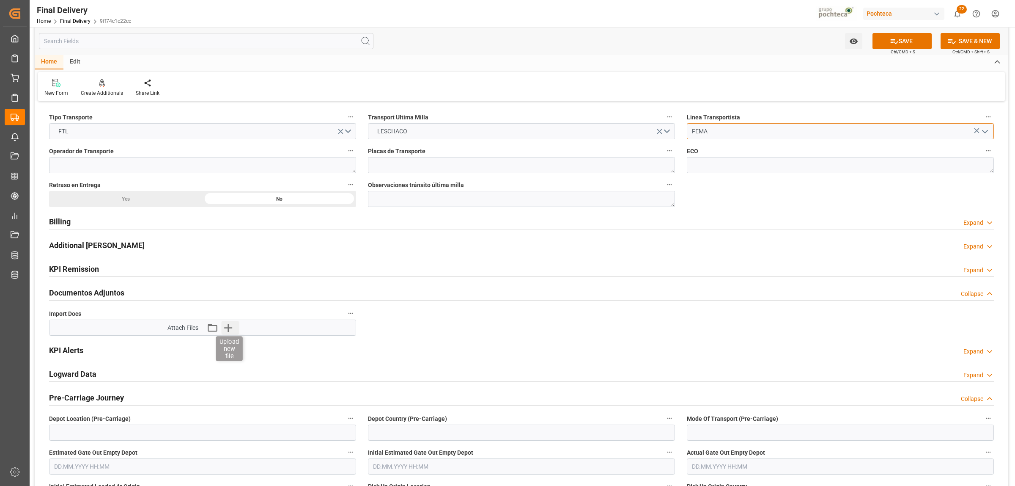
type input "FEMA"
click at [228, 329] on icon "button" at bounding box center [229, 328] width 14 height 14
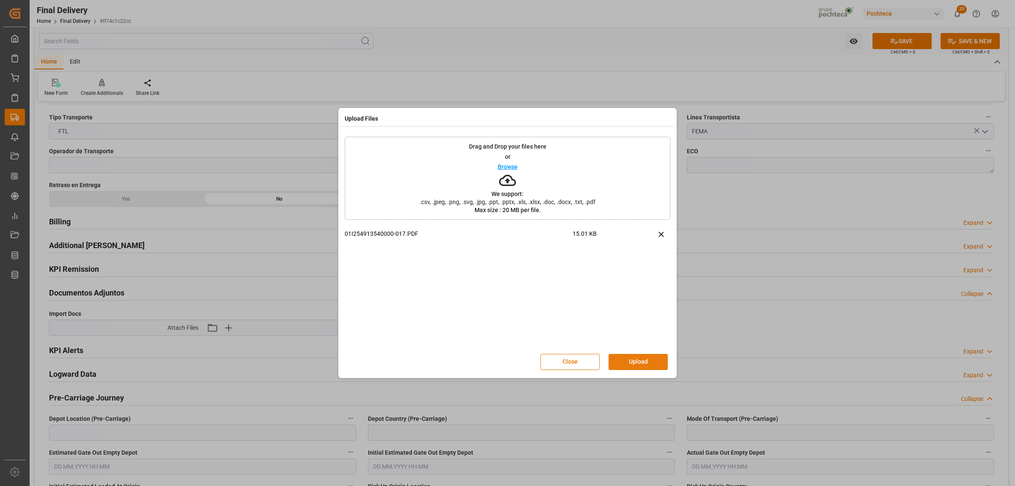
click at [630, 362] on button "Upload" at bounding box center [638, 362] width 59 height 16
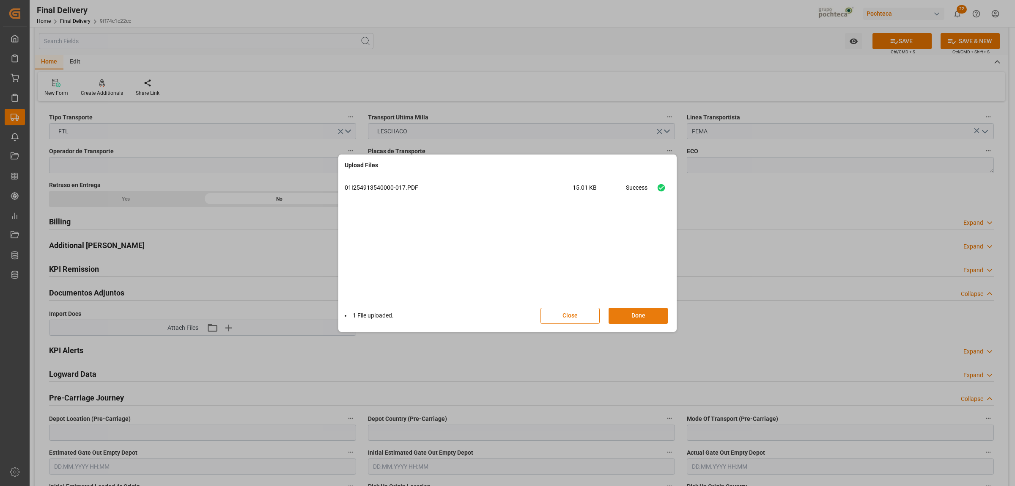
click at [641, 316] on button "Done" at bounding box center [638, 315] width 59 height 16
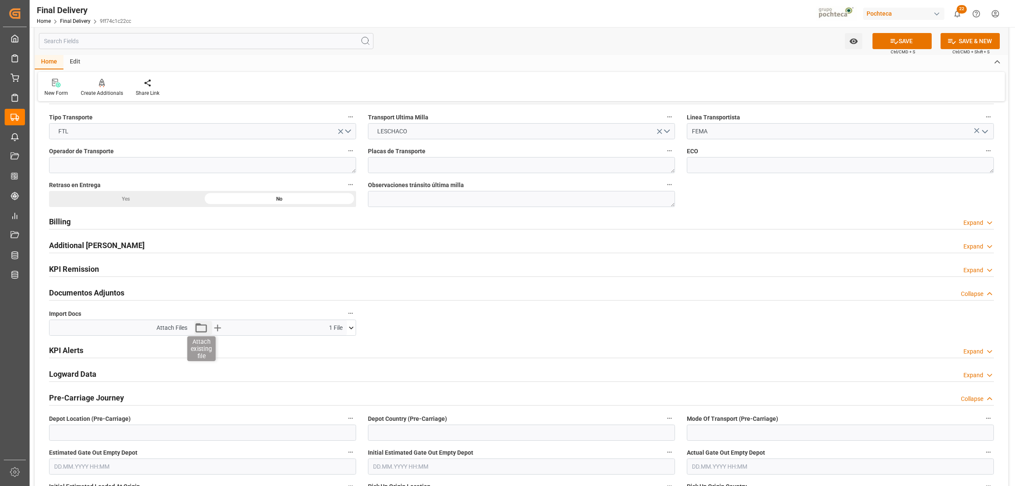
click at [198, 329] on icon "button" at bounding box center [201, 328] width 14 height 14
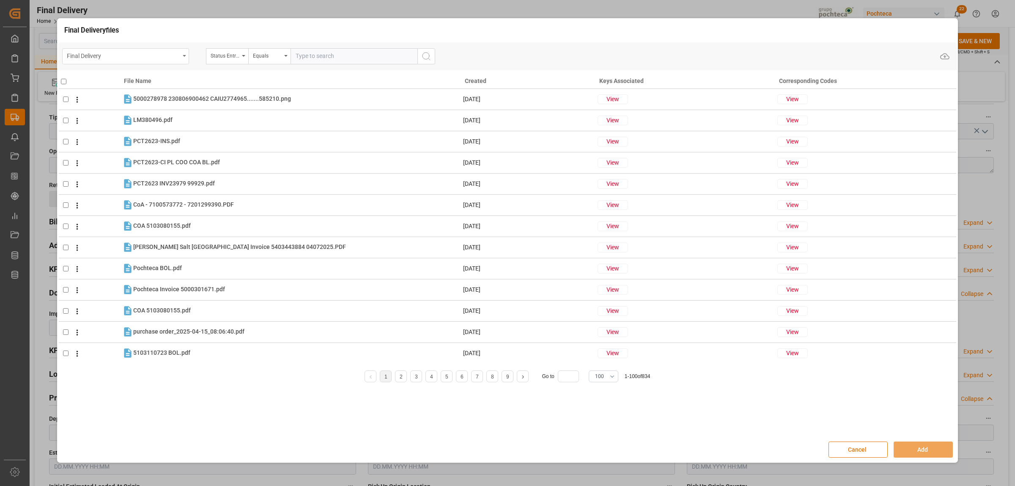
click at [182, 56] on div "Final Delivery" at bounding box center [125, 56] width 127 height 16
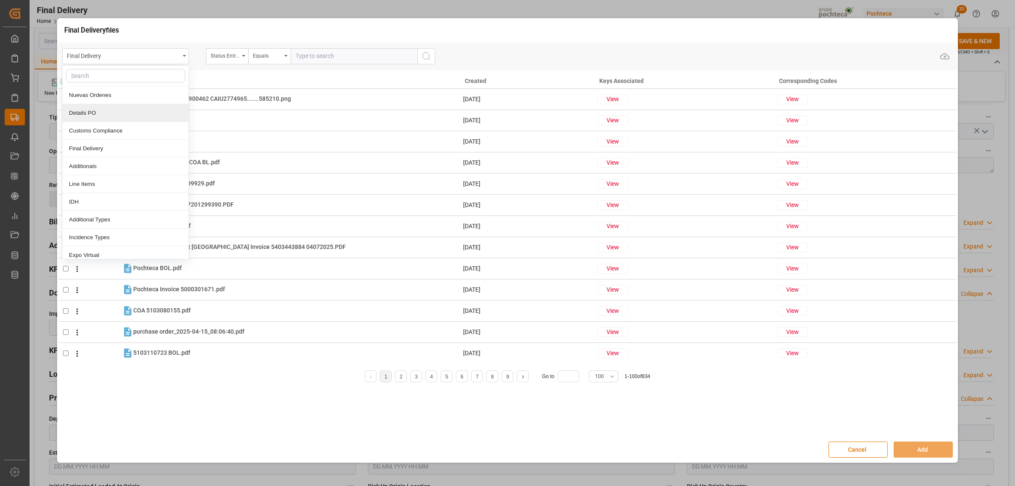
click at [100, 111] on div "Details PO" at bounding box center [126, 113] width 126 height 18
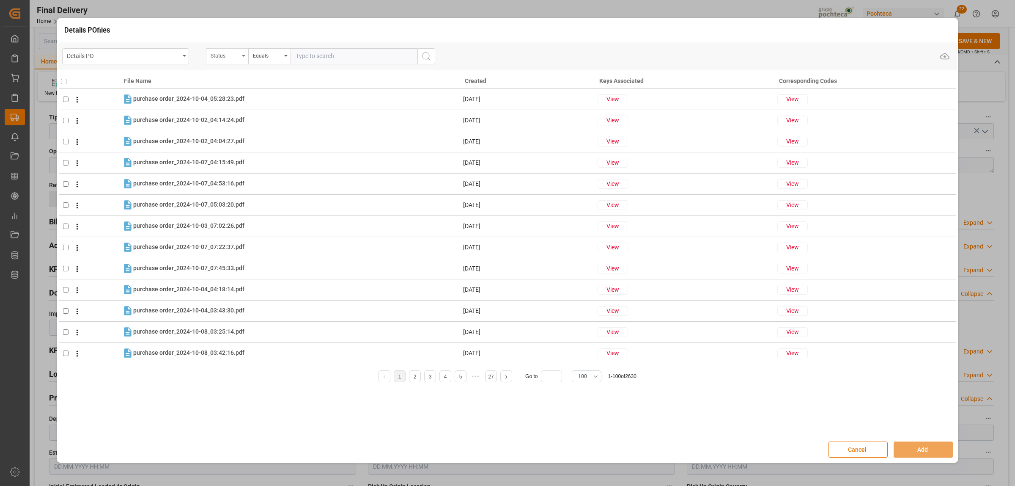
click at [245, 58] on div "Status" at bounding box center [227, 56] width 42 height 16
type input "orde"
click at [254, 96] on div "Orden de Compra nuevo" at bounding box center [269, 95] width 126 height 18
click at [314, 61] on input "text" at bounding box center [354, 56] width 127 height 16
paste input "5000306335"
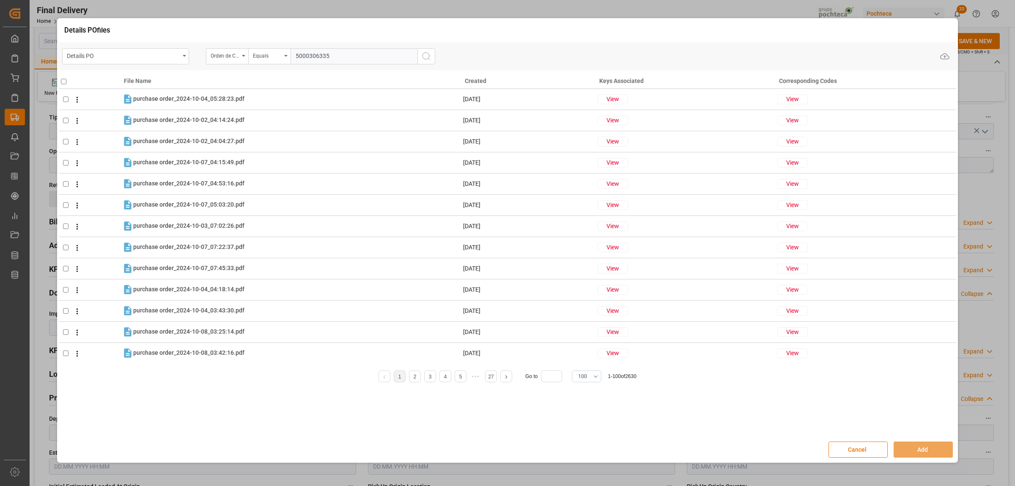
type input "5000306335"
click at [431, 58] on icon "search button" at bounding box center [426, 56] width 10 height 10
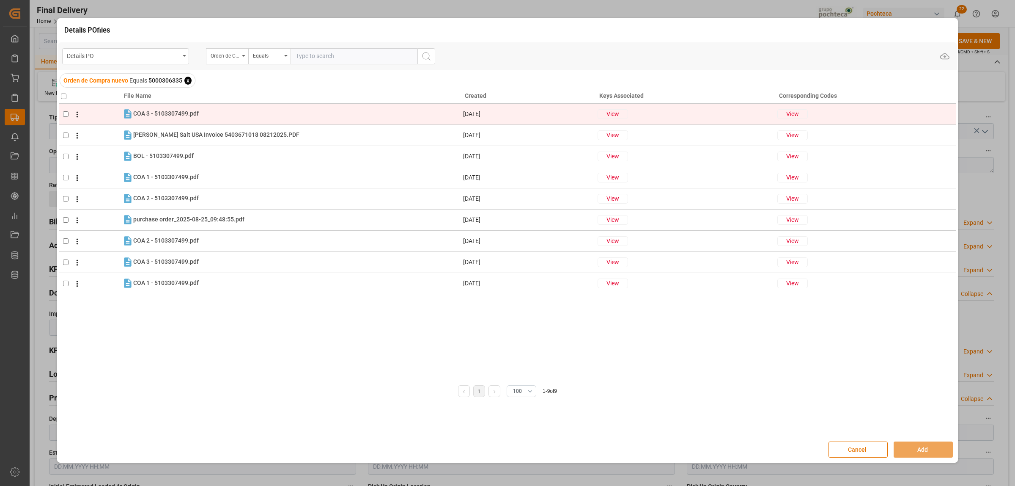
click at [66, 118] on td at bounding box center [90, 113] width 63 height 21
checkbox input "true"
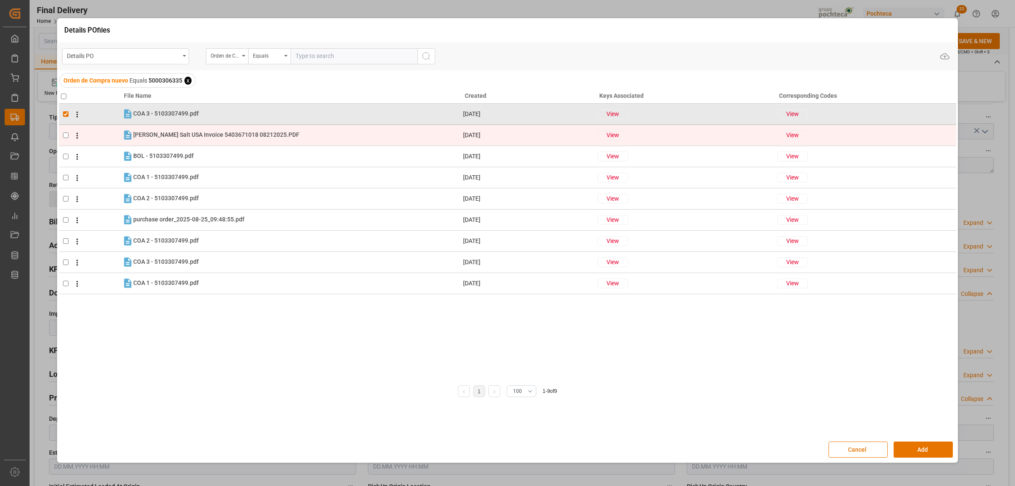
click at [66, 132] on input "checkbox" at bounding box center [65, 134] width 5 height 5
checkbox input "true"
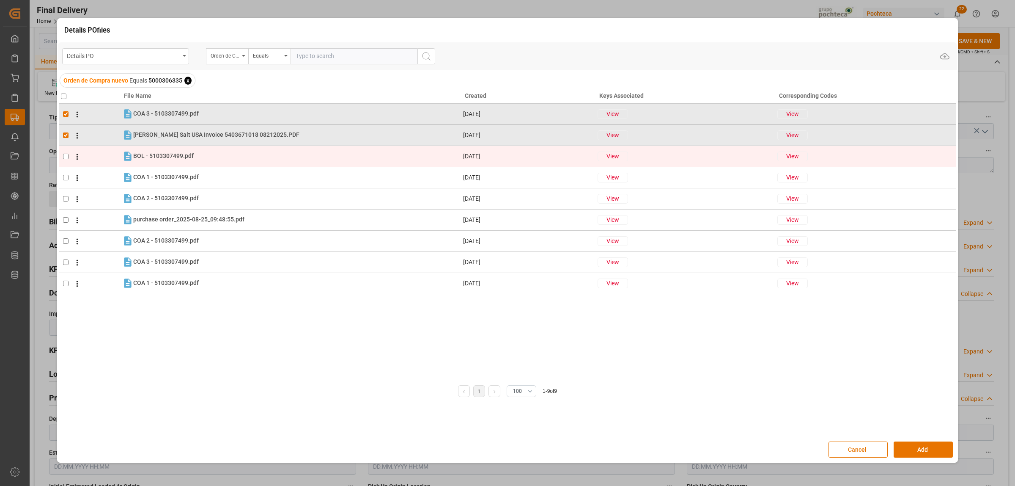
click at [65, 159] on td at bounding box center [90, 155] width 63 height 21
checkbox input "true"
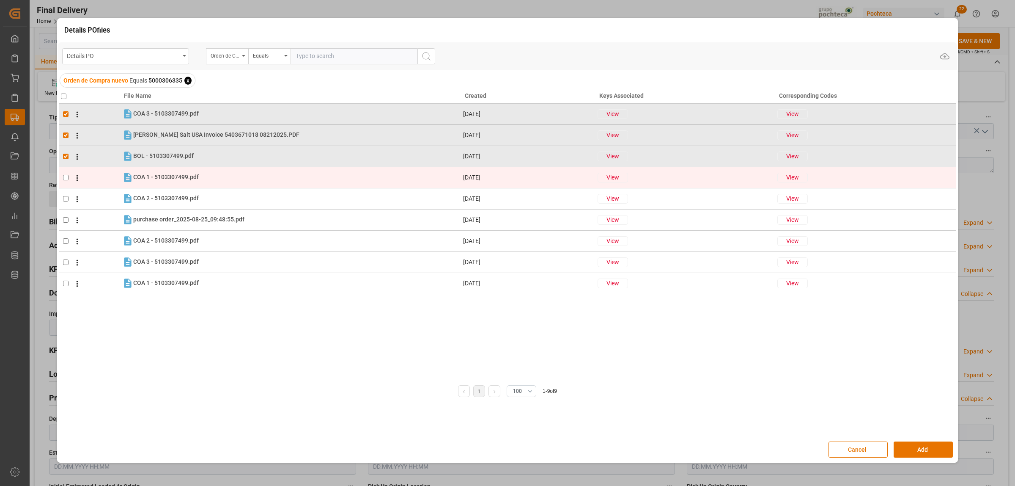
click at [66, 180] on input "checkbox" at bounding box center [65, 177] width 5 height 5
checkbox input "true"
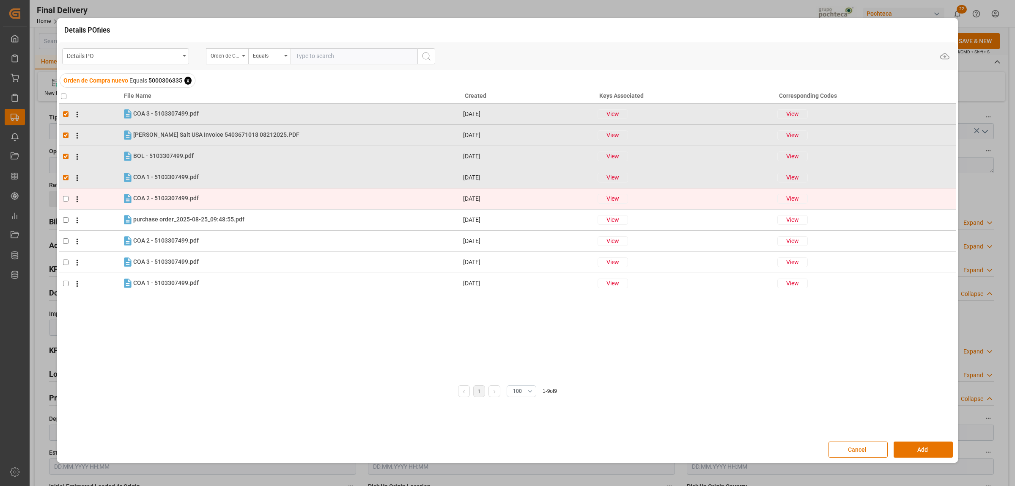
click at [68, 196] on input "checkbox" at bounding box center [65, 198] width 5 height 5
checkbox input "true"
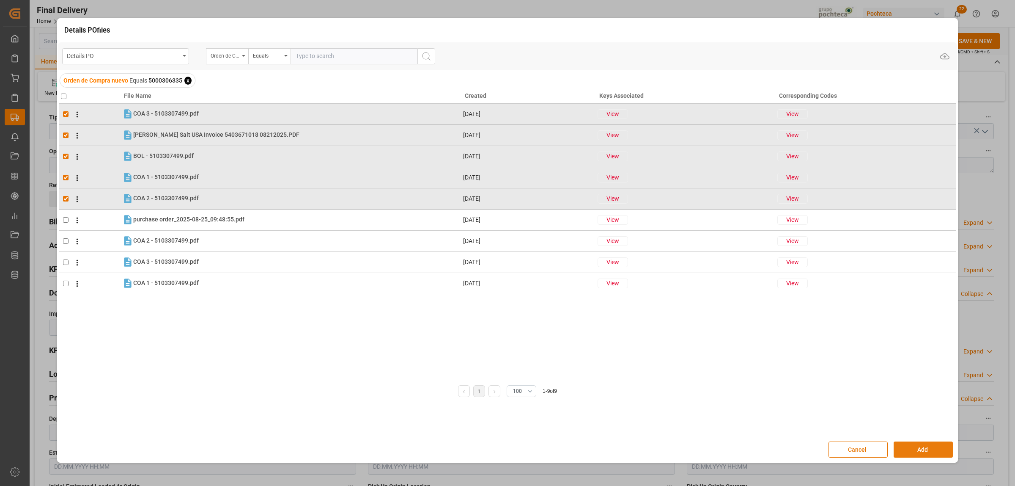
click at [911, 447] on button "Add" at bounding box center [923, 449] width 59 height 16
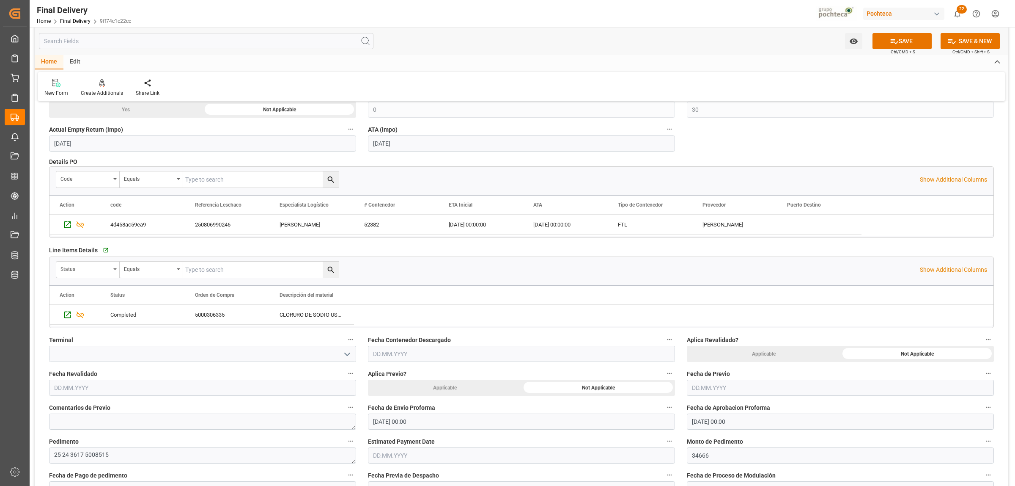
scroll to position [0, 0]
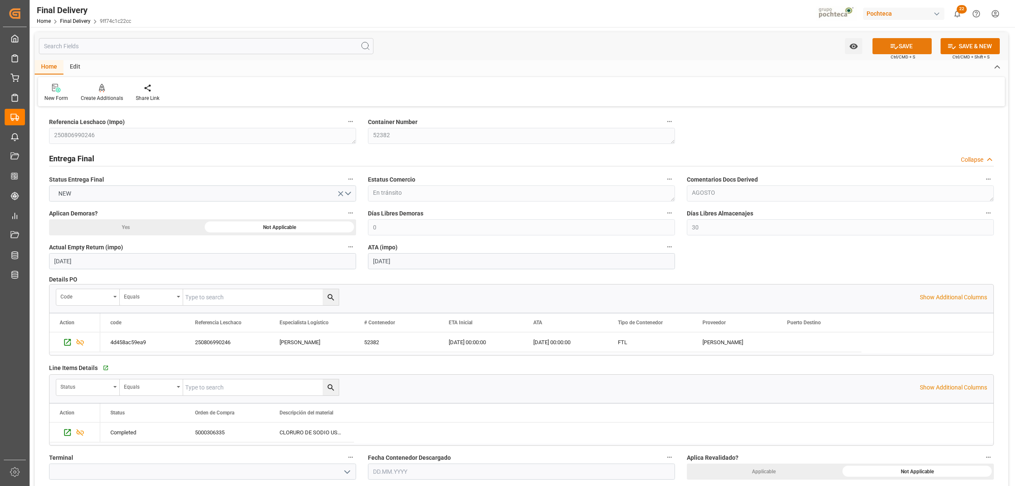
click at [908, 46] on button "SAVE" at bounding box center [902, 46] width 59 height 16
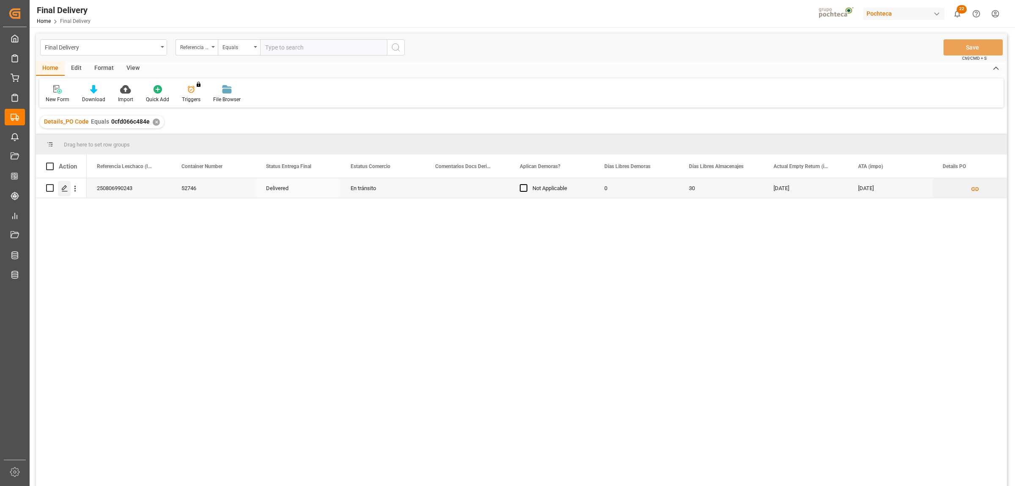
click at [68, 184] on div "Press SPACE to select this row." at bounding box center [64, 189] width 13 height 16
click at [66, 187] on polygon "Press SPACE to select this row." at bounding box center [64, 187] width 4 height 4
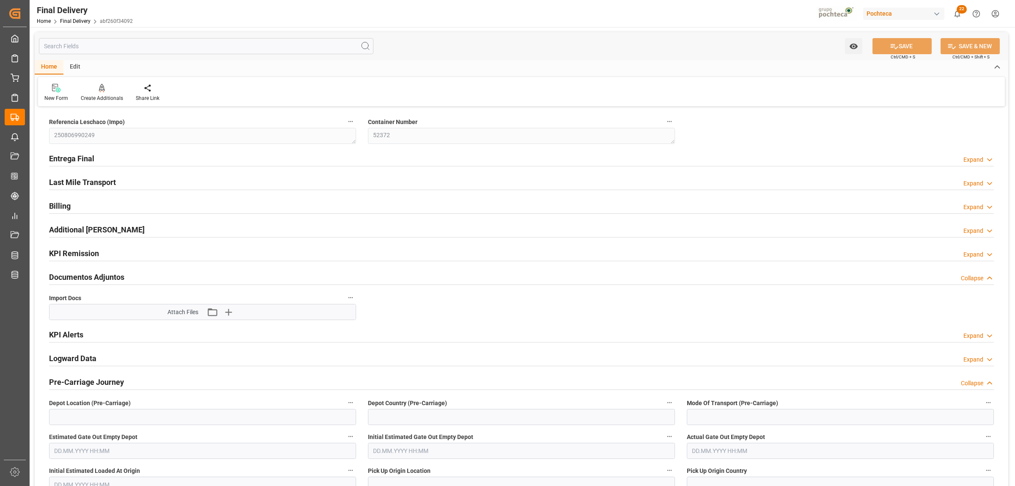
type input "[DATE]"
click at [81, 159] on h2 "Entrega Final" at bounding box center [71, 158] width 45 height 11
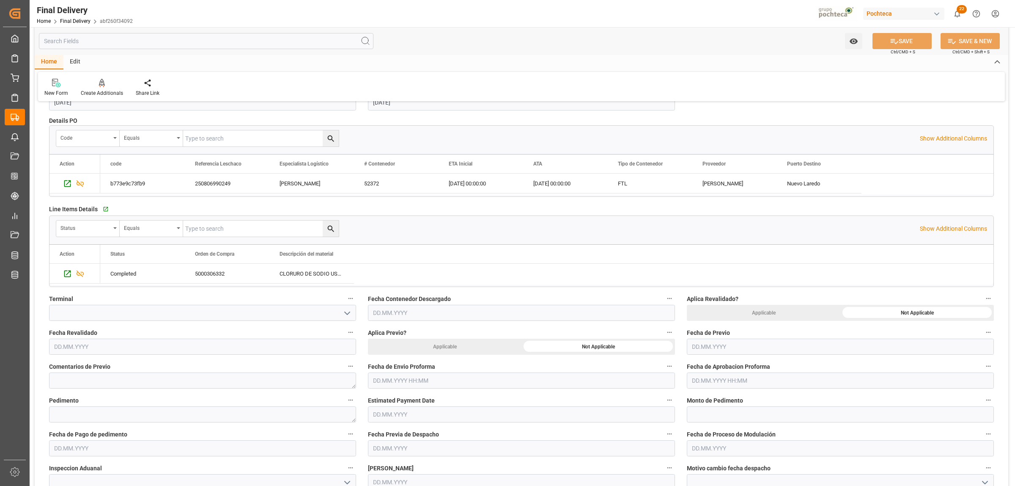
scroll to position [264, 0]
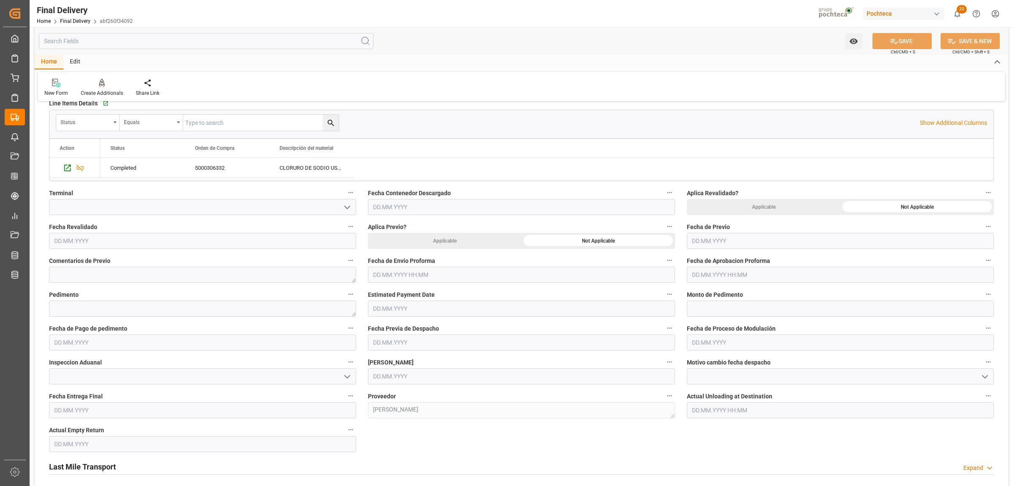
click at [398, 265] on span "Fecha de Envio Proforma" at bounding box center [401, 260] width 67 height 9
click at [664, 265] on button "Fecha de Envio Proforma" at bounding box center [669, 260] width 11 height 11
click at [398, 273] on div at bounding box center [507, 243] width 1015 height 486
click at [398, 275] on input "text" at bounding box center [521, 274] width 307 height 16
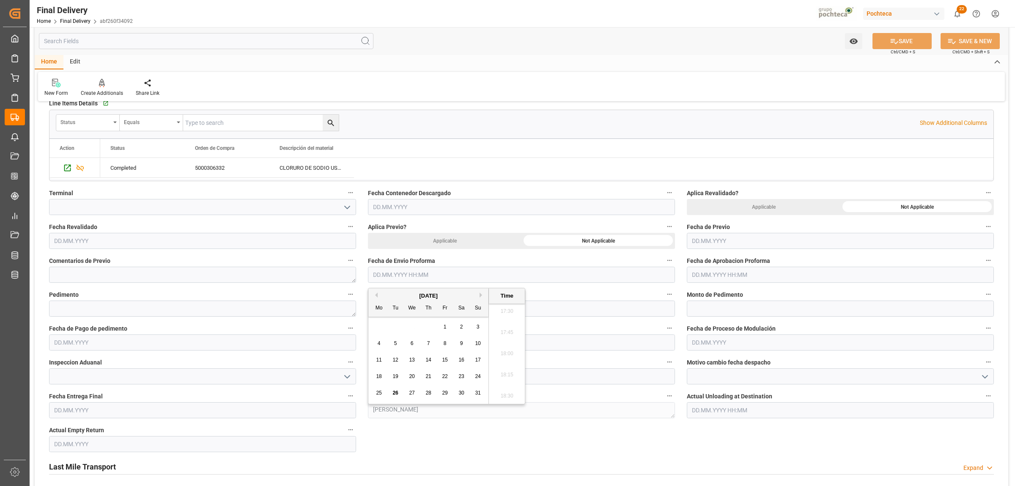
drag, startPoint x: 382, startPoint y: 394, endPoint x: 641, endPoint y: 331, distance: 267.2
click at [382, 394] on span "25" at bounding box center [378, 393] width 5 height 6
type input "25.08.2025 00:00"
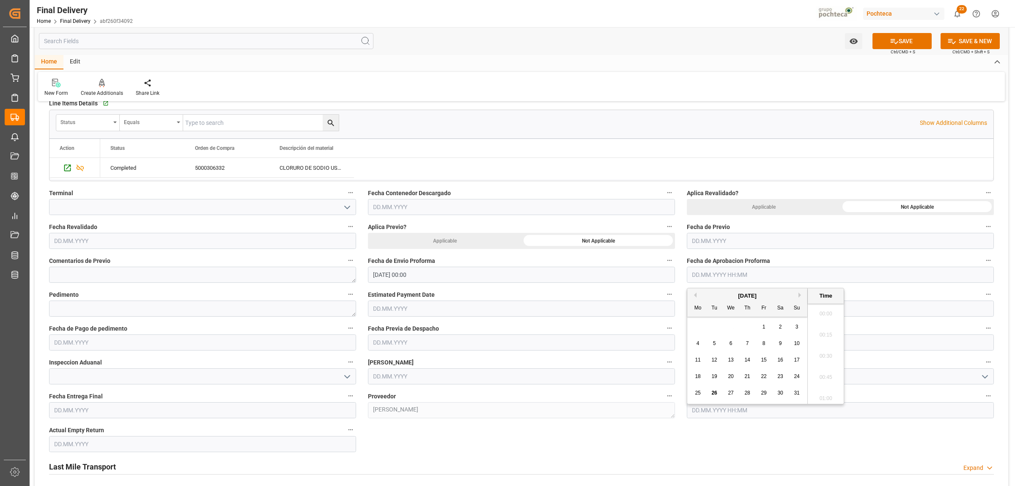
click at [730, 274] on input "text" at bounding box center [840, 274] width 307 height 16
click at [701, 394] on div "25" at bounding box center [698, 393] width 11 height 10
type input "25.08.2025 00:00"
click at [110, 301] on textarea at bounding box center [202, 308] width 307 height 16
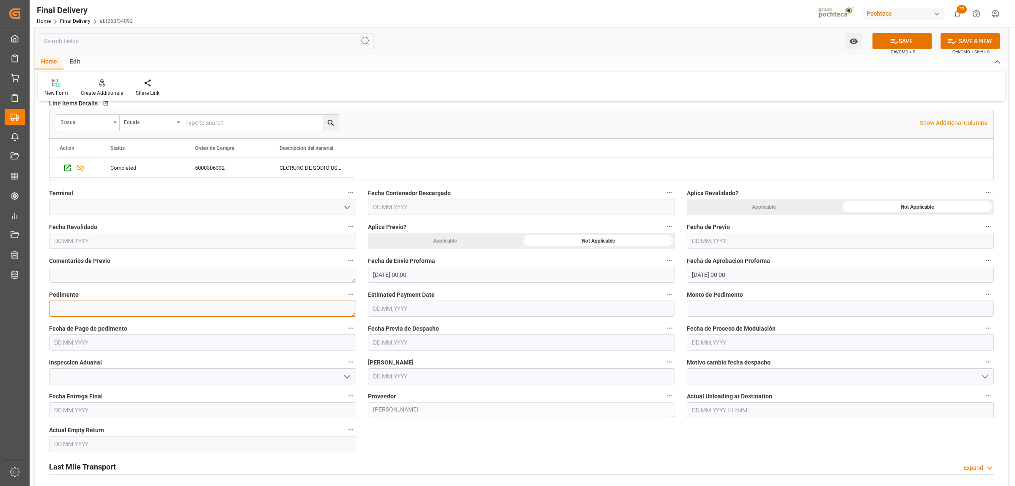
paste textarea "25 24 3617 5008520"
type textarea "25 24 3617 5008520"
click at [726, 305] on input "text" at bounding box center [840, 308] width 307 height 16
paste input "34666"
type input "34666"
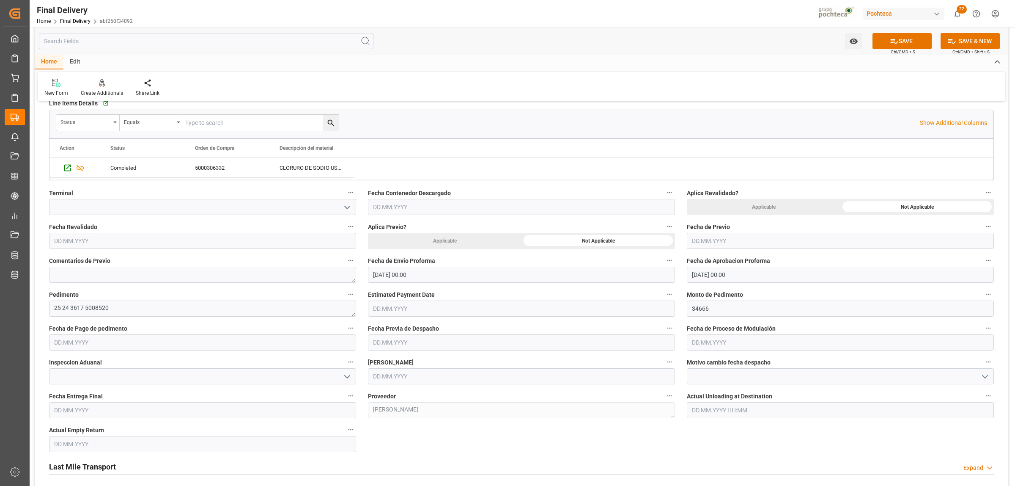
click at [99, 335] on input "text" at bounding box center [202, 342] width 307 height 16
click at [77, 463] on span "26" at bounding box center [76, 460] width 5 height 6
type input "[DATE]"
click at [712, 342] on input "text" at bounding box center [840, 342] width 307 height 16
click at [715, 460] on span "26" at bounding box center [713, 460] width 5 height 6
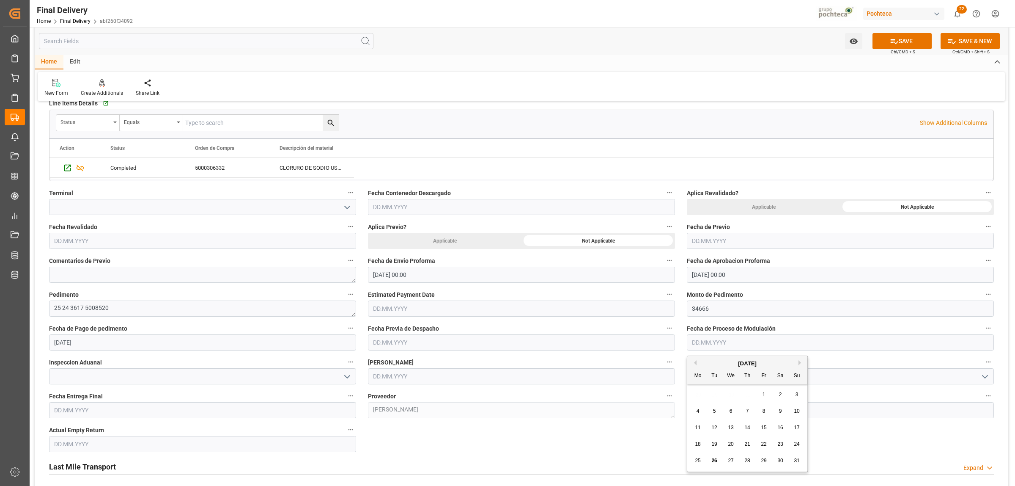
type input "[DATE]"
click at [381, 371] on input "text" at bounding box center [521, 376] width 307 height 16
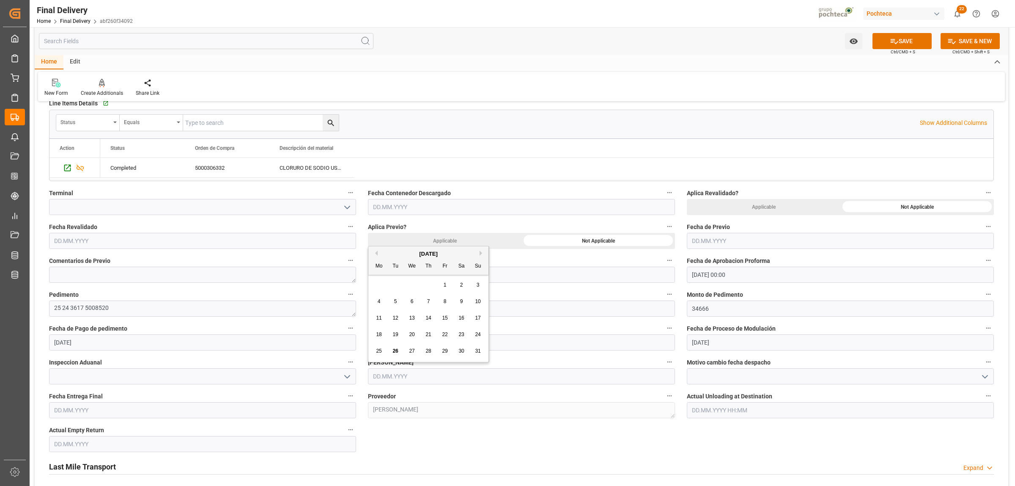
click at [394, 353] on span "26" at bounding box center [395, 351] width 5 height 6
type input "[DATE]"
click at [172, 379] on input at bounding box center [202, 376] width 307 height 16
click at [346, 379] on icon "open menu" at bounding box center [347, 376] width 10 height 10
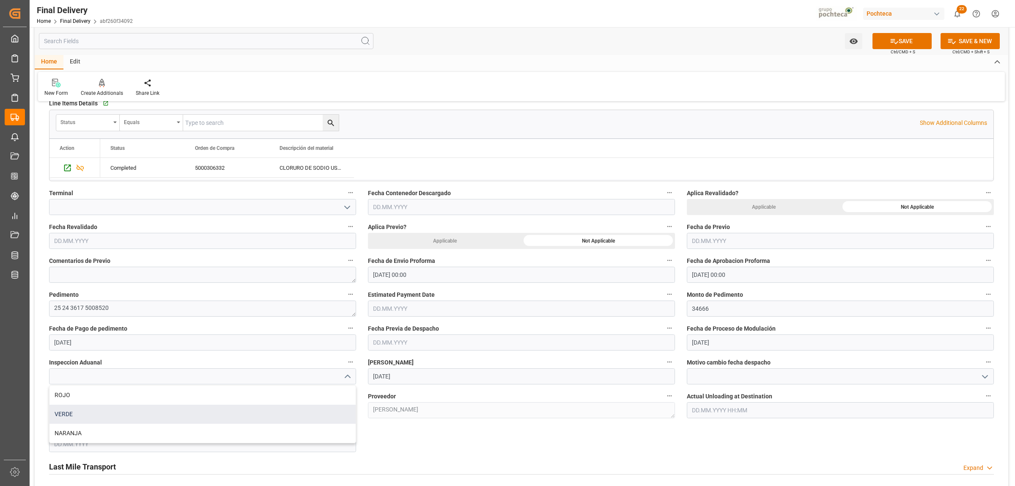
click at [82, 412] on div "VERDE" at bounding box center [202, 413] width 306 height 19
type input "VERDE"
click at [130, 409] on input "text" at bounding box center [202, 410] width 307 height 16
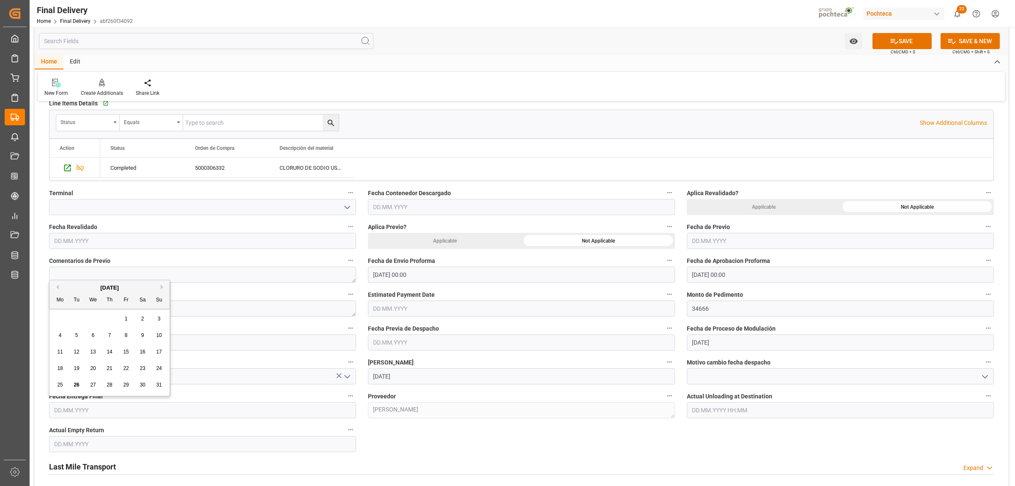
click at [77, 315] on div "28 29 30 31 1 2 3" at bounding box center [109, 318] width 115 height 16
click at [112, 384] on span "28" at bounding box center [109, 385] width 5 height 6
type input "[DATE]"
click at [89, 450] on input "text" at bounding box center [202, 444] width 307 height 16
click at [85, 341] on div "Mo Tu We Th Fr Sa Su" at bounding box center [109, 334] width 120 height 16
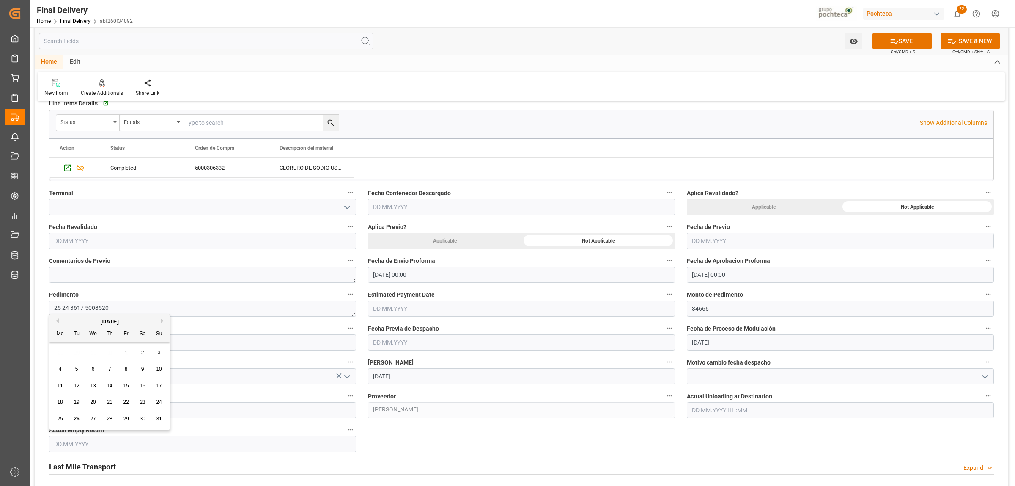
click at [109, 417] on span "28" at bounding box center [109, 418] width 5 height 6
type input "[DATE]"
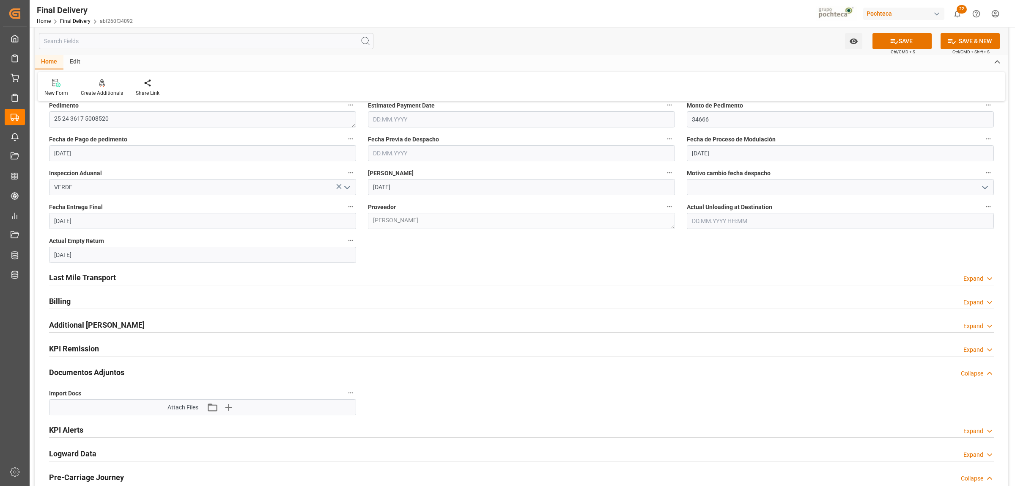
scroll to position [476, 0]
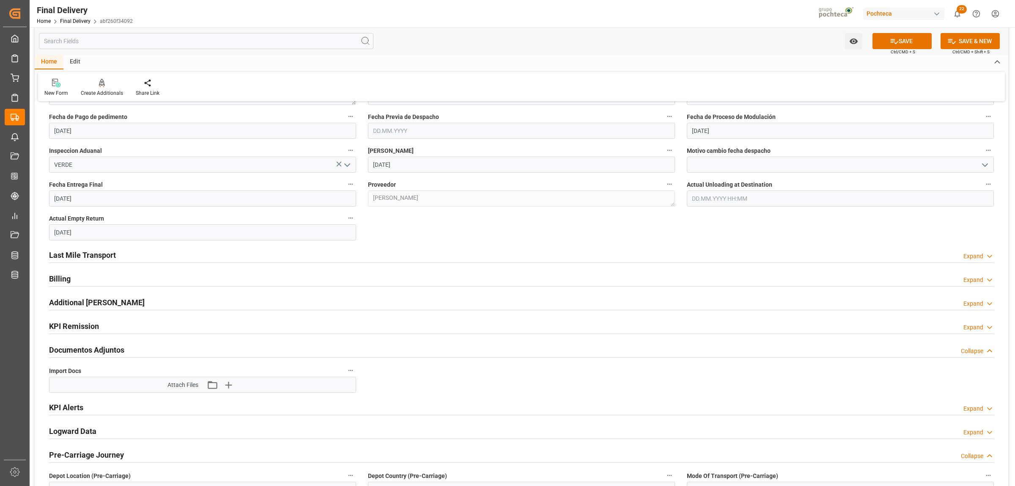
click at [99, 255] on h2 "Last Mile Transport" at bounding box center [82, 254] width 67 height 11
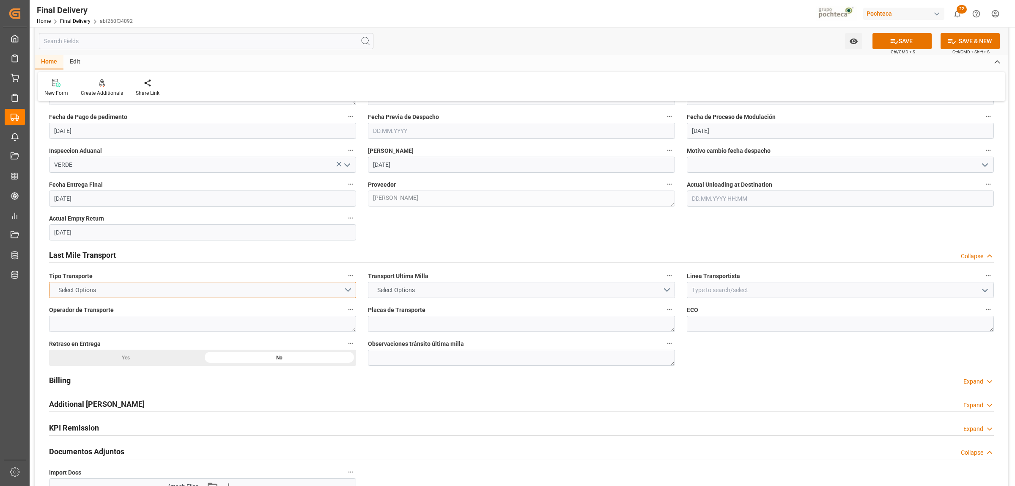
click at [347, 292] on button "Select Options" at bounding box center [202, 290] width 307 height 16
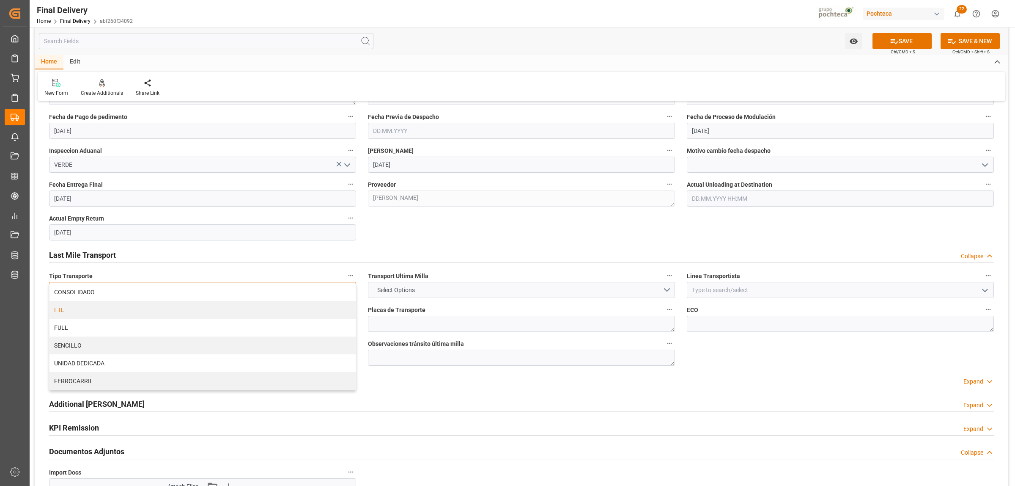
click at [70, 310] on div "FTL" at bounding box center [202, 310] width 306 height 18
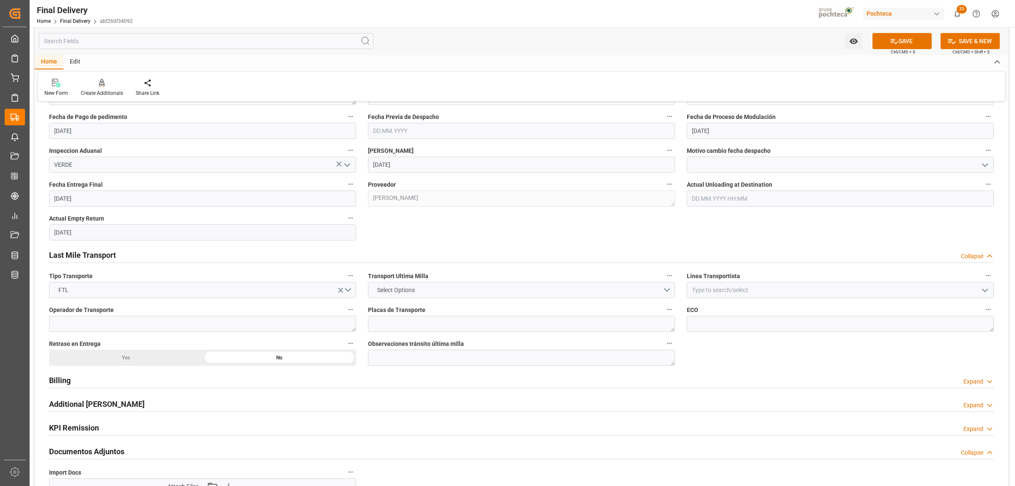
click at [673, 292] on button "Select Options" at bounding box center [521, 290] width 307 height 16
click at [400, 295] on div "LESCHACO" at bounding box center [521, 292] width 306 height 18
click at [986, 291] on polyline "open menu" at bounding box center [985, 290] width 5 height 3
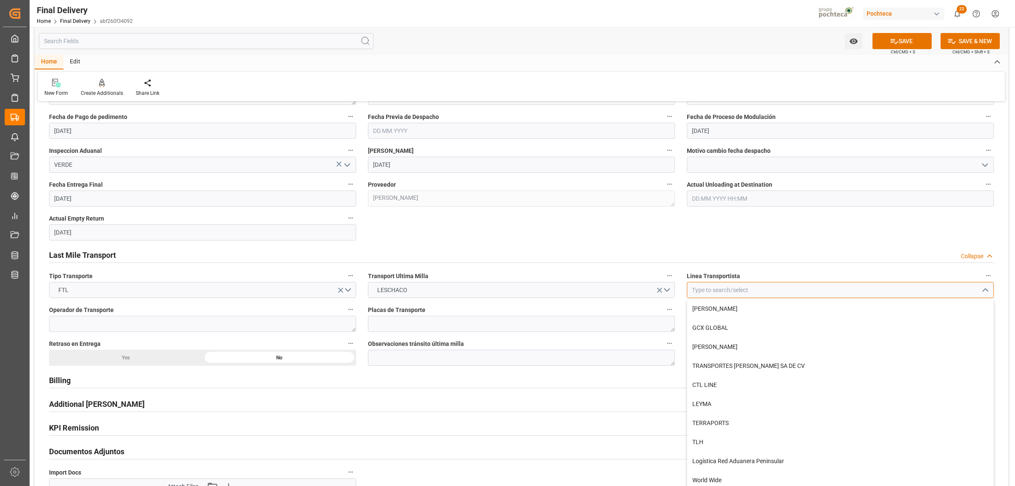
click at [844, 293] on input at bounding box center [840, 290] width 307 height 16
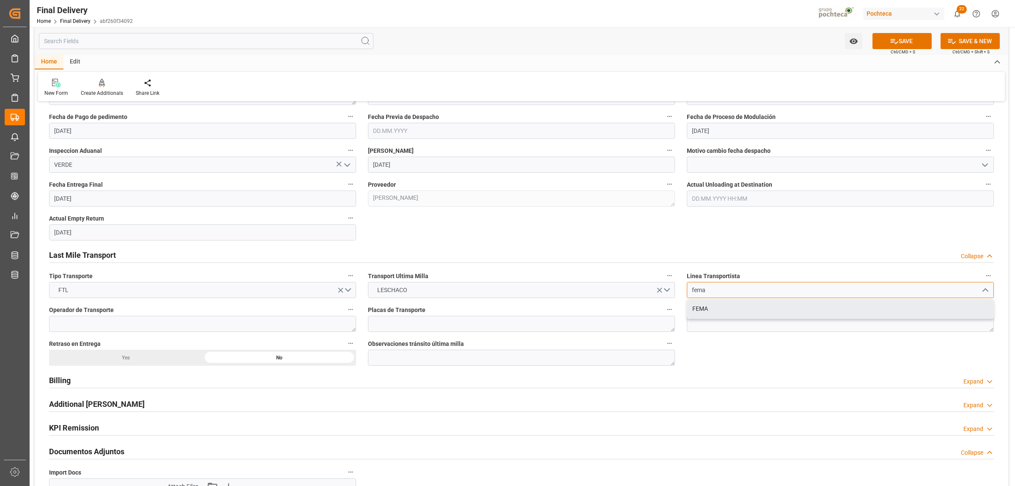
drag, startPoint x: 707, startPoint y: 311, endPoint x: 762, endPoint y: 335, distance: 59.7
click at [708, 311] on div "FEMA" at bounding box center [840, 308] width 306 height 19
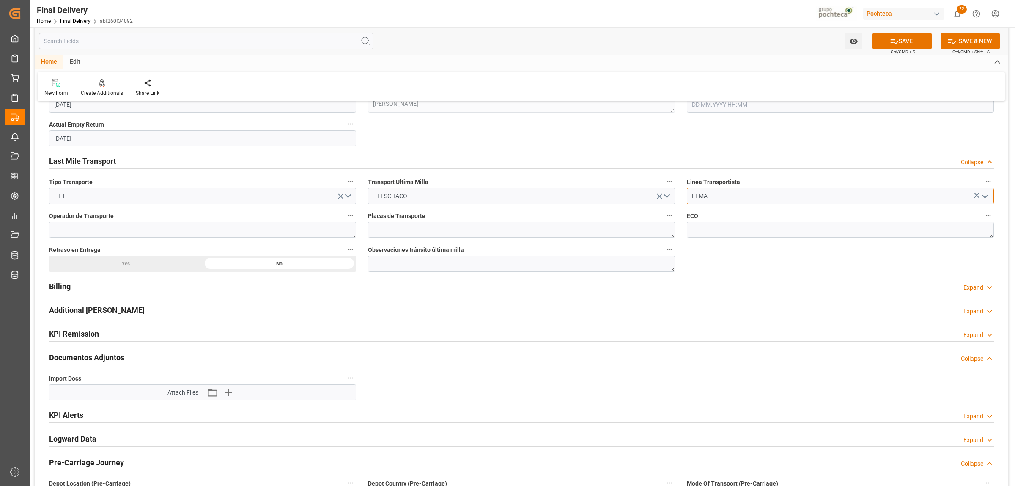
scroll to position [582, 0]
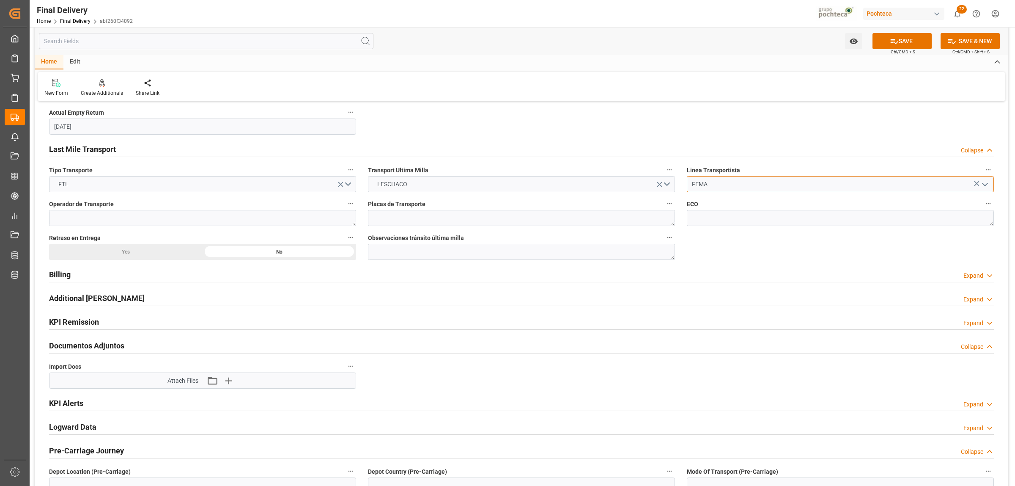
type input "FEMA"
click at [228, 384] on icon "button" at bounding box center [229, 380] width 14 height 14
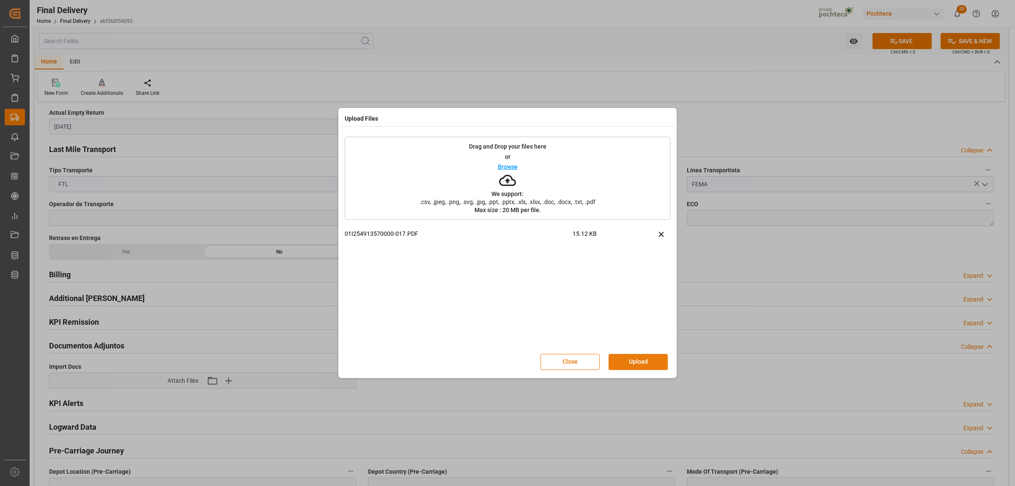
click at [628, 362] on button "Upload" at bounding box center [638, 362] width 59 height 16
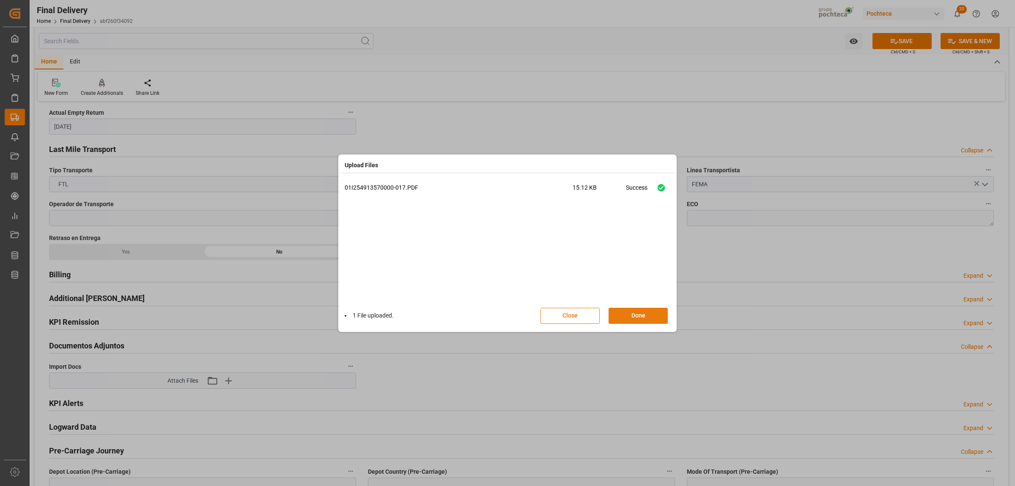
click at [639, 318] on button "Done" at bounding box center [638, 315] width 59 height 16
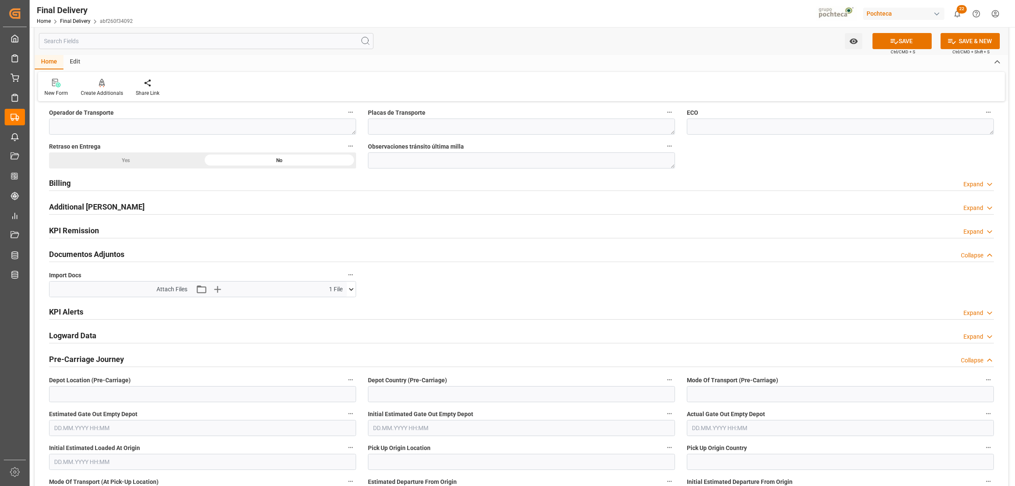
scroll to position [687, 0]
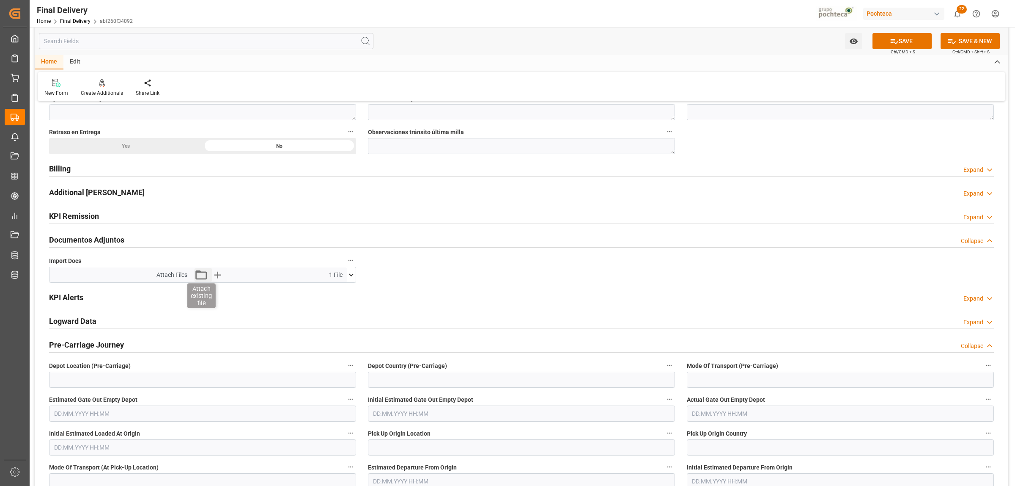
click at [199, 275] on icon "button" at bounding box center [201, 275] width 14 height 14
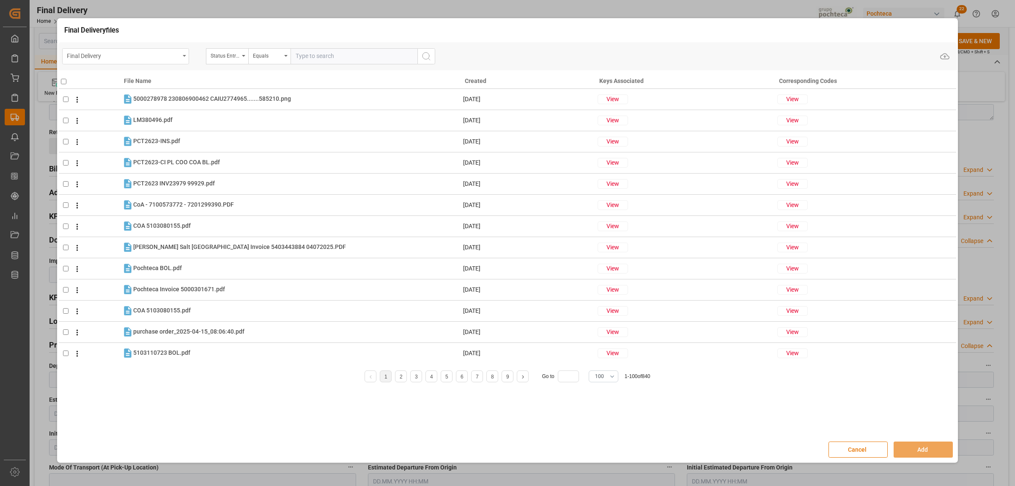
click at [187, 55] on div "Final Delivery" at bounding box center [125, 56] width 127 height 16
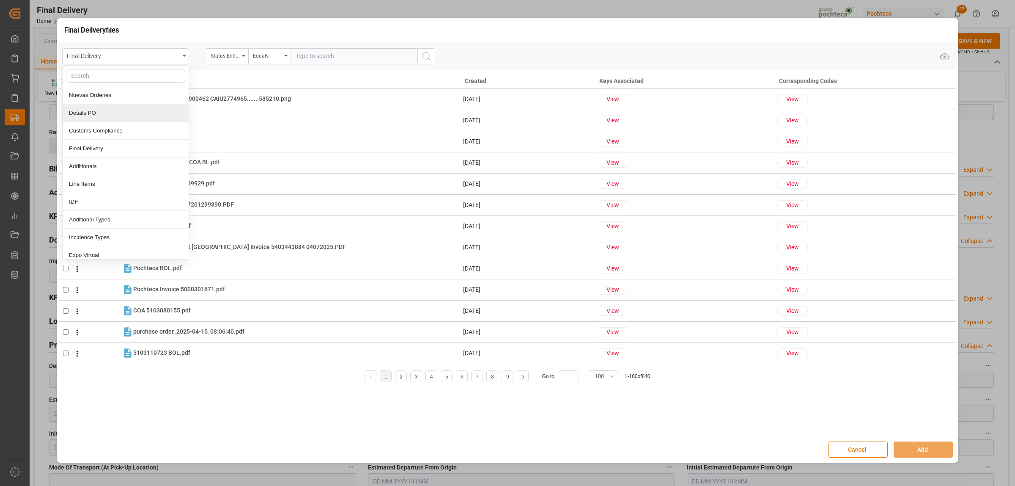
click at [102, 108] on div "Details PO" at bounding box center [126, 113] width 126 height 18
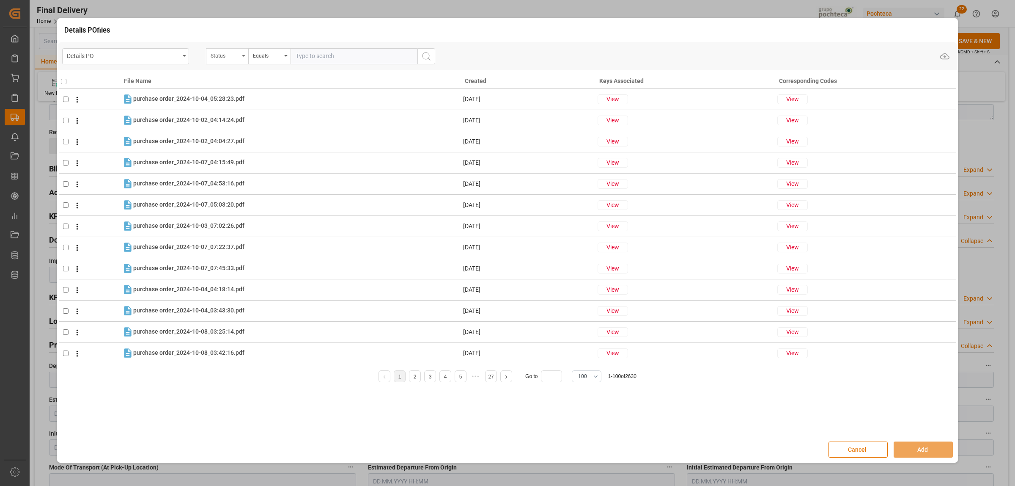
click at [244, 58] on div "Status" at bounding box center [227, 56] width 42 height 16
type input "orde"
click at [268, 96] on div "Orden de Compra nuevo" at bounding box center [269, 95] width 126 height 18
click at [301, 58] on input "text" at bounding box center [354, 56] width 127 height 16
paste input "5000306332"
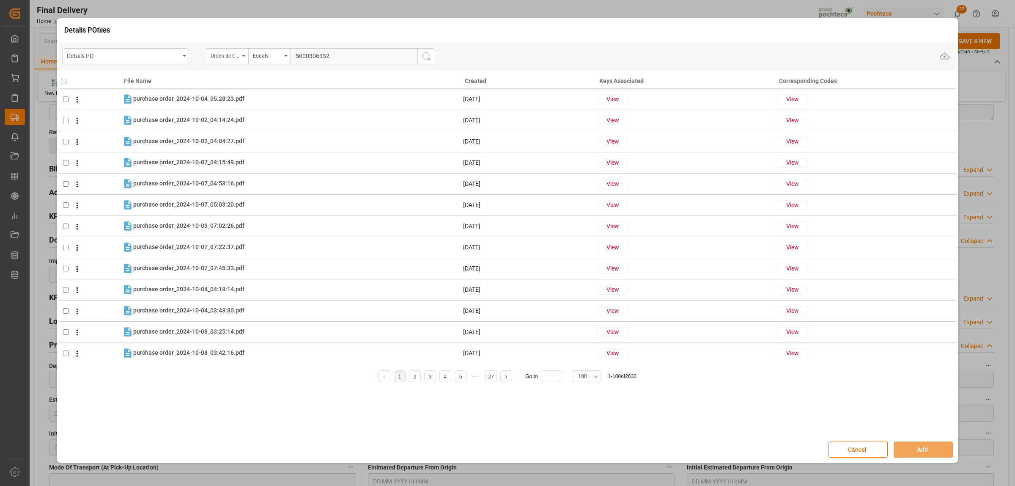
type input "5000306332"
click at [431, 58] on icon "search button" at bounding box center [426, 56] width 10 height 10
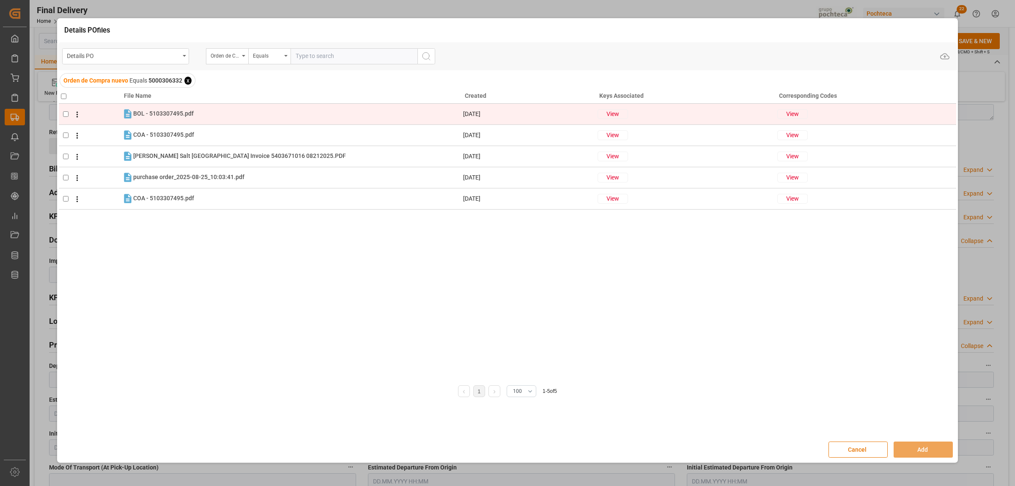
click at [66, 114] on input "checkbox" at bounding box center [65, 113] width 5 height 5
checkbox input "true"
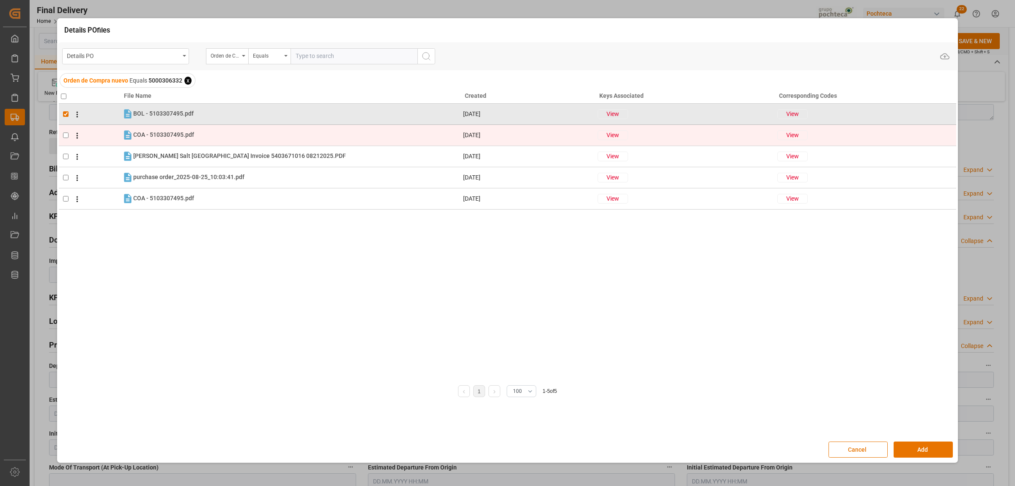
click at [66, 129] on td at bounding box center [90, 134] width 63 height 21
checkbox input "true"
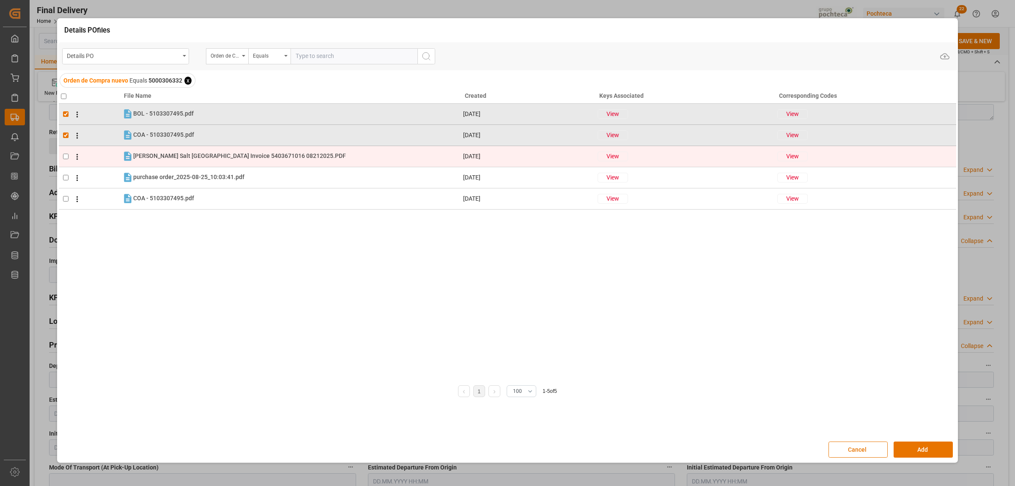
click at [64, 154] on input "checkbox" at bounding box center [65, 156] width 5 height 5
checkbox input "true"
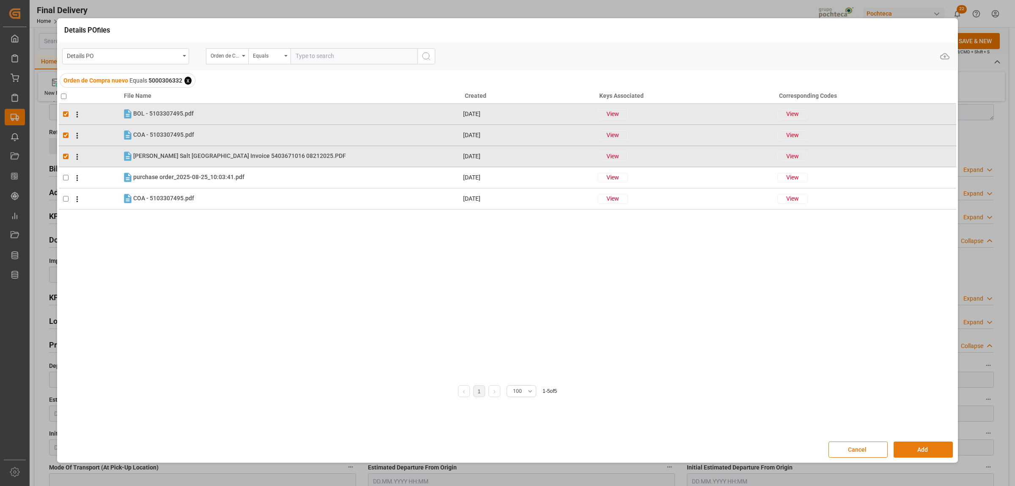
click at [914, 453] on button "Add" at bounding box center [923, 449] width 59 height 16
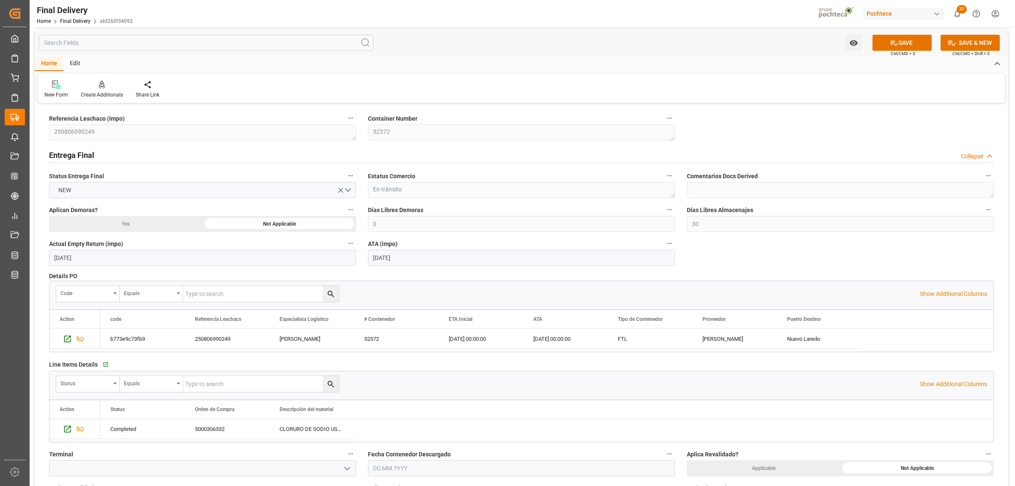
scroll to position [0, 0]
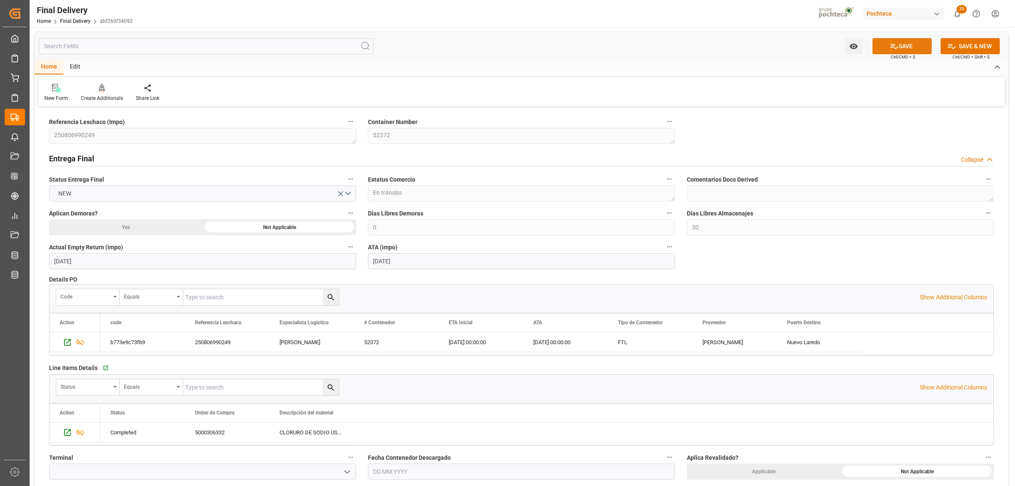
click at [921, 45] on button "SAVE" at bounding box center [902, 46] width 59 height 16
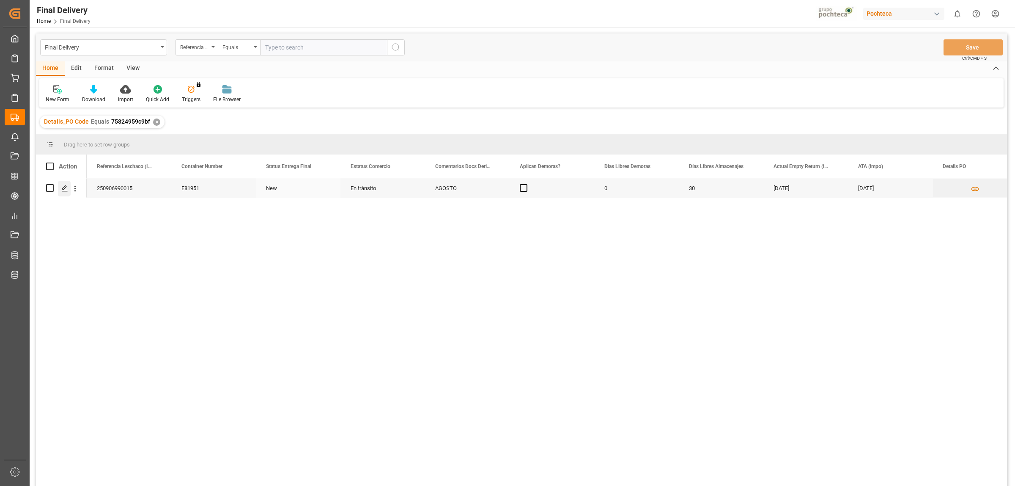
click at [61, 187] on icon "Press SPACE to select this row." at bounding box center [64, 188] width 7 height 7
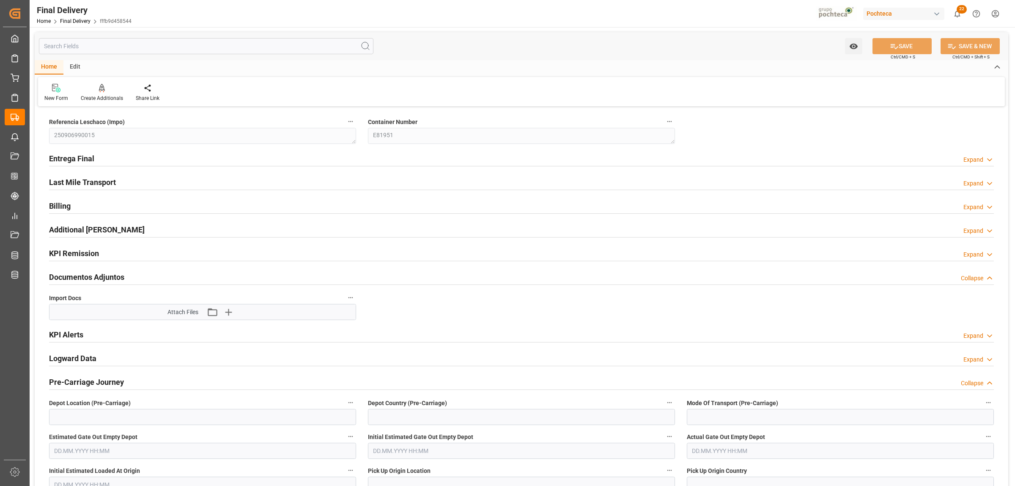
type input "[DATE]"
click at [85, 157] on h2 "Entrega Final" at bounding box center [71, 158] width 45 height 11
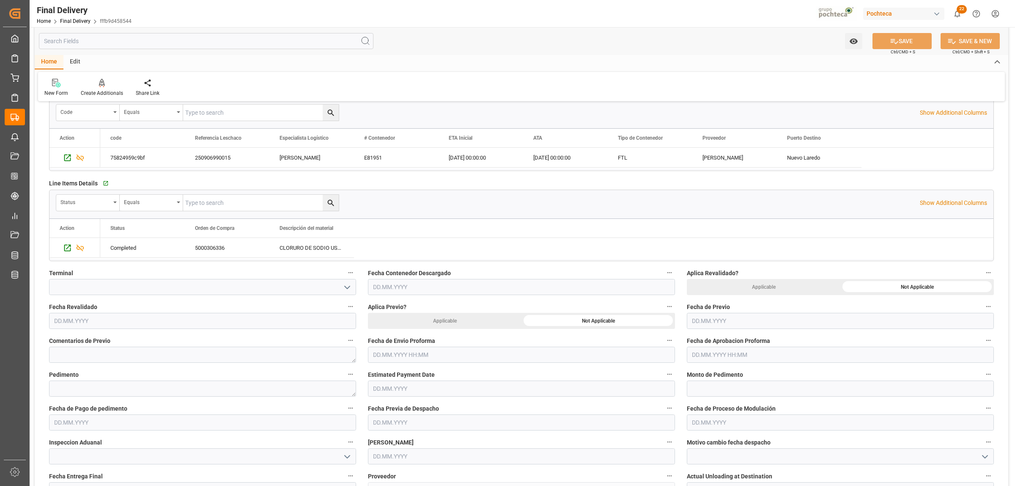
scroll to position [211, 0]
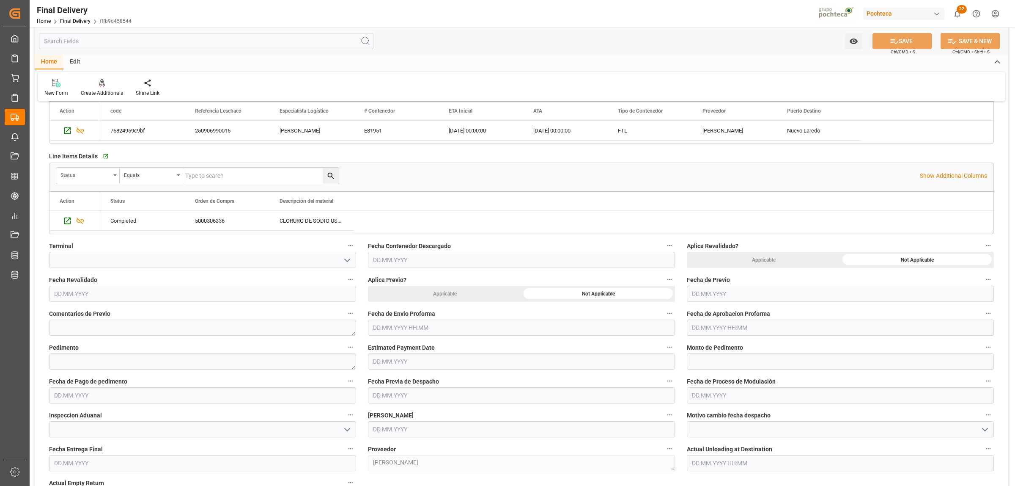
click at [398, 322] on input "text" at bounding box center [521, 327] width 307 height 16
click at [394, 447] on span "26" at bounding box center [395, 445] width 5 height 6
type input "[DATE] 00:00"
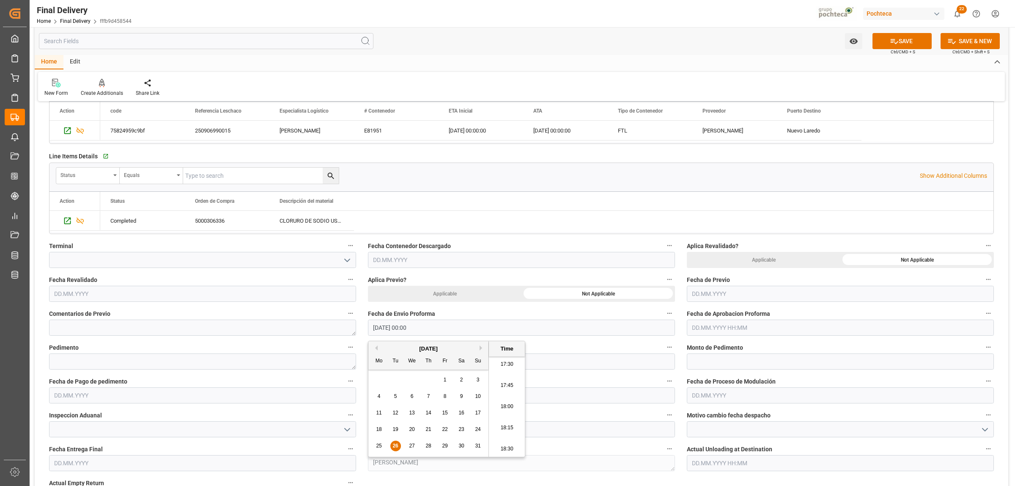
click at [700, 330] on input "text" at bounding box center [840, 327] width 307 height 16
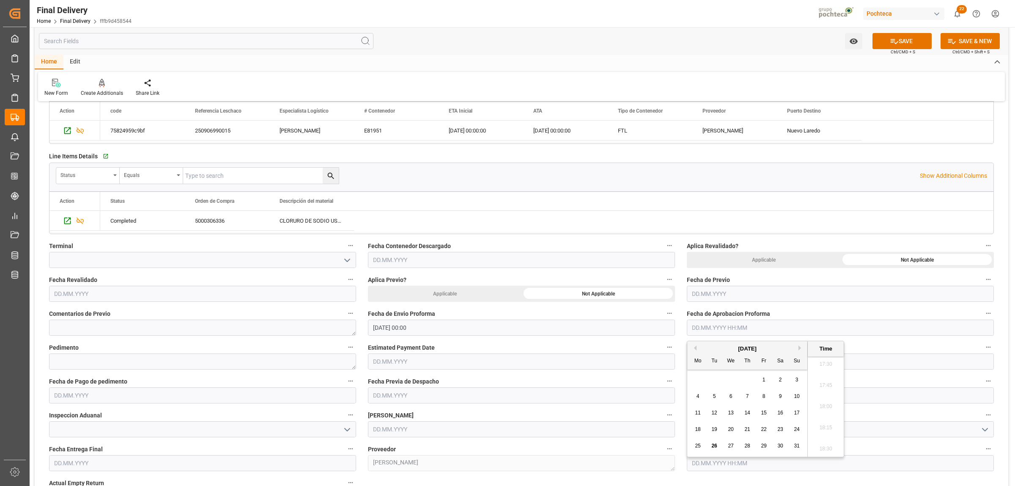
click at [714, 443] on span "26" at bounding box center [713, 445] width 5 height 6
type input "[DATE] 00:00"
click at [63, 360] on textarea at bounding box center [202, 361] width 307 height 16
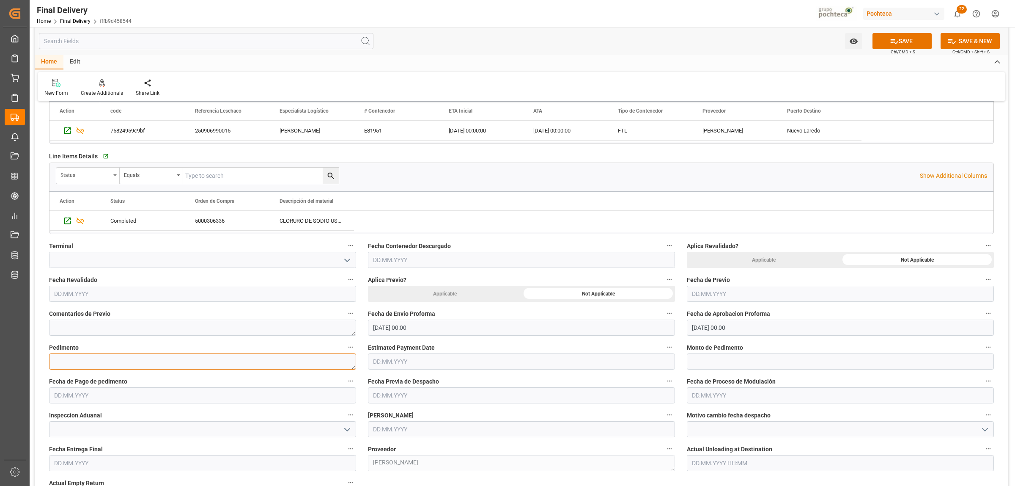
click at [119, 354] on textarea at bounding box center [202, 361] width 307 height 16
paste textarea "25 24 3617 5008529"
type textarea "25 24 3617 5008529"
click at [708, 362] on input "text" at bounding box center [840, 361] width 307 height 16
paste input "34071"
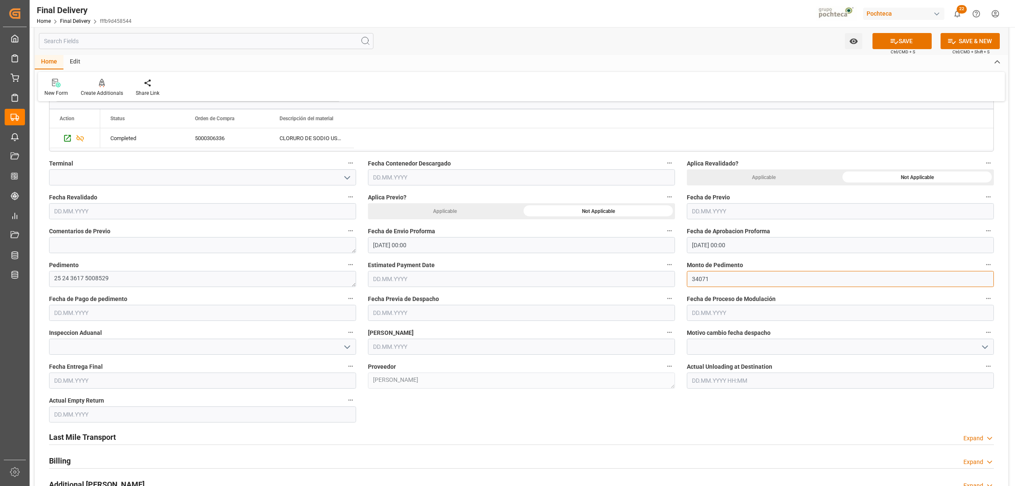
scroll to position [317, 0]
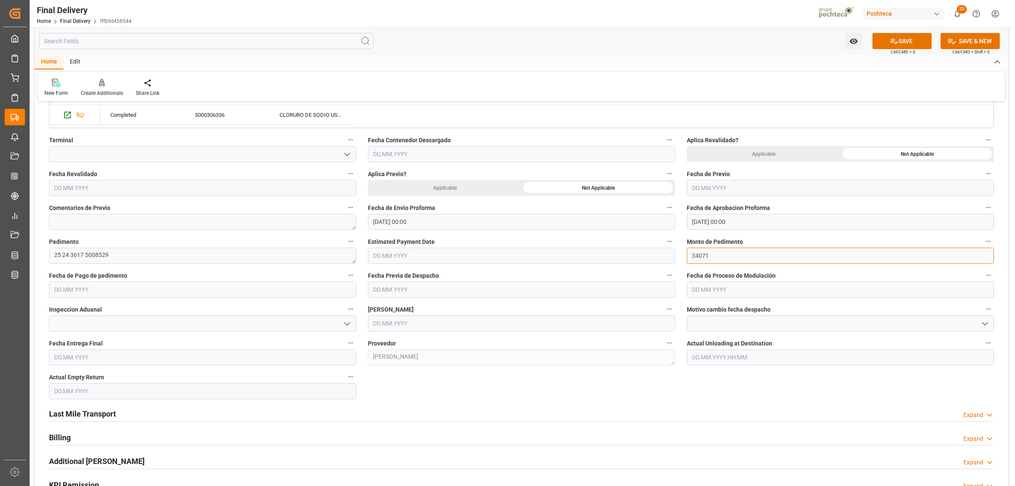
type input "34071"
click at [132, 288] on input "text" at bounding box center [202, 289] width 307 height 16
click at [76, 404] on div "26" at bounding box center [76, 408] width 11 height 10
type input "[DATE]"
click at [80, 325] on input at bounding box center [202, 323] width 307 height 16
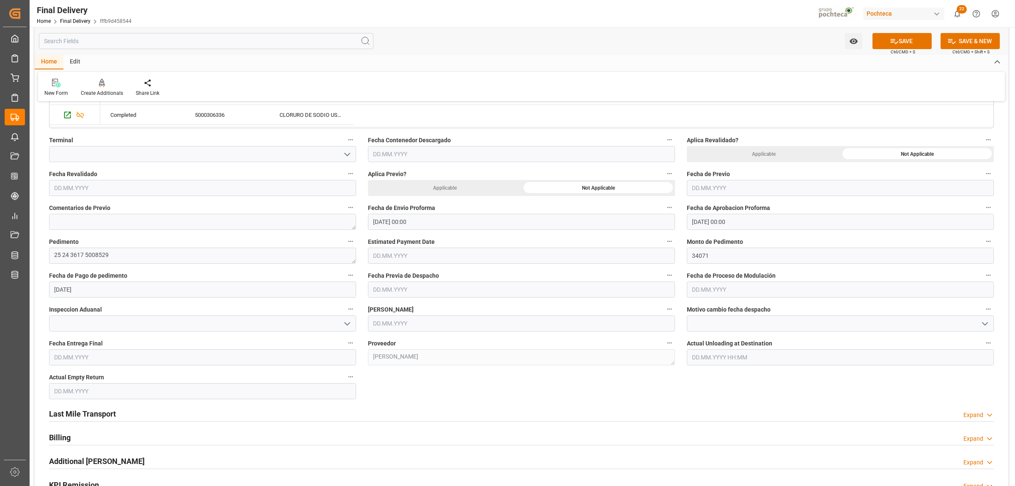
click at [350, 326] on icon "open menu" at bounding box center [347, 323] width 10 height 10
click at [93, 358] on div "VERDE" at bounding box center [202, 360] width 306 height 19
type input "VERDE"
click at [717, 284] on input "text" at bounding box center [840, 289] width 307 height 16
click at [720, 409] on div "25 26 27 28 29 30 31" at bounding box center [747, 407] width 115 height 16
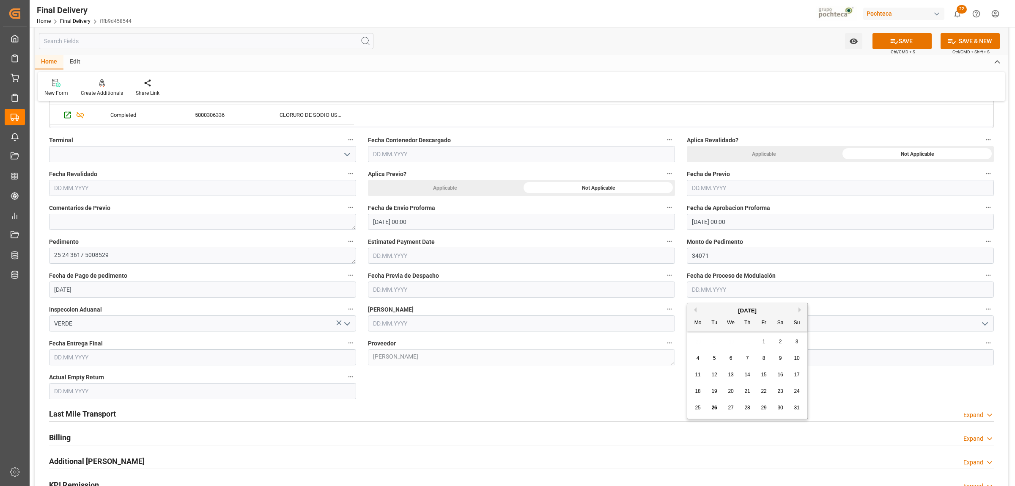
click at [713, 407] on span "26" at bounding box center [713, 407] width 5 height 6
type input "[DATE]"
click at [440, 327] on input "text" at bounding box center [521, 323] width 307 height 16
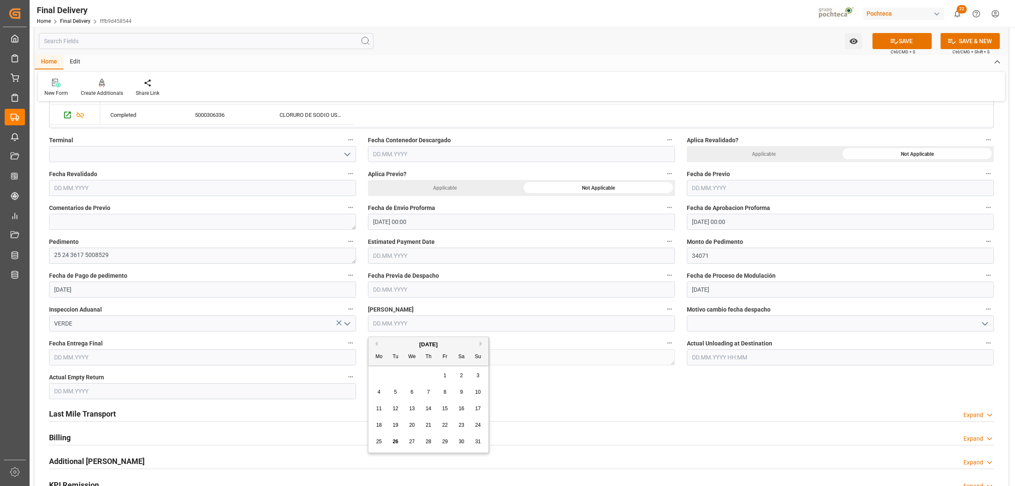
click at [398, 442] on span "26" at bounding box center [395, 441] width 5 height 6
type input "[DATE]"
drag, startPoint x: 162, startPoint y: 367, endPoint x: 161, endPoint y: 362, distance: 4.7
click at [162, 366] on div "Fecha Entrega Final" at bounding box center [202, 351] width 319 height 34
click at [161, 360] on input "text" at bounding box center [202, 357] width 307 height 16
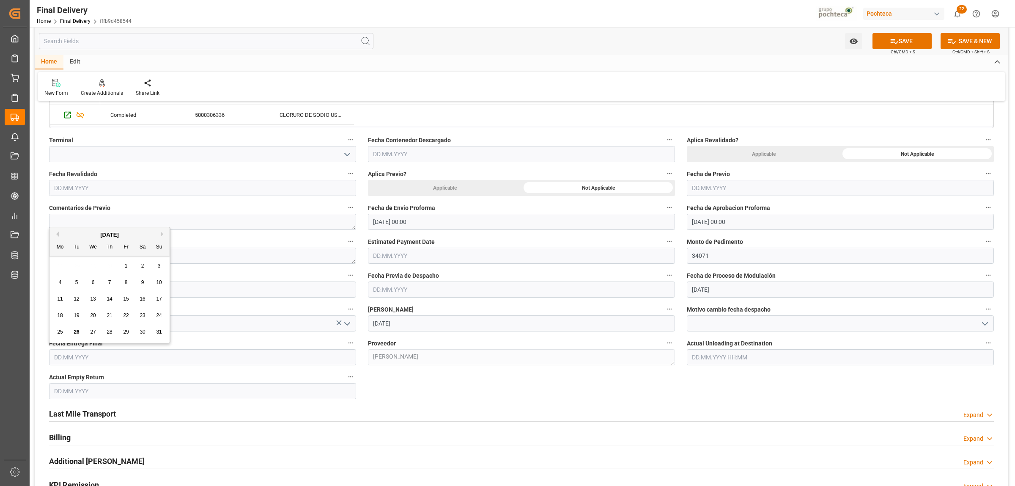
click at [66, 254] on div "Mo Tu We Th Fr Sa Su" at bounding box center [109, 247] width 120 height 16
click at [111, 332] on span "28" at bounding box center [109, 332] width 5 height 6
type input "[DATE]"
click at [100, 393] on input "text" at bounding box center [202, 391] width 307 height 16
click at [82, 299] on div "28 29 30 31 1 2 3" at bounding box center [109, 299] width 115 height 16
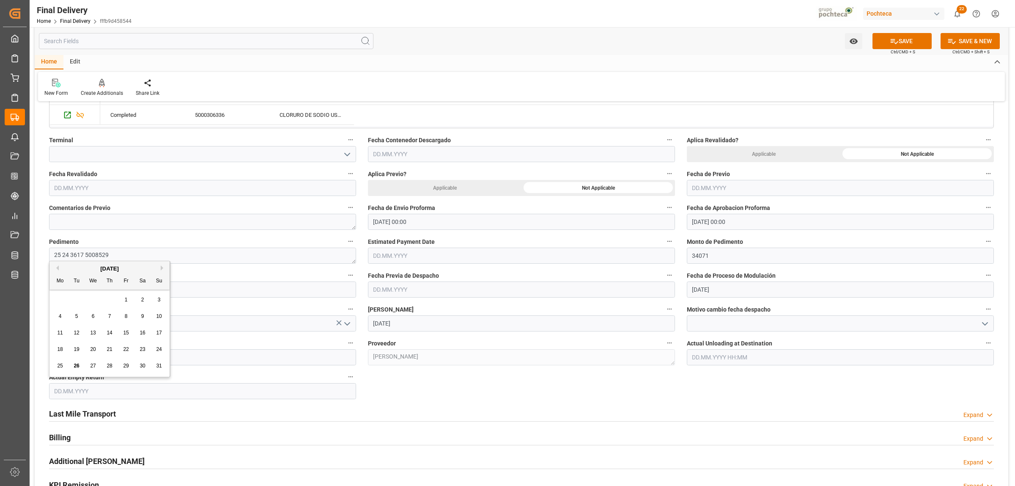
click at [109, 365] on span "28" at bounding box center [109, 365] width 5 height 6
type input "[DATE]"
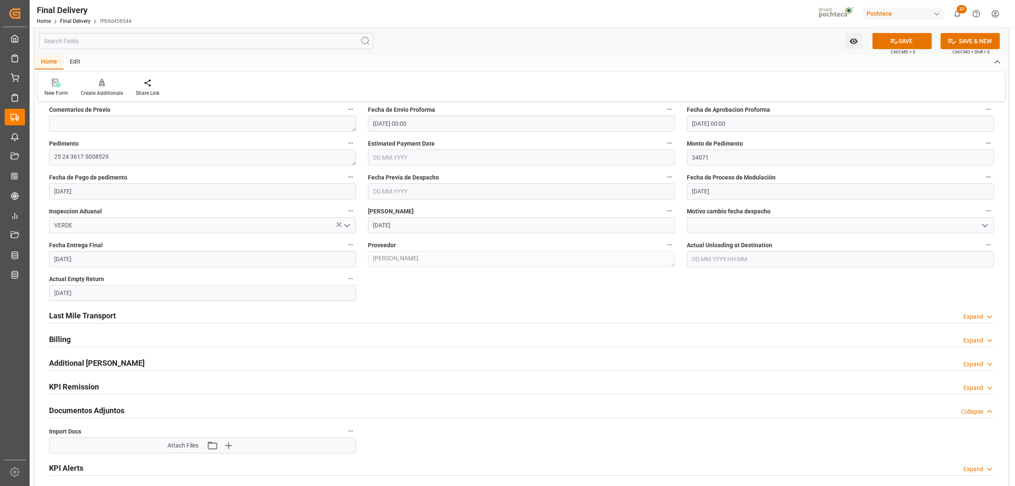
scroll to position [423, 0]
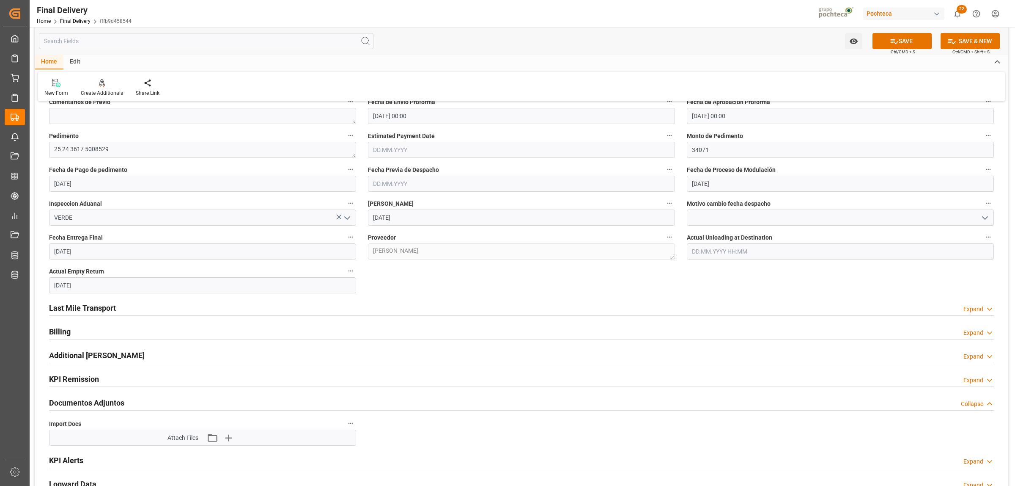
click at [75, 302] on div "Last Mile Transport" at bounding box center [82, 307] width 67 height 16
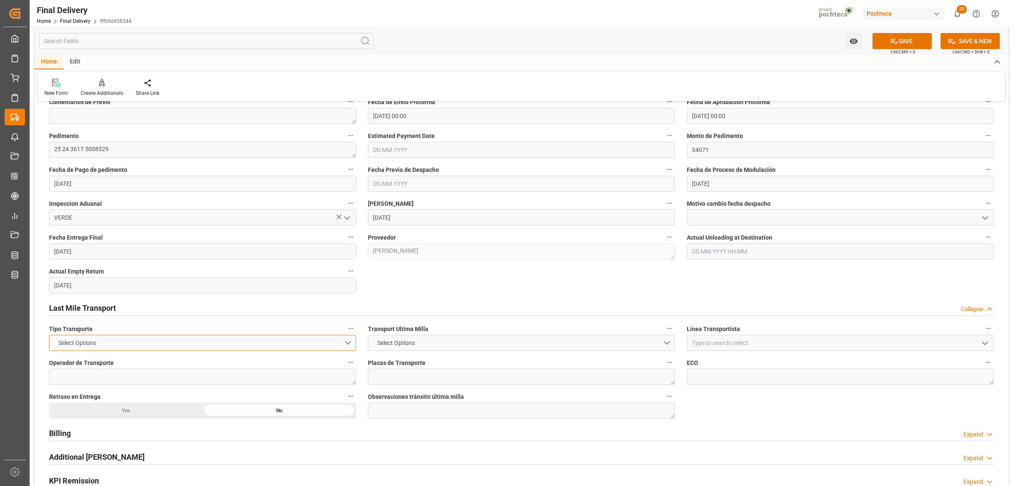
click at [350, 343] on button "Select Options" at bounding box center [202, 343] width 307 height 16
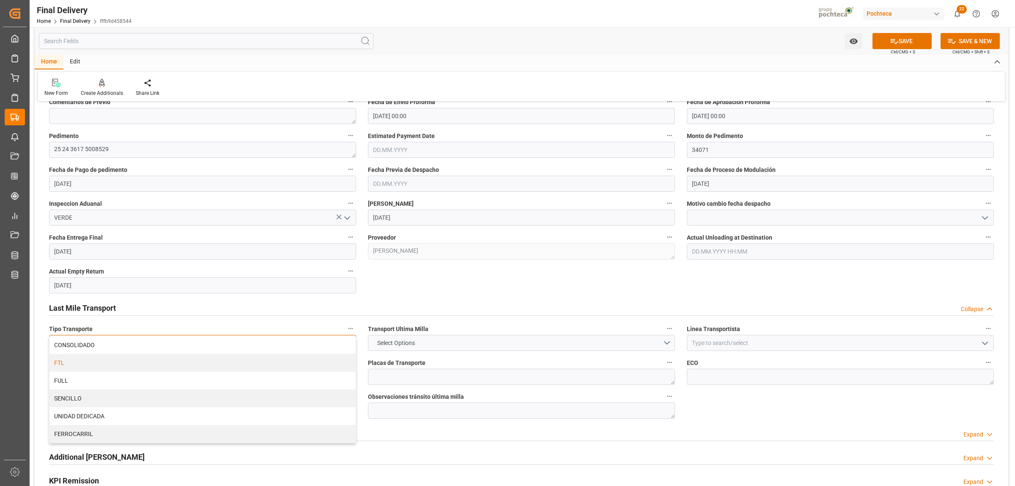
click at [103, 366] on div "FTL" at bounding box center [202, 363] width 306 height 18
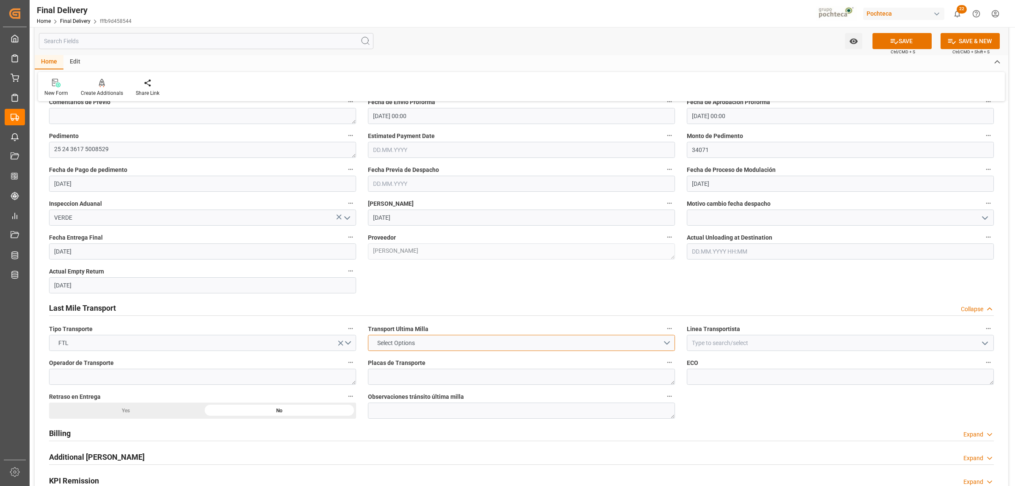
click at [670, 340] on button "Select Options" at bounding box center [521, 343] width 307 height 16
click at [377, 362] on div "POCHTECA" at bounding box center [521, 363] width 306 height 18
click at [960, 343] on input at bounding box center [840, 343] width 307 height 16
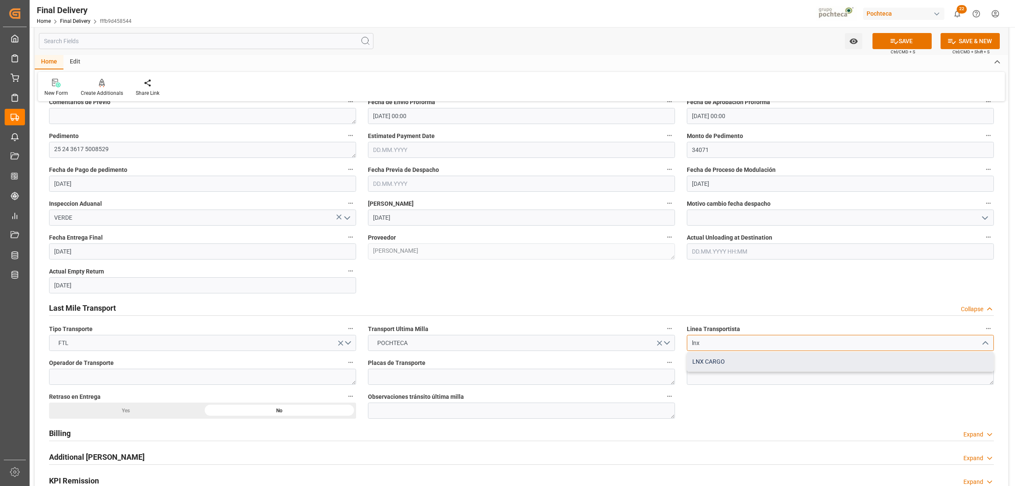
click at [701, 360] on div "LNX CARGO" at bounding box center [840, 361] width 306 height 19
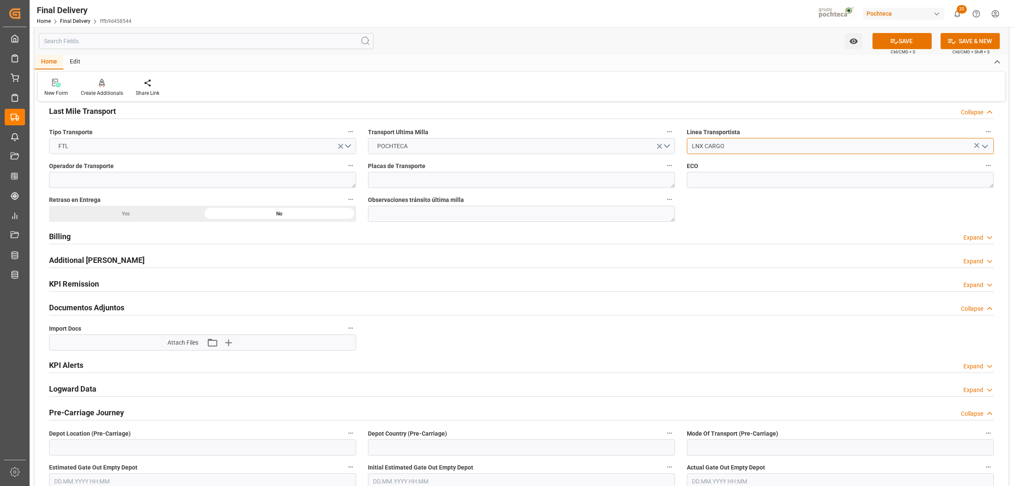
scroll to position [634, 0]
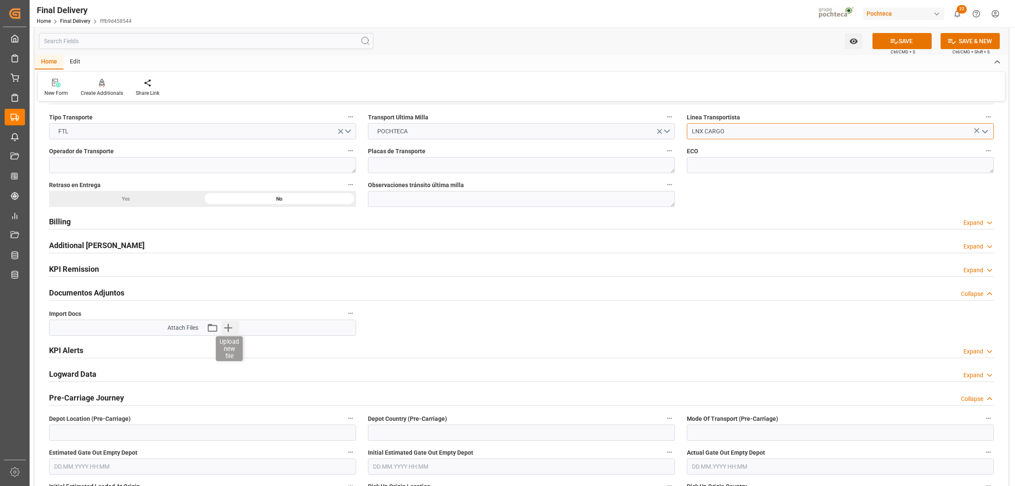
type input "LNX CARGO"
click at [229, 330] on icon "button" at bounding box center [229, 328] width 14 height 14
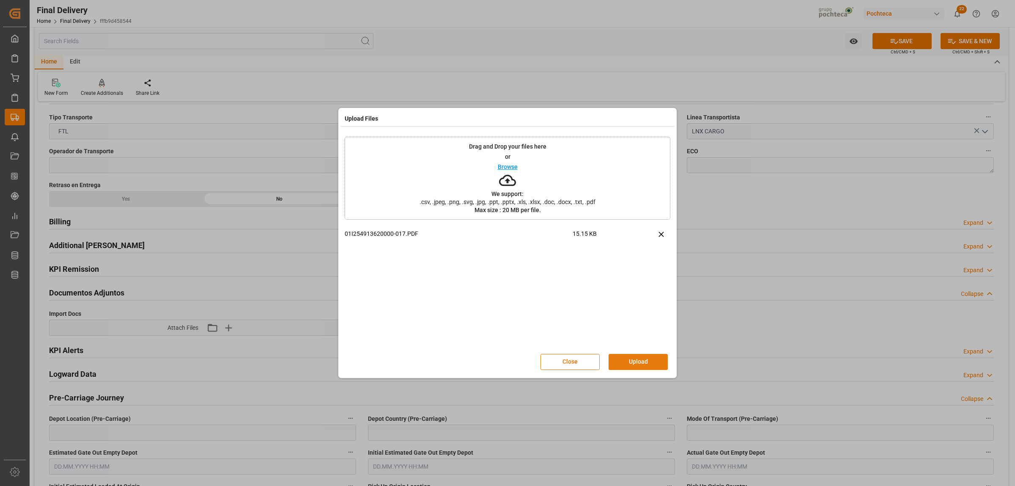
click at [639, 363] on button "Upload" at bounding box center [638, 362] width 59 height 16
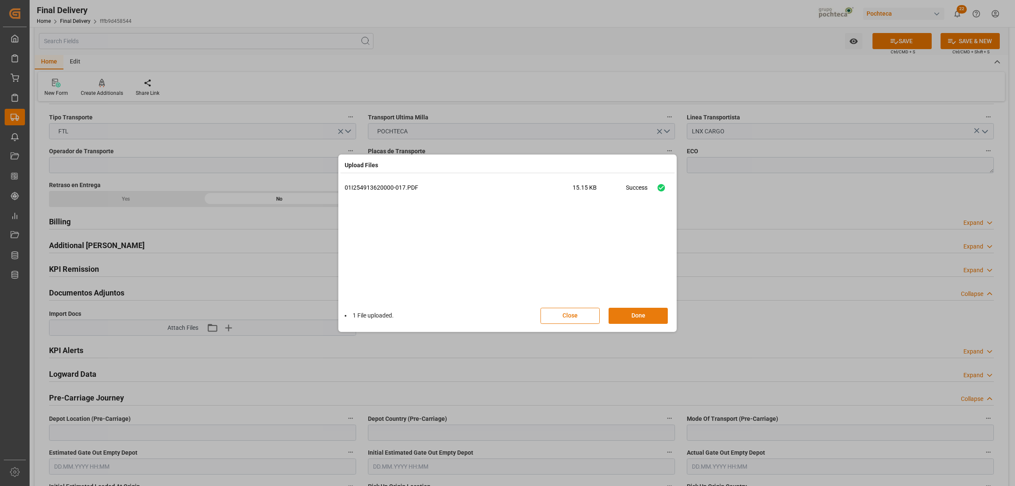
click at [638, 318] on button "Done" at bounding box center [638, 315] width 59 height 16
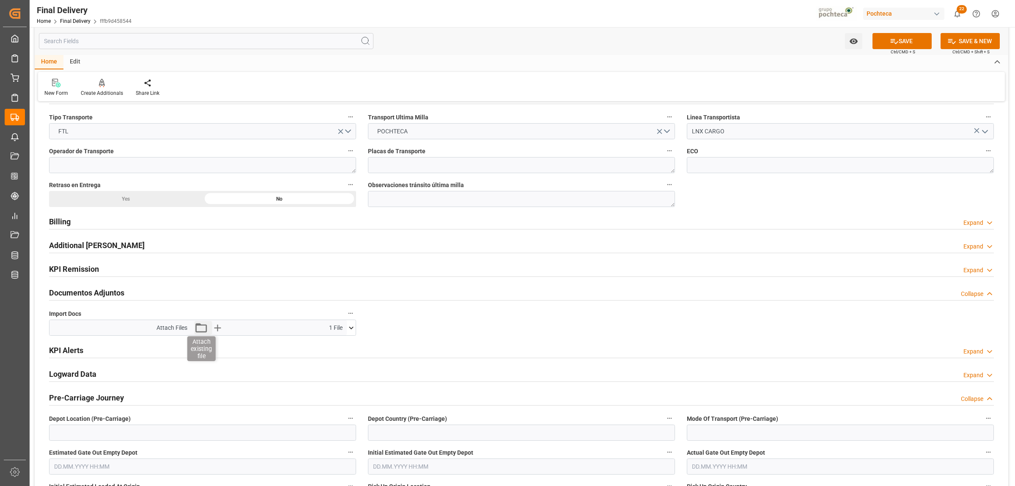
click at [195, 325] on icon "button" at bounding box center [200, 327] width 11 height 9
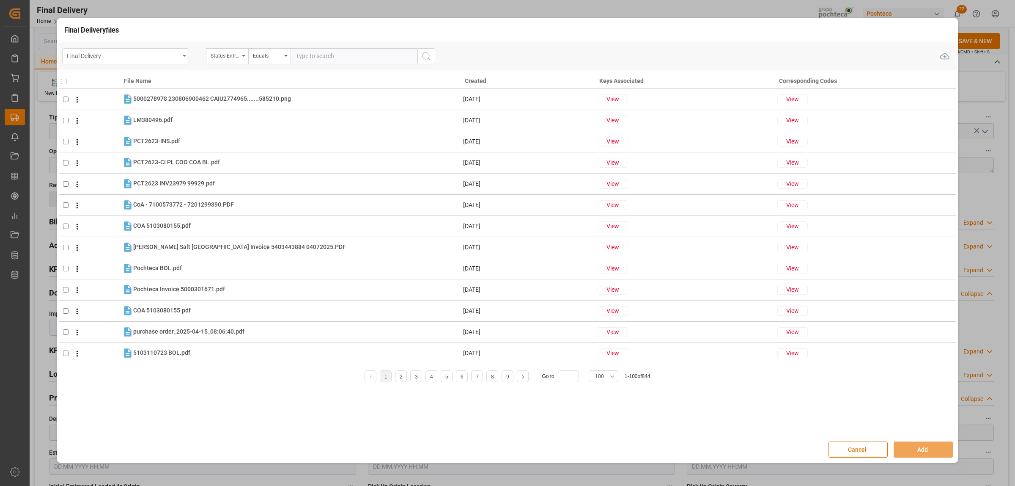
click at [184, 58] on div "Final Delivery" at bounding box center [125, 56] width 127 height 16
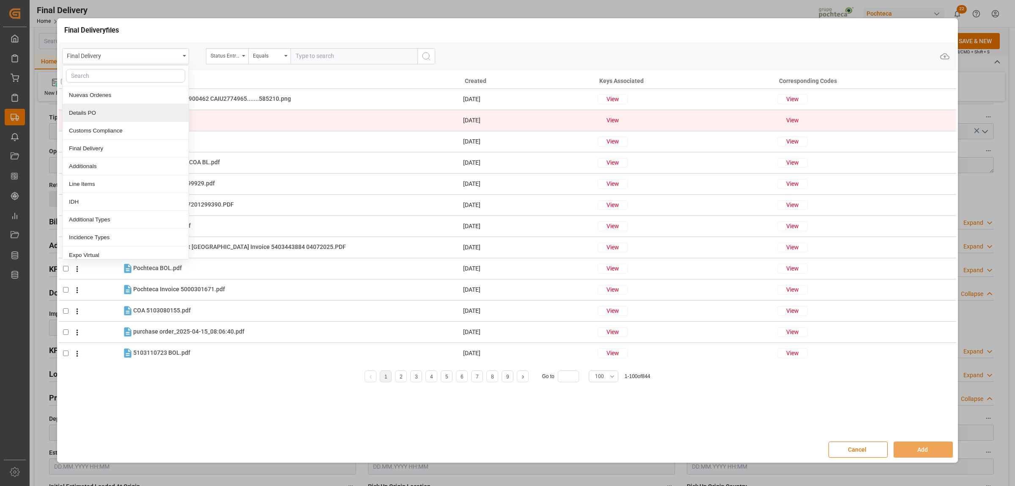
click at [82, 110] on div "Details PO" at bounding box center [126, 113] width 126 height 18
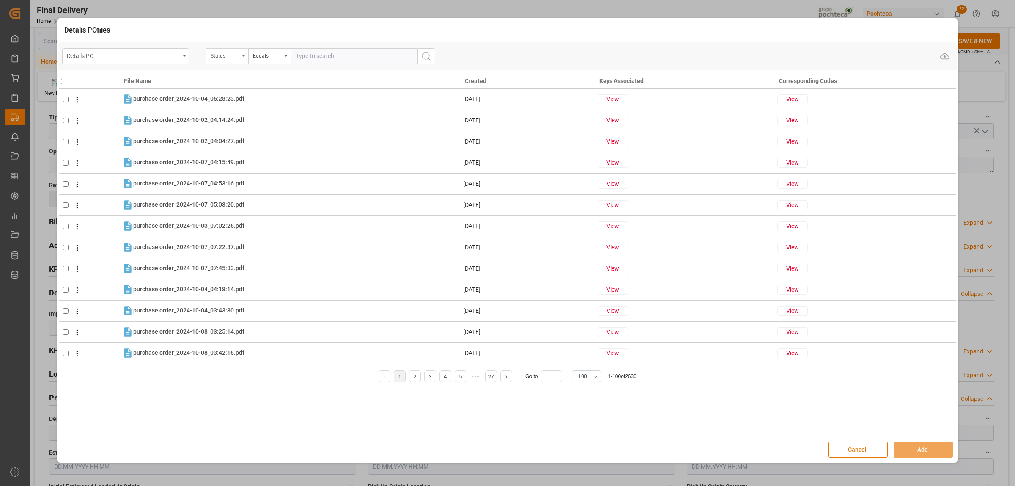
click at [244, 56] on icon "open menu" at bounding box center [243, 56] width 3 height 2
type input "orde"
click at [262, 98] on div "Orden de Compra nuevo" at bounding box center [269, 95] width 126 height 18
click at [297, 58] on input "text" at bounding box center [354, 56] width 127 height 16
paste input "5000306336"
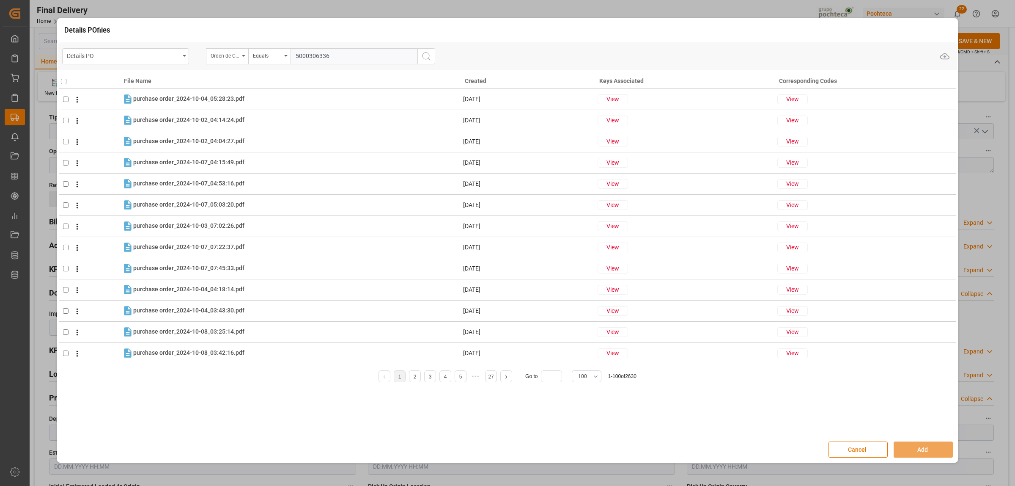
type input "5000306336"
click at [429, 58] on icon "search button" at bounding box center [426, 56] width 10 height 10
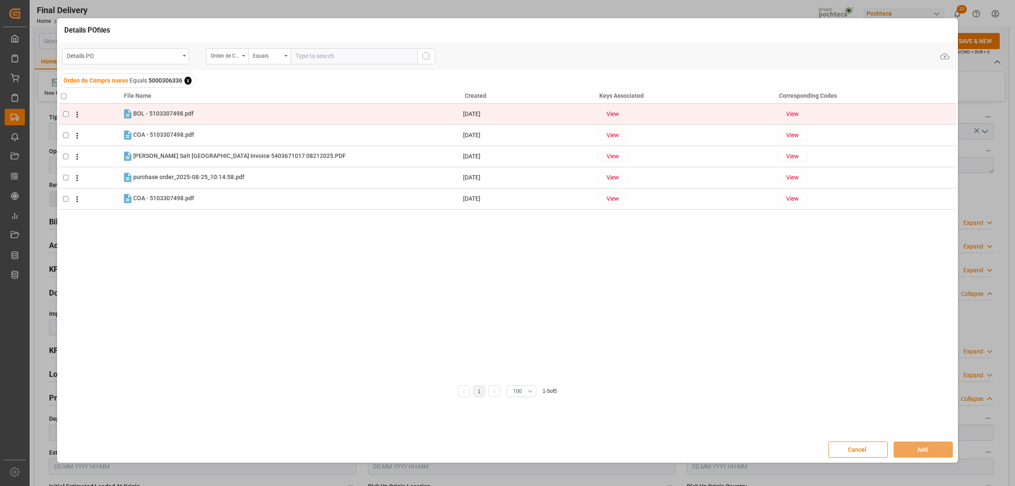
click at [61, 115] on td at bounding box center [90, 113] width 63 height 21
checkbox input "true"
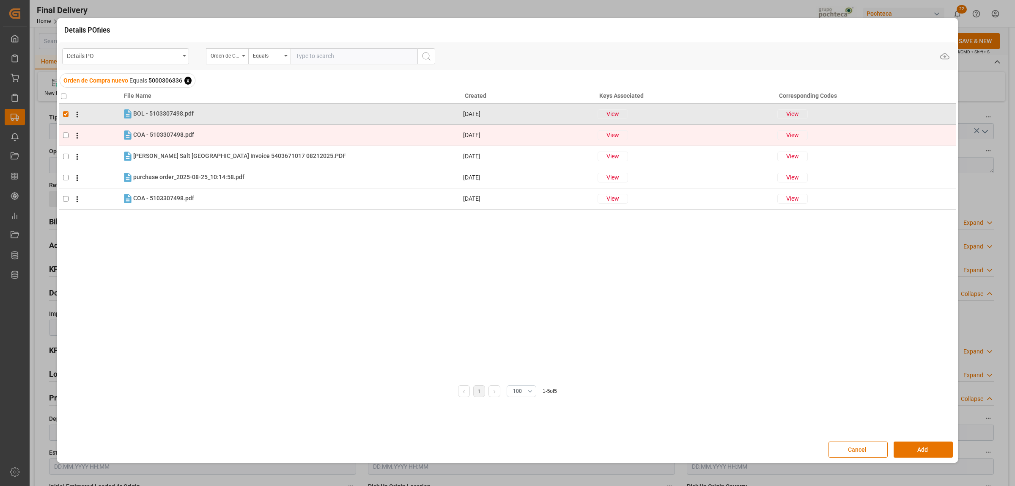
click at [66, 138] on input "checkbox" at bounding box center [65, 134] width 5 height 5
checkbox input "true"
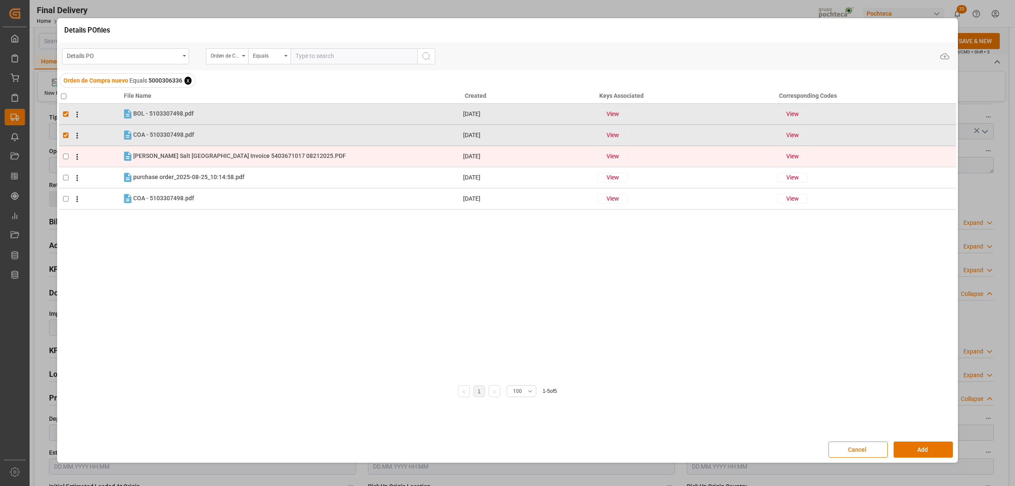
click at [67, 156] on input "checkbox" at bounding box center [65, 156] width 5 height 5
checkbox input "true"
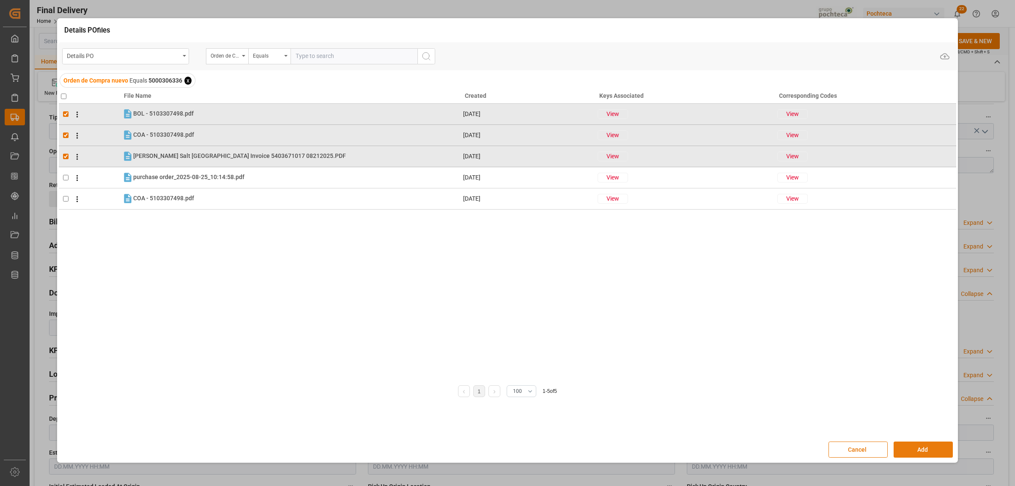
click at [912, 455] on button "Add" at bounding box center [923, 449] width 59 height 16
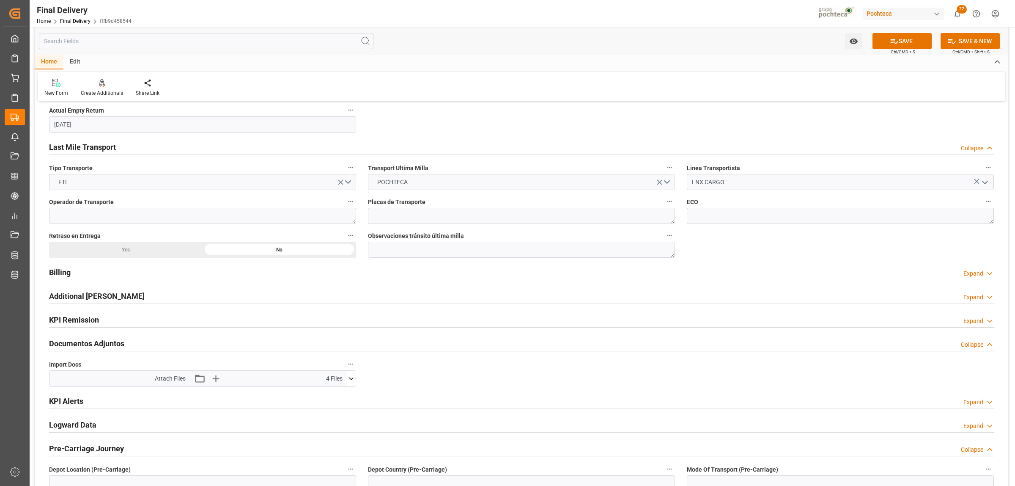
scroll to position [582, 0]
click at [899, 38] on button "SAVE" at bounding box center [902, 41] width 59 height 16
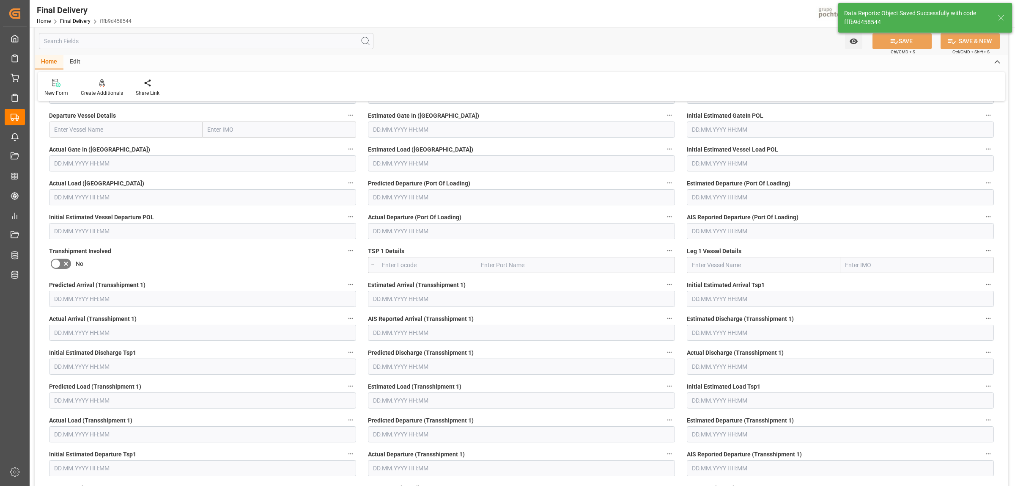
scroll to position [33, 0]
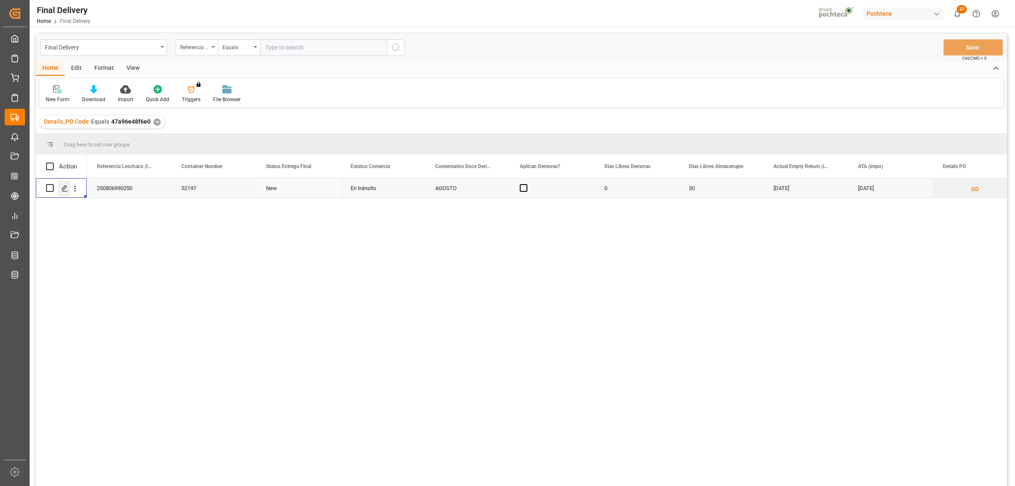
click at [66, 188] on icon "Press SPACE to select this row." at bounding box center [64, 188] width 7 height 7
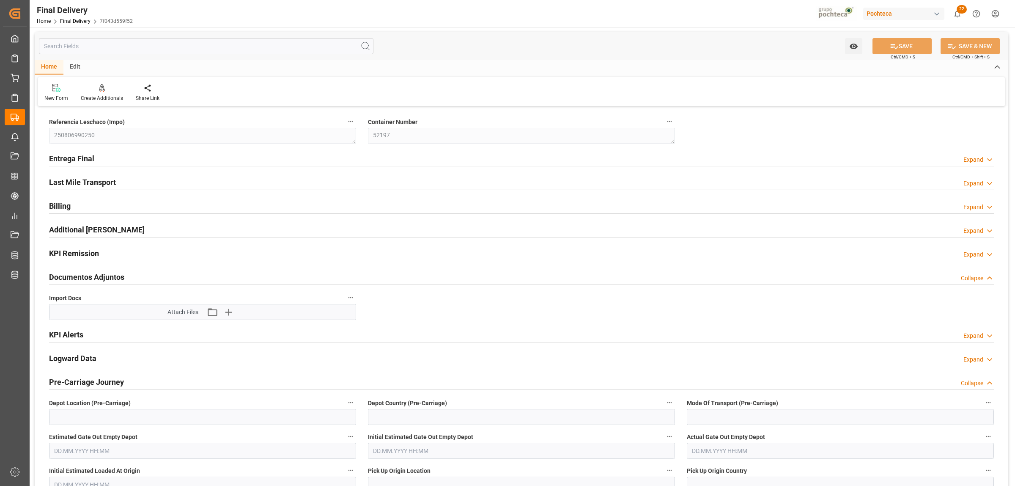
type input "[DATE]"
click at [74, 159] on h2 "Entrega Final" at bounding box center [71, 158] width 45 height 11
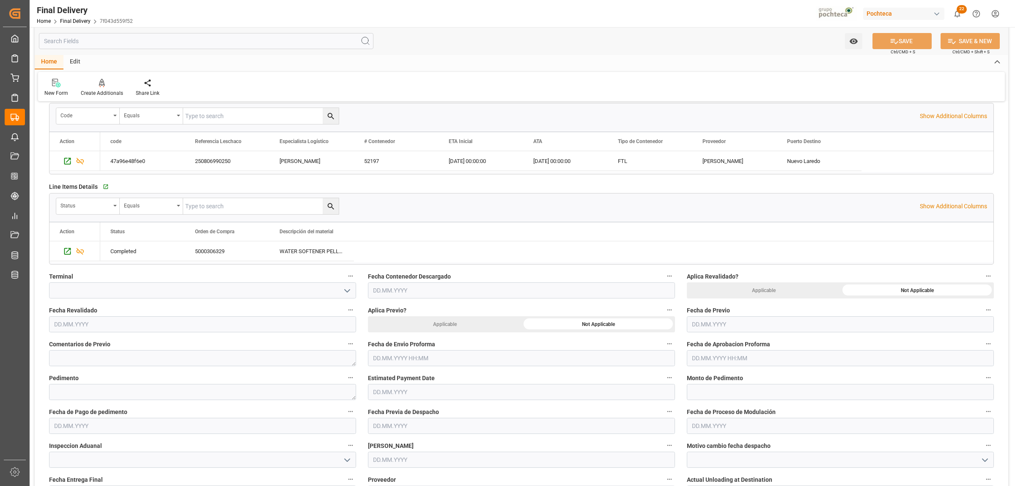
scroll to position [211, 0]
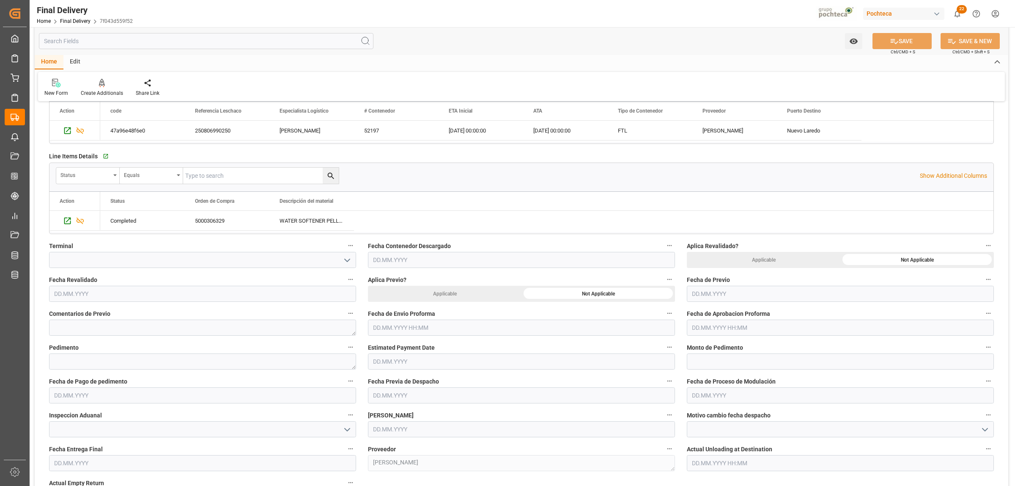
click at [496, 324] on input "text" at bounding box center [521, 327] width 307 height 16
click at [397, 447] on span "26" at bounding box center [395, 445] width 5 height 6
type input "[DATE] 00:00"
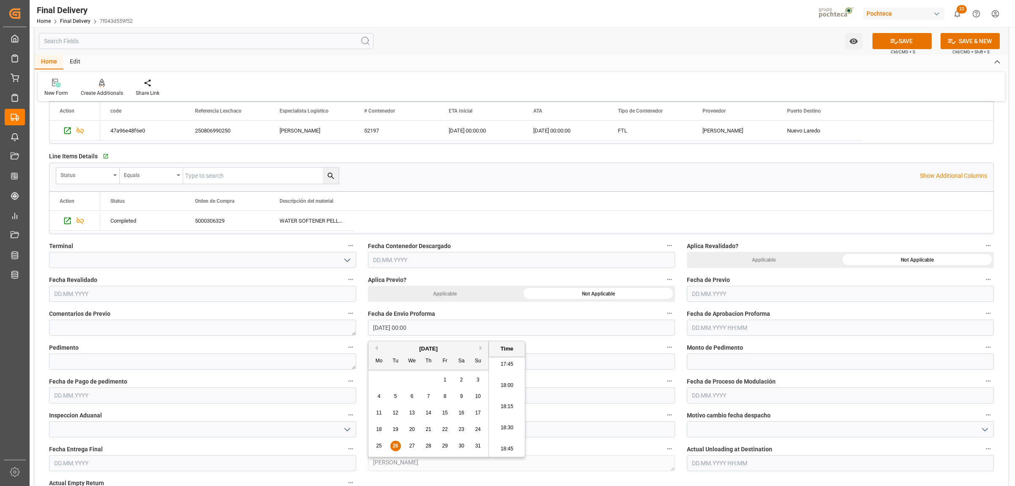
click at [725, 329] on input "text" at bounding box center [840, 327] width 307 height 16
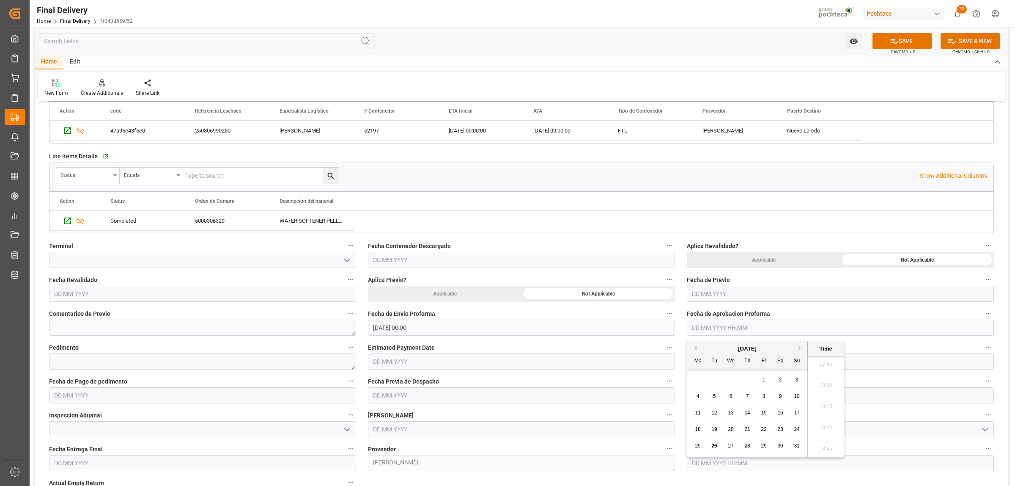
click at [714, 447] on span "26" at bounding box center [713, 445] width 5 height 6
type input "[DATE] 00:00"
click at [148, 362] on textarea at bounding box center [202, 361] width 307 height 16
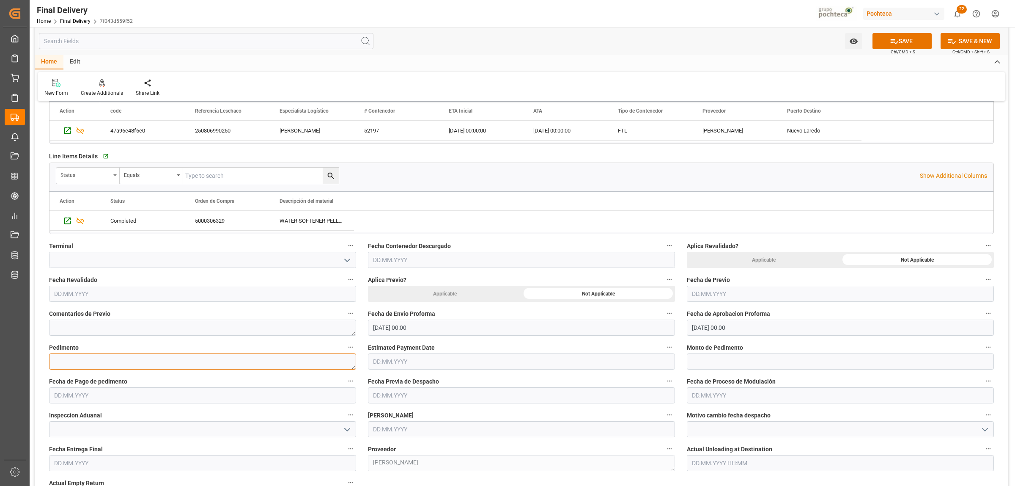
click at [115, 358] on textarea at bounding box center [202, 361] width 307 height 16
paste textarea "25 24 3617 5008519"
type textarea "25 24 3617 5008519"
click at [705, 365] on input "text" at bounding box center [840, 361] width 307 height 16
paste input "20117"
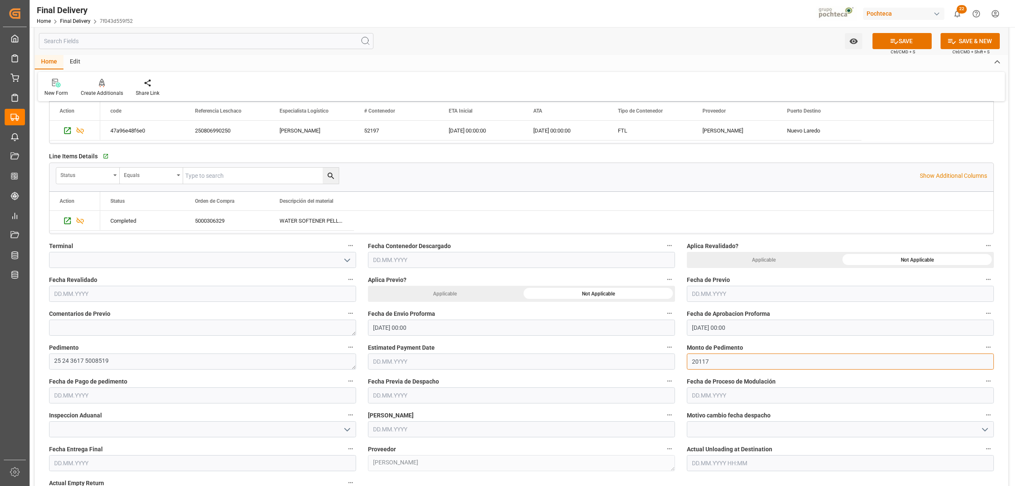
type input "20117"
click at [137, 396] on input "text" at bounding box center [202, 395] width 307 height 16
click at [78, 370] on span "26" at bounding box center [76, 370] width 5 height 6
type input "[DATE]"
click at [697, 400] on input "text" at bounding box center [840, 395] width 307 height 16
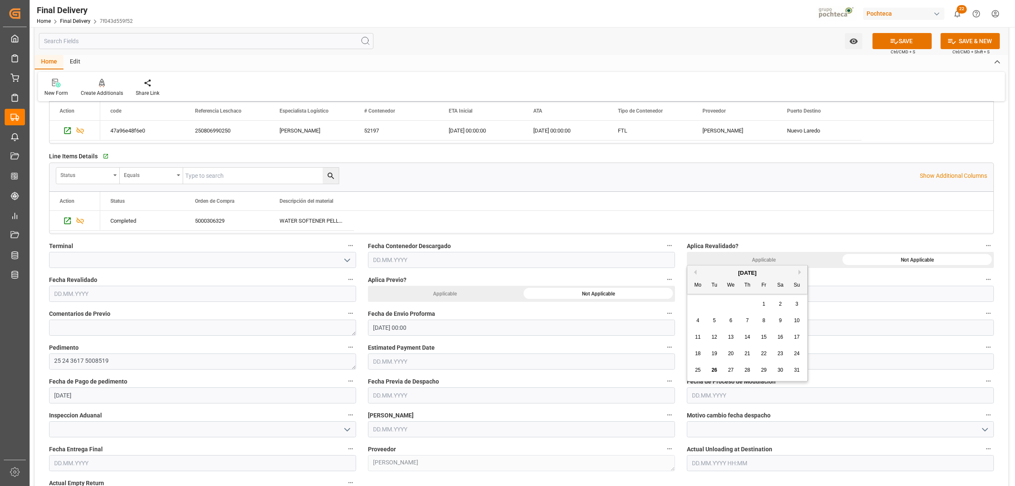
click at [716, 370] on span "26" at bounding box center [713, 370] width 5 height 6
type input "[DATE]"
click at [348, 427] on icon "open menu" at bounding box center [347, 429] width 10 height 10
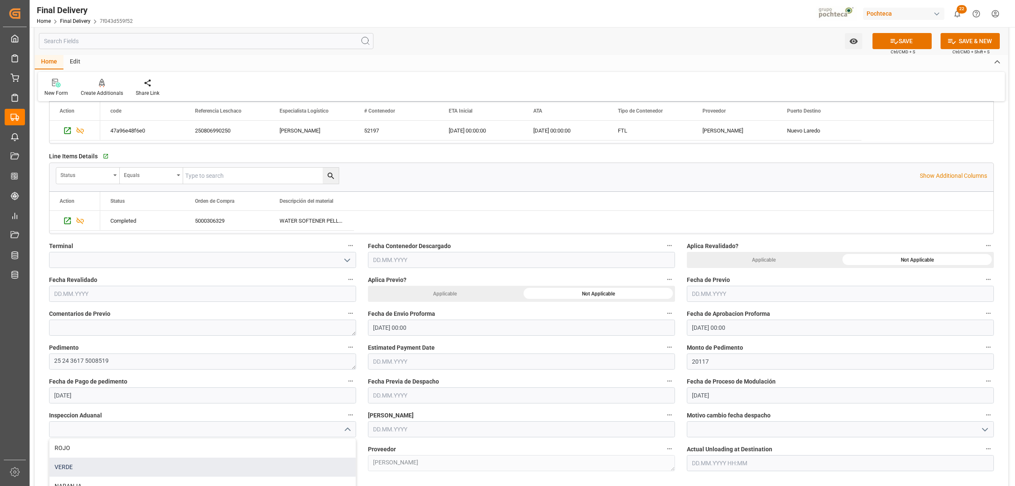
click at [72, 464] on div "VERDE" at bounding box center [202, 466] width 306 height 19
type input "VERDE"
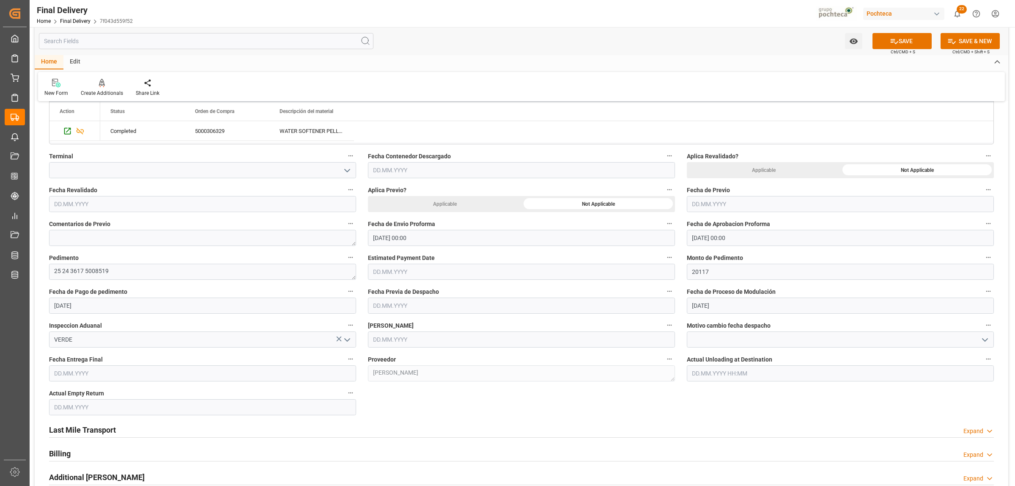
scroll to position [370, 0]
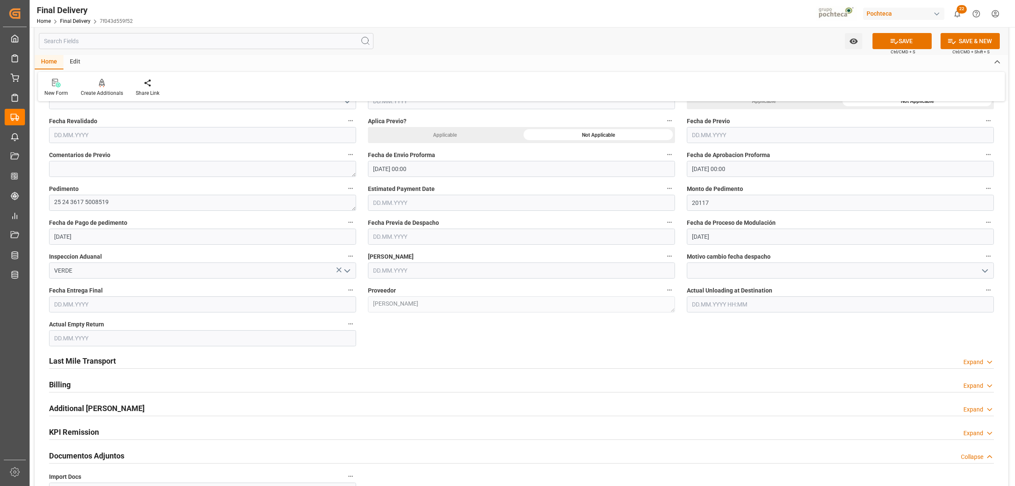
click at [134, 307] on input "text" at bounding box center [202, 304] width 307 height 16
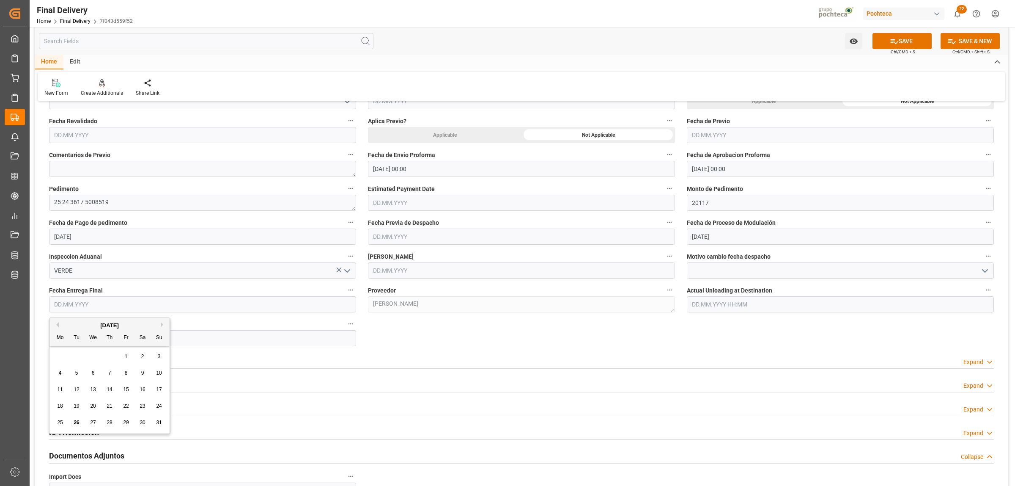
click at [81, 352] on div "28 29 30 31 1 2 3" at bounding box center [109, 356] width 115 height 16
click at [113, 425] on div "28" at bounding box center [109, 422] width 11 height 10
type input "[DATE]"
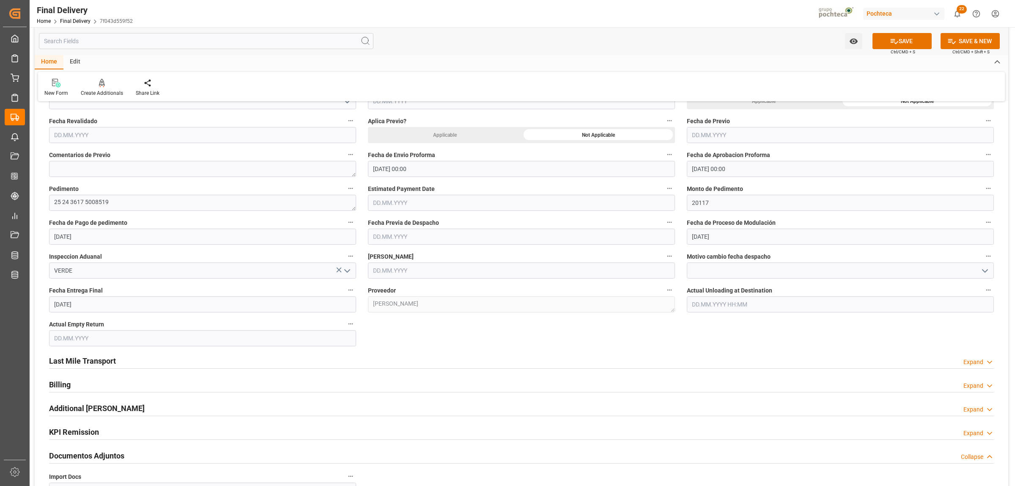
click at [134, 340] on input "text" at bounding box center [202, 338] width 307 height 16
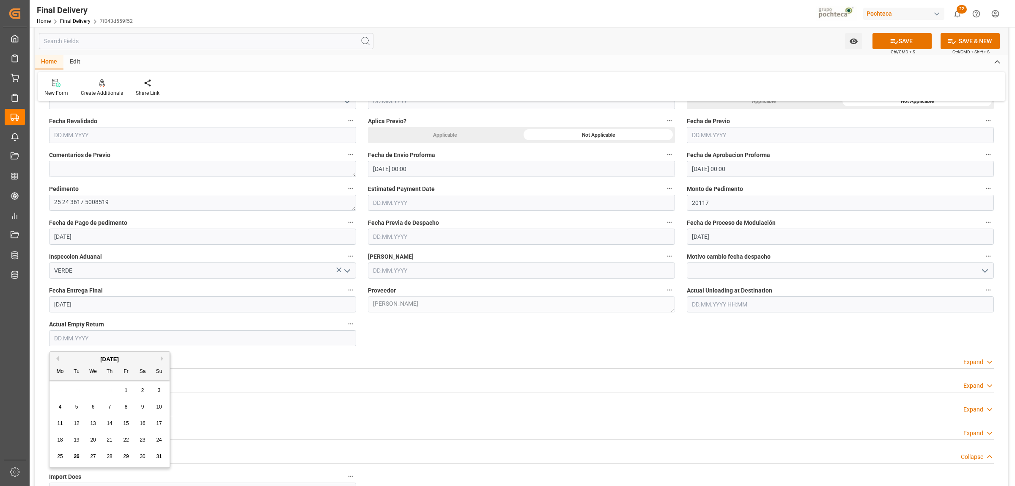
click at [66, 395] on div "28 29 30 31 1 2 3" at bounding box center [109, 390] width 115 height 16
click at [108, 459] on span "28" at bounding box center [109, 456] width 5 height 6
type input "[DATE]"
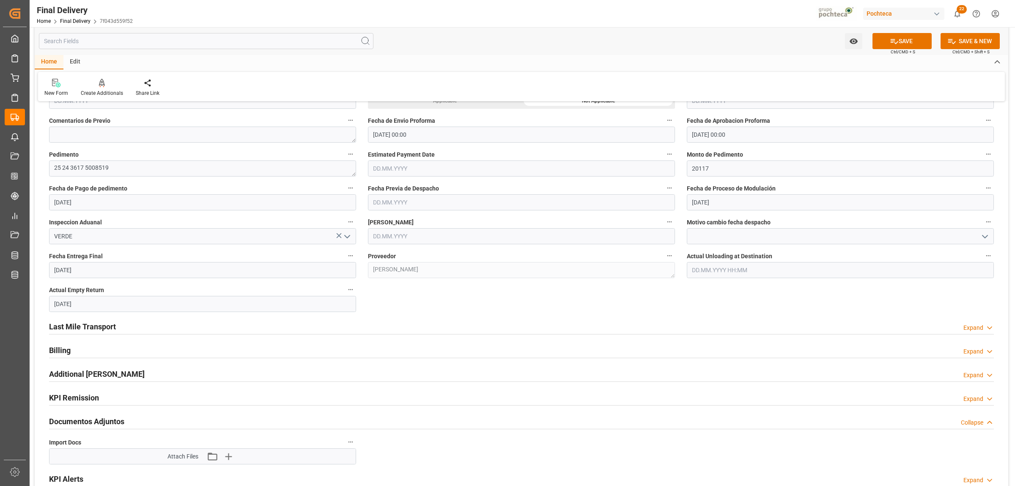
scroll to position [423, 0]
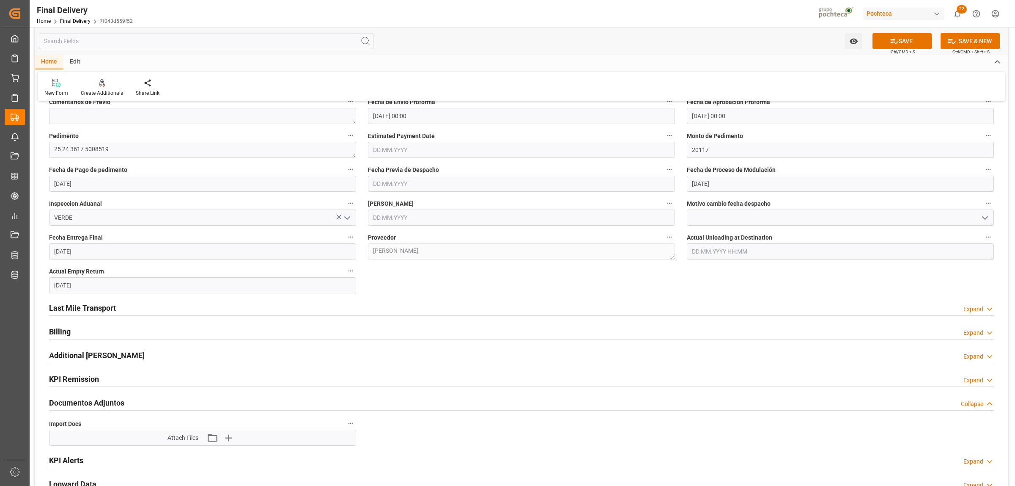
click at [396, 219] on input "text" at bounding box center [521, 217] width 307 height 16
click at [396, 335] on span "26" at bounding box center [395, 335] width 5 height 6
type input "[DATE]"
click at [92, 310] on h2 "Last Mile Transport" at bounding box center [82, 307] width 67 height 11
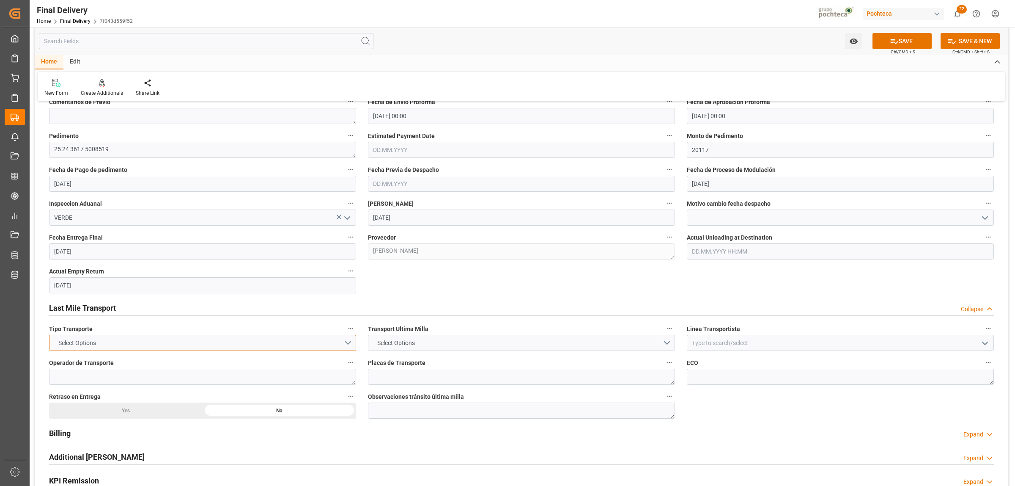
click at [347, 344] on button "Select Options" at bounding box center [202, 343] width 307 height 16
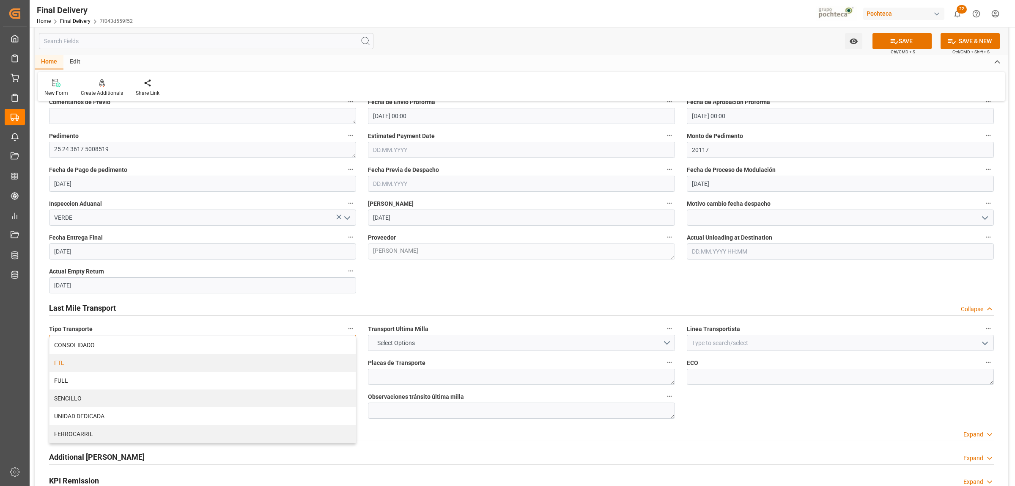
click at [83, 367] on div "FTL" at bounding box center [202, 363] width 306 height 18
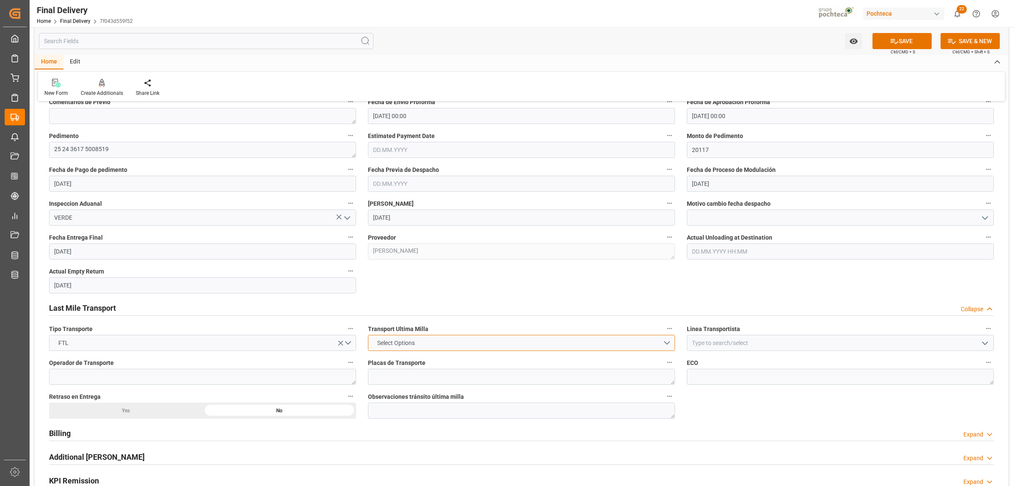
click at [664, 346] on button "Select Options" at bounding box center [521, 343] width 307 height 16
click at [393, 360] on div "POCHTECA" at bounding box center [521, 363] width 306 height 18
click at [670, 341] on button "POCHTECA" at bounding box center [521, 343] width 307 height 16
click at [401, 341] on div "LESCHACO" at bounding box center [521, 345] width 306 height 18
click at [754, 340] on input at bounding box center [840, 343] width 307 height 16
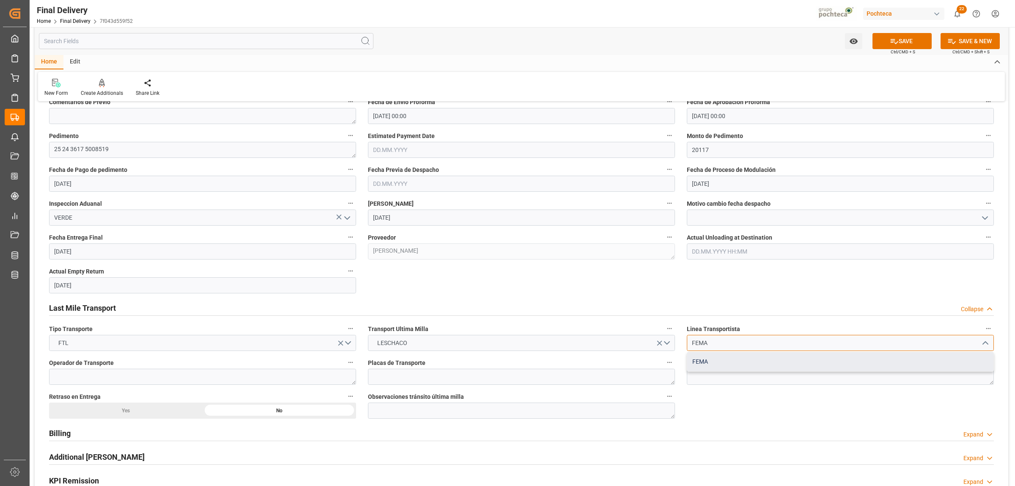
click at [720, 360] on div "FEMA" at bounding box center [840, 361] width 306 height 19
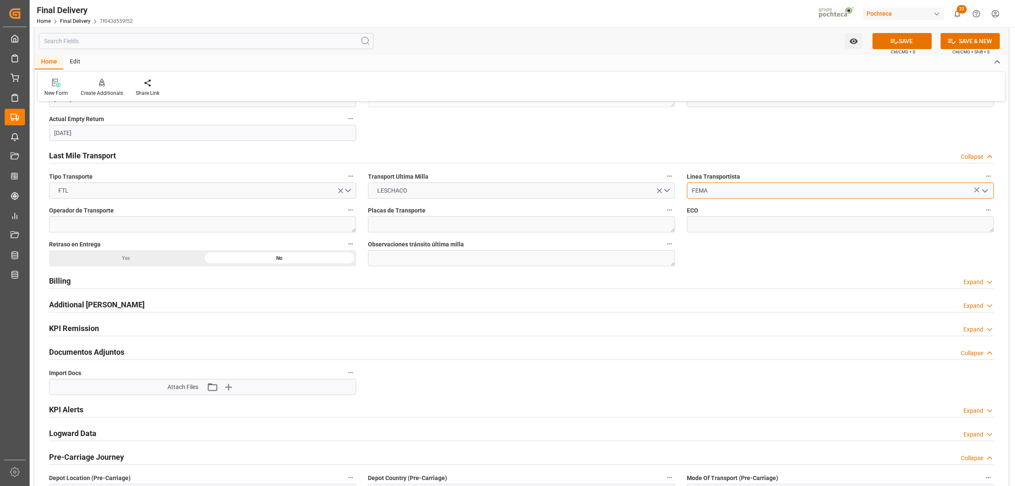
scroll to position [582, 0]
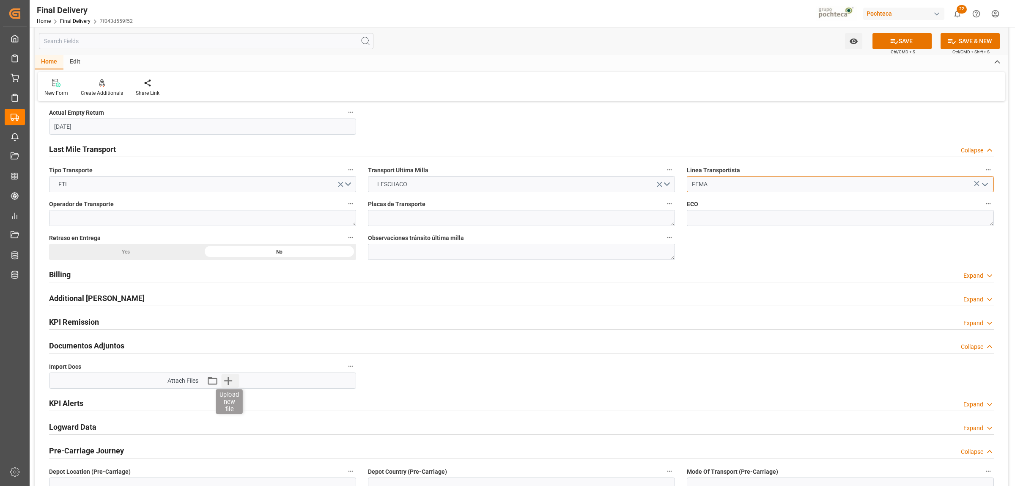
type input "FEMA"
click at [231, 382] on icon "button" at bounding box center [229, 380] width 14 height 14
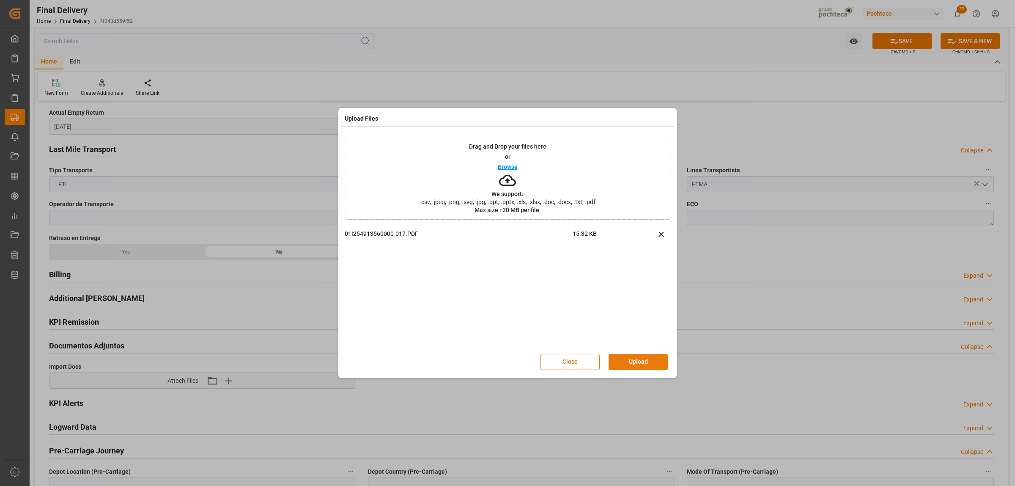
click at [631, 357] on button "Upload" at bounding box center [638, 362] width 59 height 16
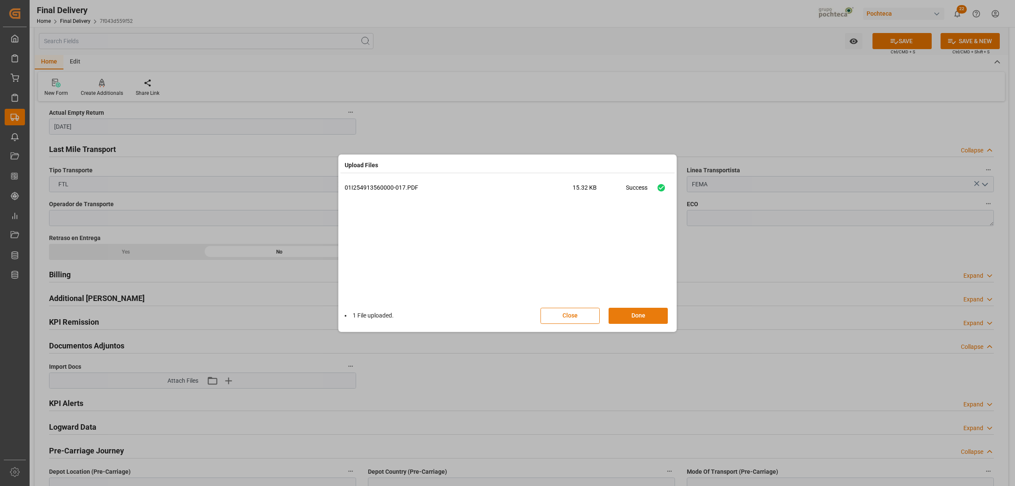
click at [637, 321] on button "Done" at bounding box center [638, 315] width 59 height 16
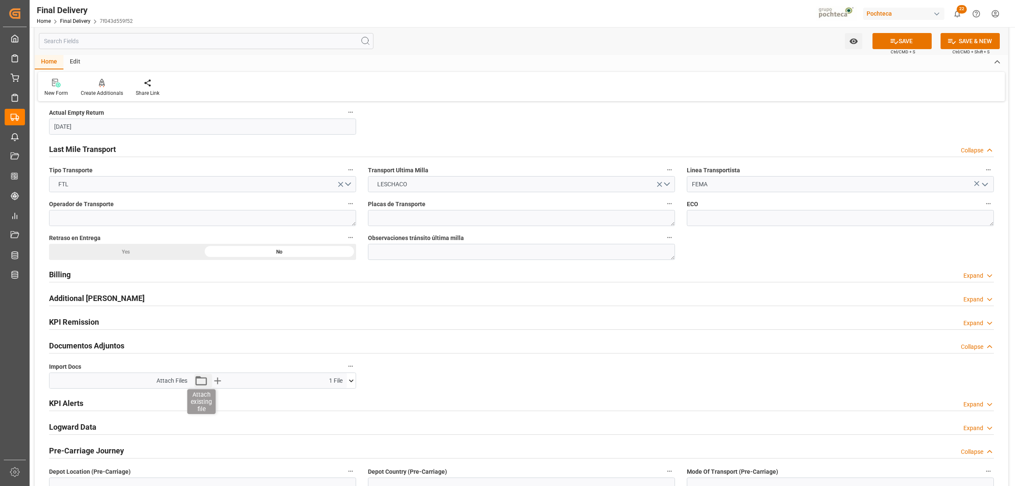
click at [200, 384] on icon "button" at bounding box center [201, 380] width 14 height 14
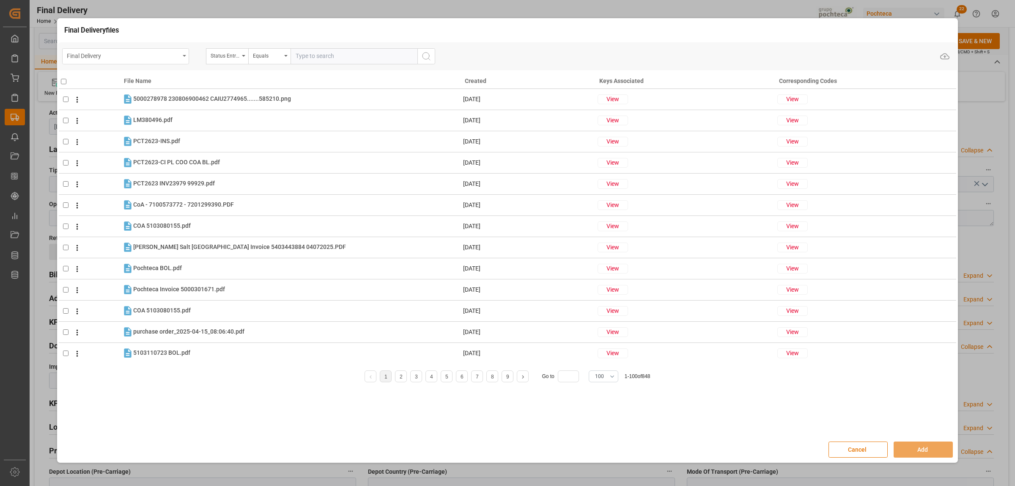
click at [185, 57] on div "Final Delivery" at bounding box center [125, 56] width 127 height 16
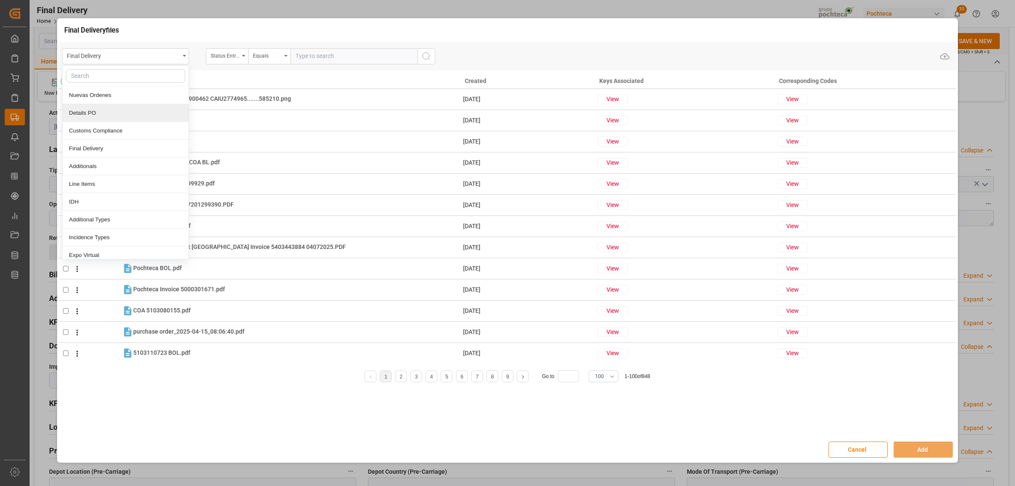
click at [79, 113] on div "Details PO" at bounding box center [126, 113] width 126 height 18
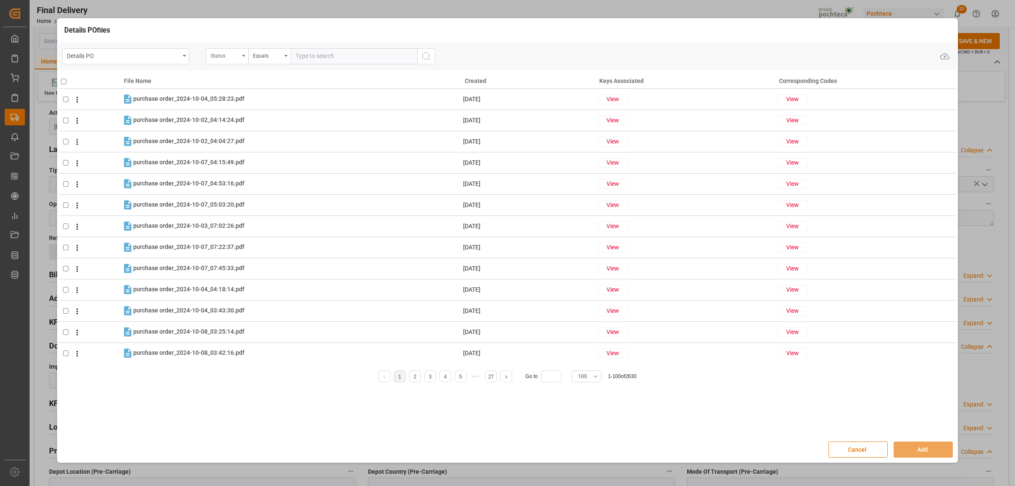
click at [242, 60] on div "Status" at bounding box center [227, 56] width 42 height 16
type input "ORDE"
click at [266, 92] on div "Orden de Compra nuevo" at bounding box center [269, 95] width 126 height 18
click at [309, 55] on input "text" at bounding box center [354, 56] width 127 height 16
paste input "5000306329"
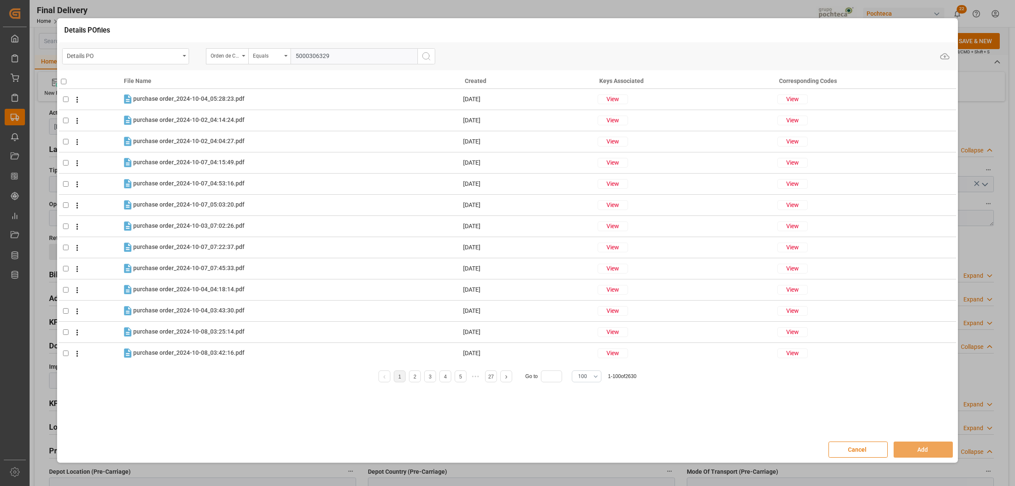
type input "5000306329"
click at [432, 54] on button "search button" at bounding box center [426, 56] width 18 height 16
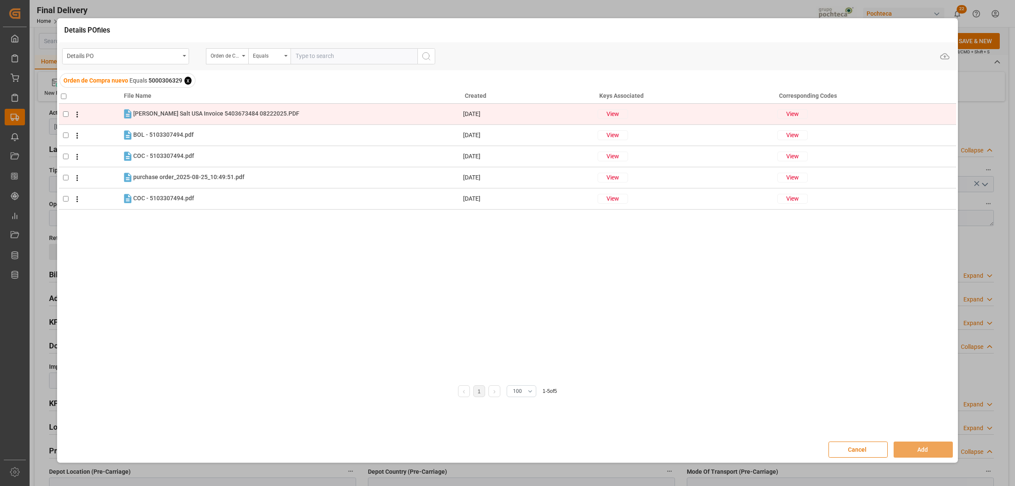
click at [62, 112] on td at bounding box center [90, 113] width 63 height 21
checkbox input "true"
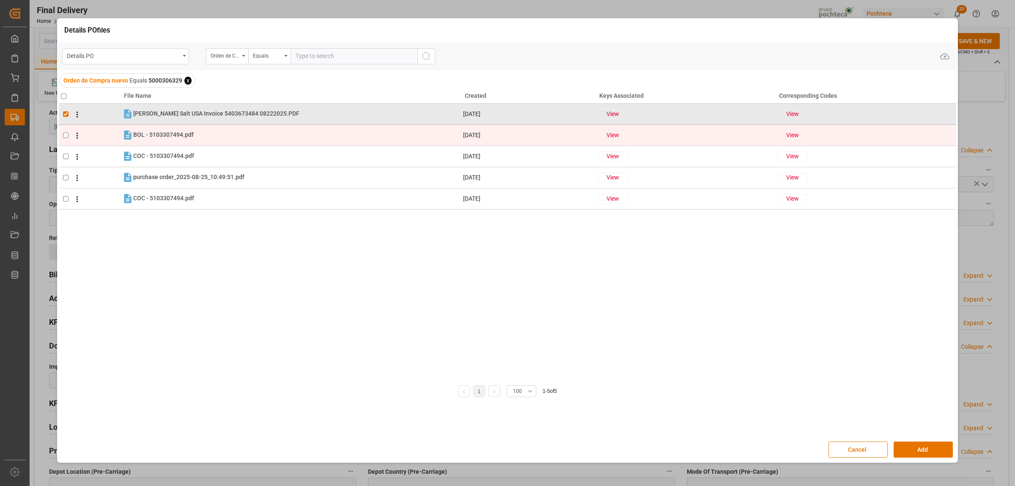
drag, startPoint x: 64, startPoint y: 130, endPoint x: 67, endPoint y: 145, distance: 15.1
click at [64, 131] on td at bounding box center [90, 134] width 63 height 21
checkbox input "true"
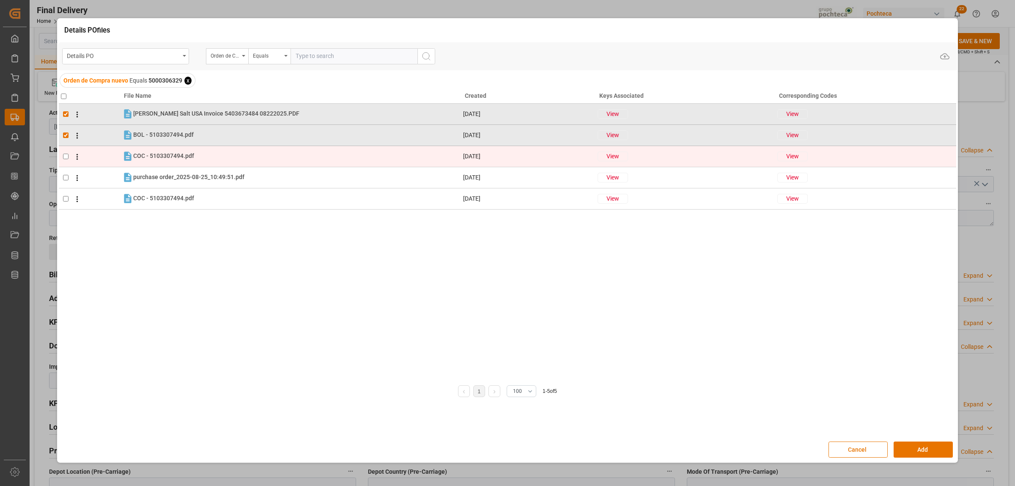
click at [68, 154] on input "checkbox" at bounding box center [65, 156] width 5 height 5
checkbox input "true"
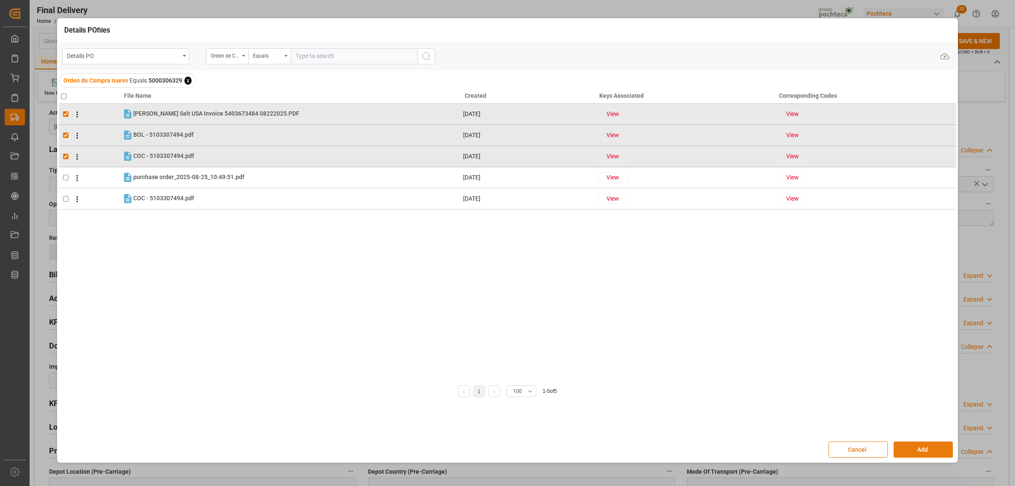
click at [931, 447] on button "Add" at bounding box center [923, 449] width 59 height 16
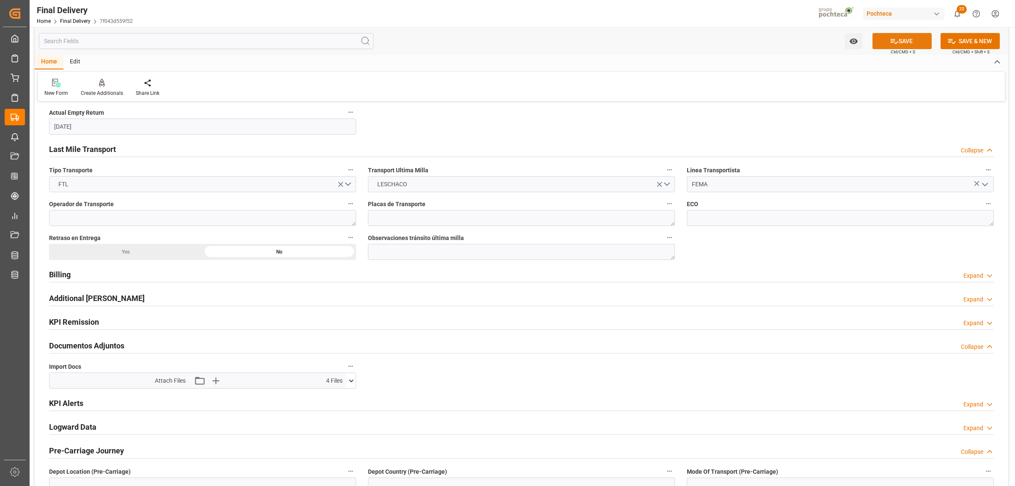
click at [913, 36] on button "SAVE" at bounding box center [902, 41] width 59 height 16
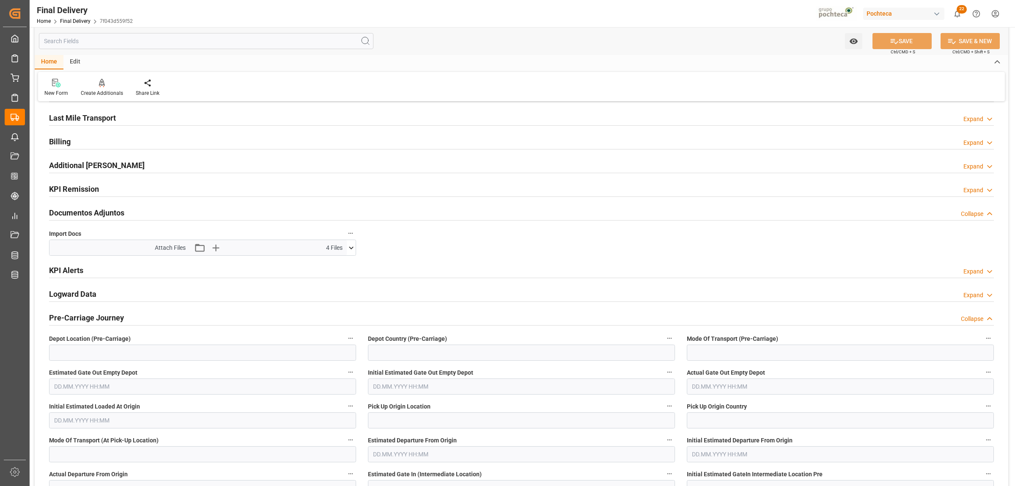
scroll to position [0, 0]
